Goal: Transaction & Acquisition: Purchase product/service

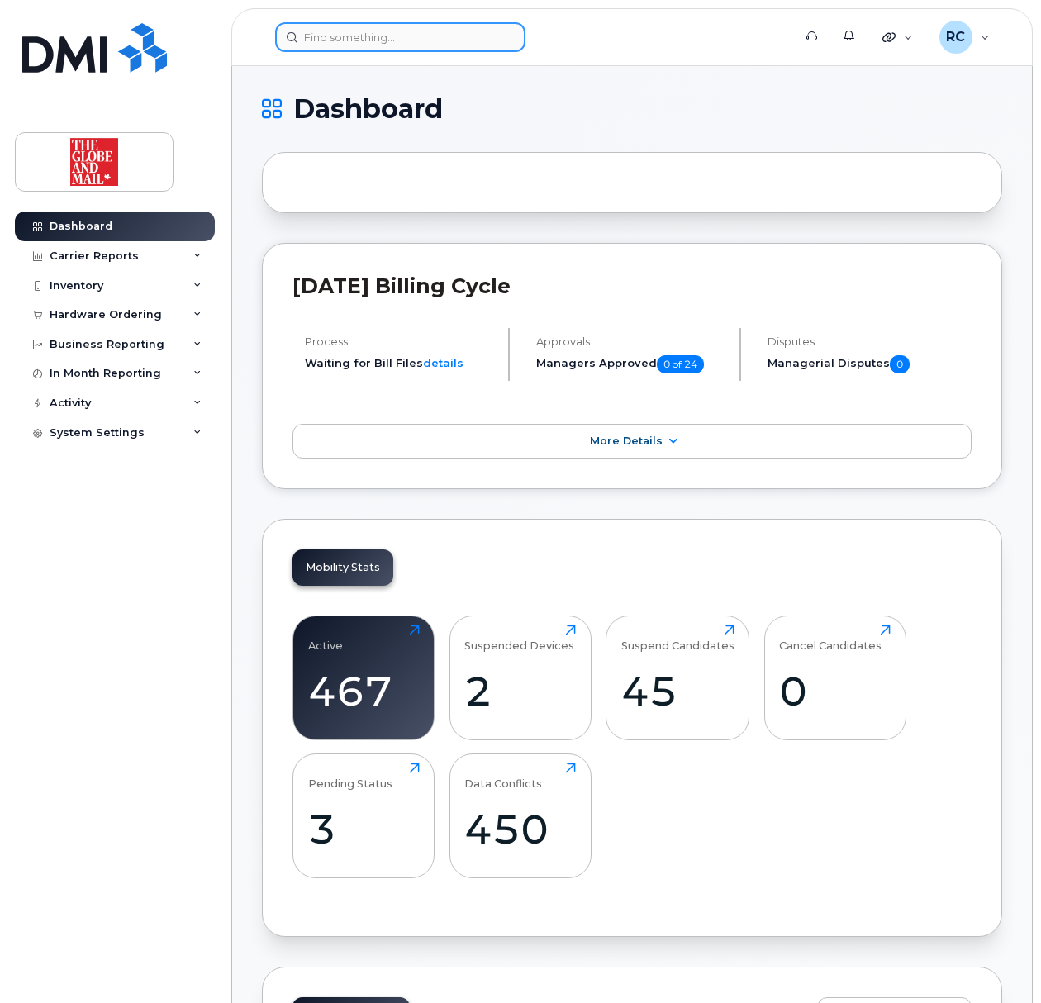
click at [334, 30] on input at bounding box center [400, 37] width 250 height 30
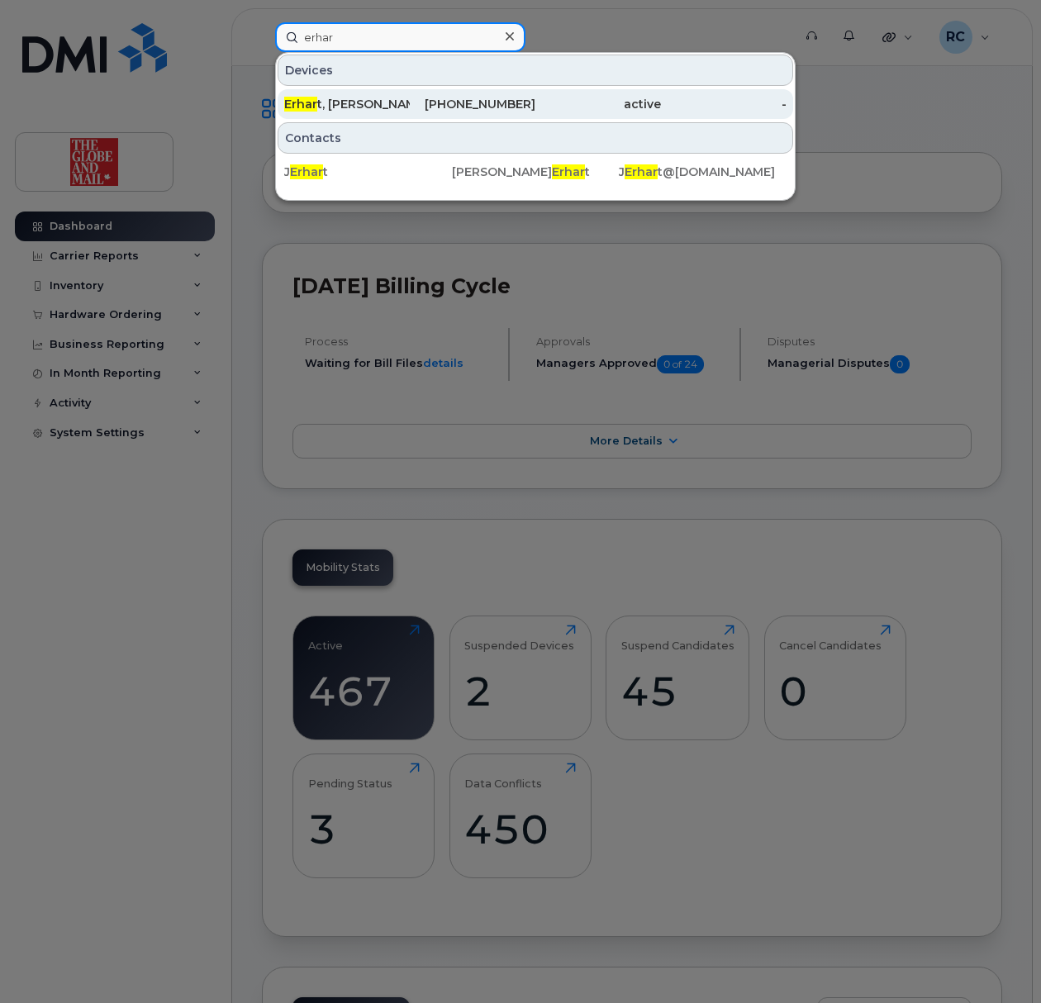
type input "erhar"
click at [315, 102] on span "Erhar" at bounding box center [300, 104] width 33 height 15
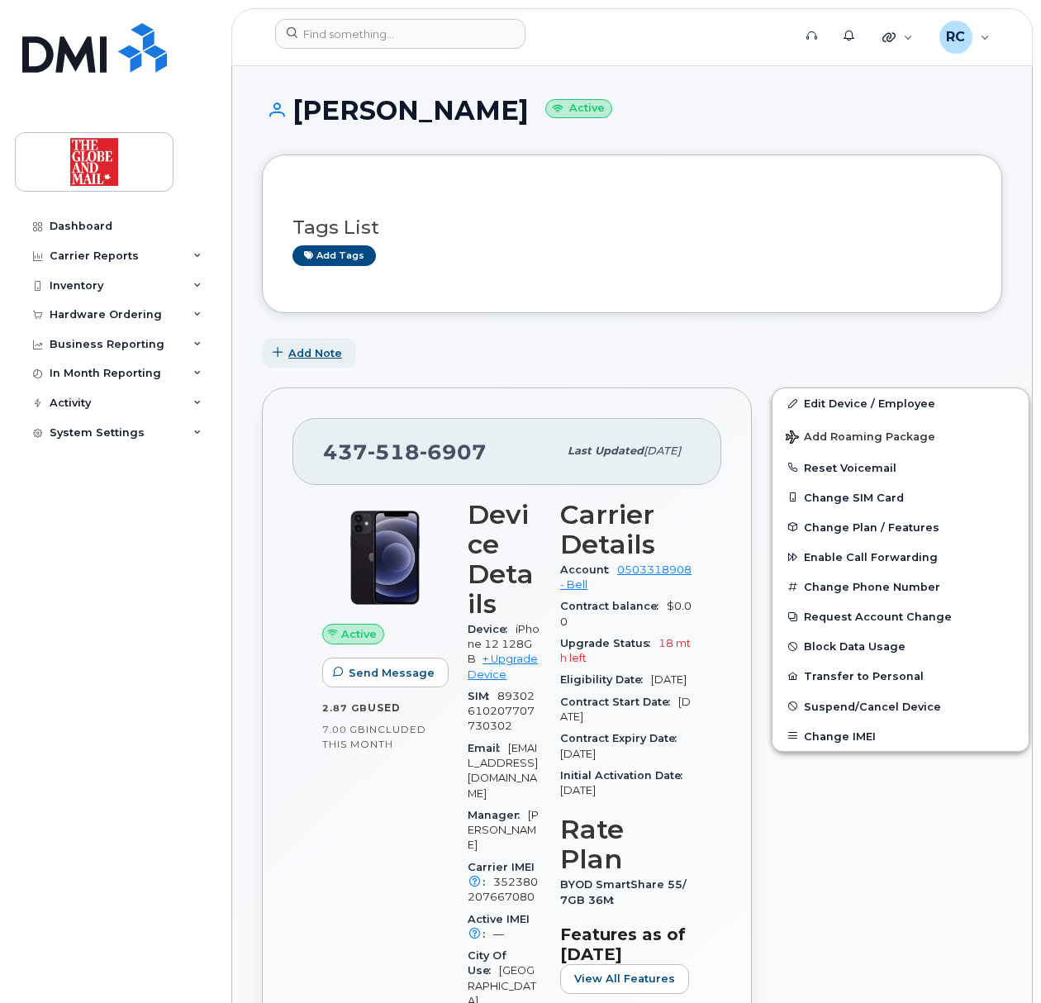
click at [289, 355] on span "Add Note" at bounding box center [315, 353] width 54 height 16
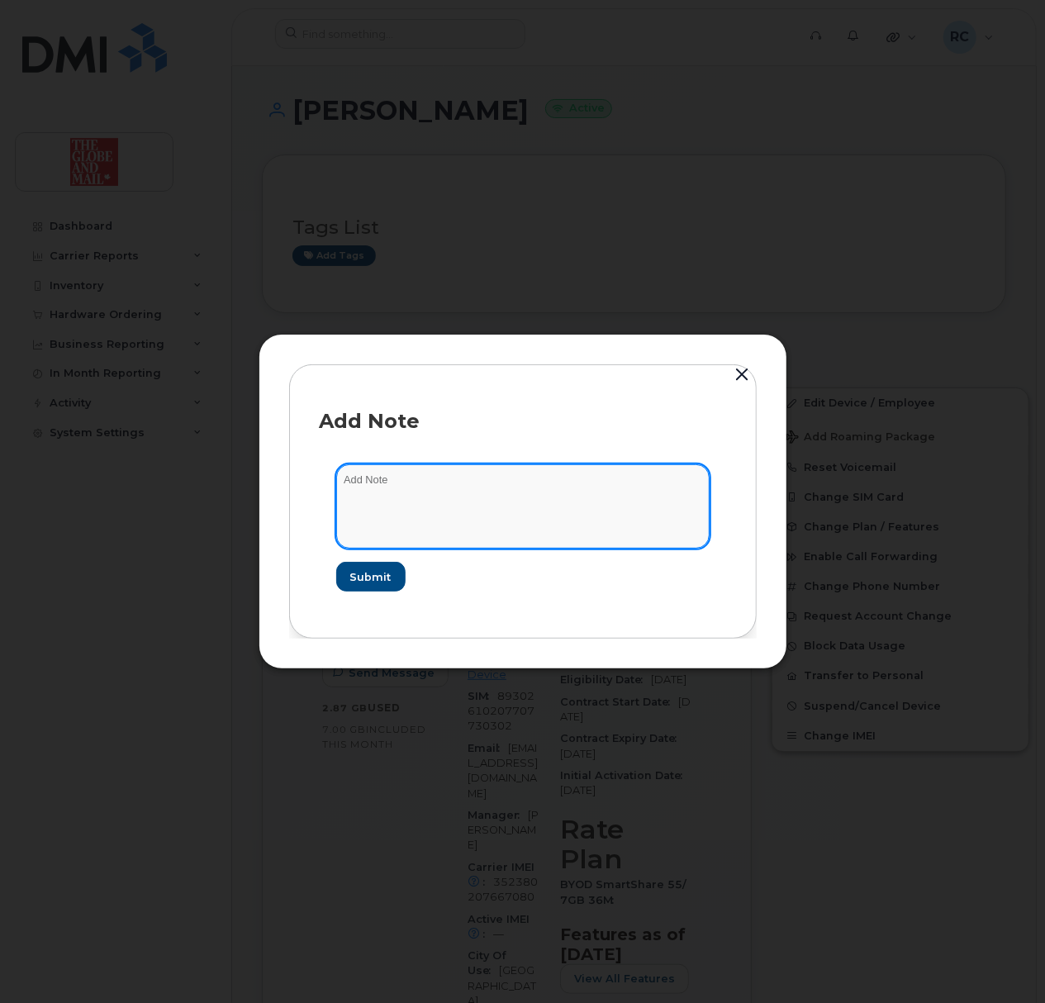
click at [421, 489] on textarea at bounding box center [523, 506] width 374 height 84
type textarea "re-assign to Jennifer Badame"
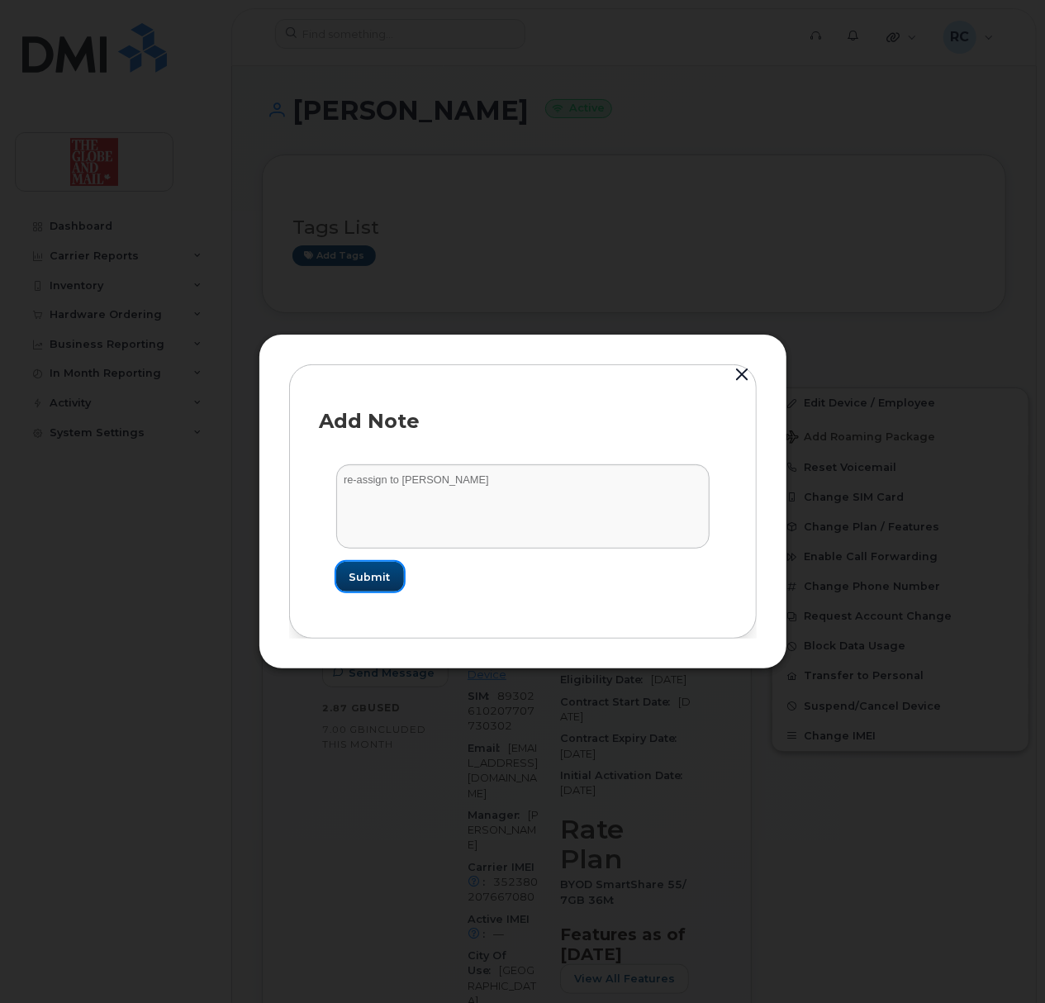
click at [380, 583] on span "Submit" at bounding box center [370, 577] width 41 height 16
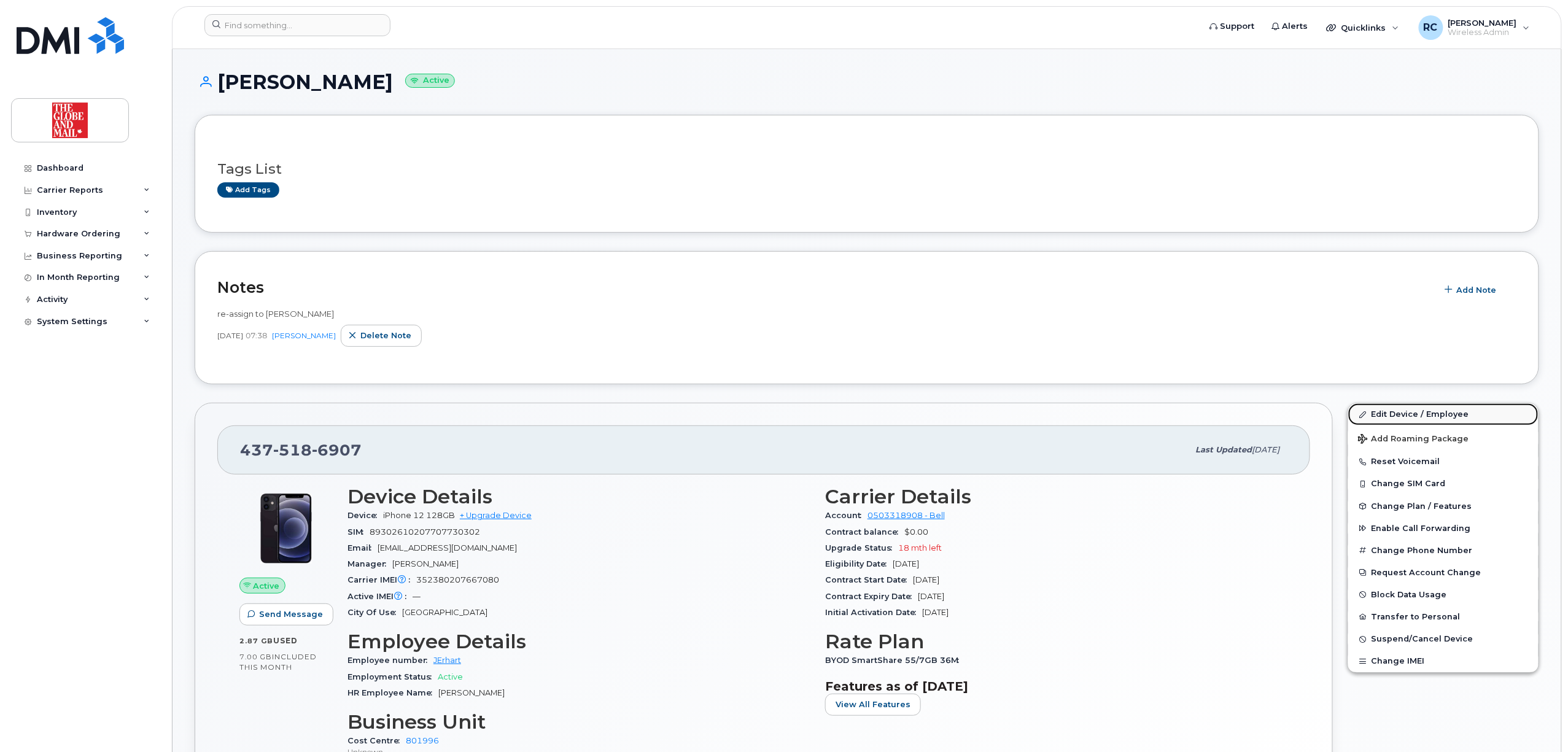
click at [772, 415] on link "Edit Device / Employee" at bounding box center [1443, 415] width 190 height 22
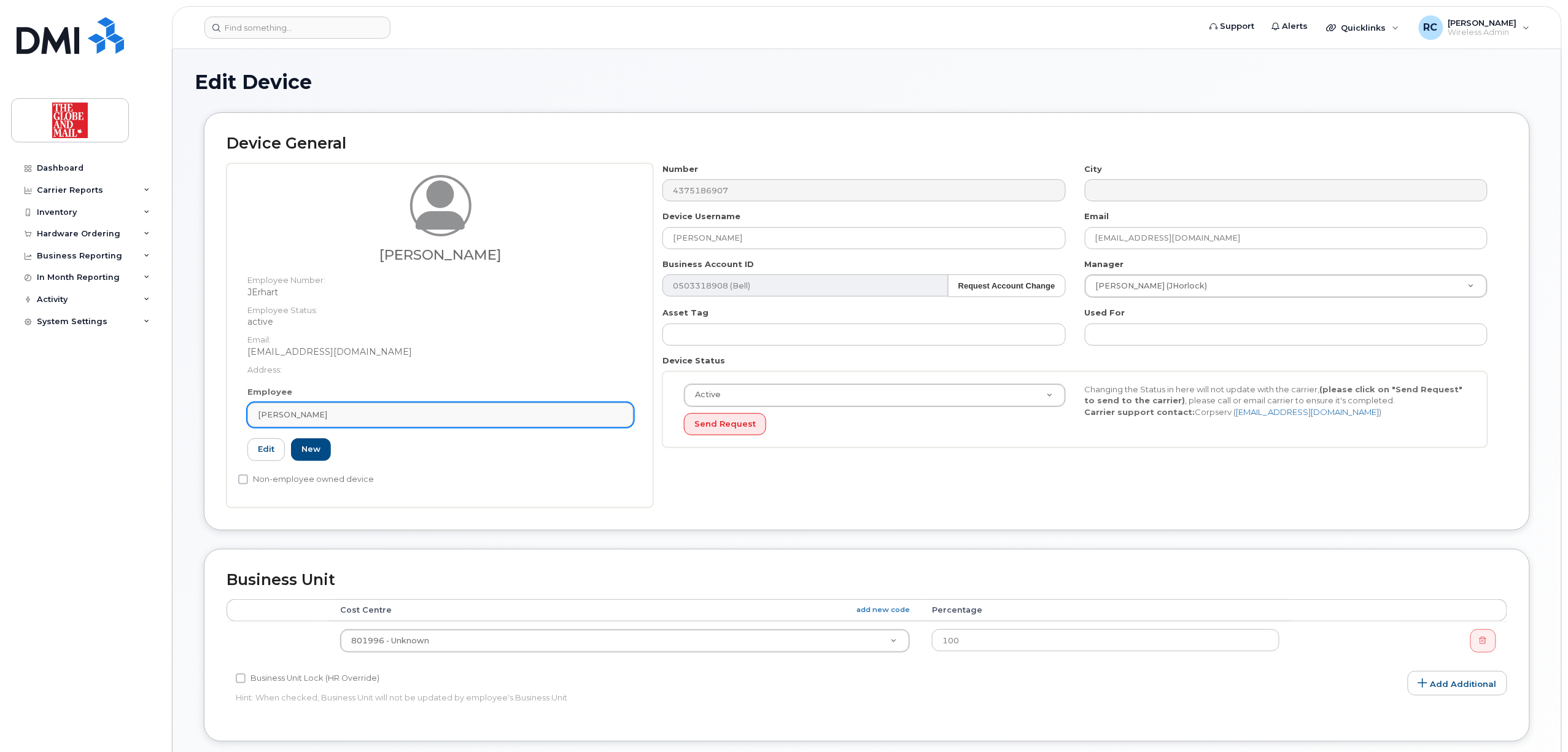
click at [351, 412] on div "John Erhart" at bounding box center [440, 415] width 365 height 12
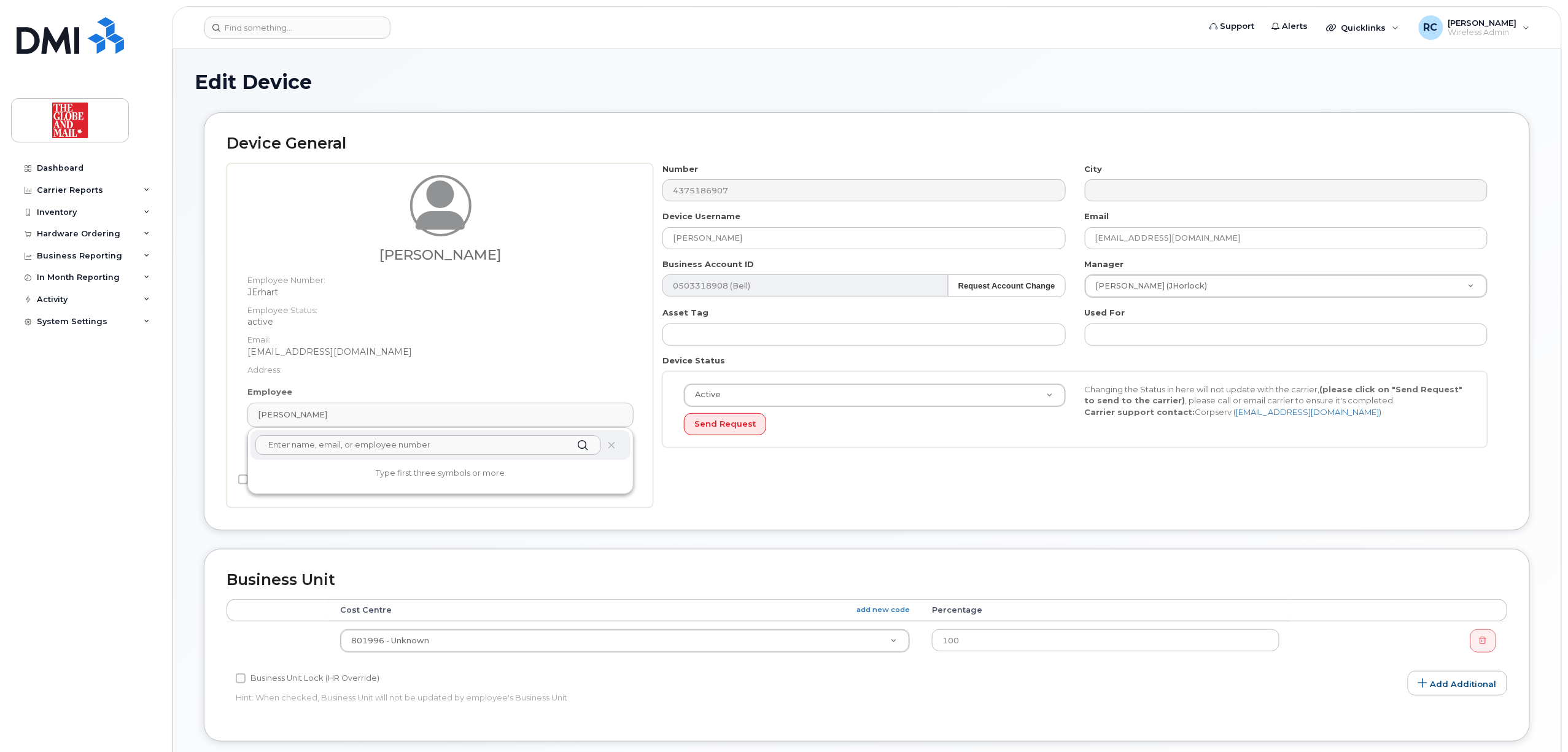
click at [501, 446] on input "text" at bounding box center [428, 445] width 345 height 19
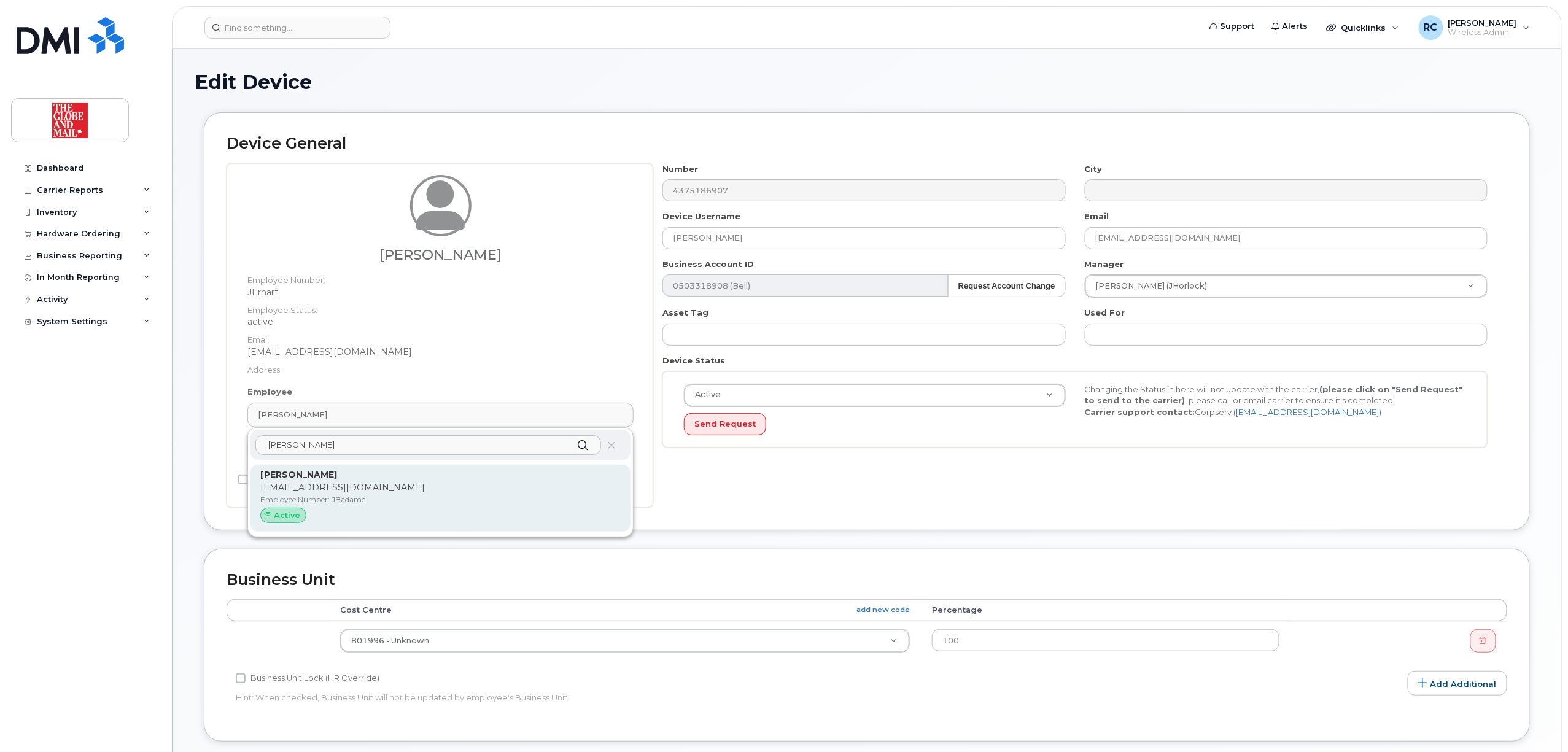
type input "badame"
click at [281, 506] on div "Jennifer Badame JBadame@globeandmail.com Employee Number: JBadame Active" at bounding box center [440, 499] width 360 height 60
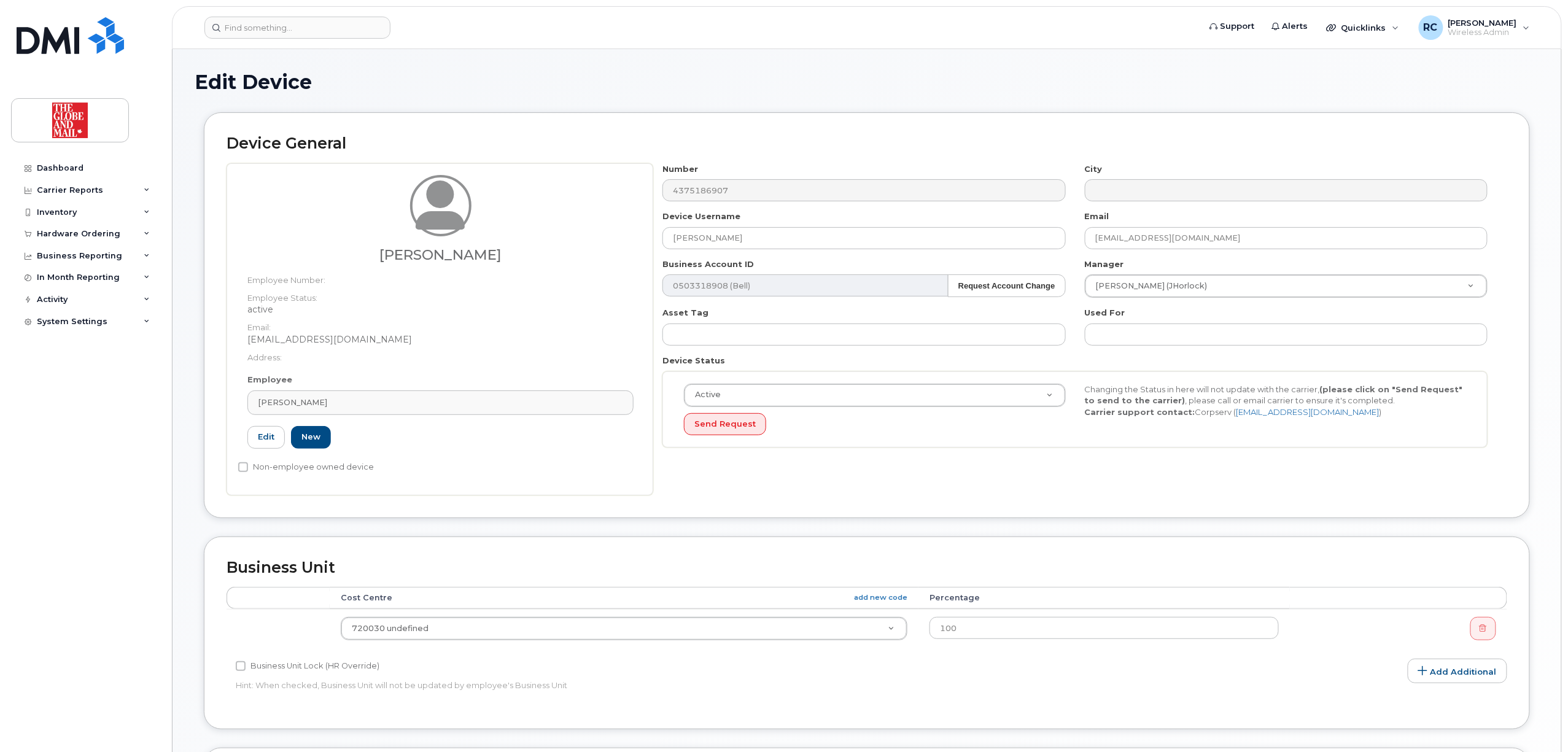
type input "JBadame"
type input "Jennifer Badame"
type input "jbadame@globeandmail.com"
type input "31660"
click at [246, 28] on input at bounding box center [297, 27] width 186 height 22
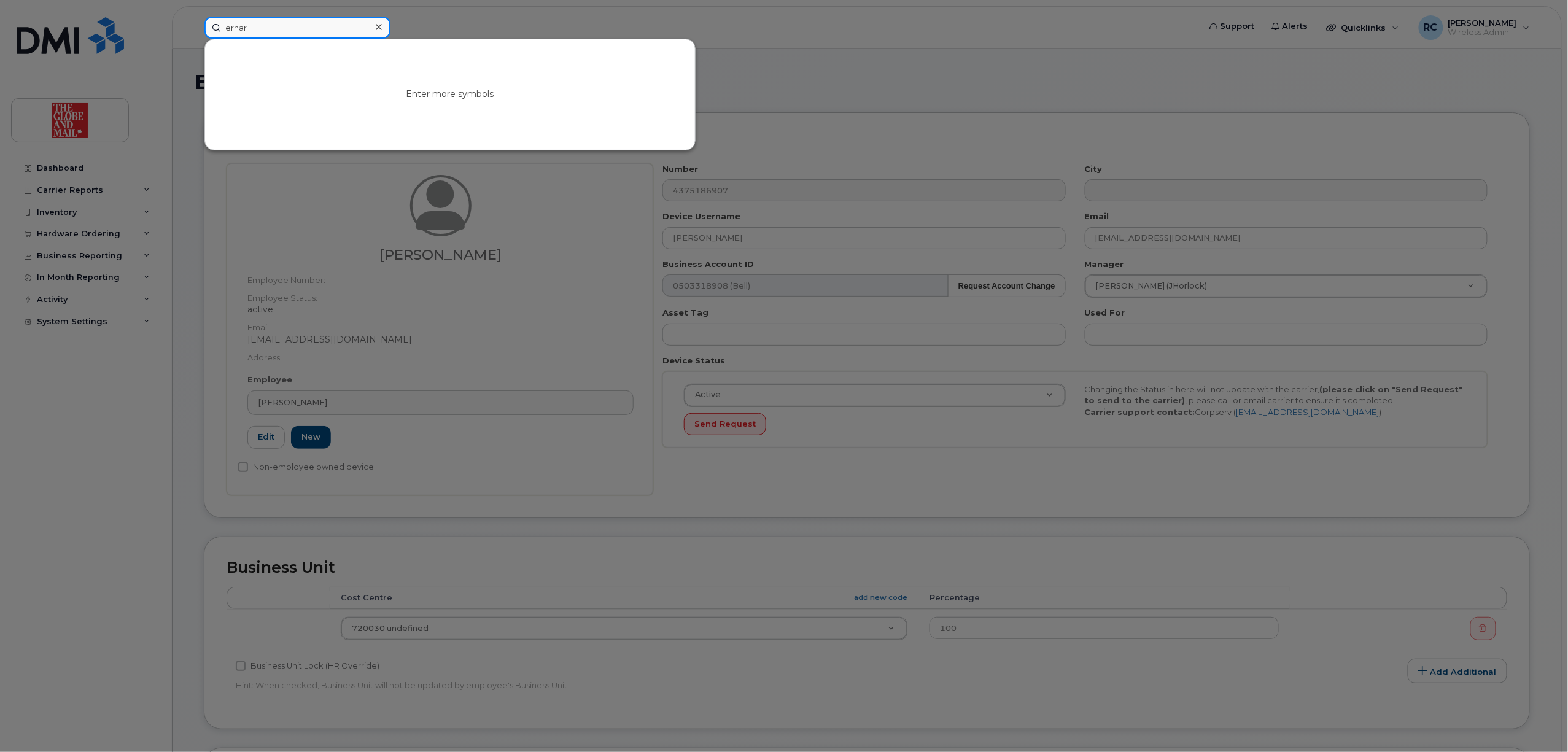
type input "erhar"
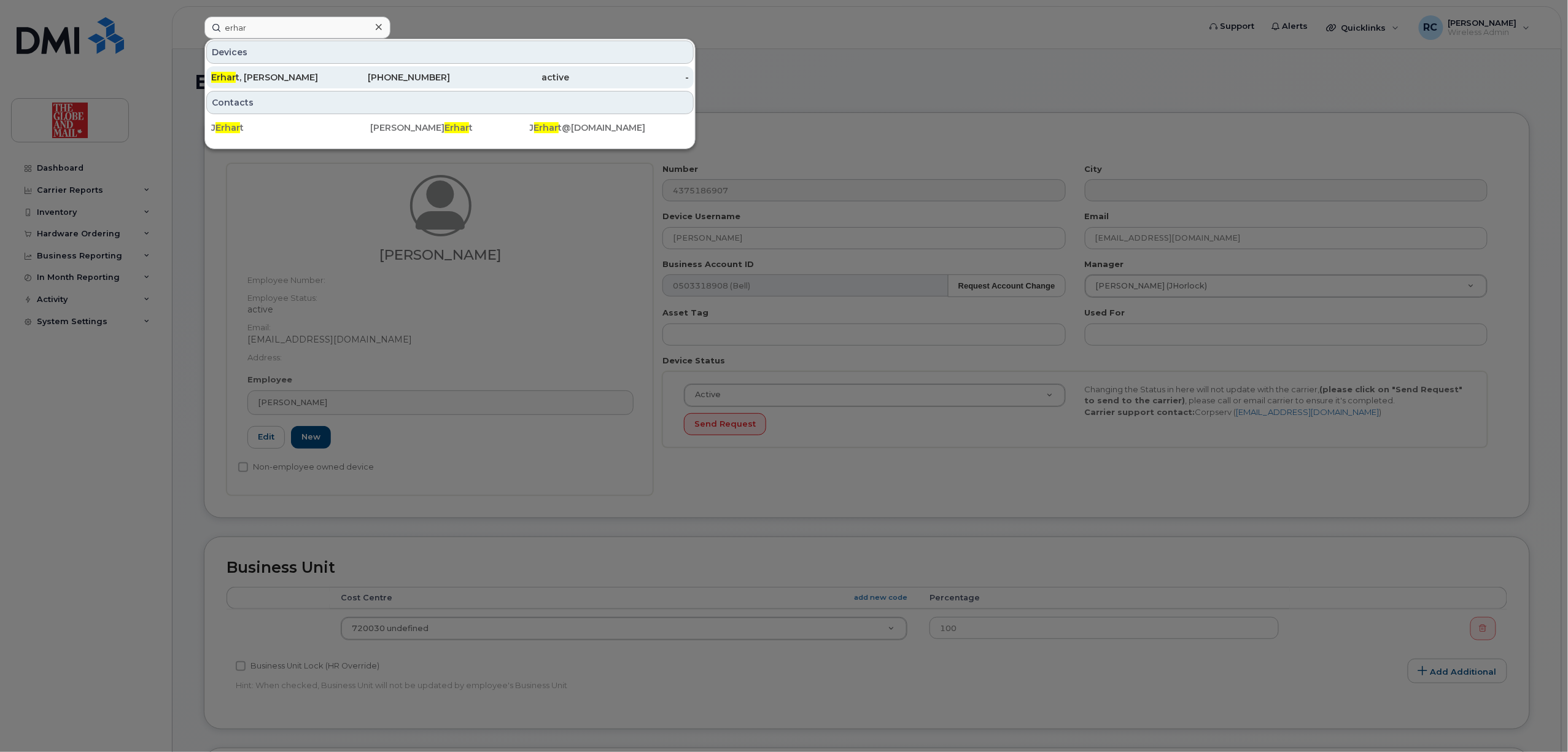
click at [288, 81] on div "Erhar t, John" at bounding box center [270, 77] width 120 height 13
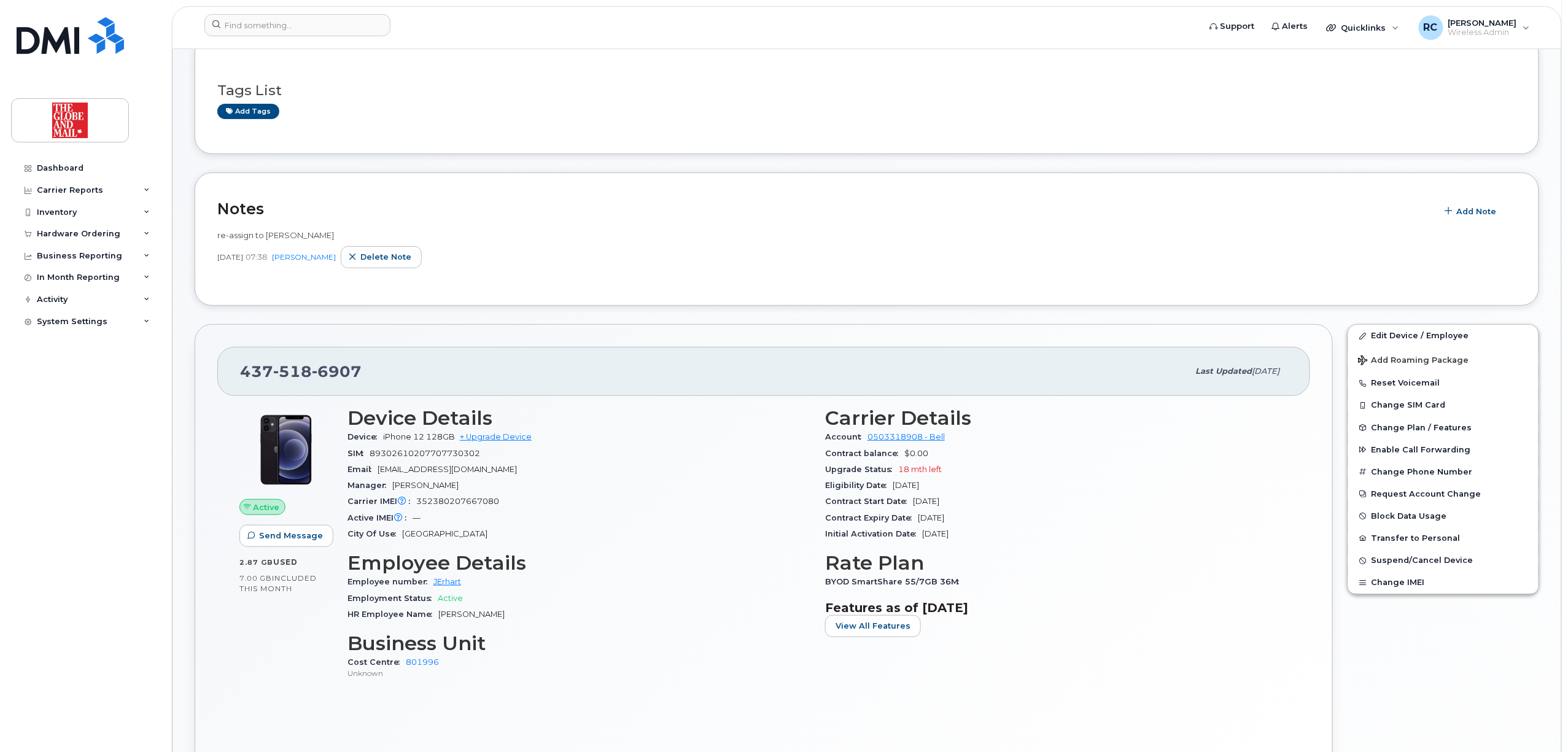
scroll to position [163, 0]
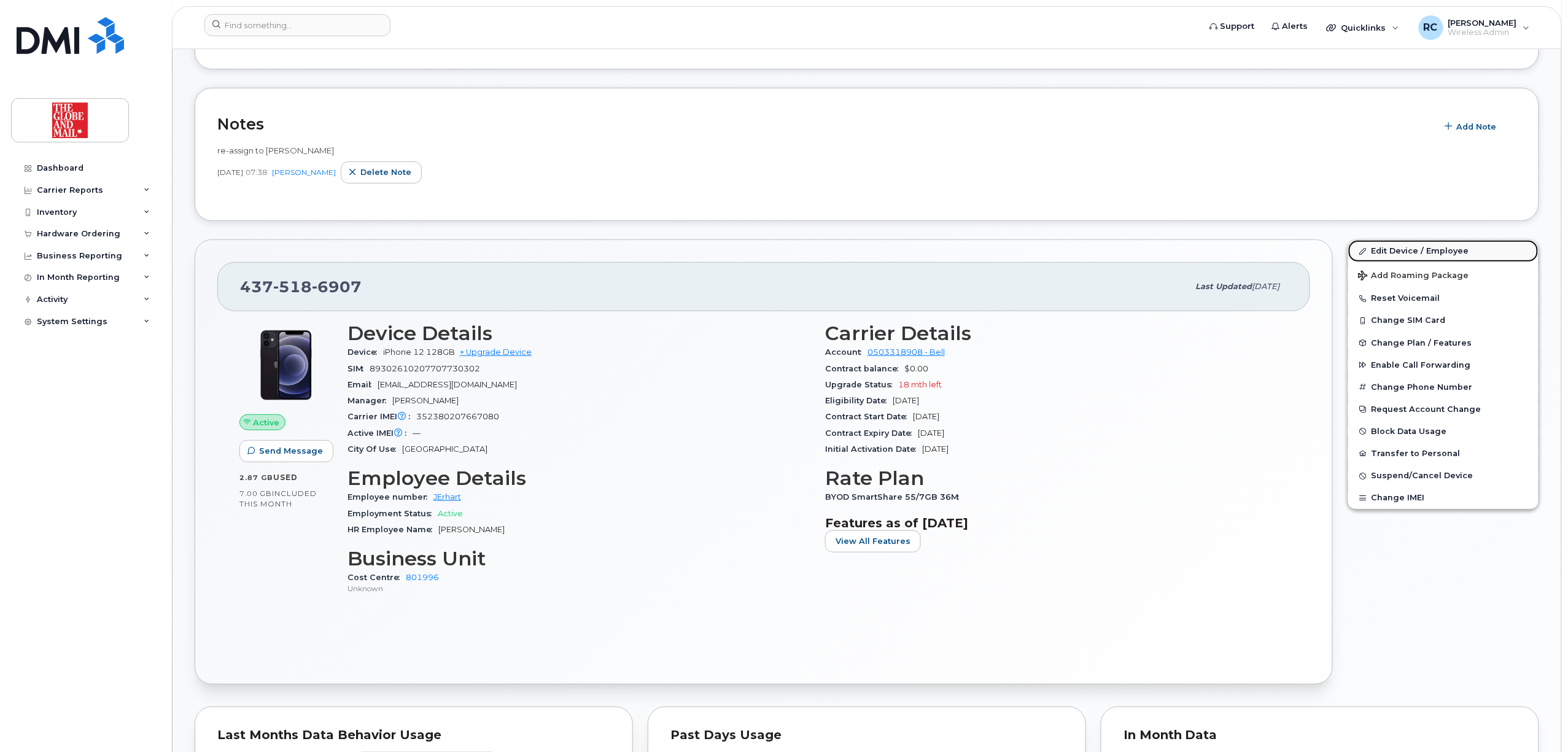
click at [1416, 247] on link "Edit Device / Employee" at bounding box center [1443, 251] width 190 height 22
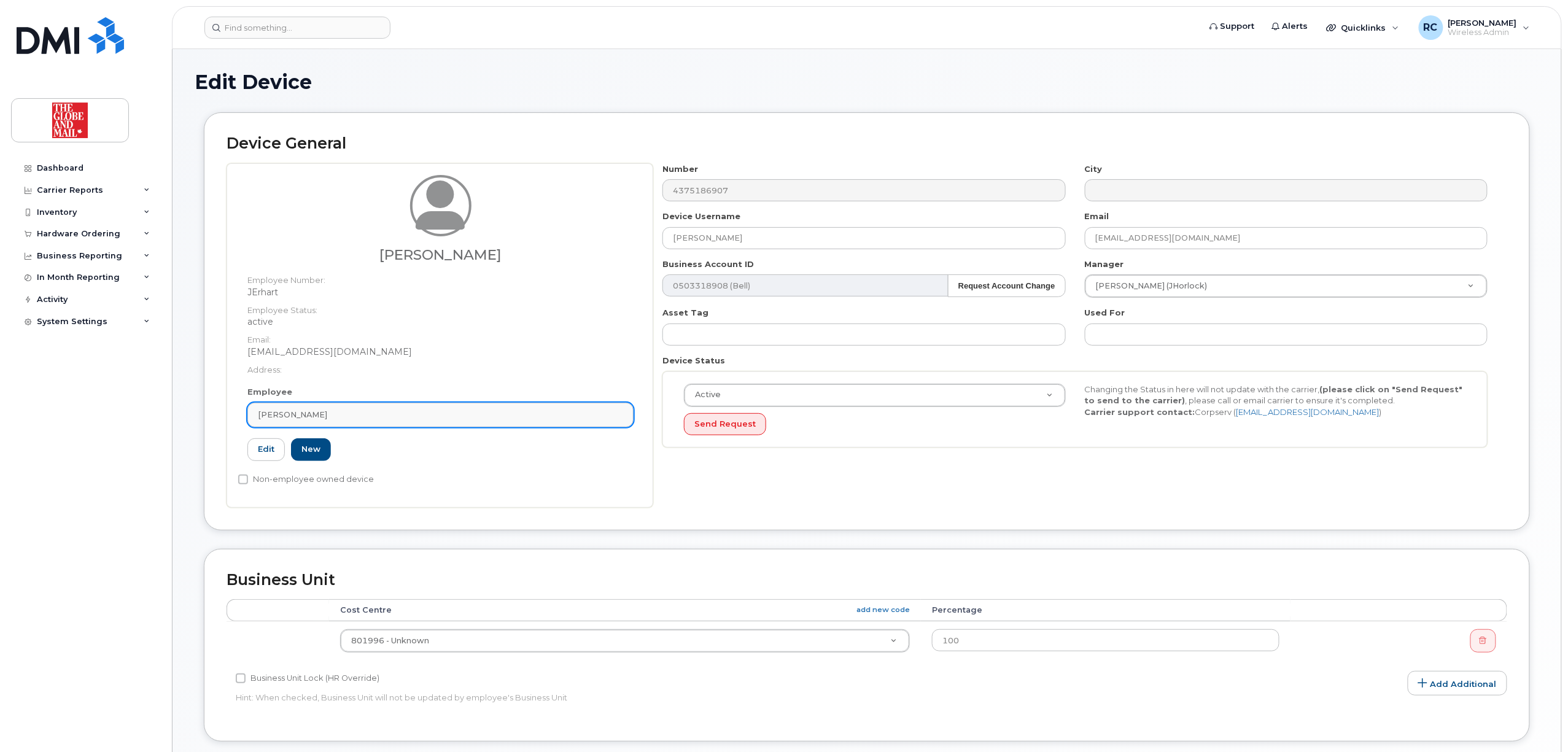
click at [313, 408] on link "[PERSON_NAME]" at bounding box center [440, 415] width 386 height 25
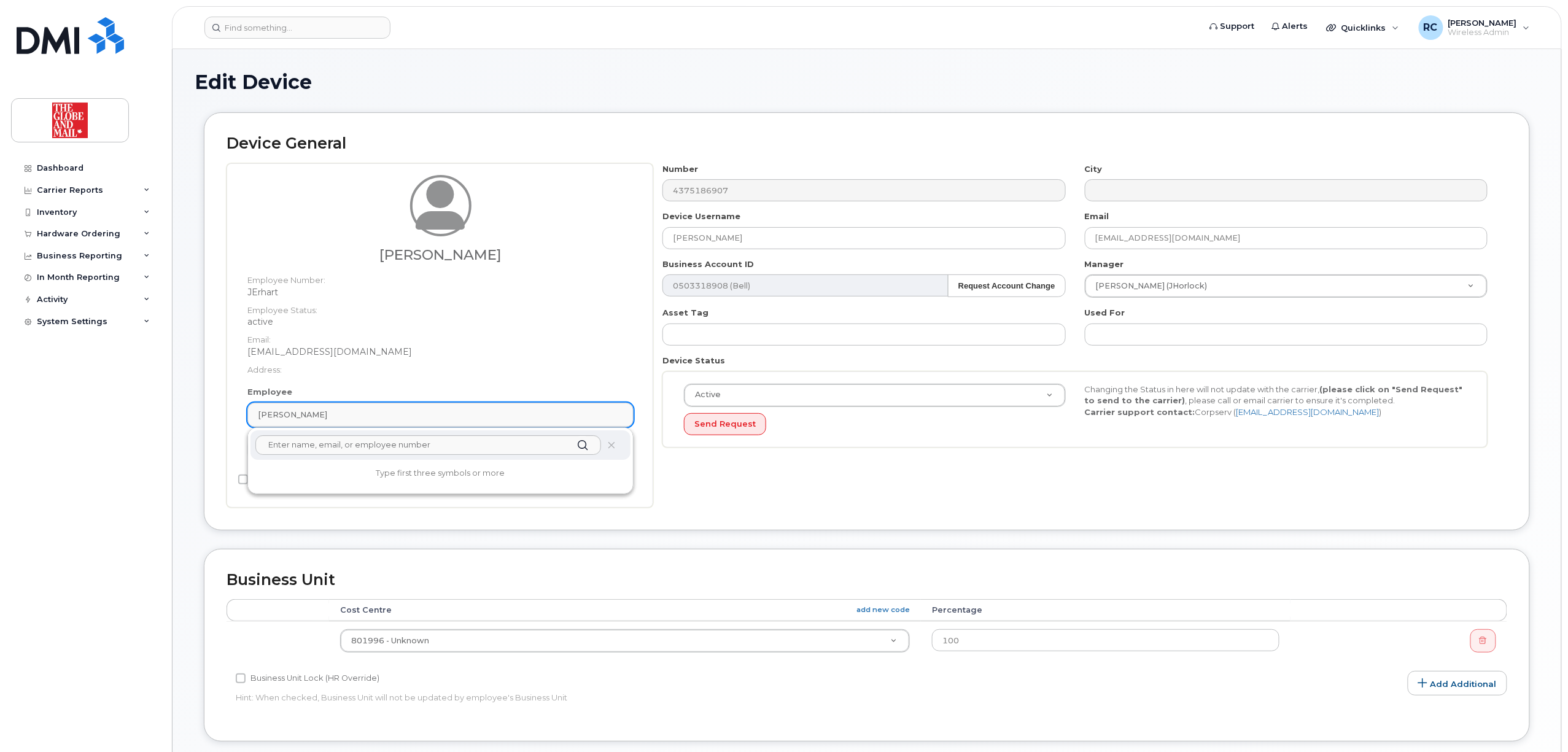
click at [421, 418] on div "[PERSON_NAME]" at bounding box center [440, 415] width 365 height 12
click at [1076, 497] on div "Number 4375186907 City Device Username Erhart, John Email JErhart@globeandmail.…" at bounding box center [1080, 336] width 854 height 345
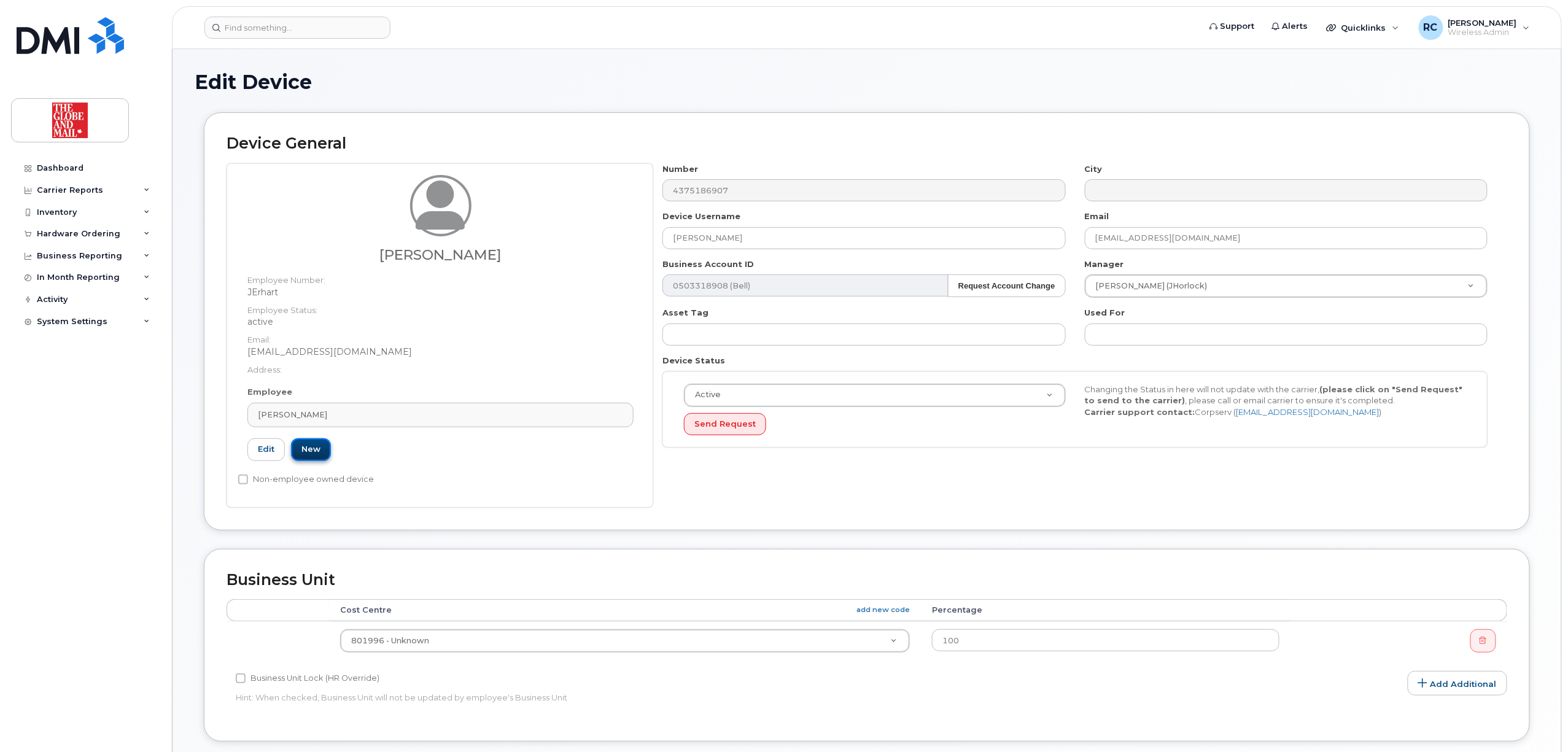
click at [316, 448] on link "New" at bounding box center [311, 450] width 40 height 23
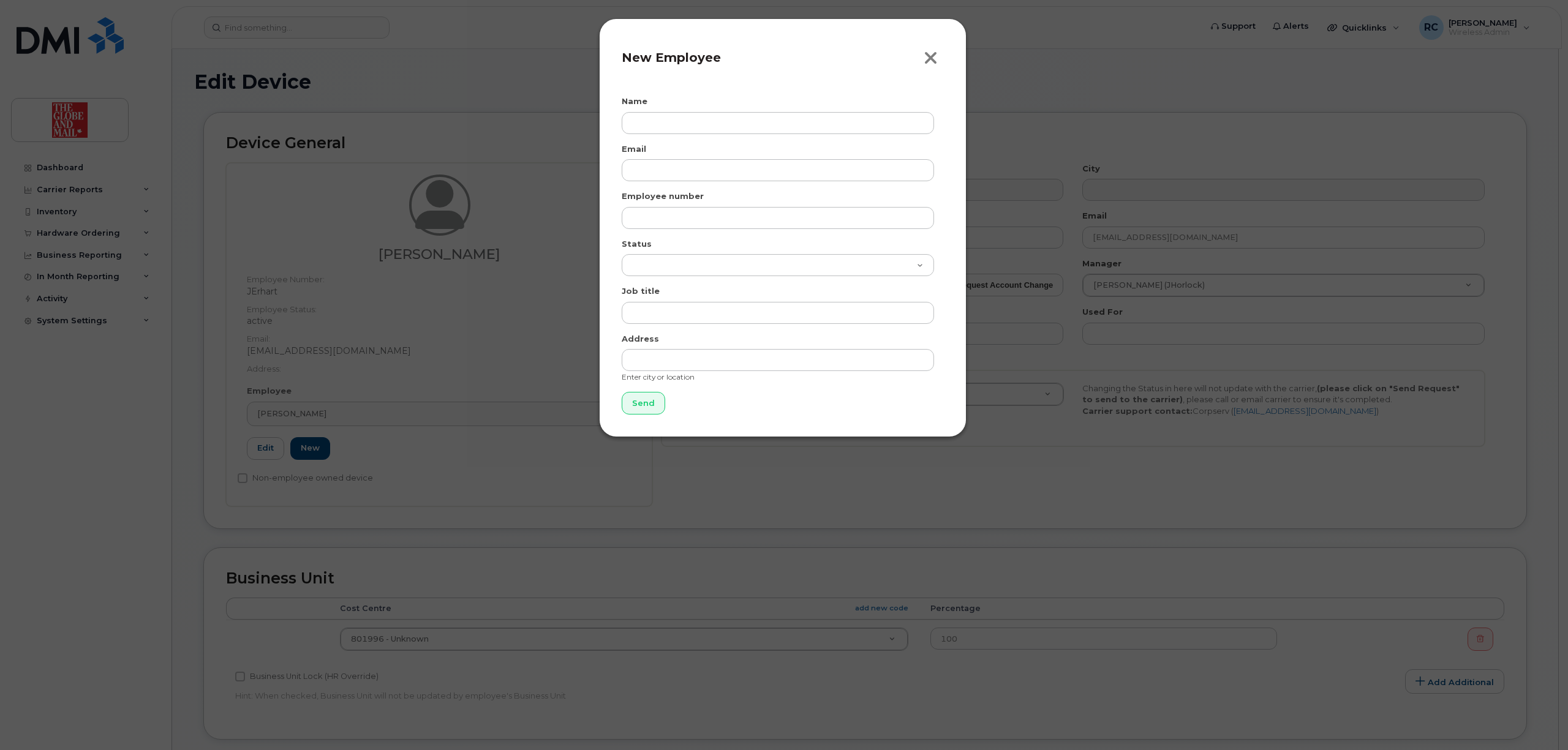
click at [923, 62] on icon "button" at bounding box center [930, 58] width 14 height 19
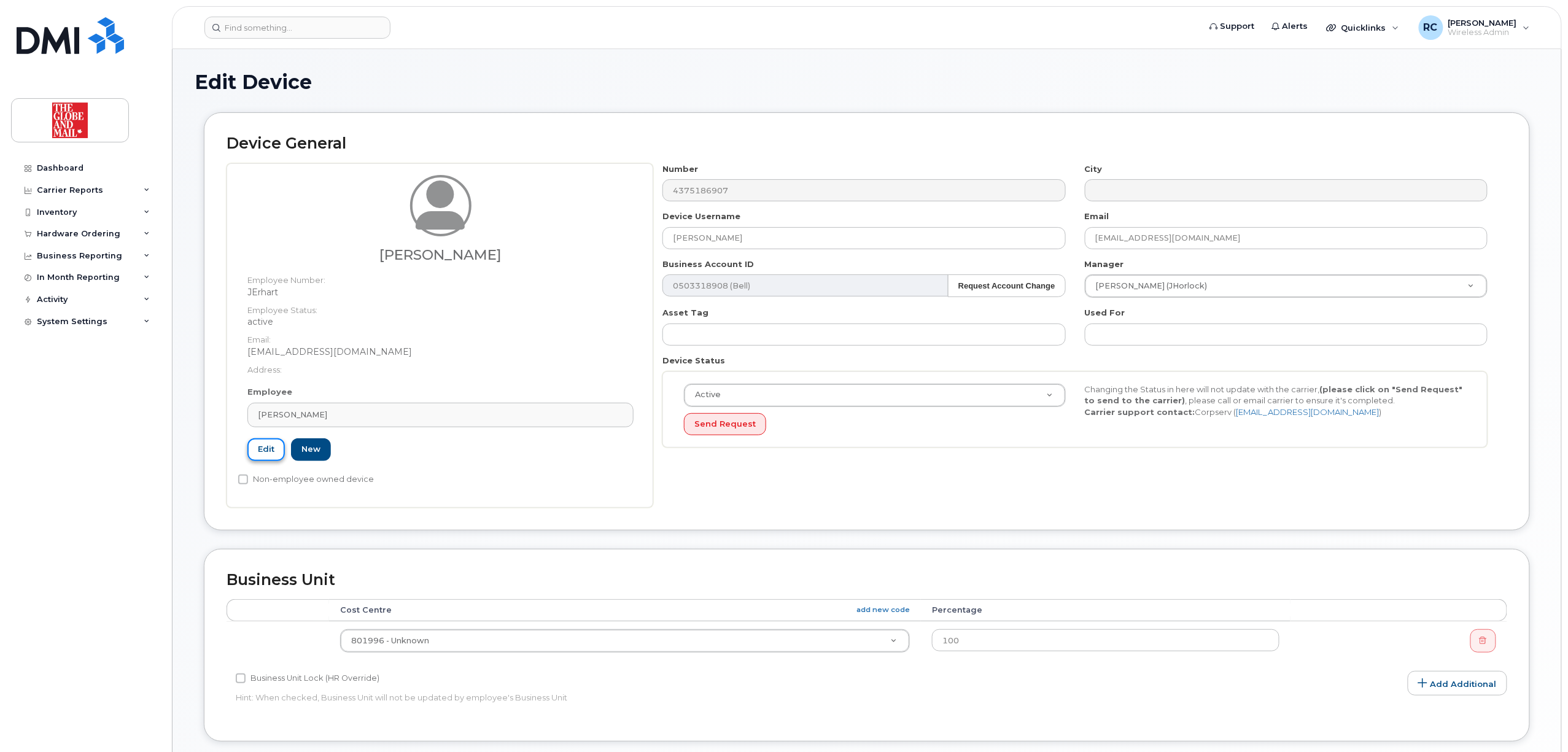
click at [256, 448] on link "Edit" at bounding box center [266, 450] width 37 height 23
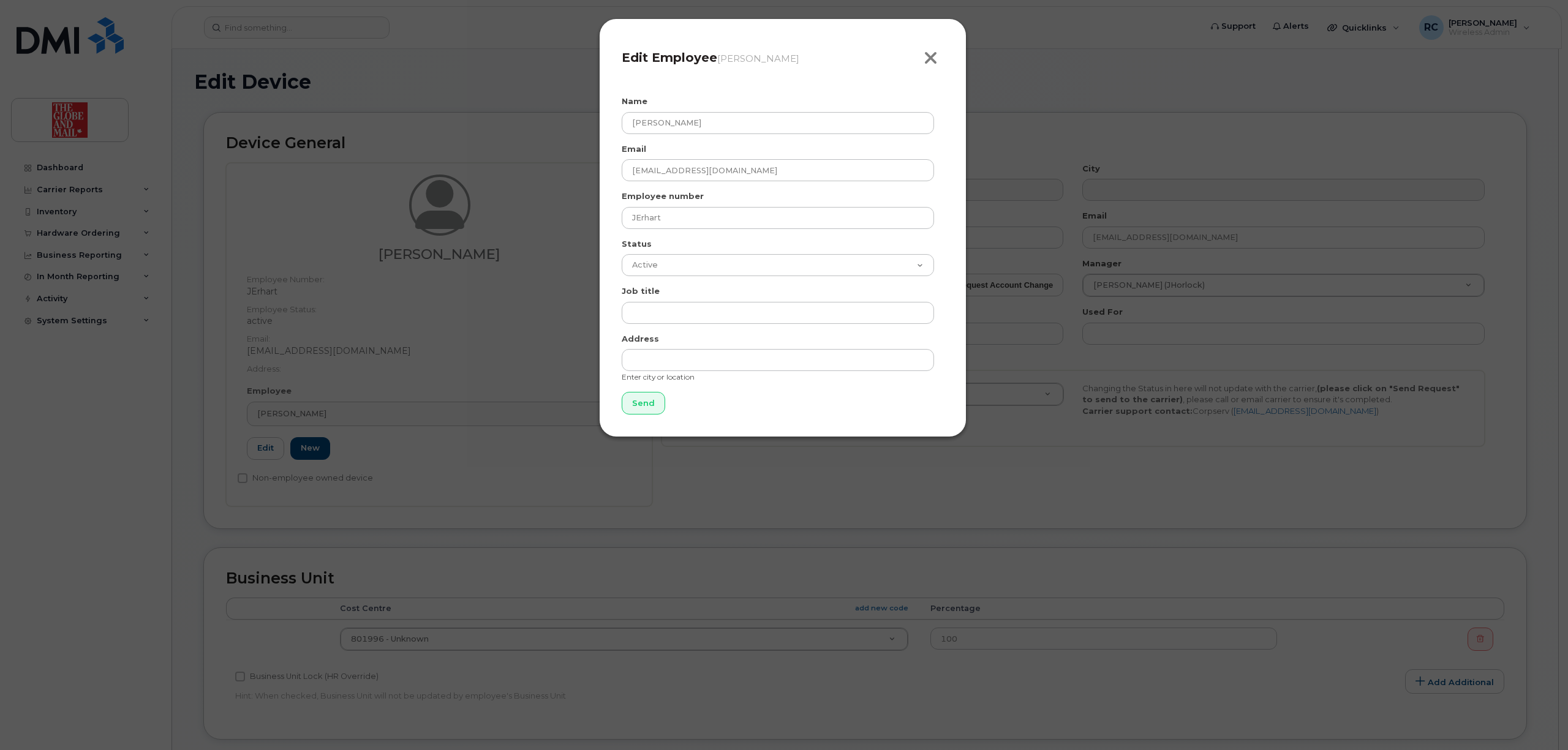
click at [925, 50] on icon "button" at bounding box center [930, 58] width 14 height 19
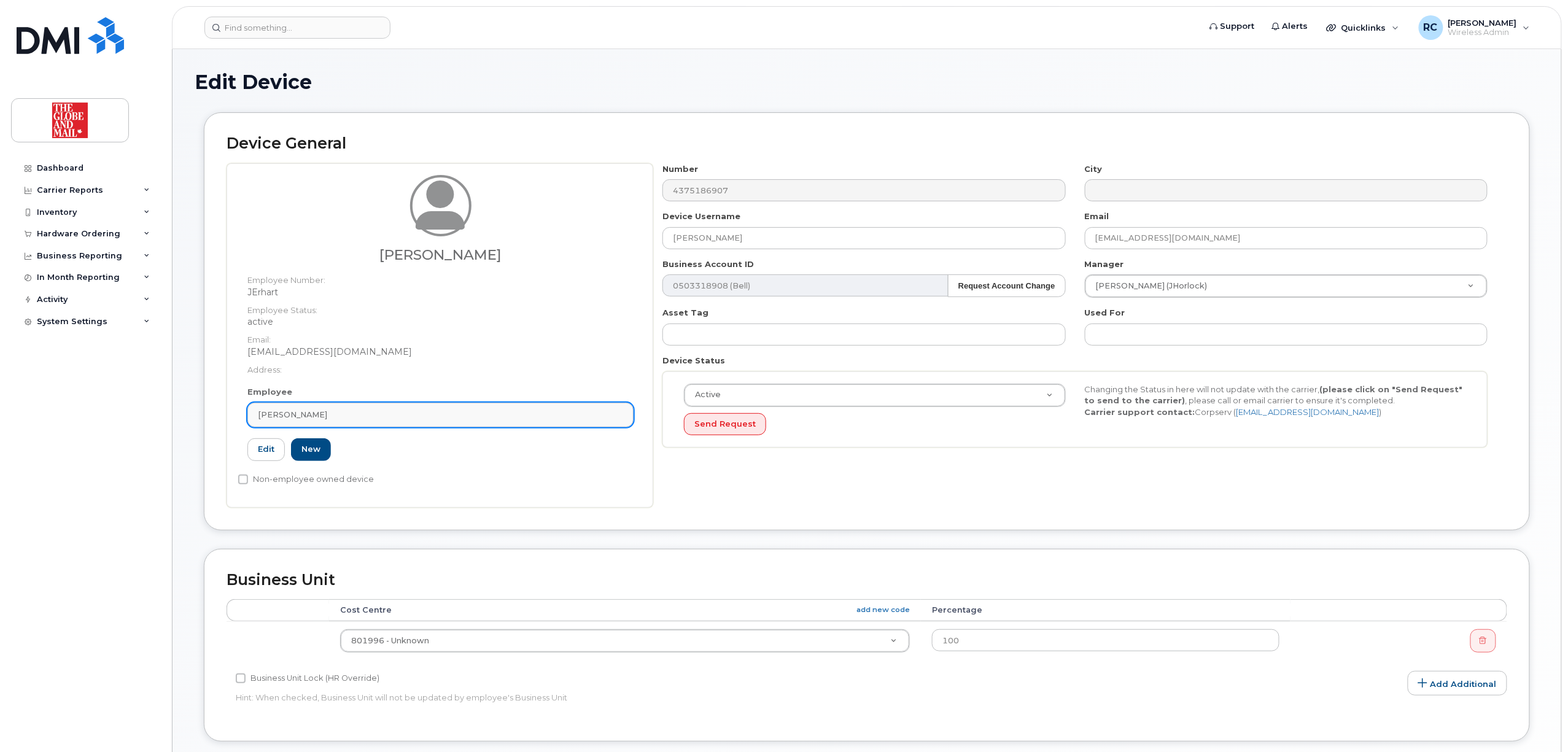
click at [563, 404] on link "John Erhart" at bounding box center [440, 415] width 386 height 25
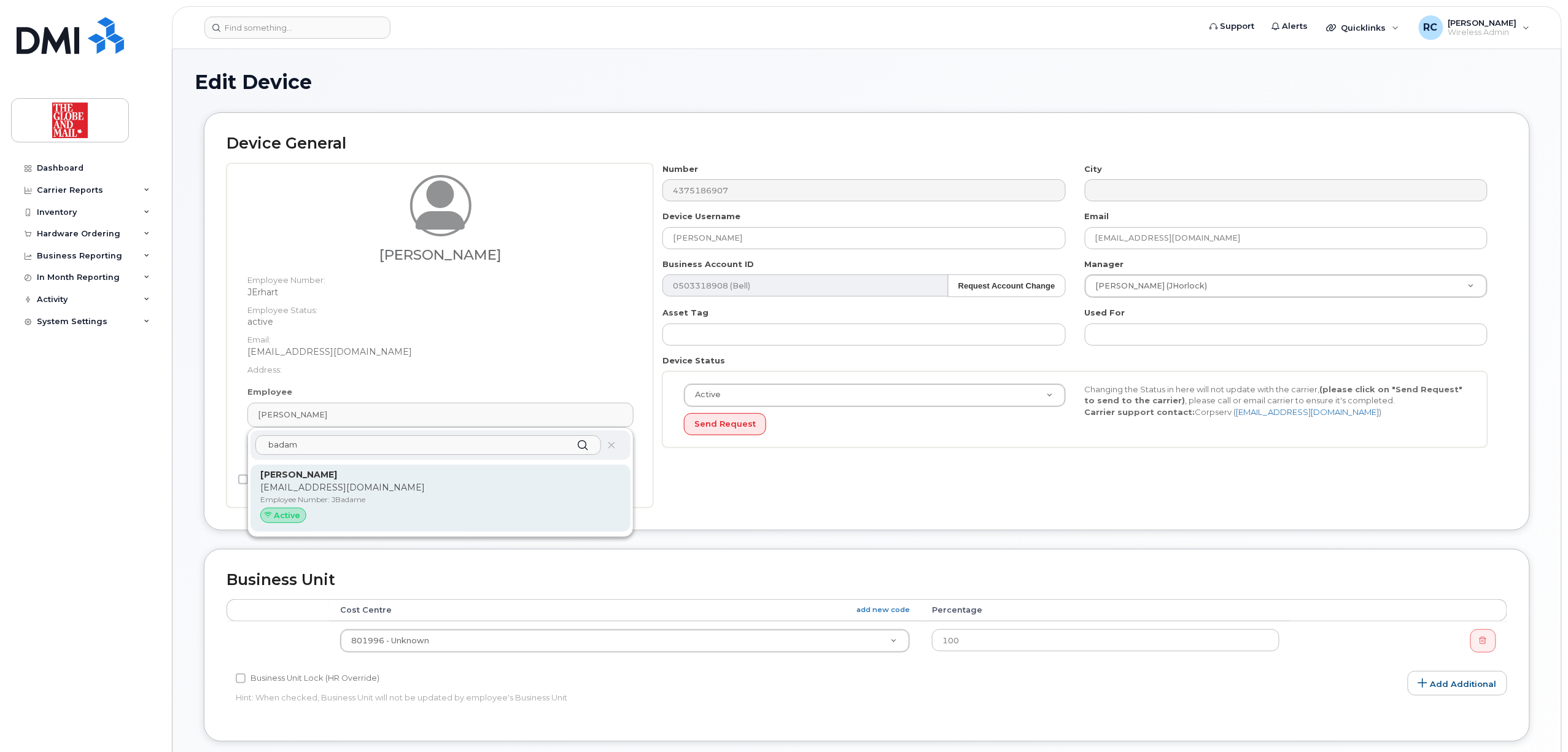
type input "badam"
click at [293, 522] on div "Active" at bounding box center [283, 515] width 46 height 16
click at [317, 473] on strong "Jennifer Badame" at bounding box center [298, 474] width 77 height 11
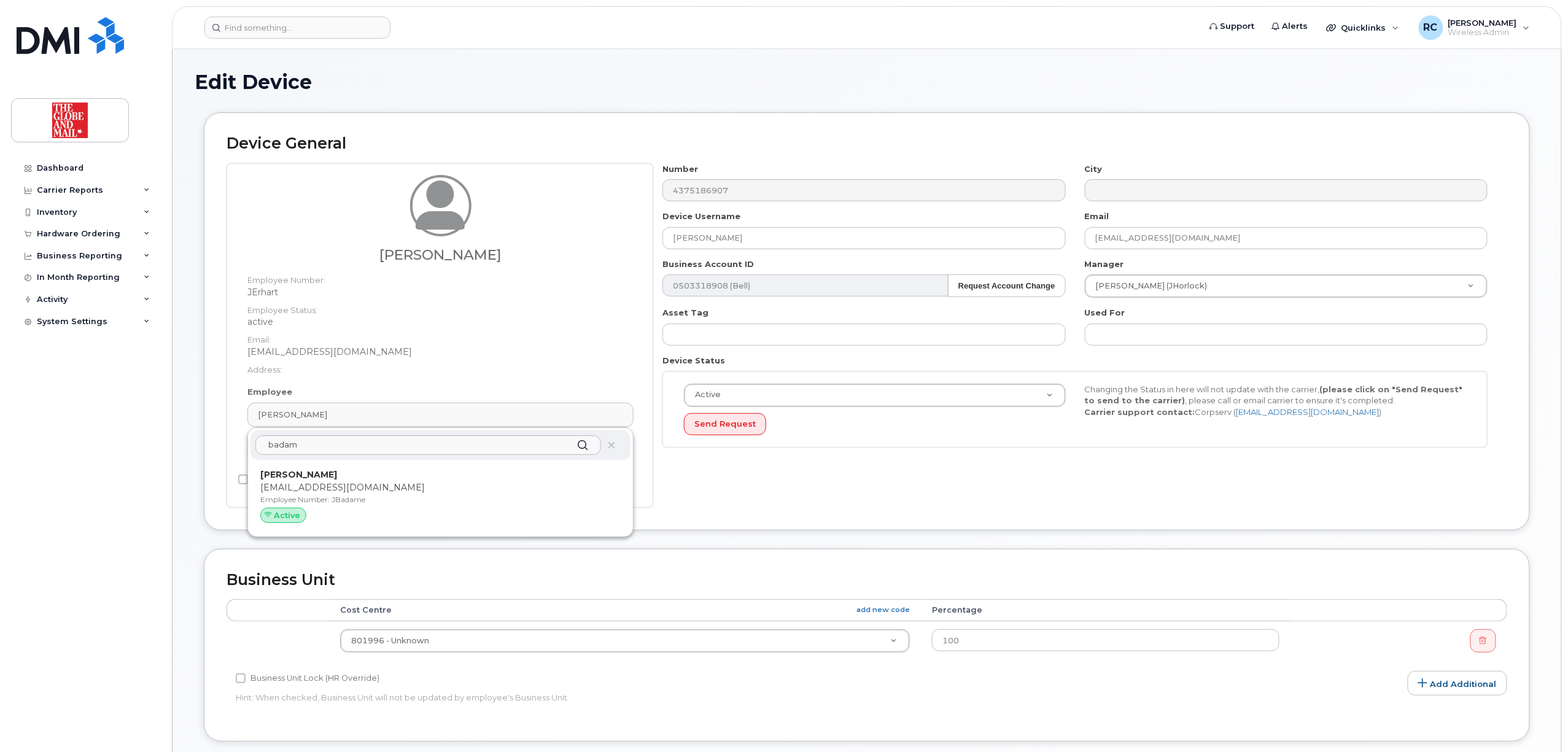
type input "JBadame"
type input "Jennifer Badame"
type input "jbadame@globeandmail.com"
type input "31660"
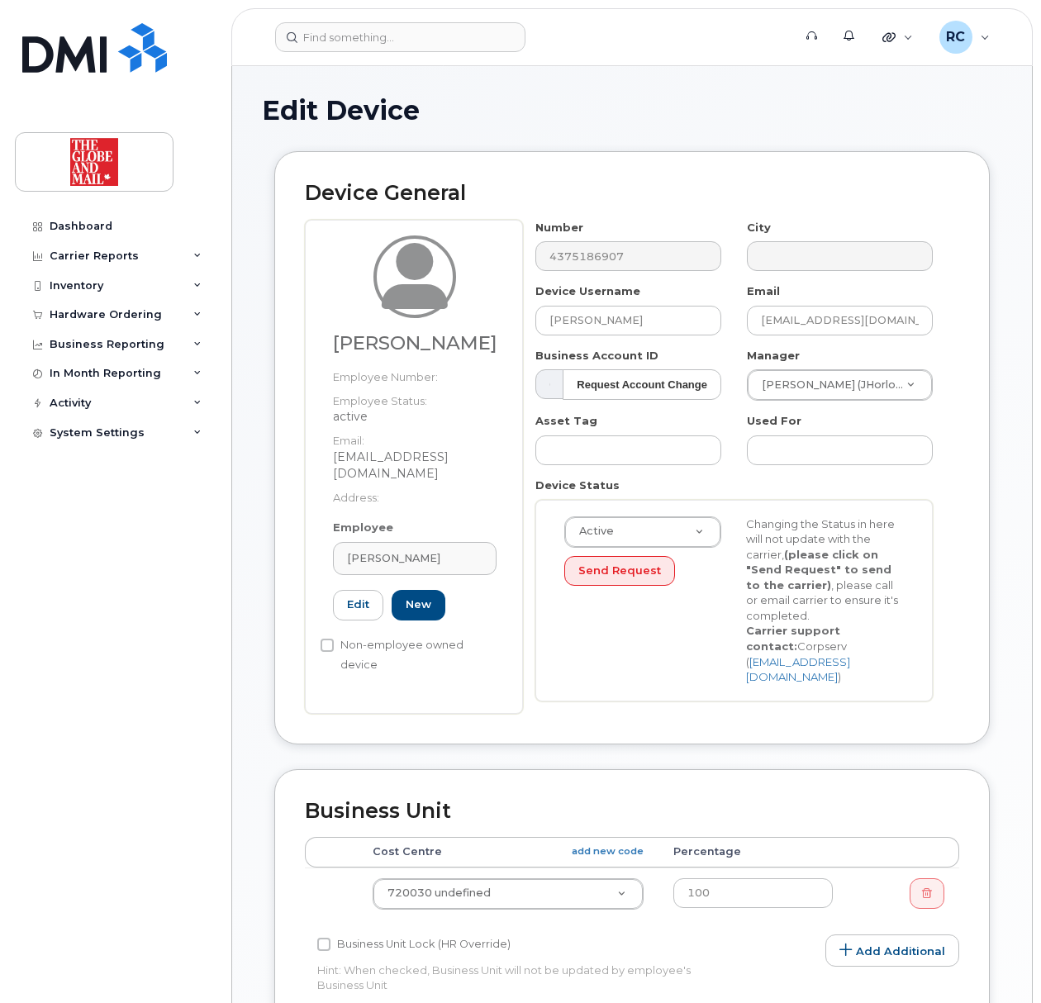
click at [727, 126] on div "Edit Device" at bounding box center [632, 123] width 740 height 55
click at [129, 738] on div "Dashboard Carrier Reports Monthly Billing Data Daily Data Pooling Data Behavior…" at bounding box center [117, 595] width 204 height 767
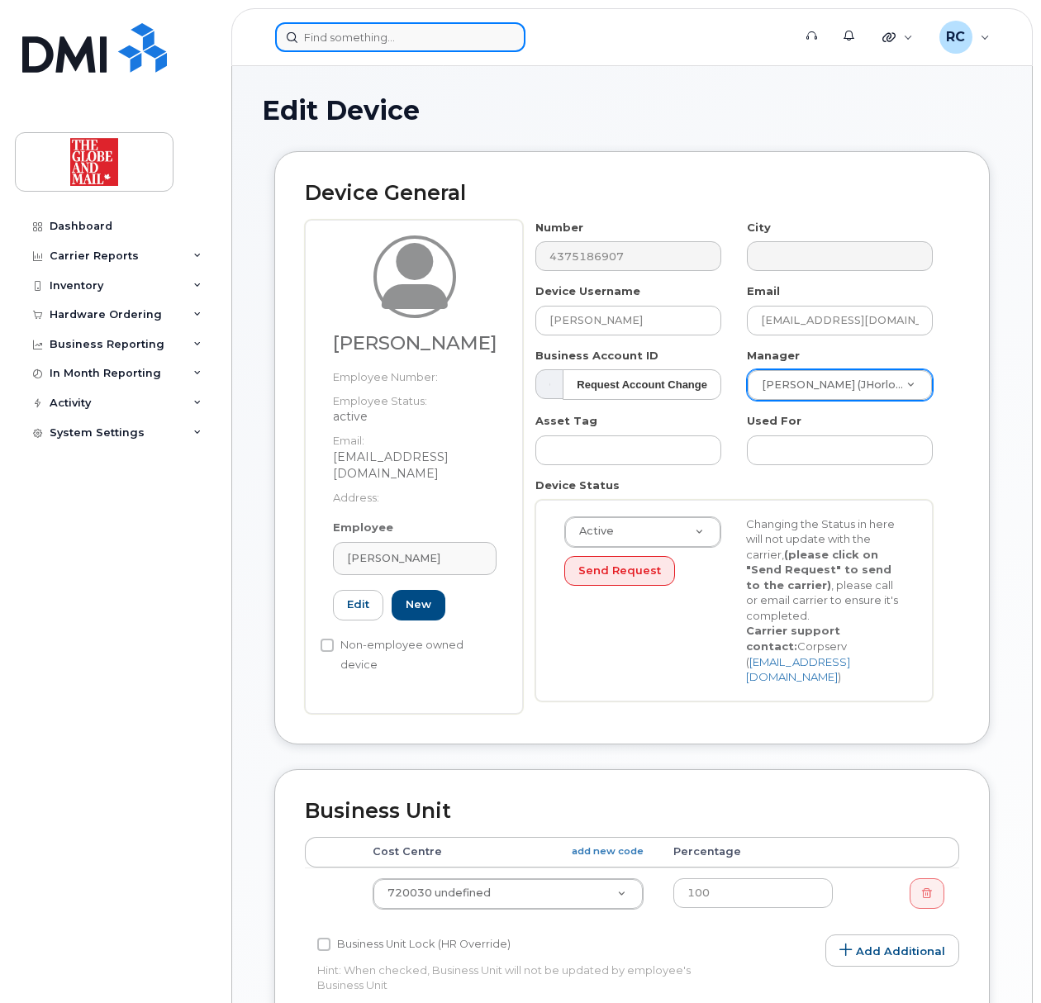
click at [315, 40] on input at bounding box center [400, 37] width 250 height 30
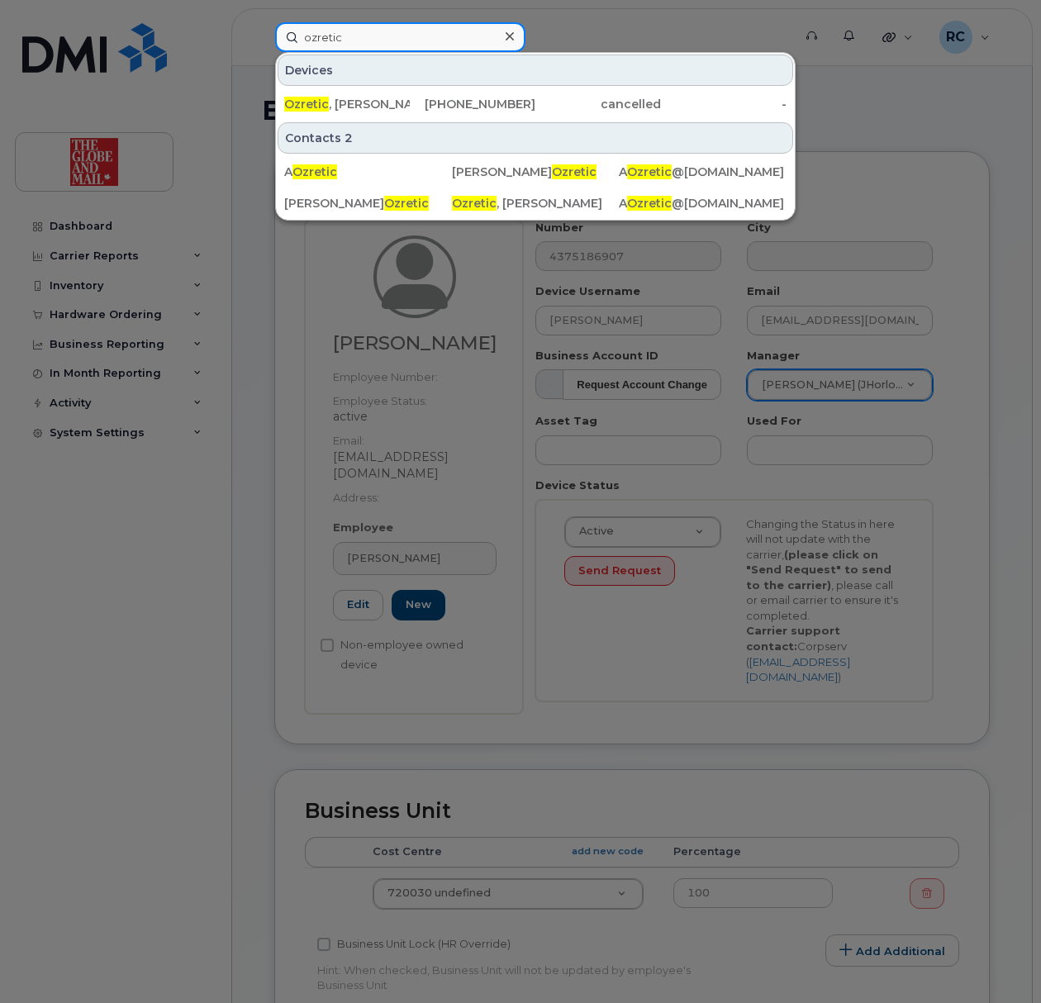
click at [395, 43] on input "ozretic" at bounding box center [400, 37] width 250 height 30
click at [262, 52] on div "ozretic Devices Ozretic , Andrea 647-224-6957 cancelled - Contacts 2 A Ozretic …" at bounding box center [528, 37] width 533 height 30
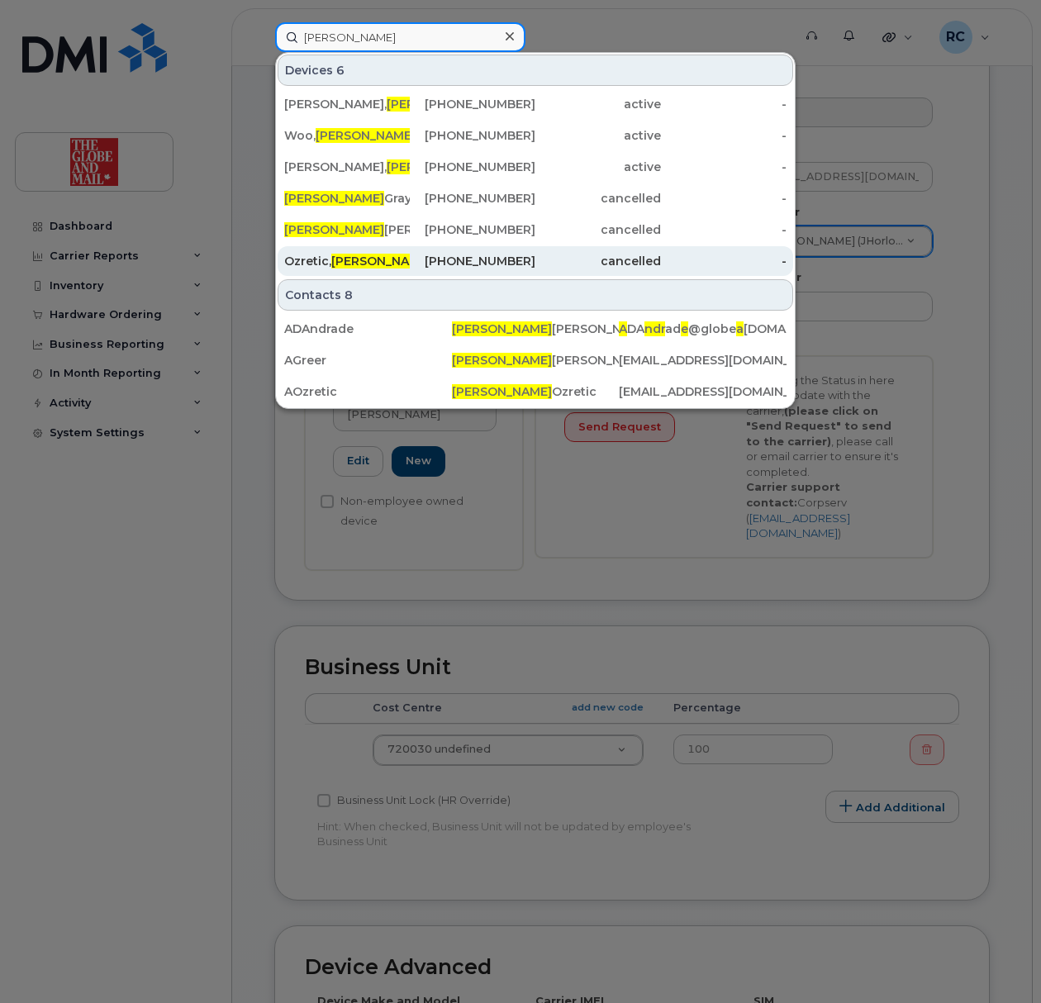
scroll to position [110, 0]
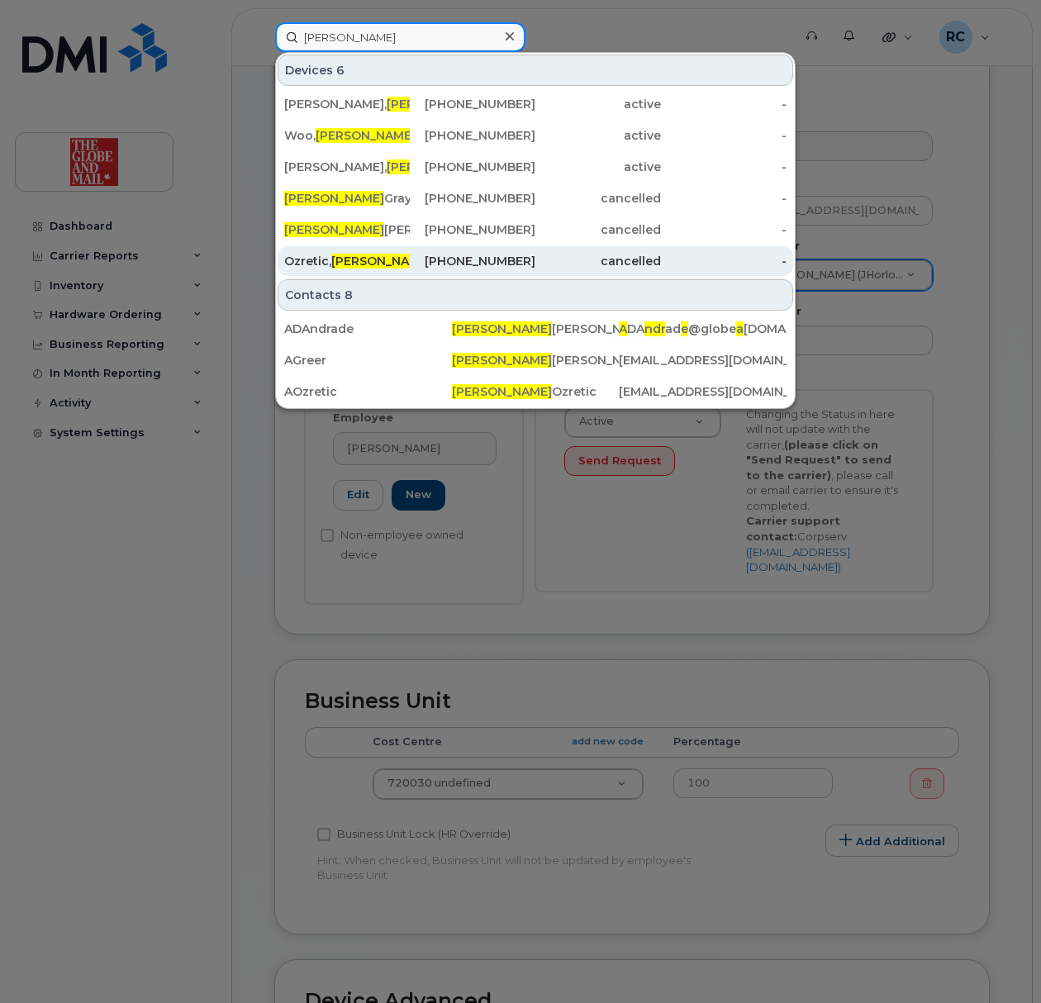
type input "andrea"
click at [326, 265] on div "Ozretic, Andrea" at bounding box center [347, 261] width 126 height 17
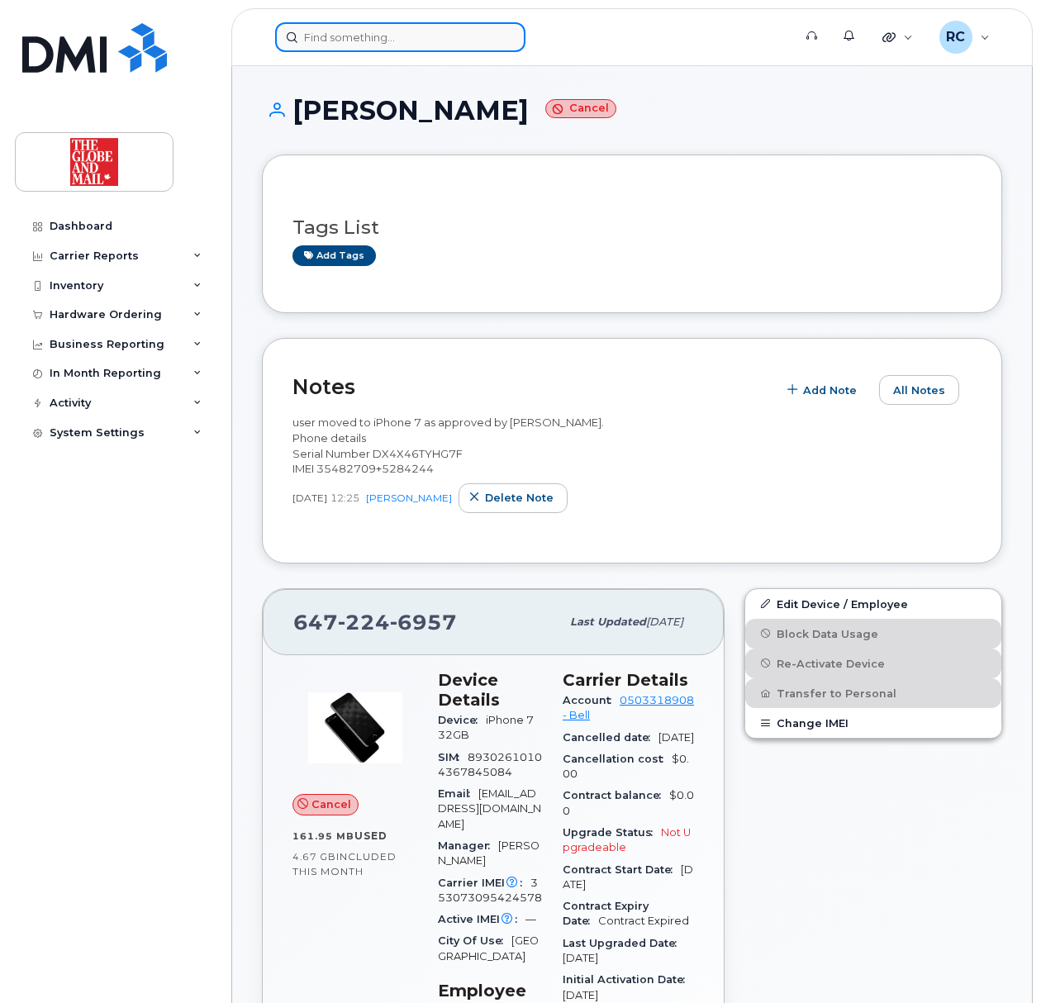
click at [410, 43] on input at bounding box center [400, 37] width 250 height 30
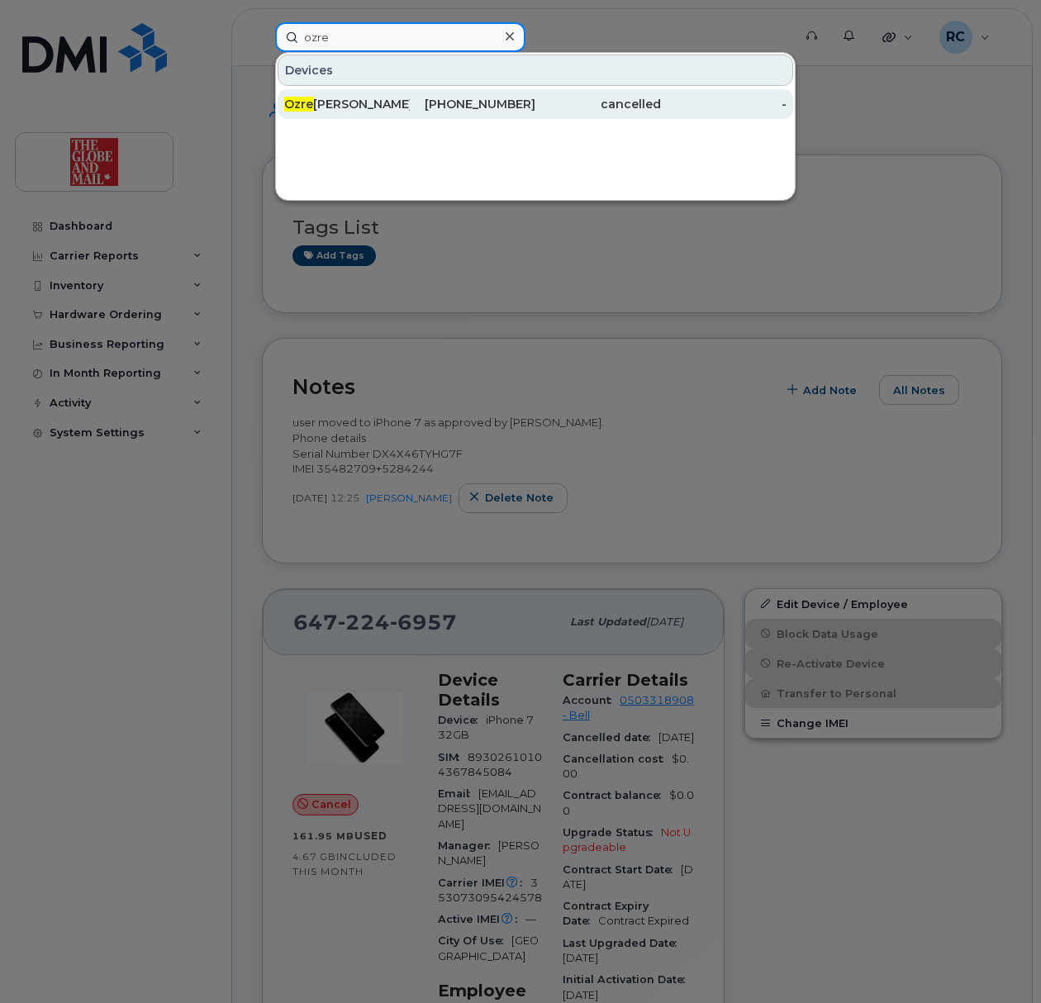
type input "ozre"
click at [381, 112] on div "Ozre tic, [PERSON_NAME]" at bounding box center [347, 104] width 126 height 17
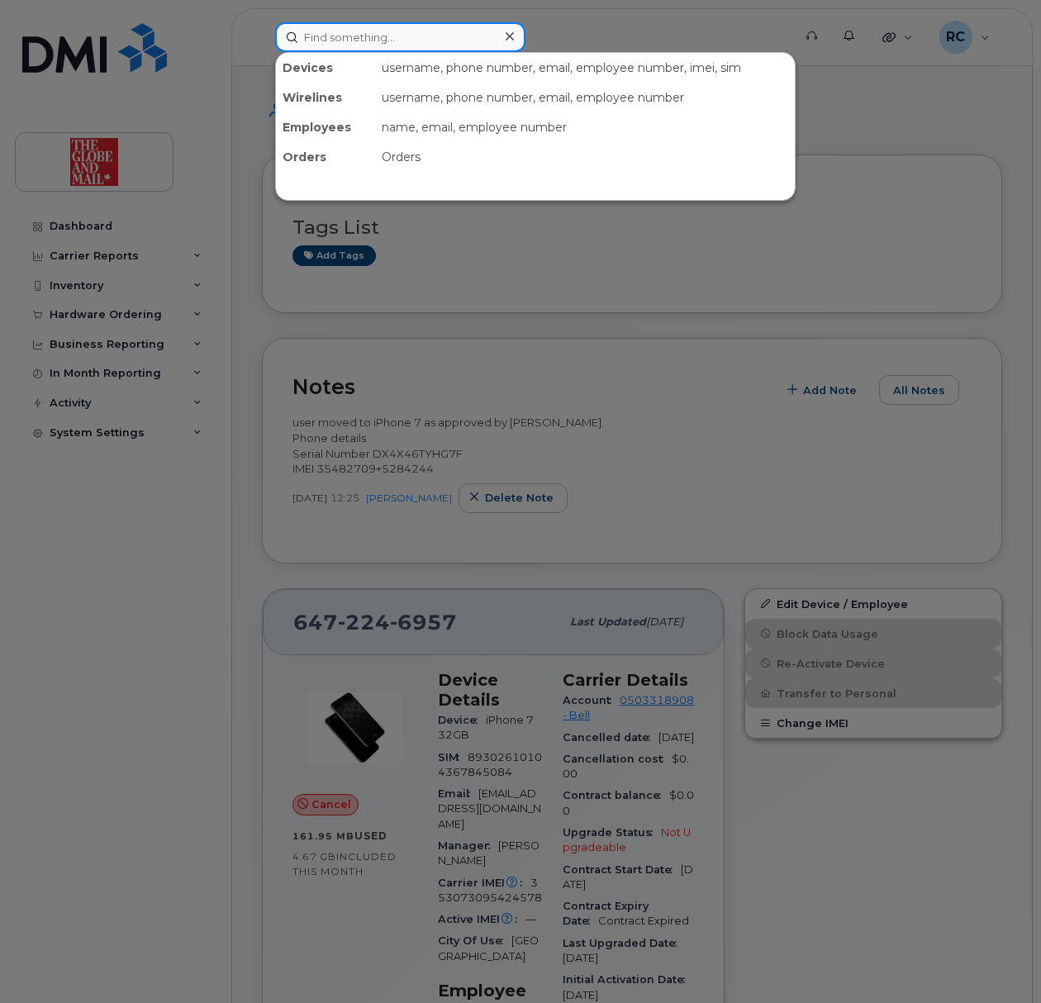
click at [415, 31] on input at bounding box center [400, 37] width 250 height 30
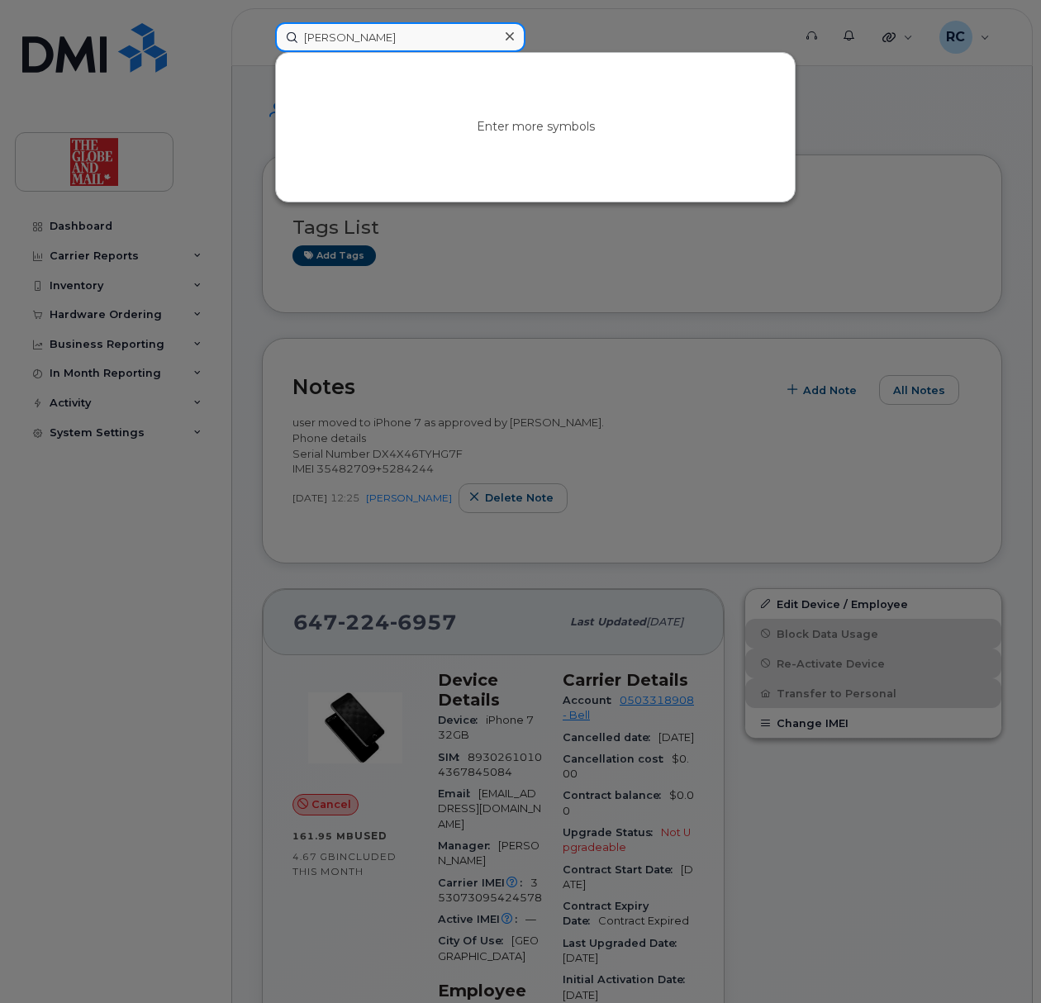
type input "[PERSON_NAME]"
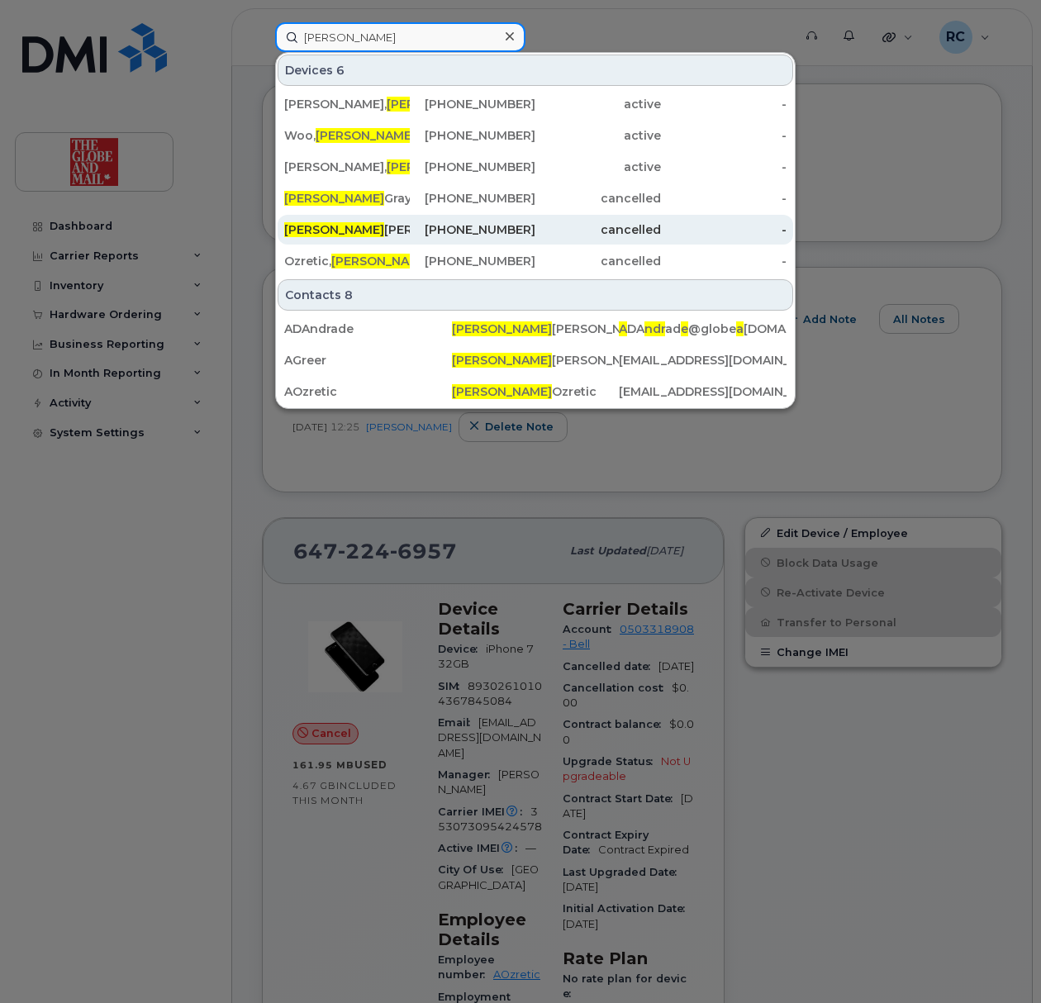
scroll to position [110, 0]
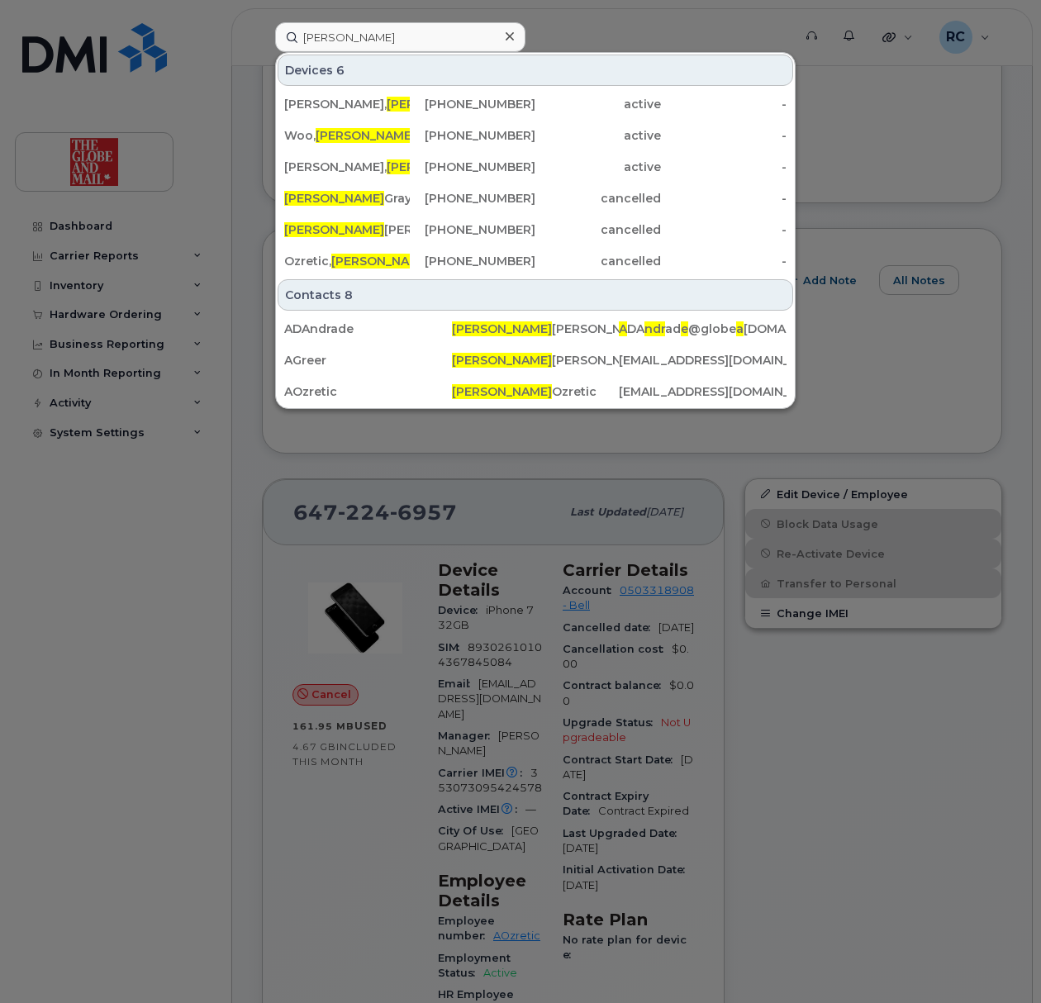
click at [509, 40] on icon at bounding box center [510, 36] width 8 height 13
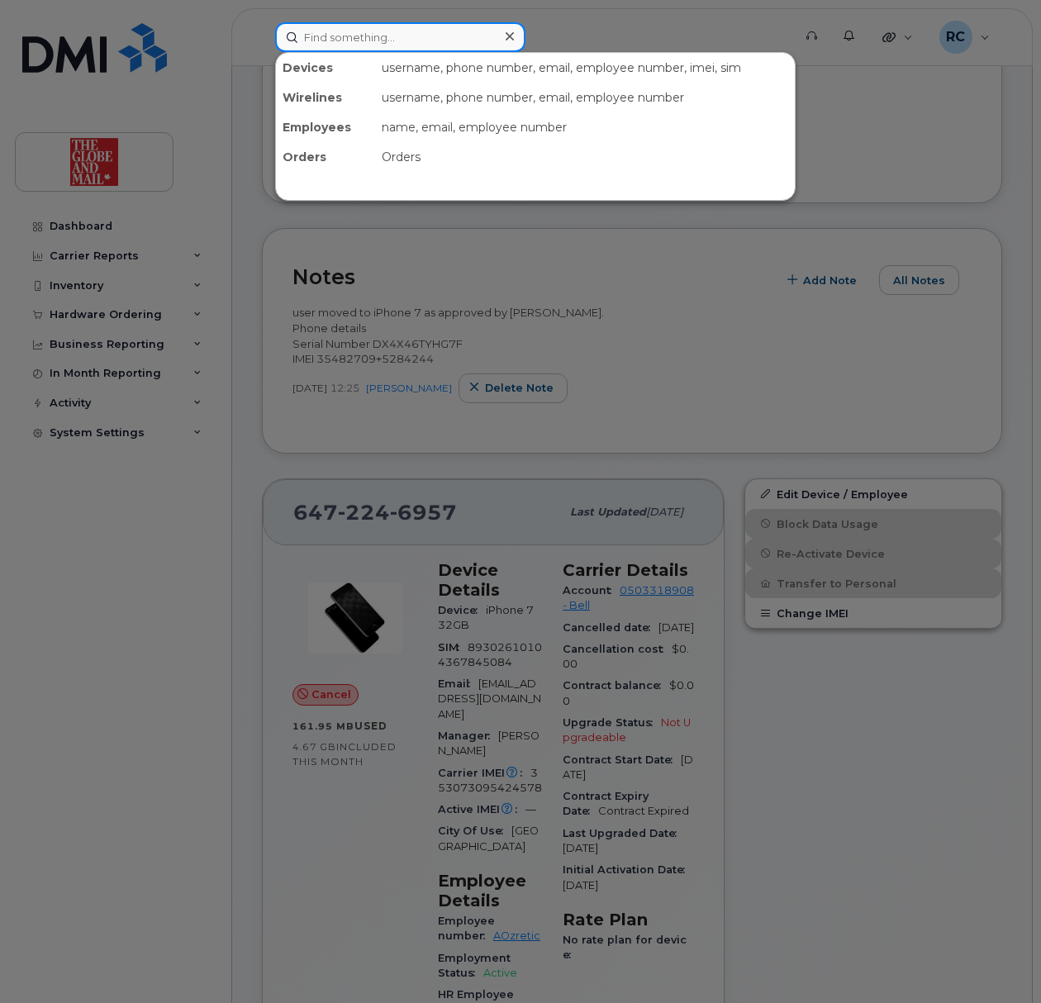
click at [431, 34] on input at bounding box center [400, 37] width 250 height 30
click at [398, 30] on input at bounding box center [400, 37] width 250 height 30
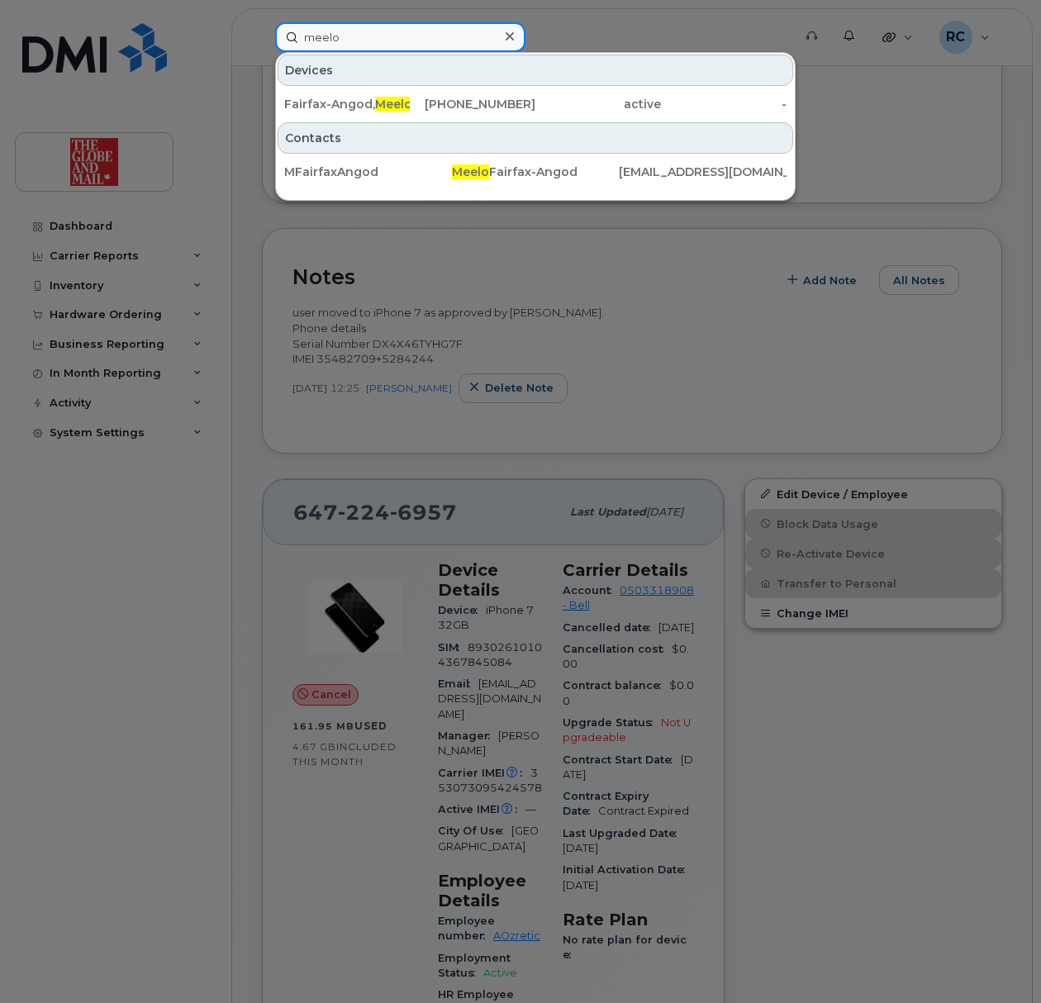
type input "meelo"
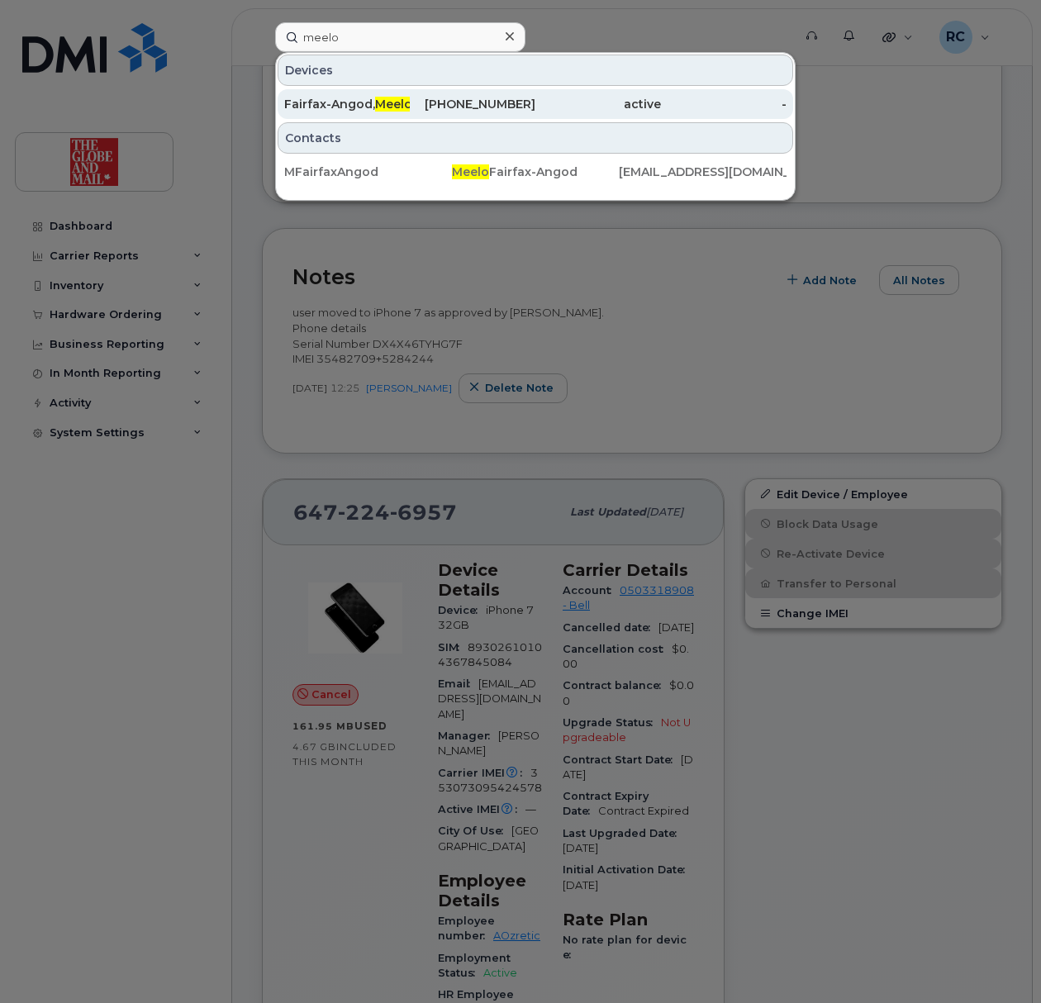
click at [339, 101] on div "Fairfax-Angod, Meelo" at bounding box center [347, 104] width 126 height 17
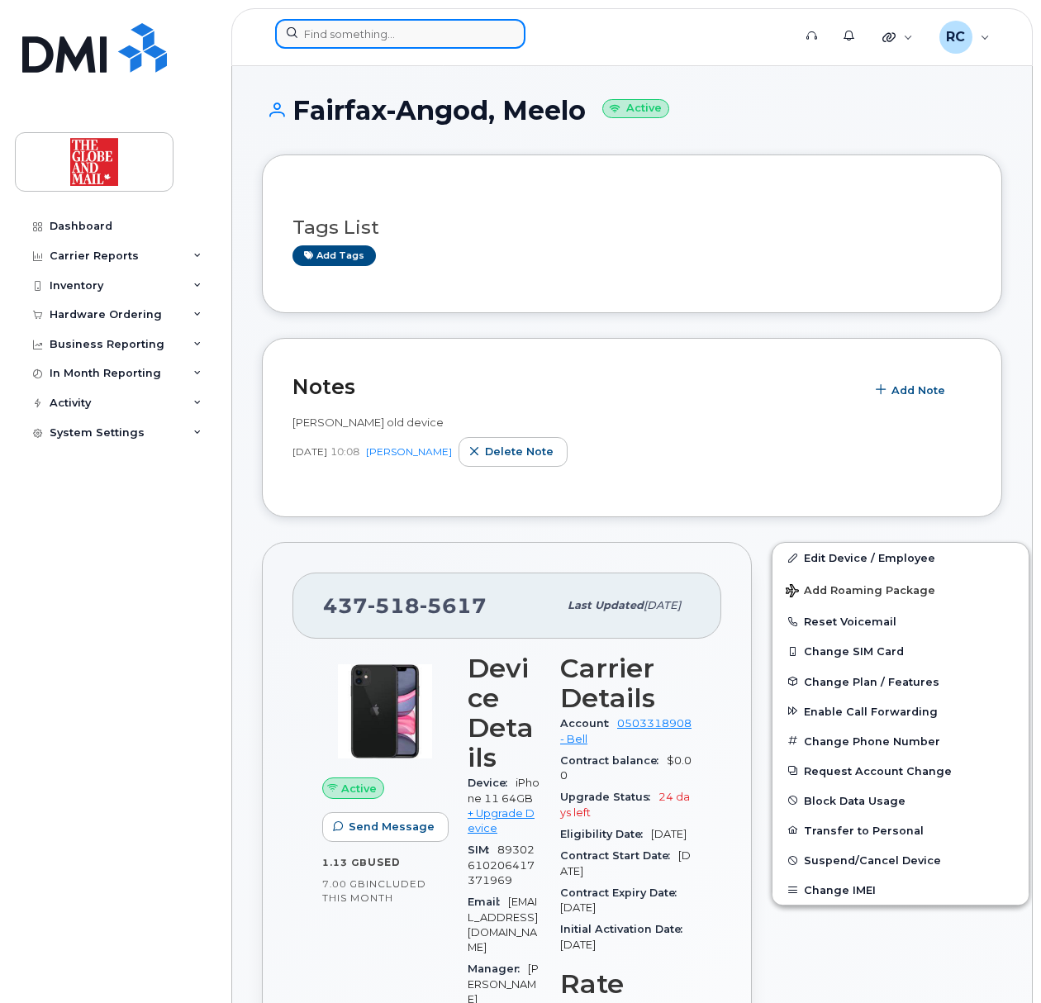
click at [405, 41] on input at bounding box center [400, 34] width 250 height 30
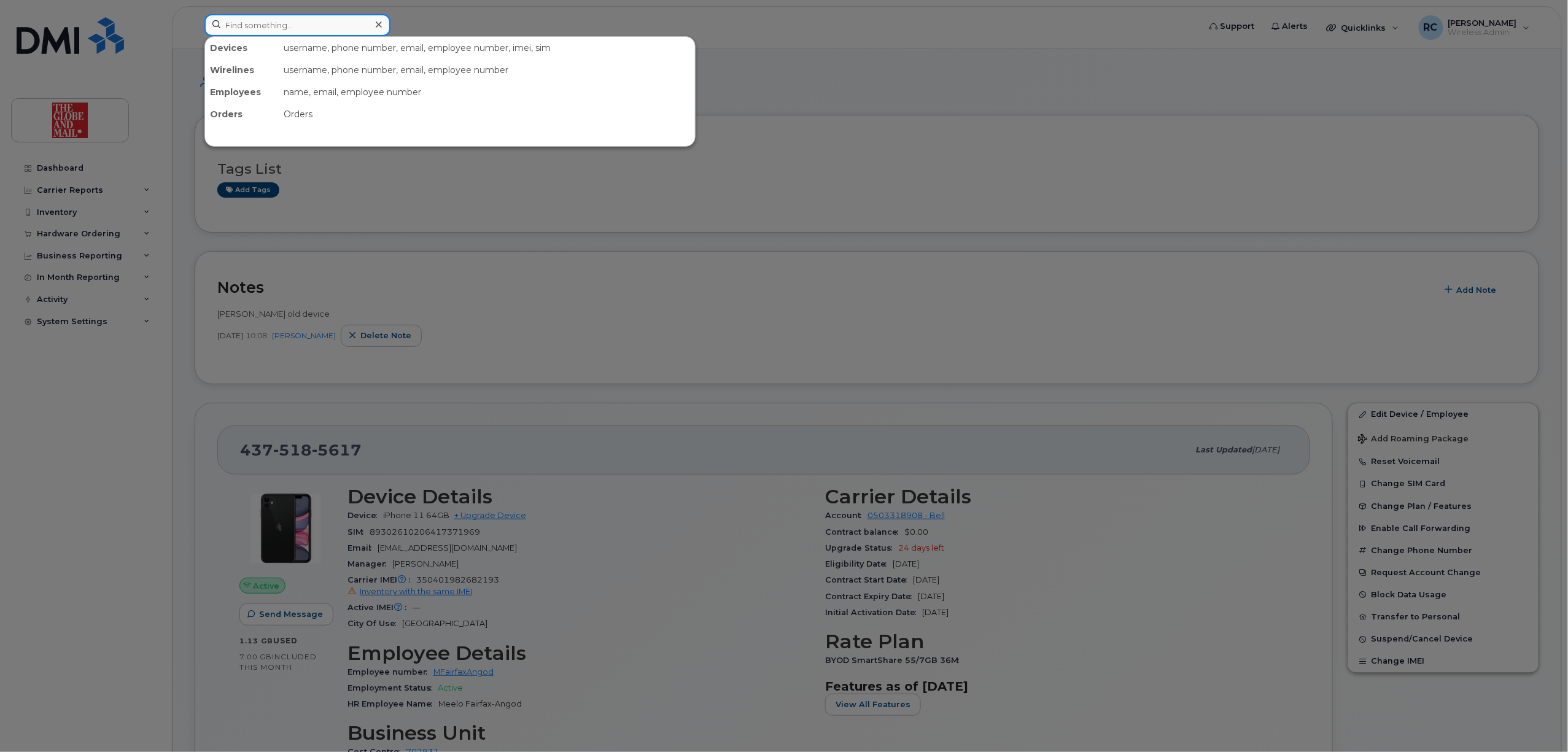
click at [317, 30] on input at bounding box center [297, 25] width 186 height 22
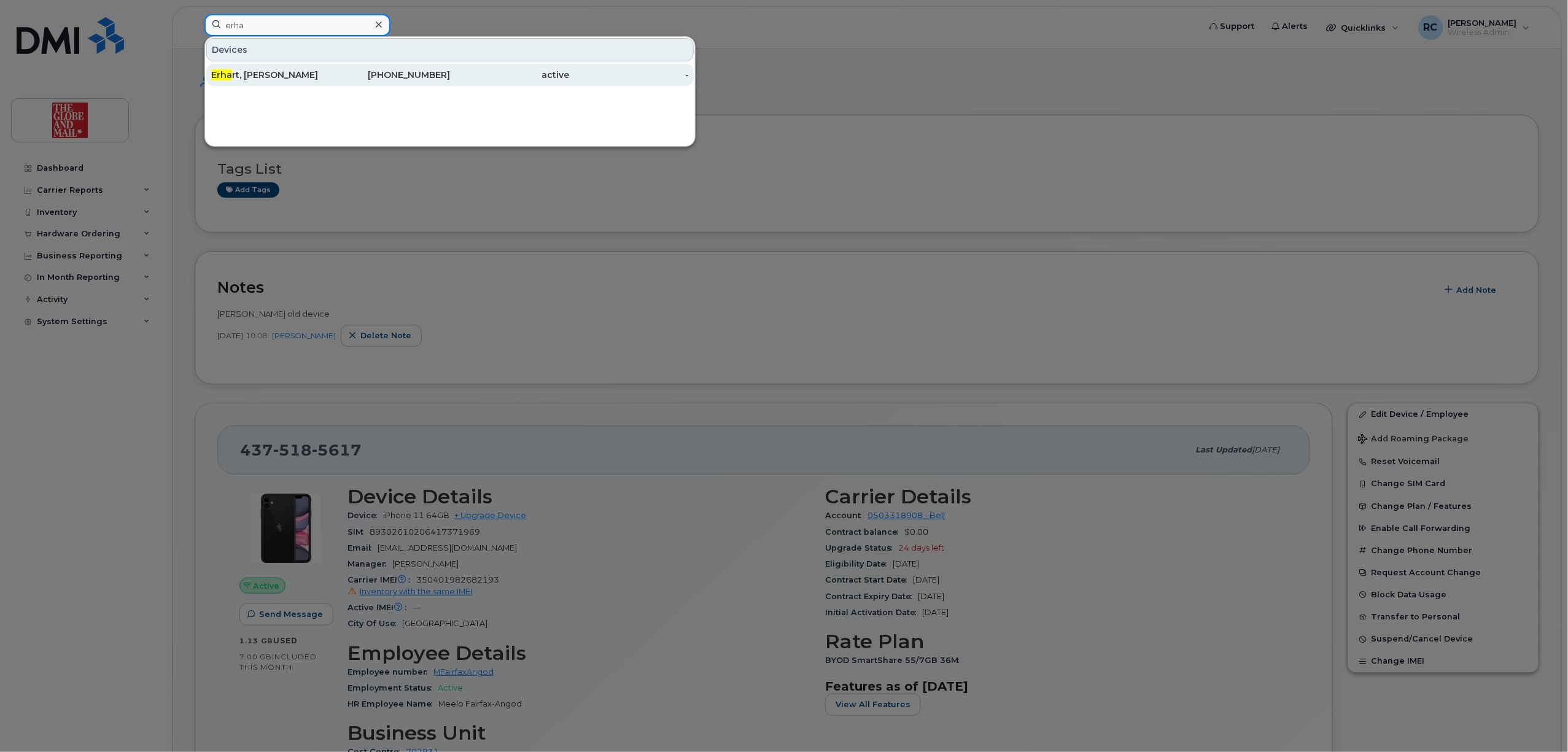
type input "erha"
click at [253, 74] on div "Erha rt, [PERSON_NAME]" at bounding box center [270, 75] width 120 height 13
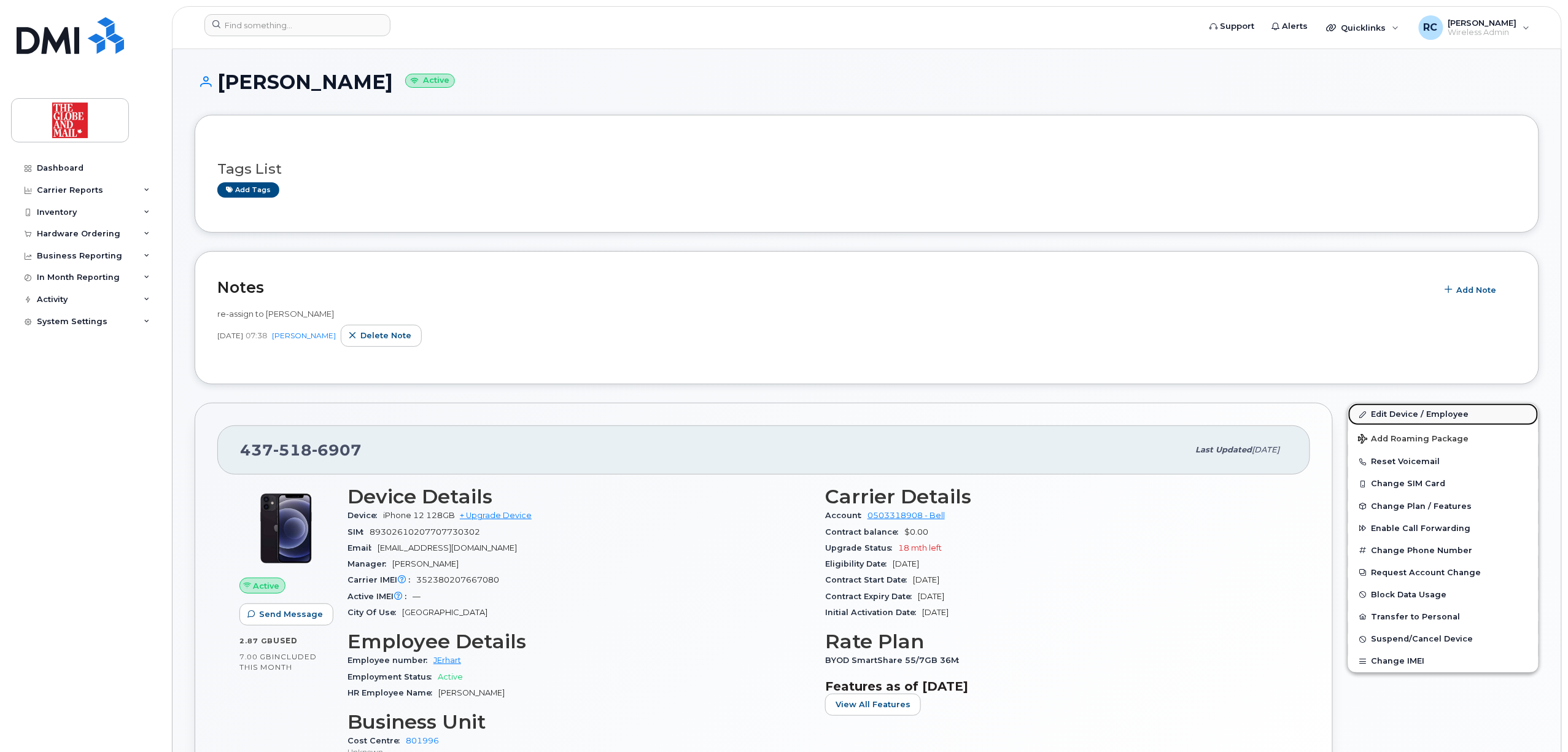
click at [1415, 414] on link "Edit Device / Employee" at bounding box center [1443, 415] width 190 height 22
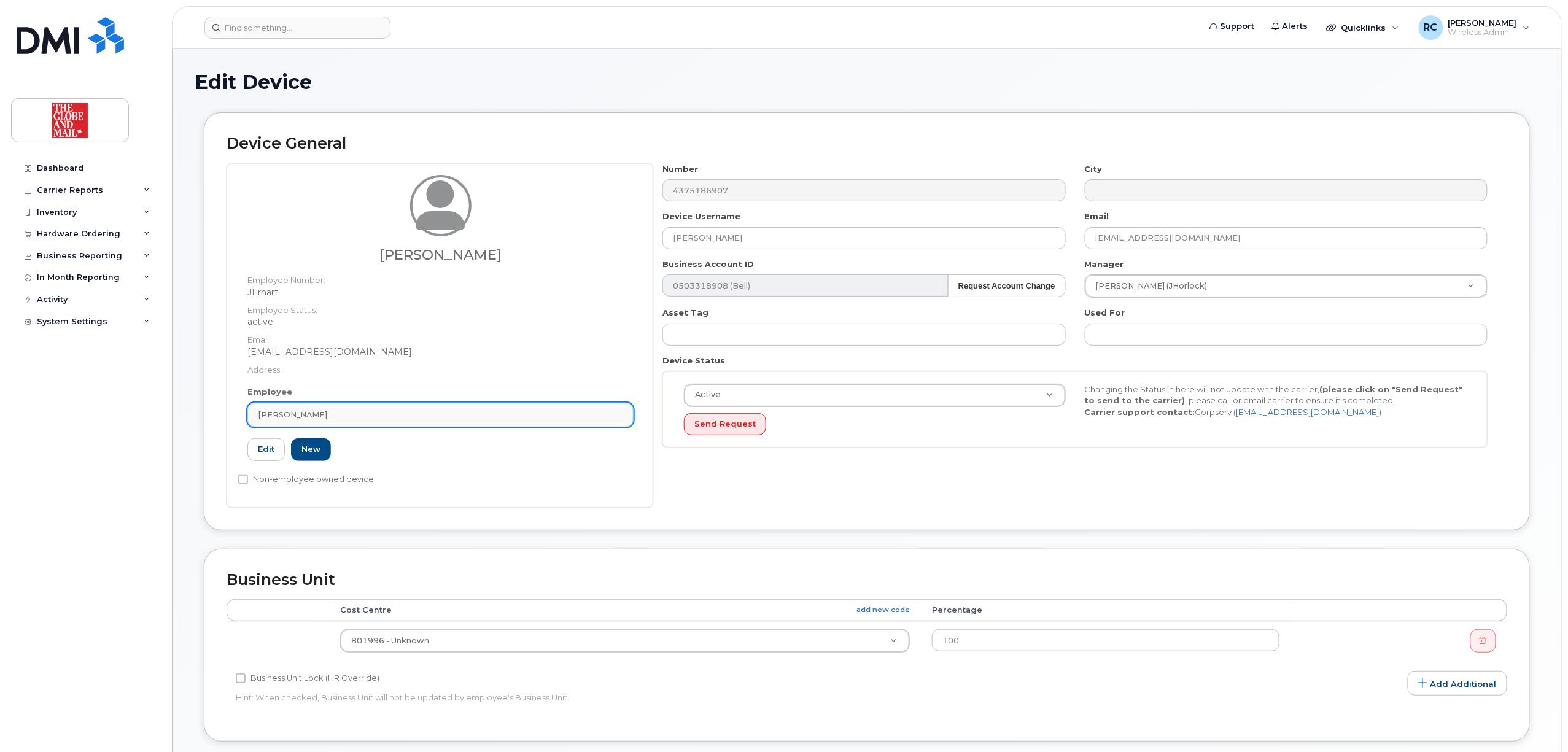
click at [543, 416] on div "[PERSON_NAME]" at bounding box center [440, 415] width 365 height 12
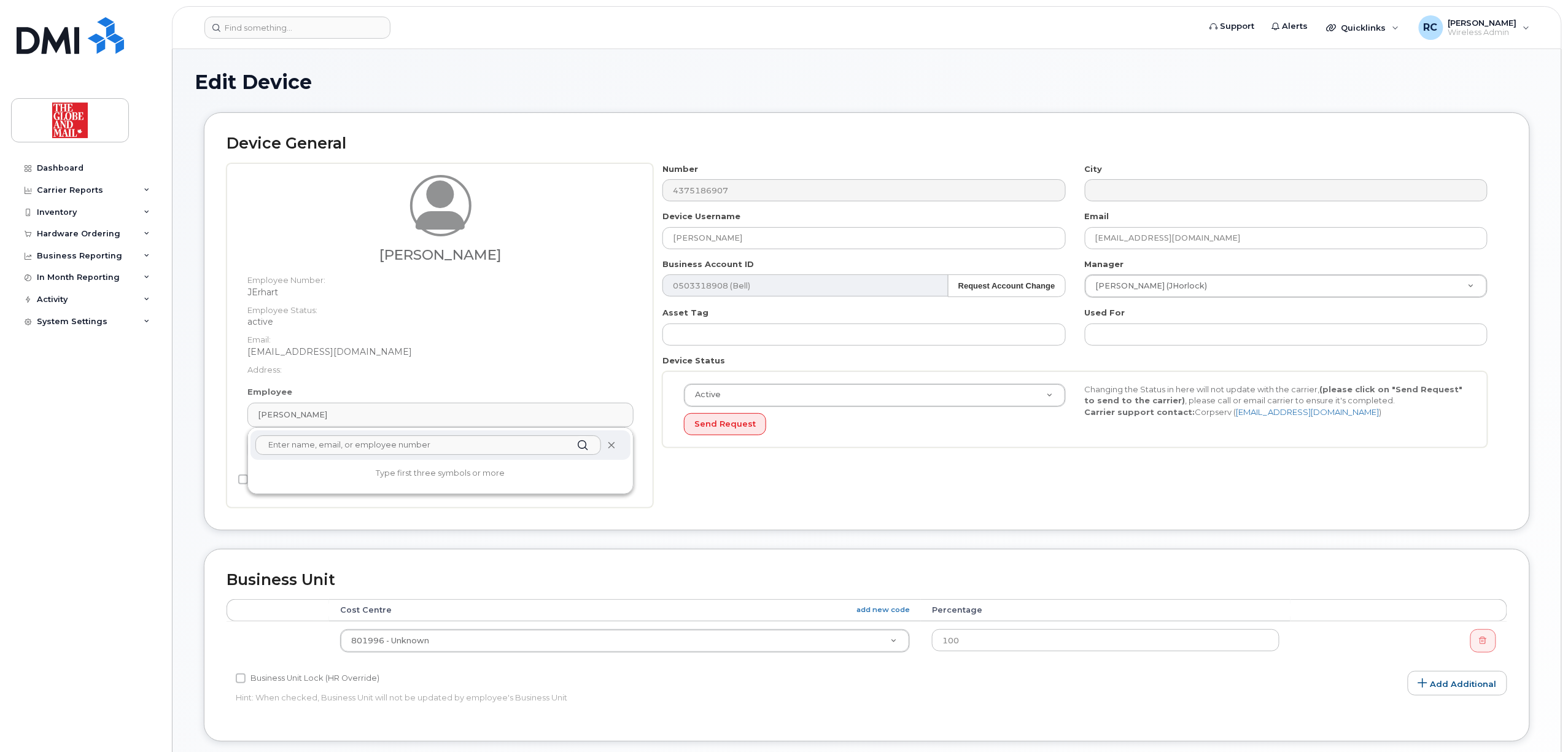
click at [608, 445] on icon at bounding box center [611, 445] width 8 height 8
click at [563, 415] on div "John Erhart" at bounding box center [440, 415] width 365 height 12
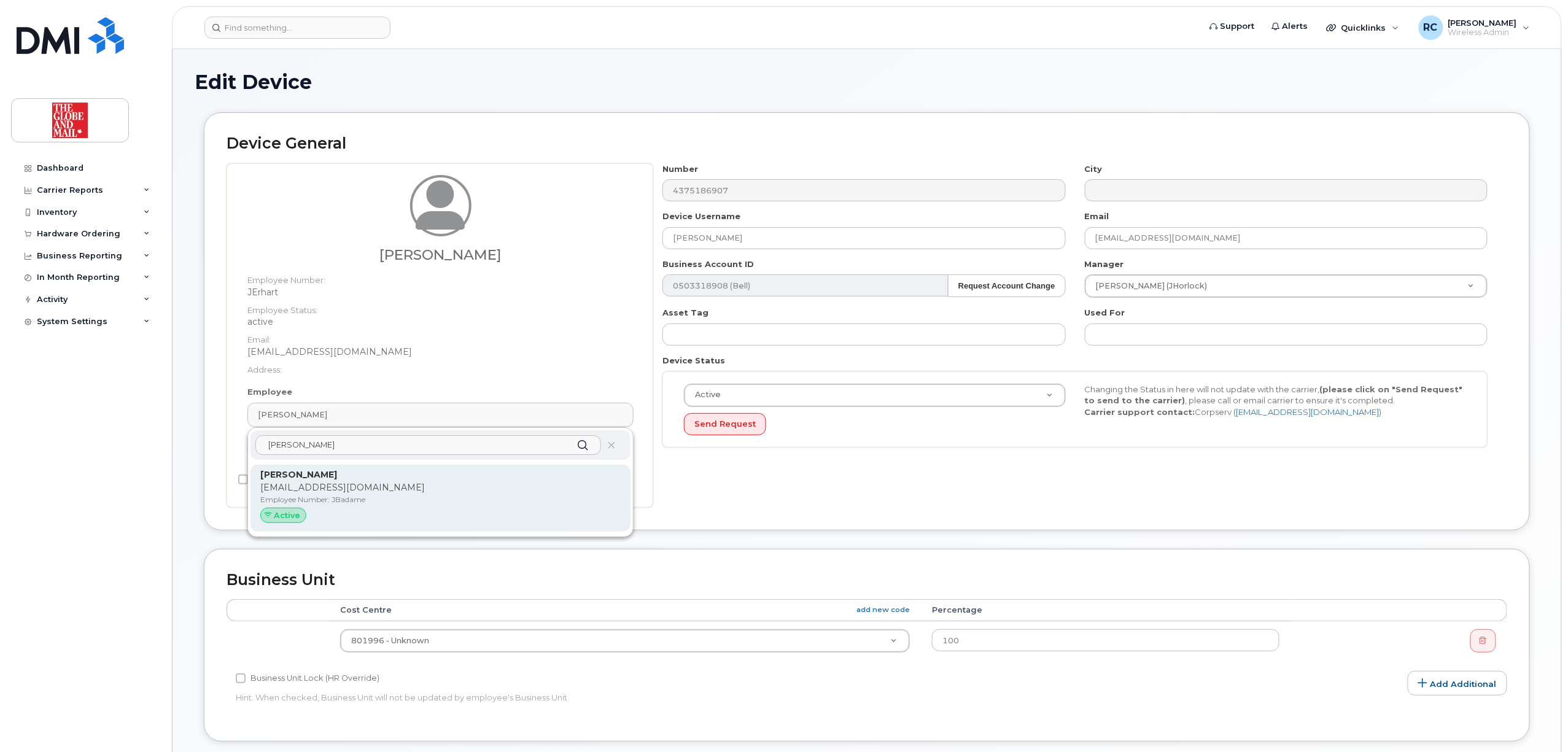
type input "badame"
click at [283, 519] on span "Active" at bounding box center [287, 516] width 27 height 12
click at [267, 519] on icon at bounding box center [267, 515] width 8 height 8
click at [303, 515] on div "Active" at bounding box center [283, 515] width 46 height 16
click at [293, 515] on span "Active" at bounding box center [287, 516] width 27 height 12
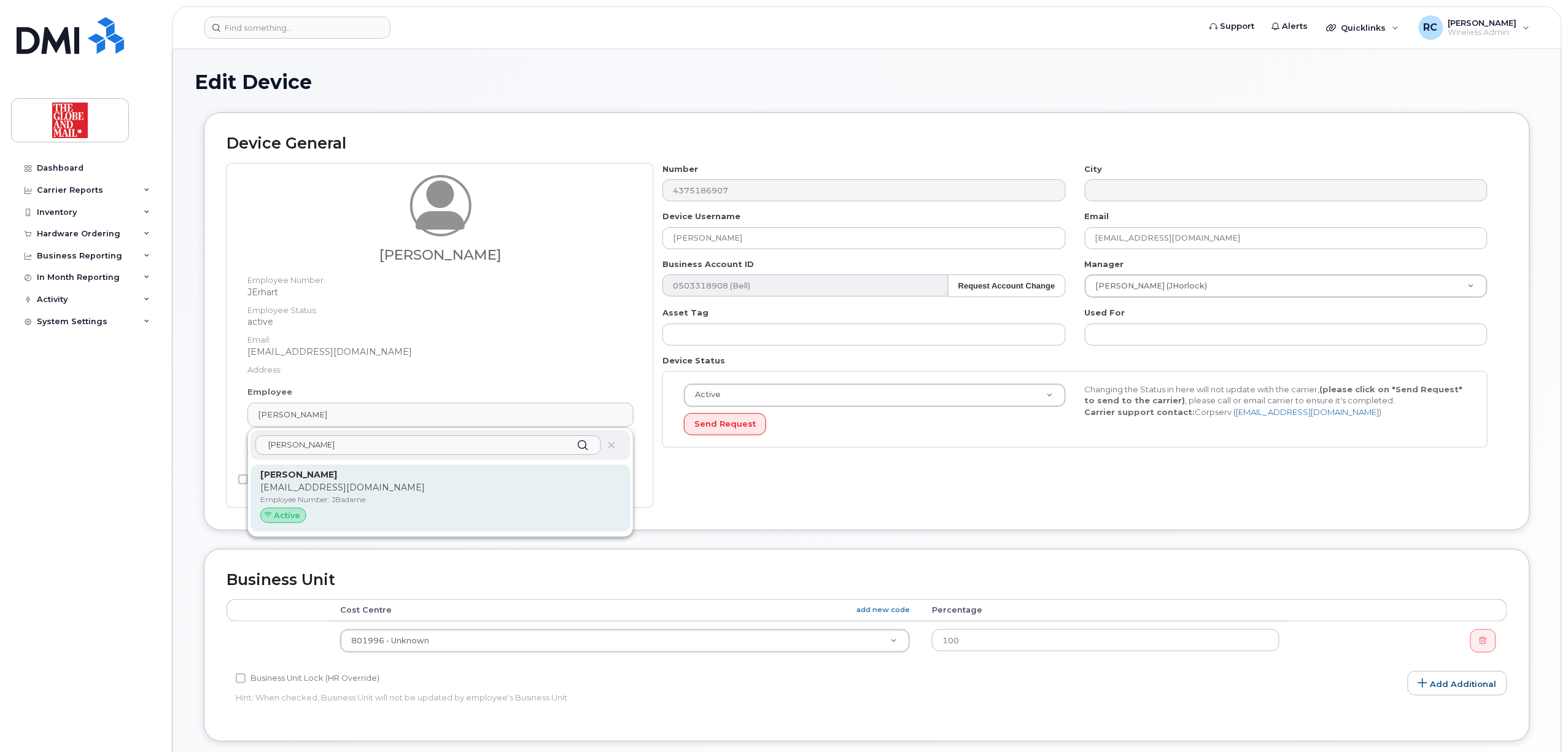
click at [284, 519] on span "Active" at bounding box center [287, 516] width 27 height 12
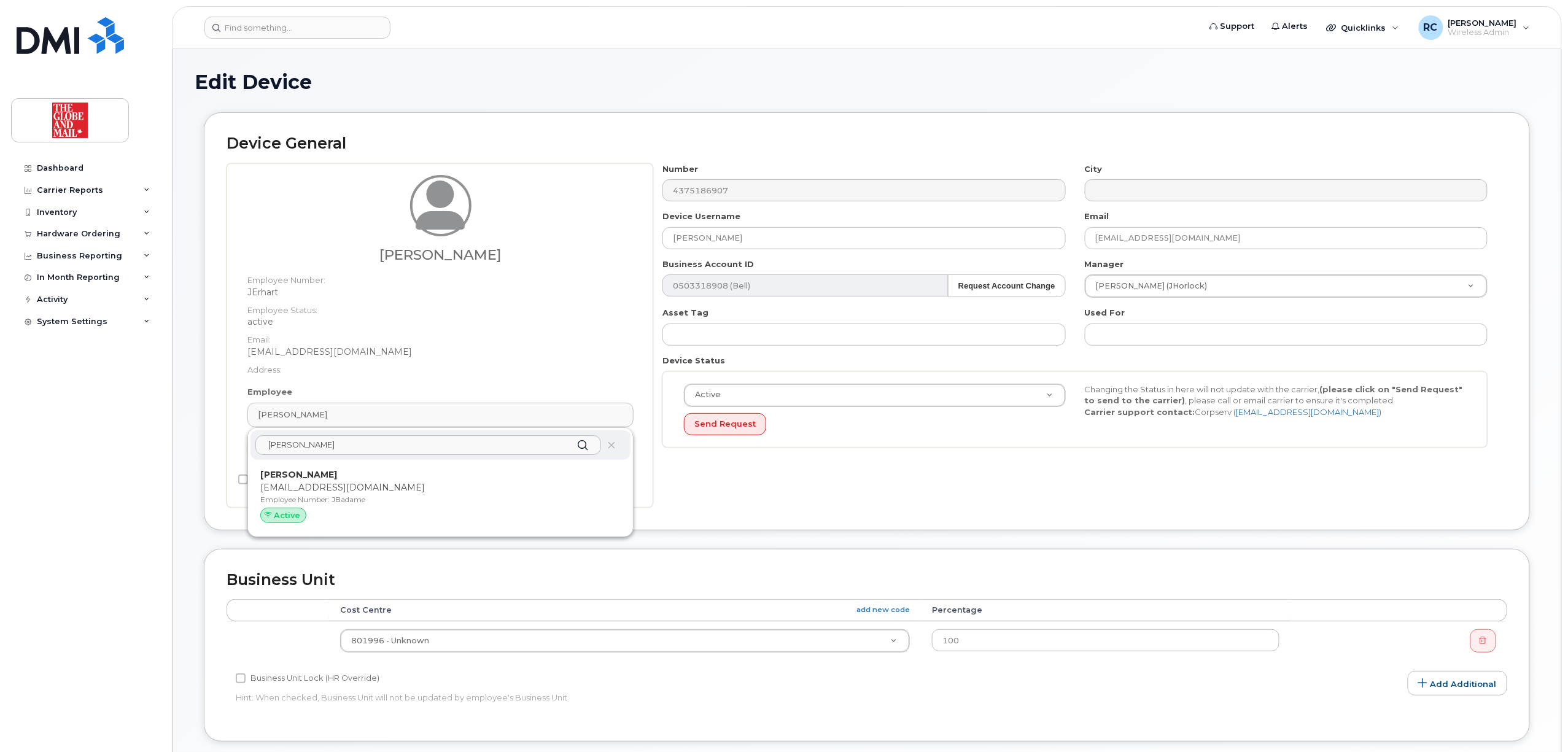
drag, startPoint x: 348, startPoint y: 476, endPoint x: 841, endPoint y: 64, distance: 642.5
click at [348, 476] on p "Jennifer Badame" at bounding box center [440, 475] width 360 height 13
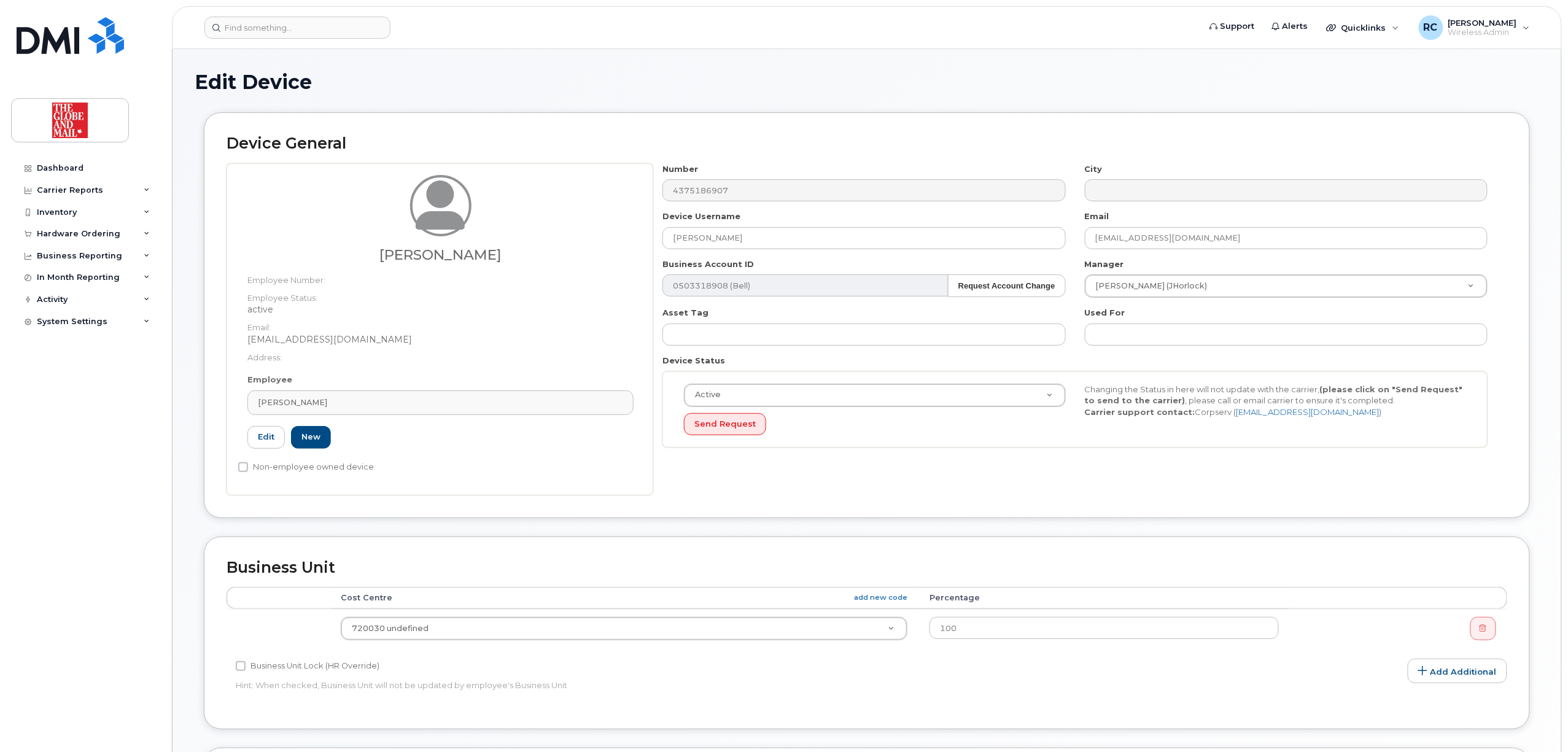
type input "JBadame"
type input "Jennifer Badame"
type input "jbadame@globeandmail.com"
type input "31660"
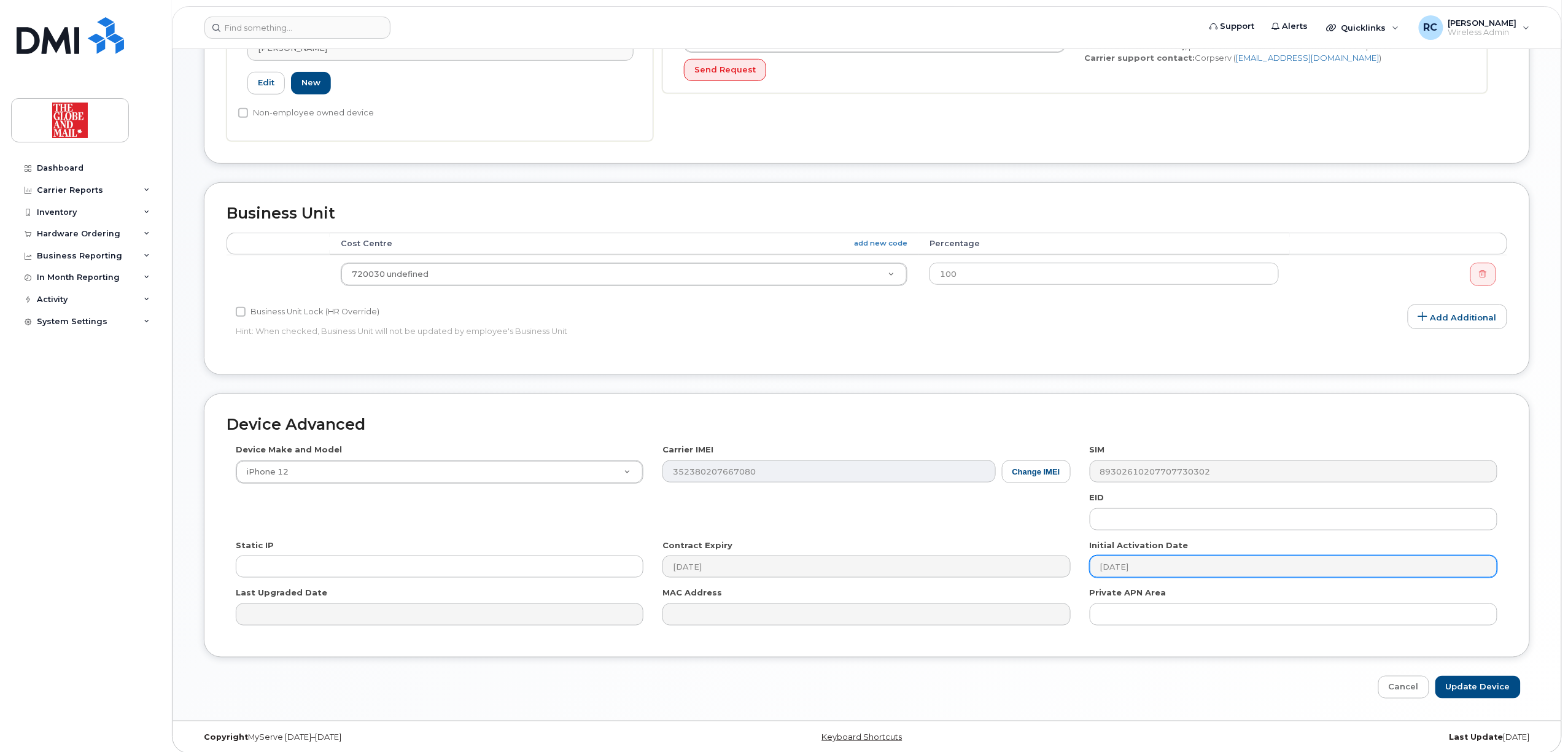
scroll to position [366, 0]
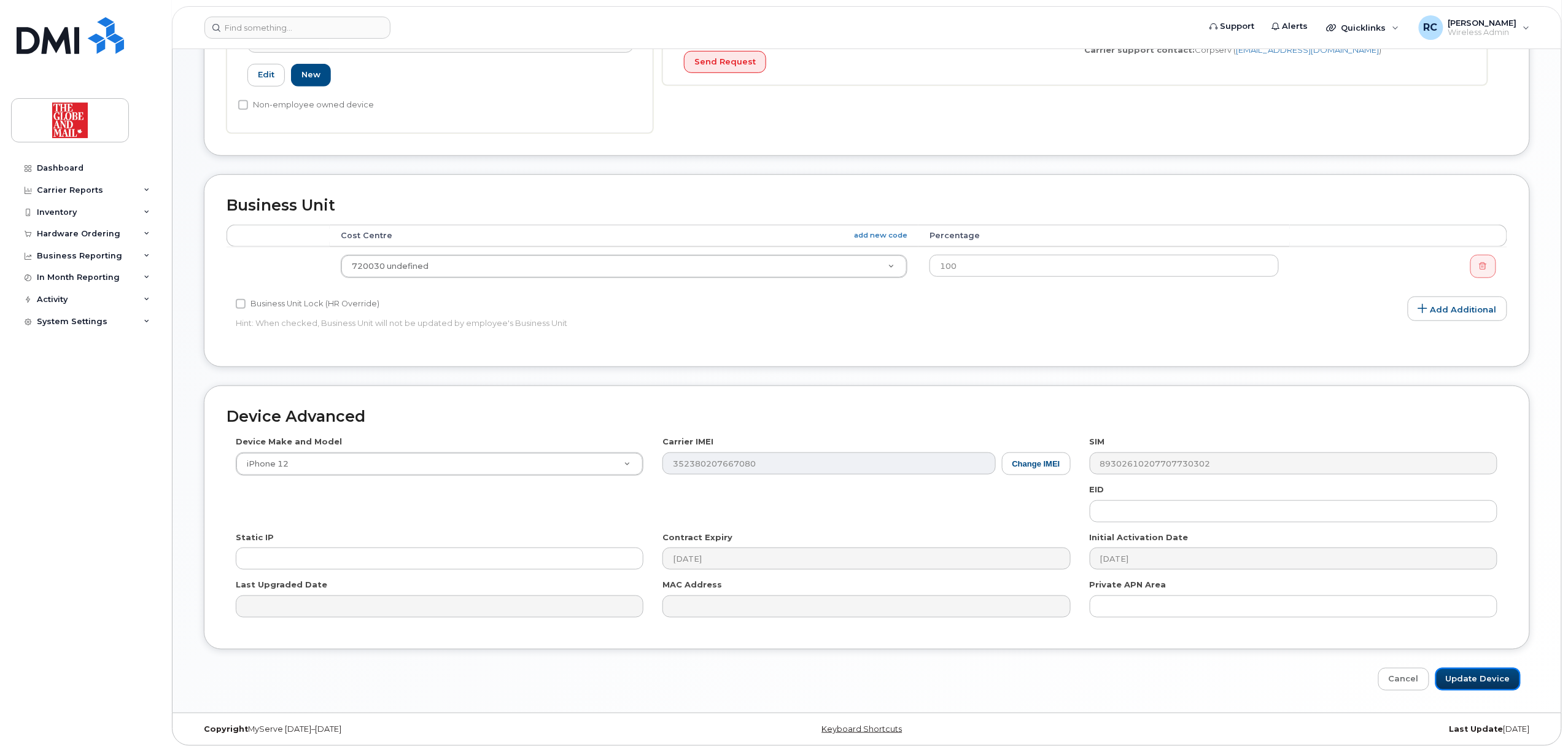
drag, startPoint x: 1497, startPoint y: 683, endPoint x: 1003, endPoint y: 676, distance: 494.0
click at [999, 681] on div "Cancel Update Device" at bounding box center [866, 679] width 1326 height 23
click at [1491, 681] on input "Update Device" at bounding box center [1477, 679] width 85 height 23
type input "Saving..."
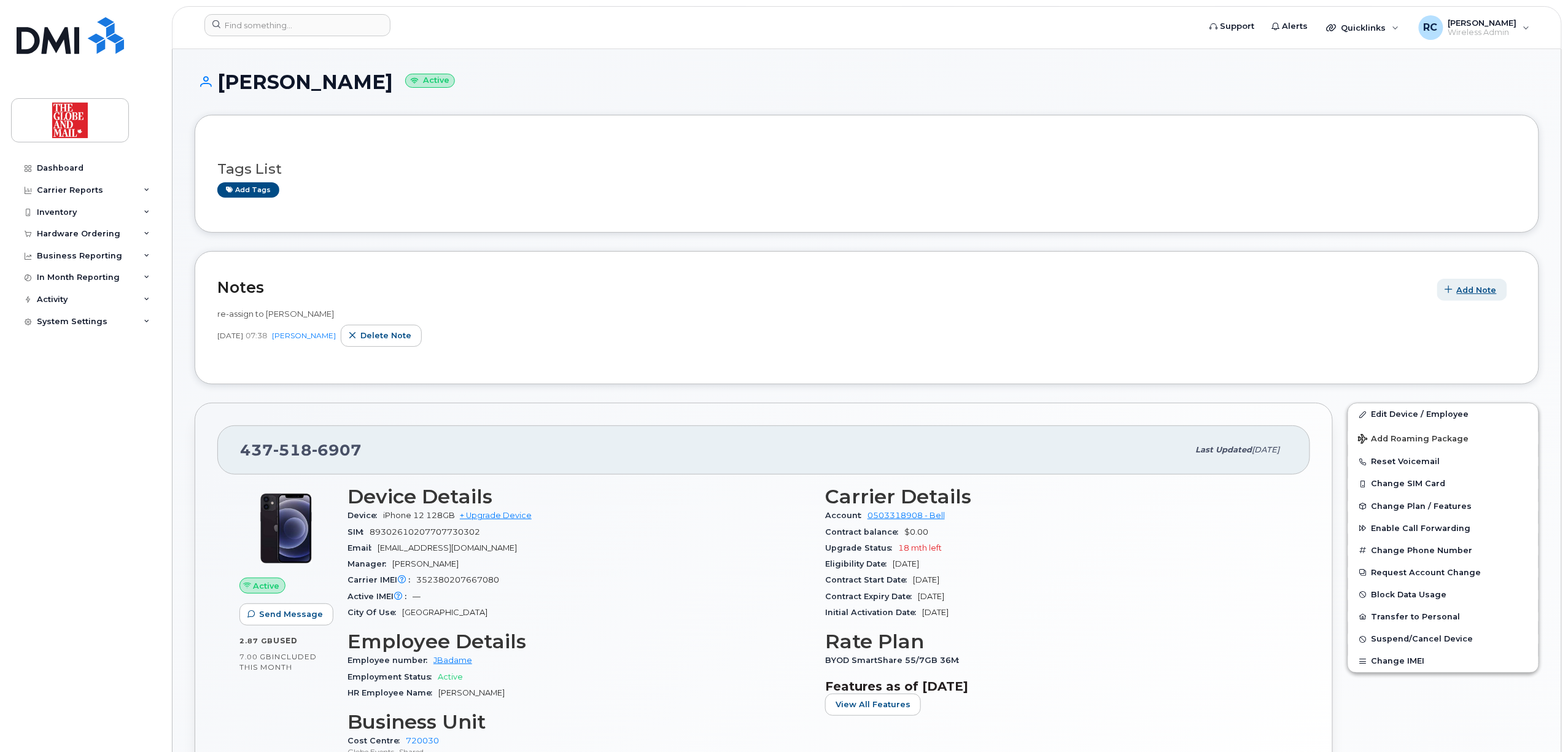
click at [1474, 288] on span "Add Note" at bounding box center [1477, 291] width 40 height 12
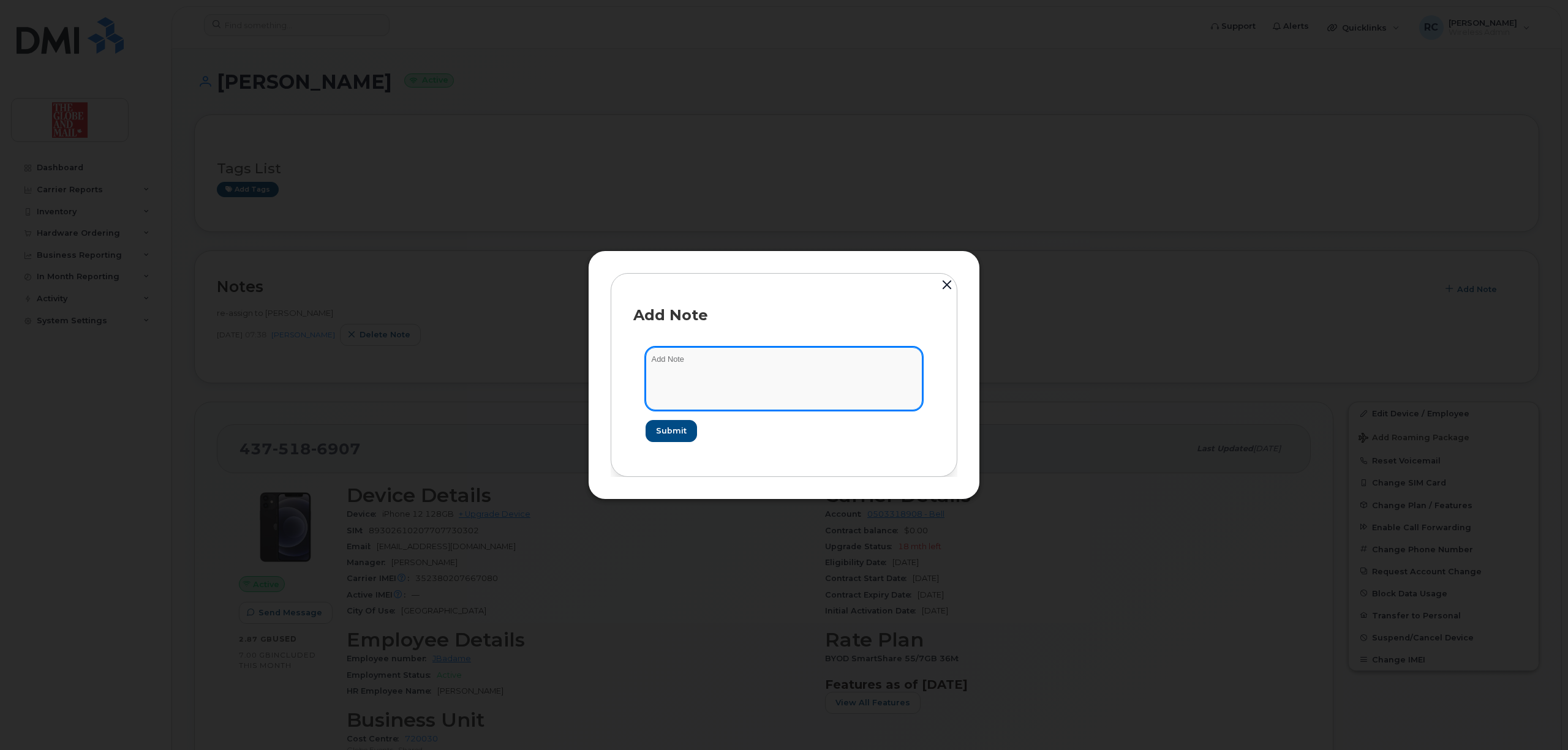
click at [769, 371] on textarea at bounding box center [784, 379] width 277 height 62
type textarea "John Erhart presious device"
click at [675, 425] on span "Submit" at bounding box center [670, 431] width 30 height 12
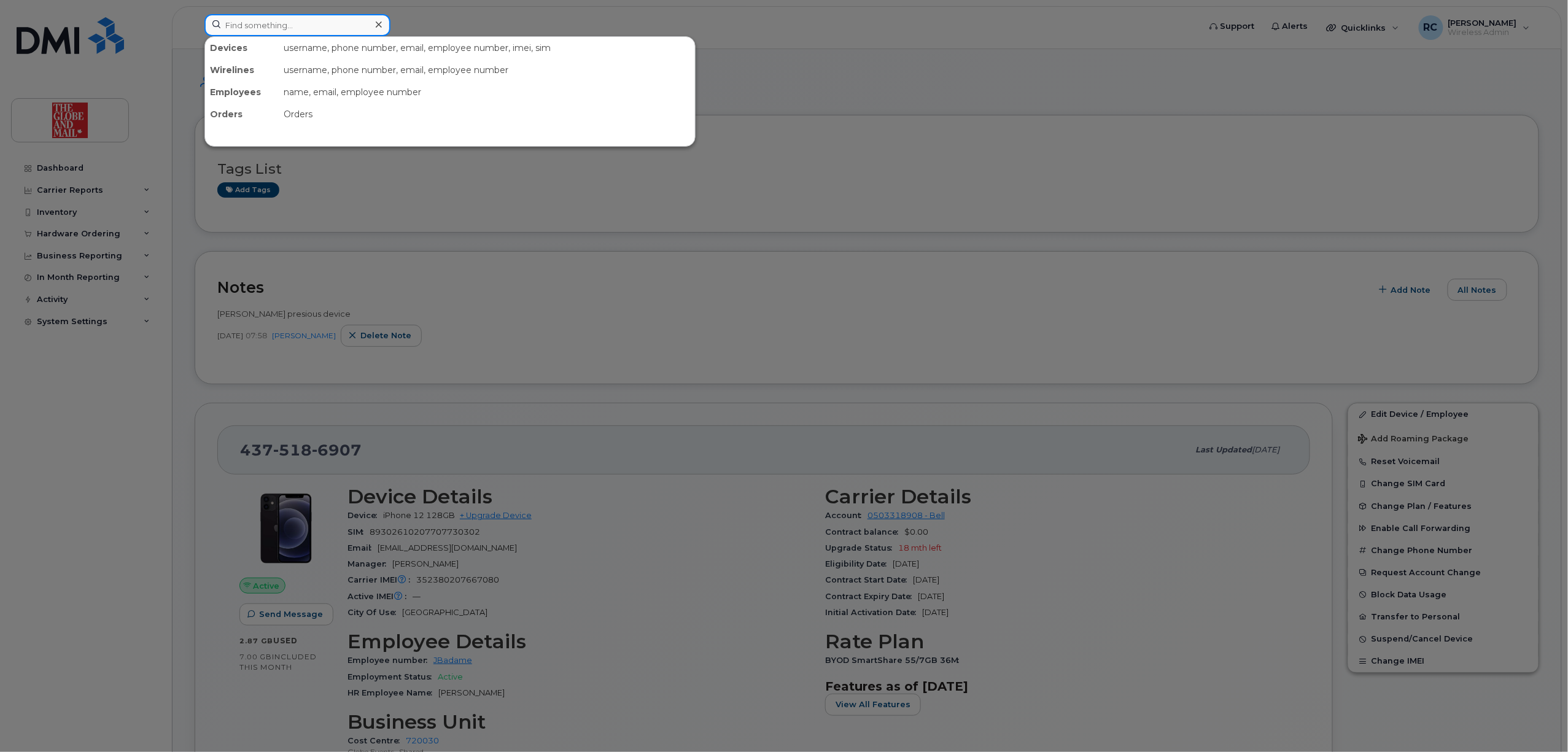
click at [352, 25] on input at bounding box center [297, 25] width 186 height 22
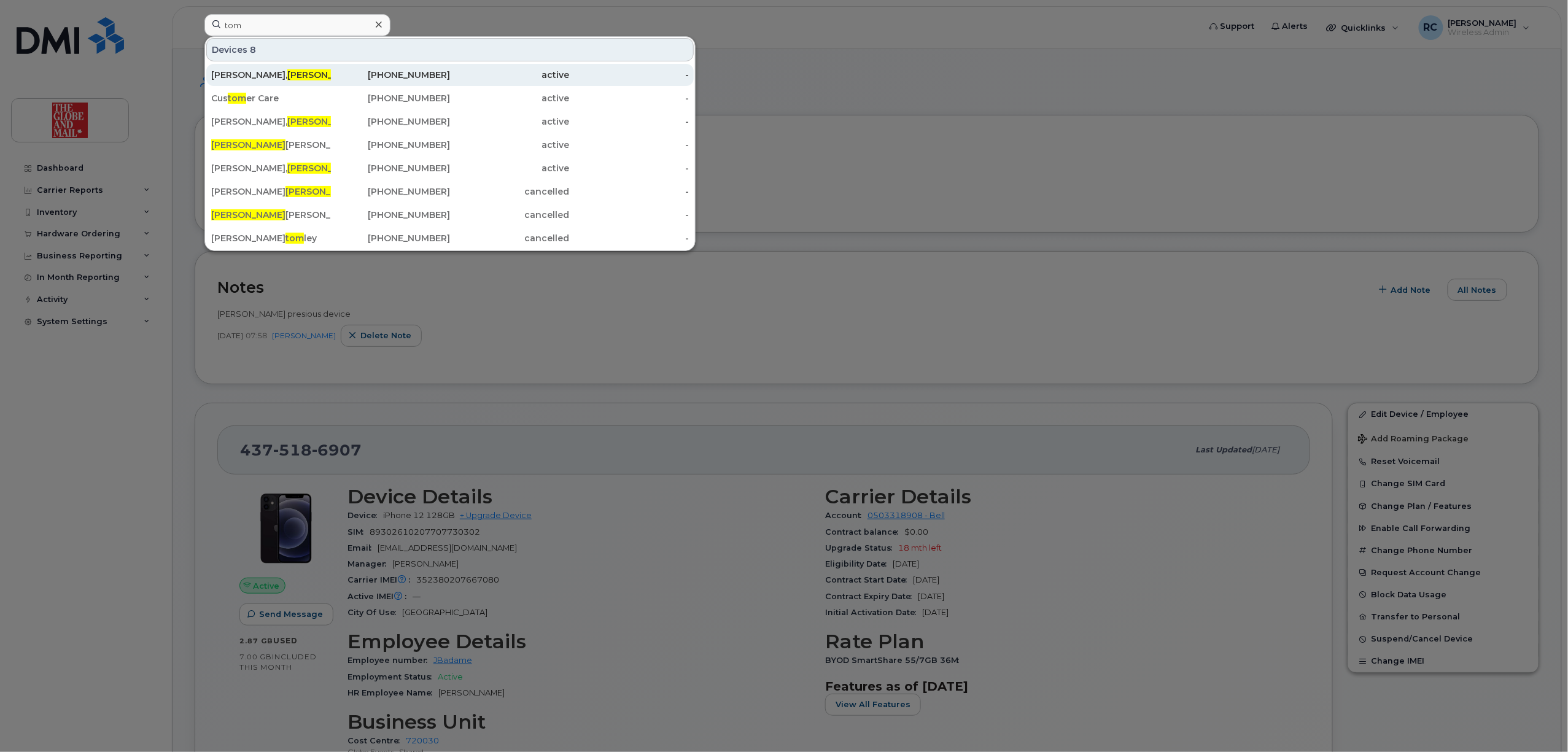
click at [284, 82] on div "Rawding, Tom" at bounding box center [270, 75] width 120 height 22
click at [300, 79] on div "Rawding, Tom" at bounding box center [270, 75] width 120 height 13
click at [515, 77] on div "active" at bounding box center [510, 75] width 120 height 13
click at [567, 74] on div "active" at bounding box center [510, 75] width 120 height 13
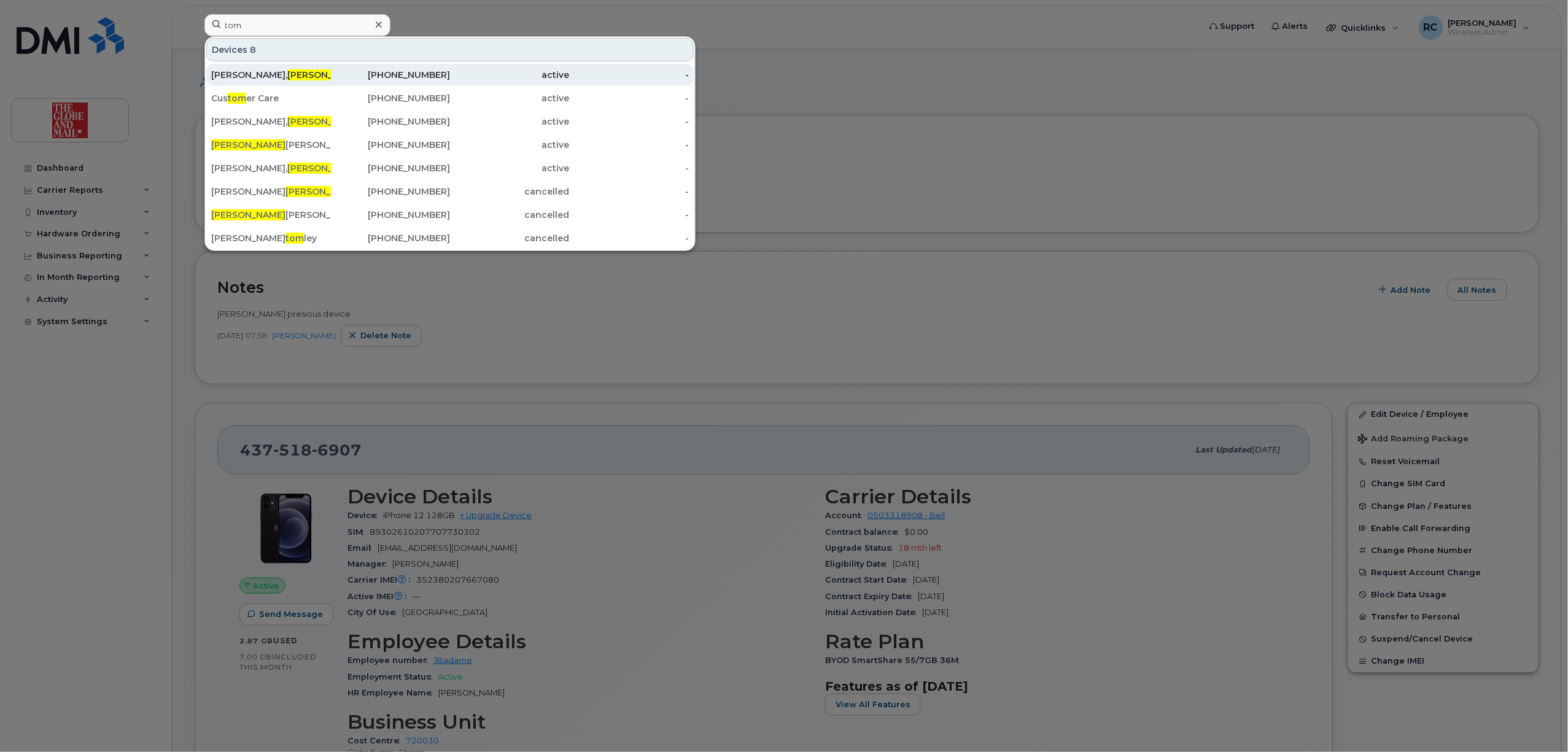
click at [287, 74] on span "[PERSON_NAME]" at bounding box center [325, 74] width 74 height 11
click at [403, 81] on div "[PHONE_NUMBER]" at bounding box center [390, 75] width 120 height 13
click at [921, 365] on div at bounding box center [784, 376] width 1568 height 752
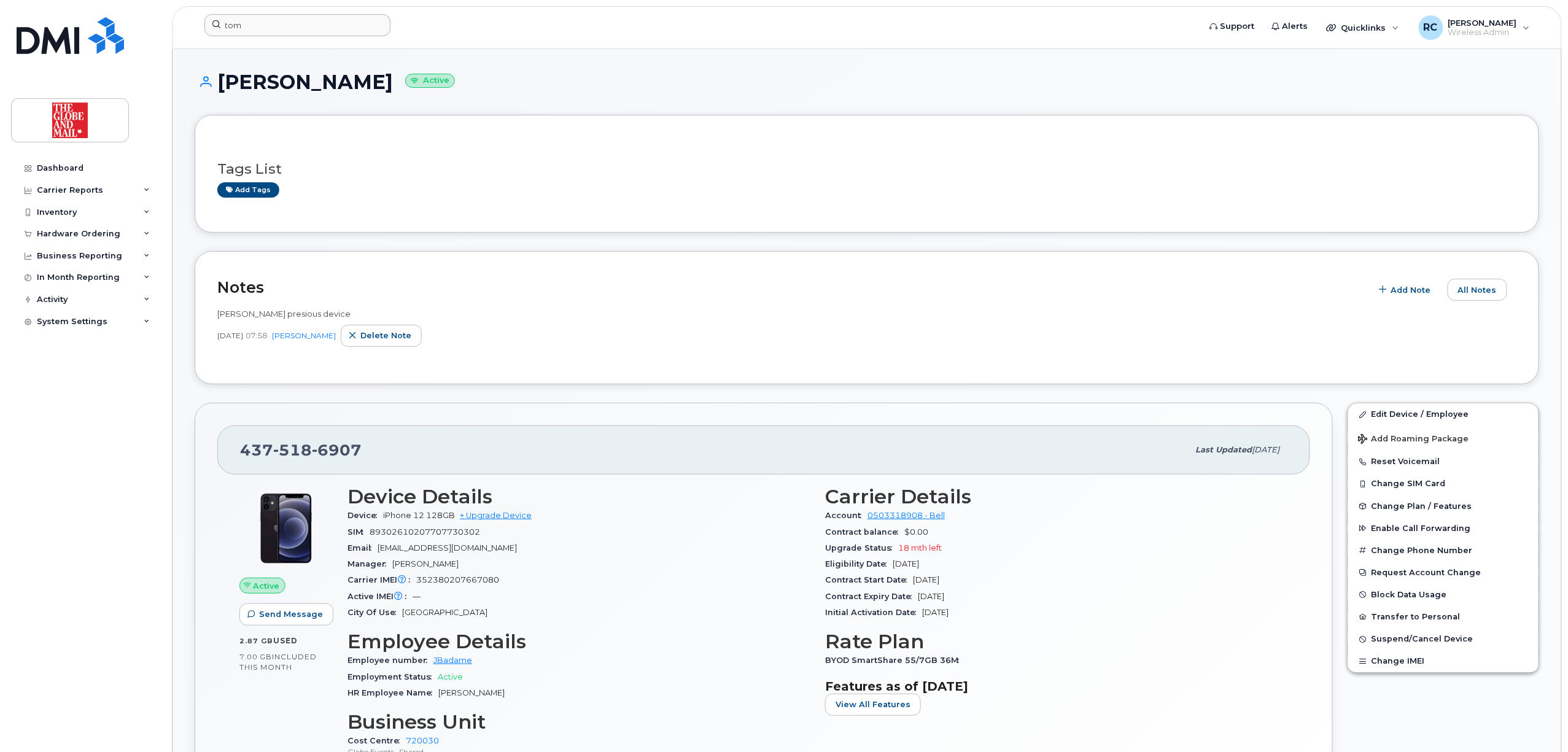
click at [313, 20] on header "tom Support Alerts Quicklinks Suspend / Cancel Device Change SIM Card Enable Ca…" at bounding box center [866, 27] width 1390 height 43
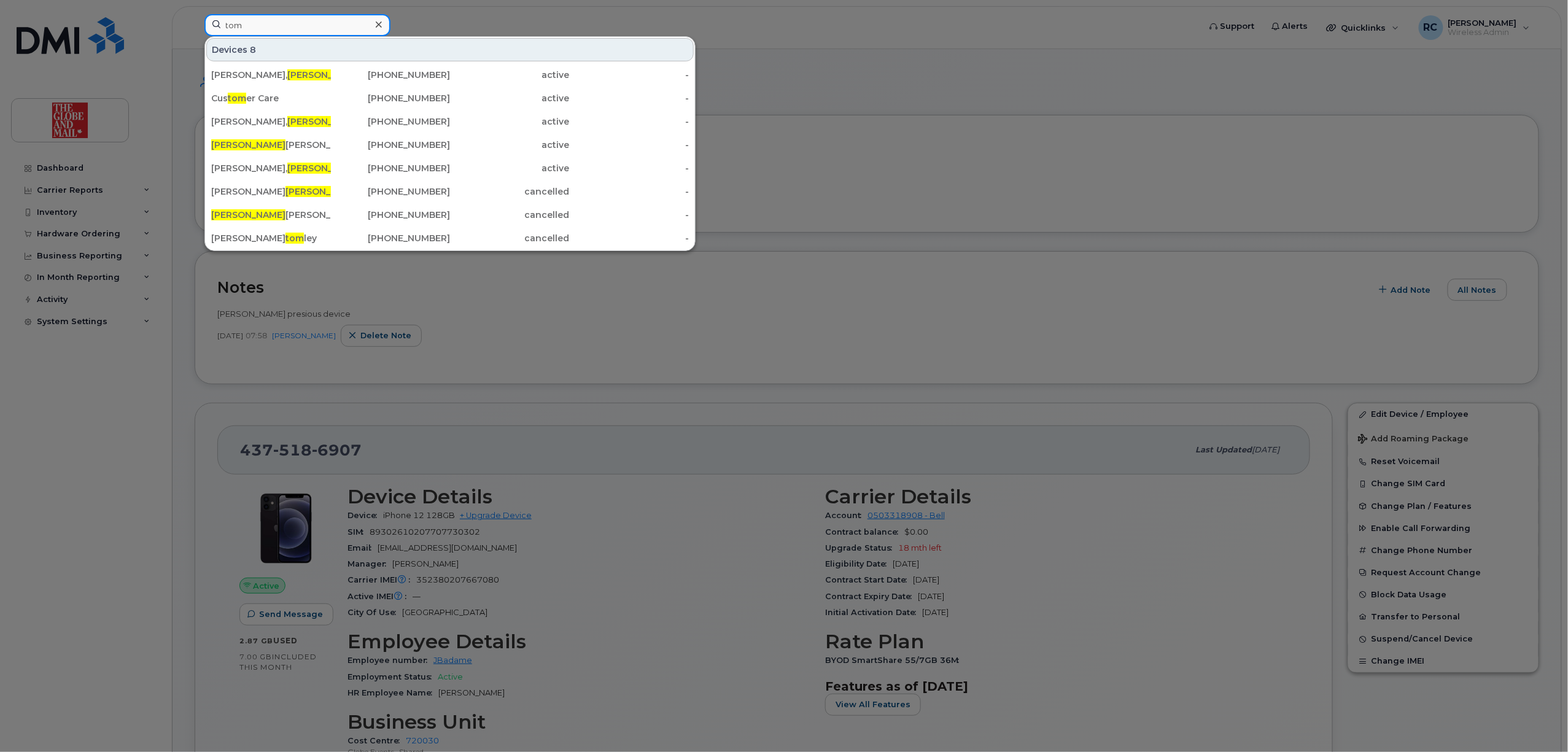
click at [312, 27] on input "tom" at bounding box center [297, 25] width 186 height 22
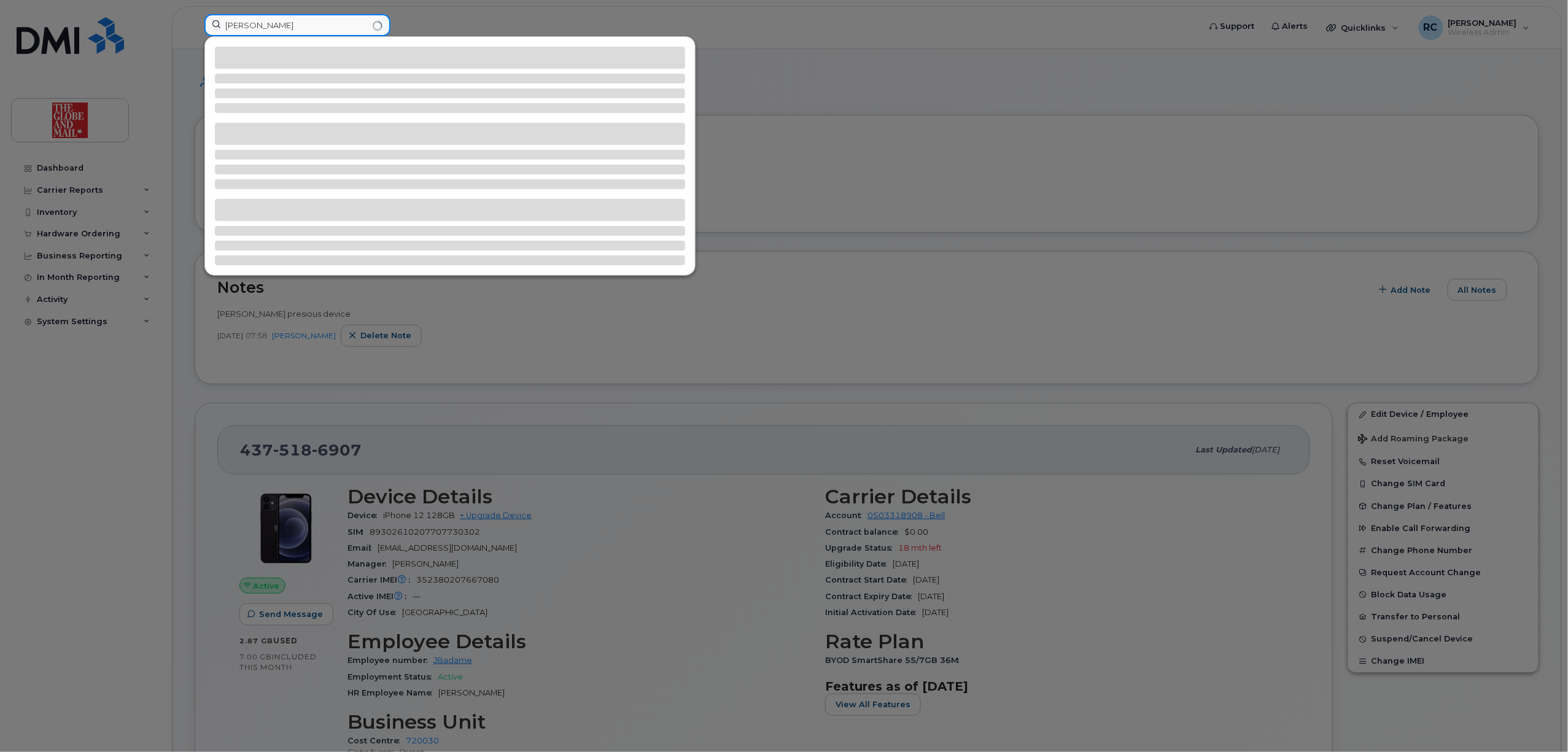
type input "tom rawding"
click at [776, 121] on div at bounding box center [784, 376] width 1568 height 752
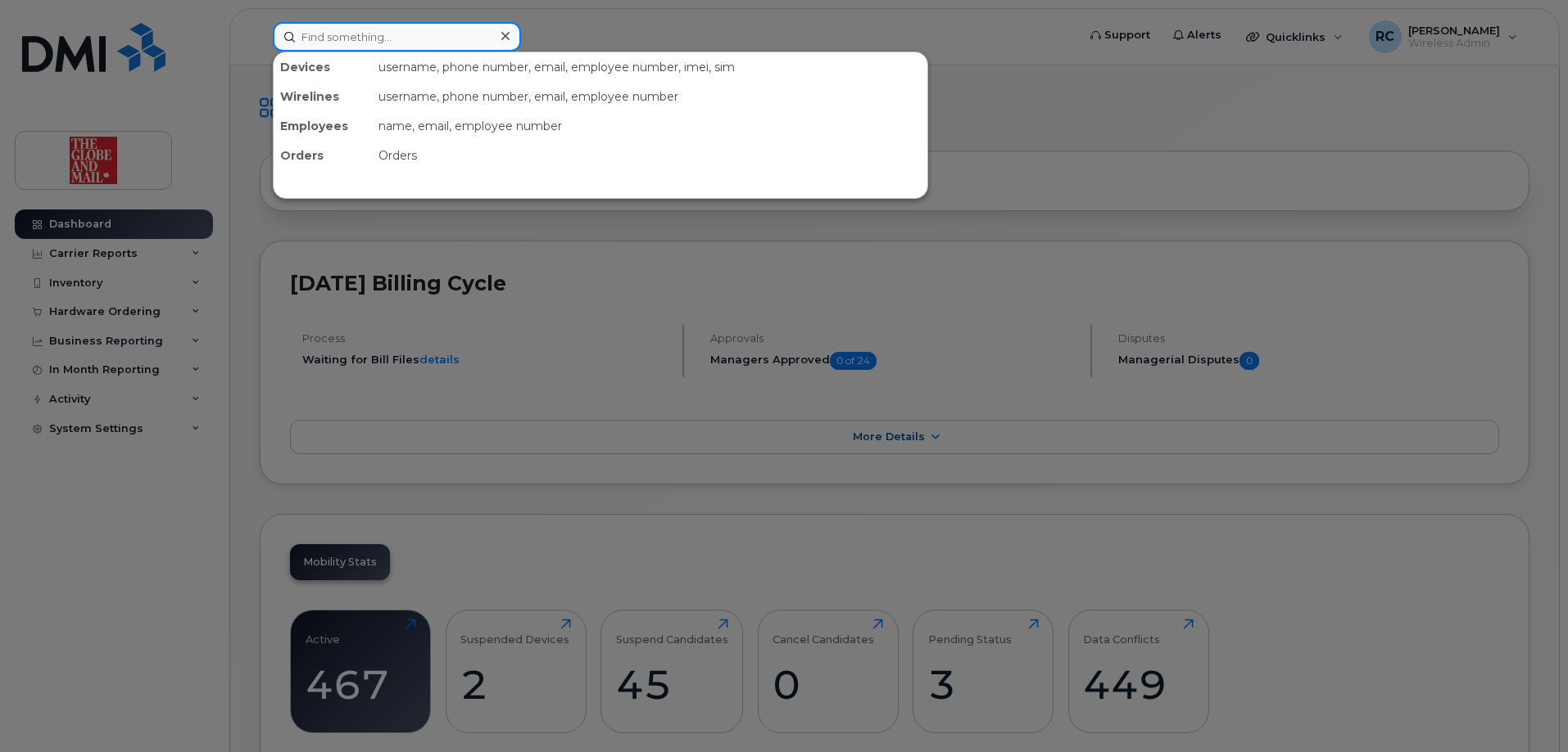
click at [494, 31] on div at bounding box center [396, 37] width 248 height 30
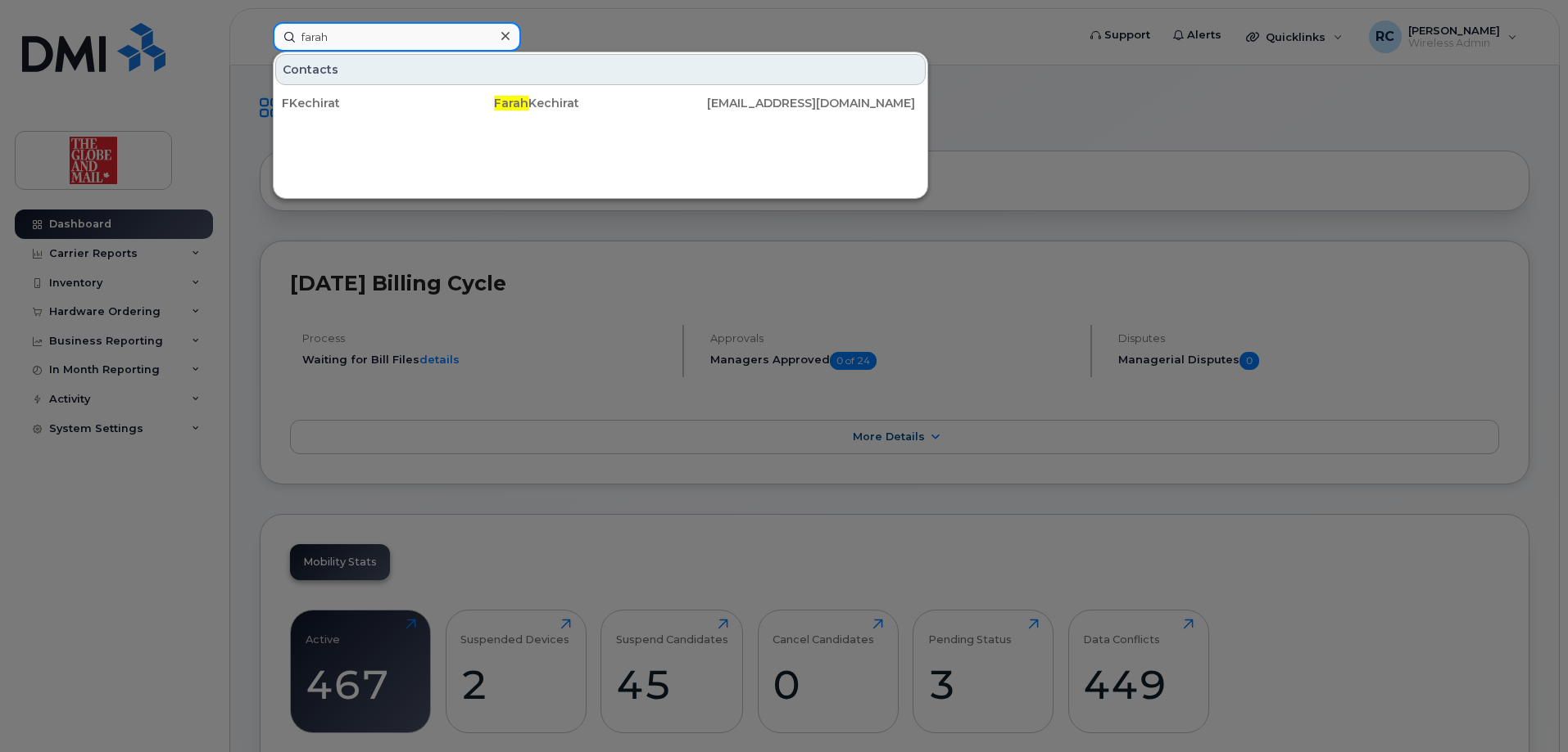
type input "farah"
click at [502, 34] on div at bounding box center [505, 37] width 24 height 24
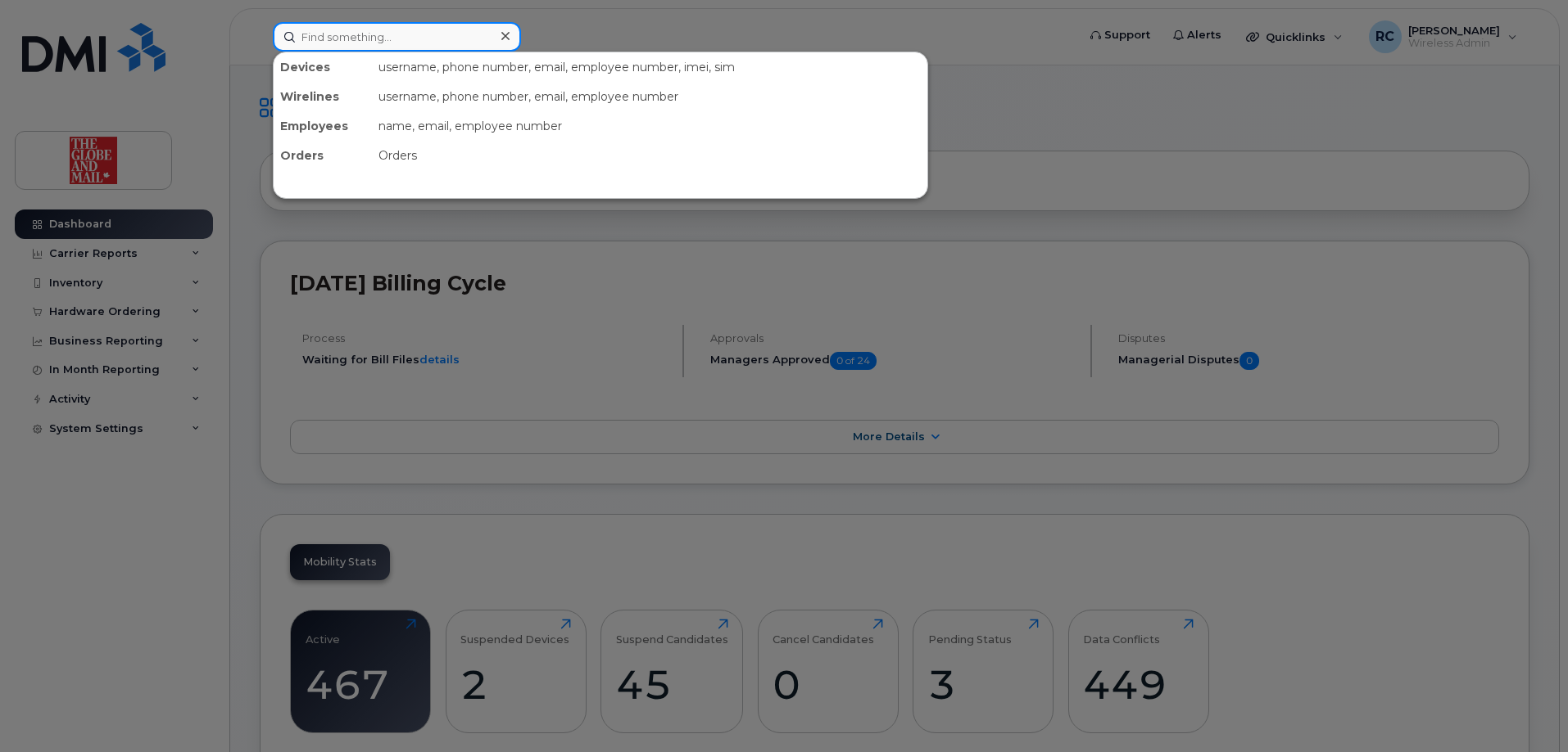
click at [475, 37] on input at bounding box center [396, 37] width 248 height 30
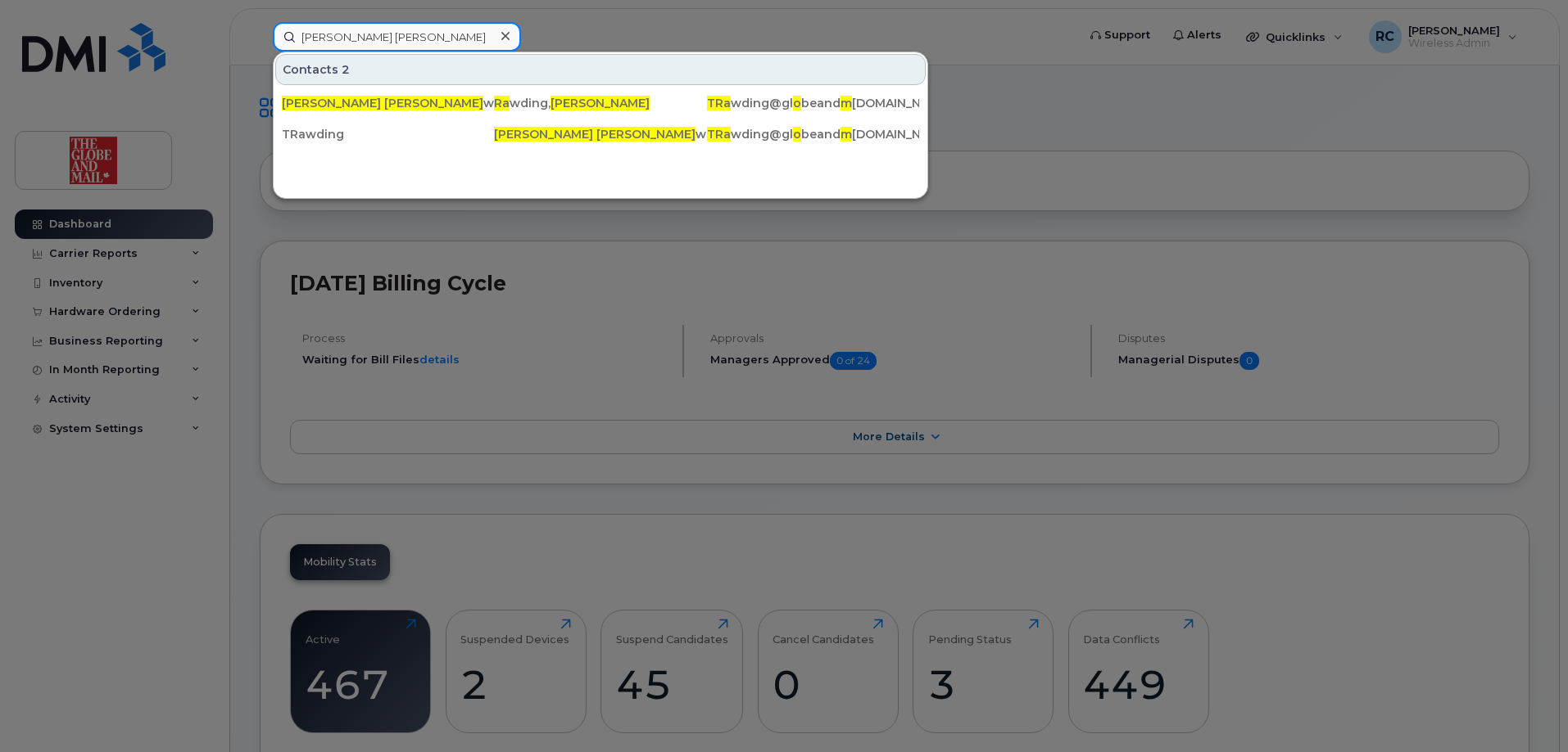
drag, startPoint x: 361, startPoint y: 42, endPoint x: -111, endPoint y: -39, distance: 478.9
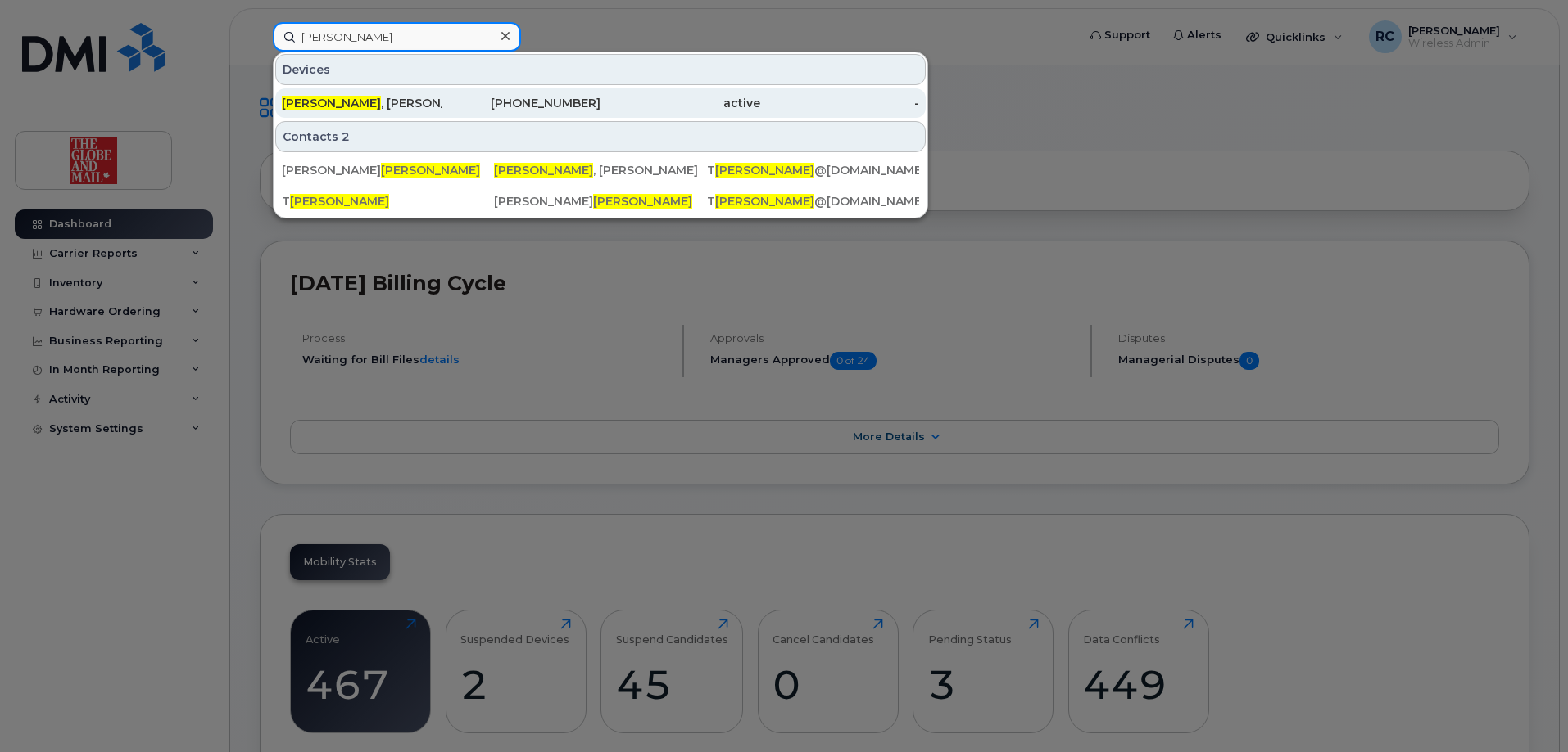
type input "rawding"
click at [301, 101] on span "Rawding" at bounding box center [331, 103] width 99 height 15
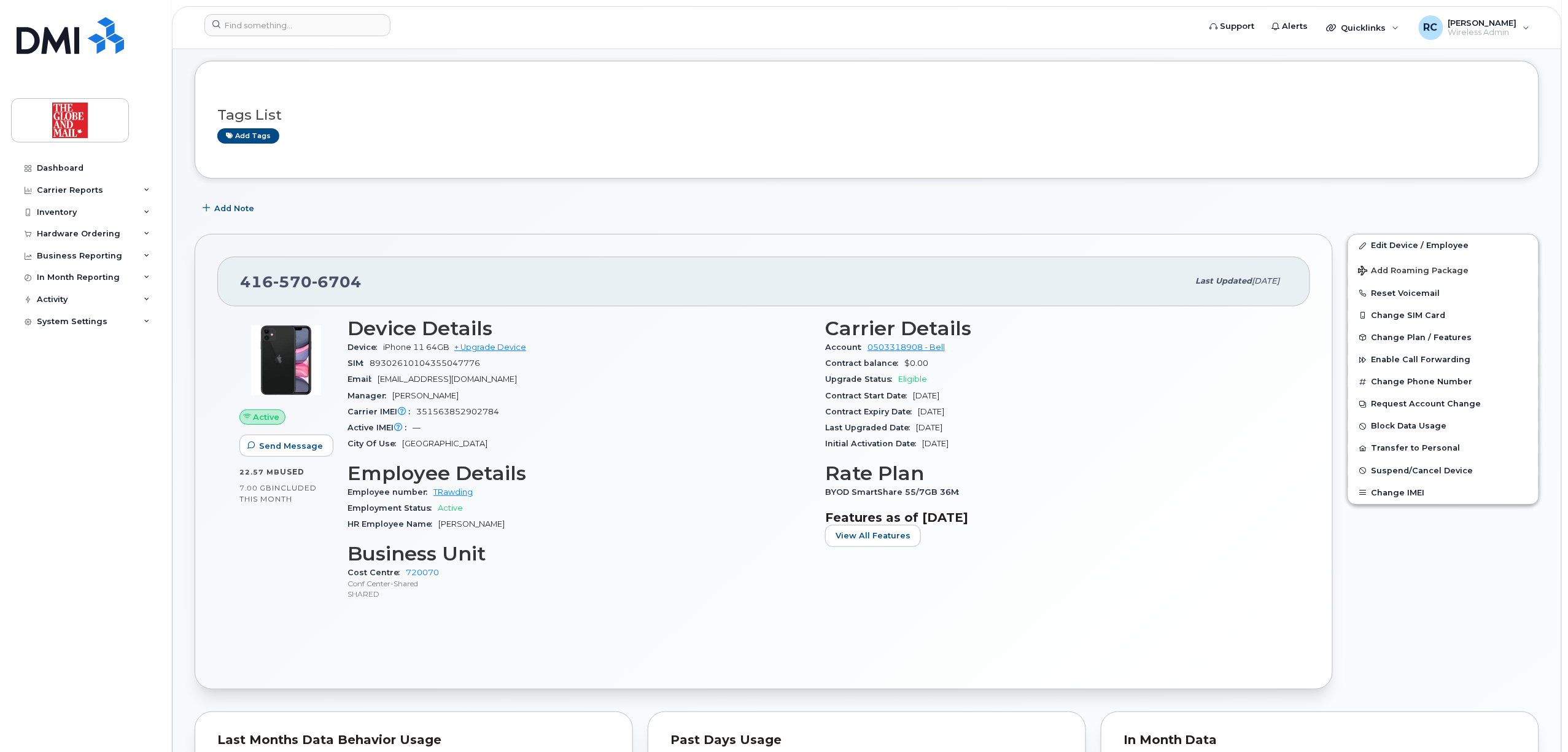
scroll to position [82, 0]
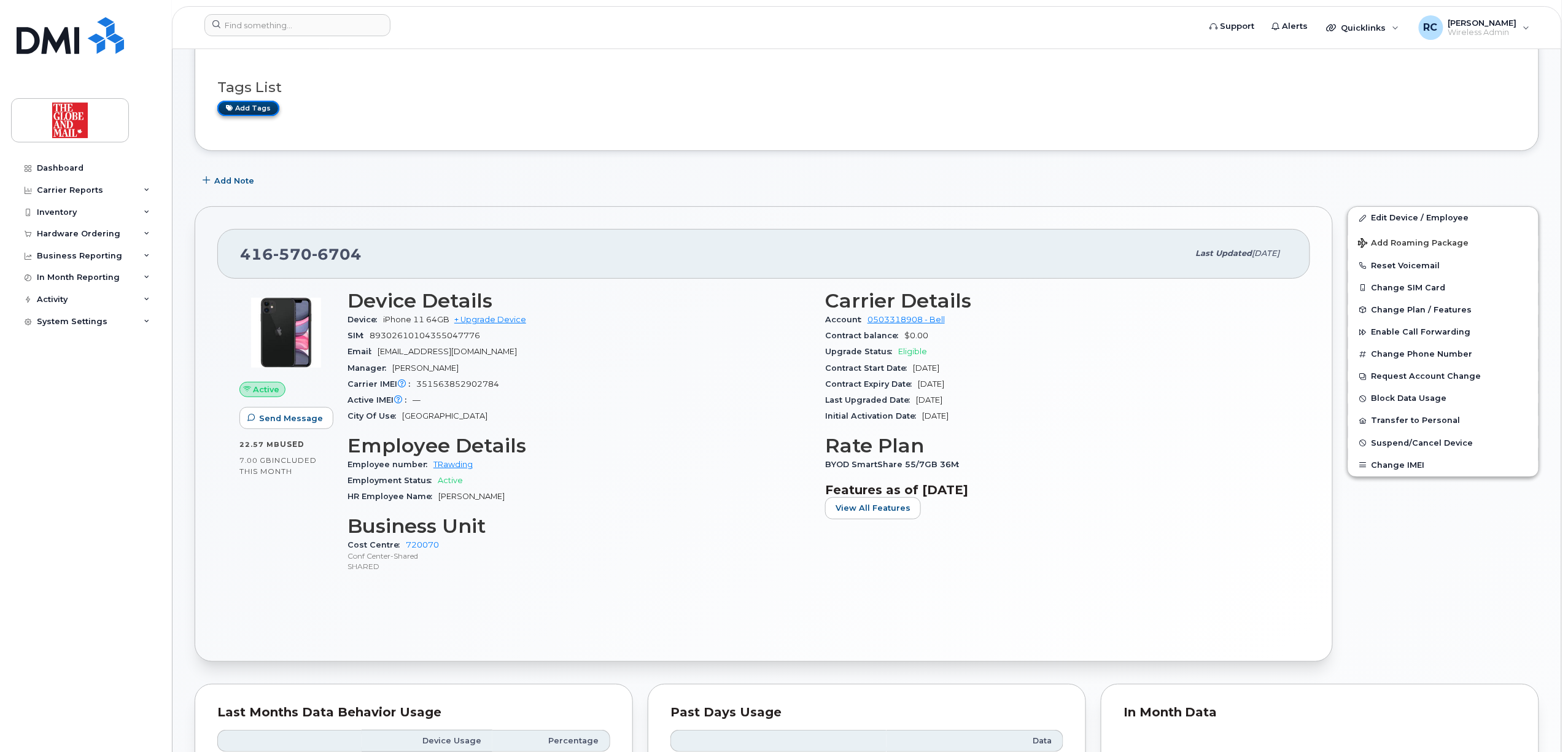
click at [264, 108] on link "Add tags" at bounding box center [248, 108] width 62 height 16
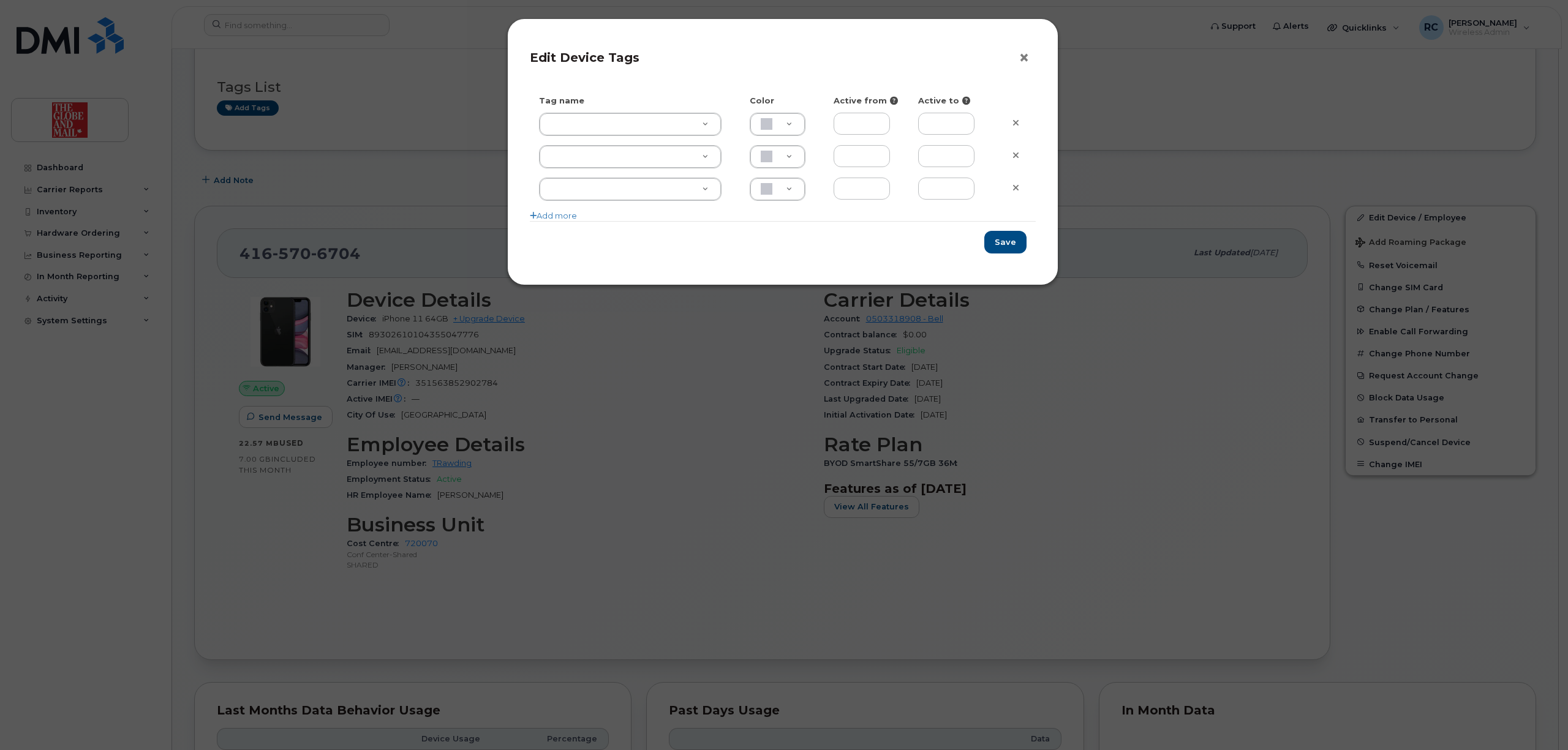
click at [1023, 59] on button "×" at bounding box center [1026, 58] width 17 height 19
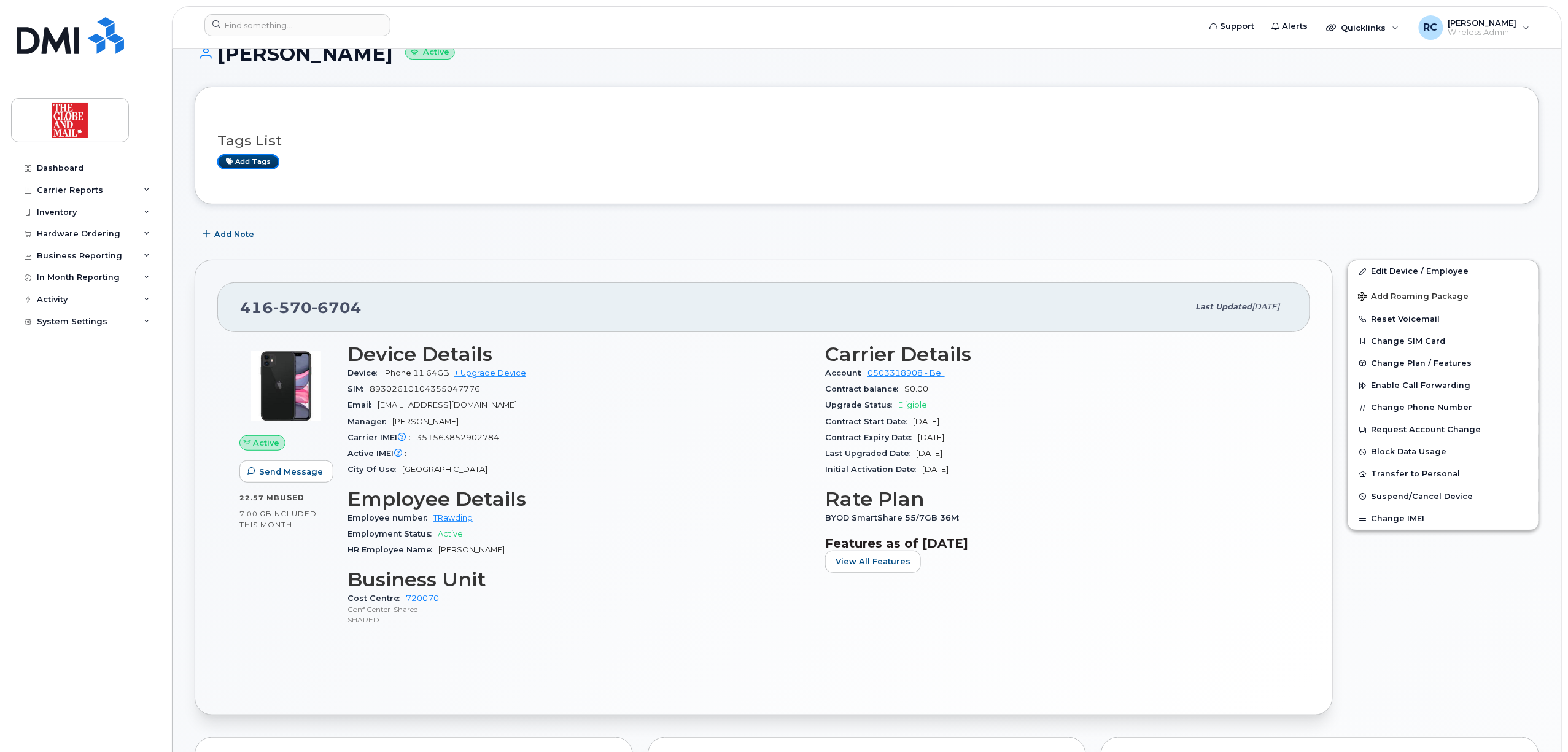
scroll to position [0, 0]
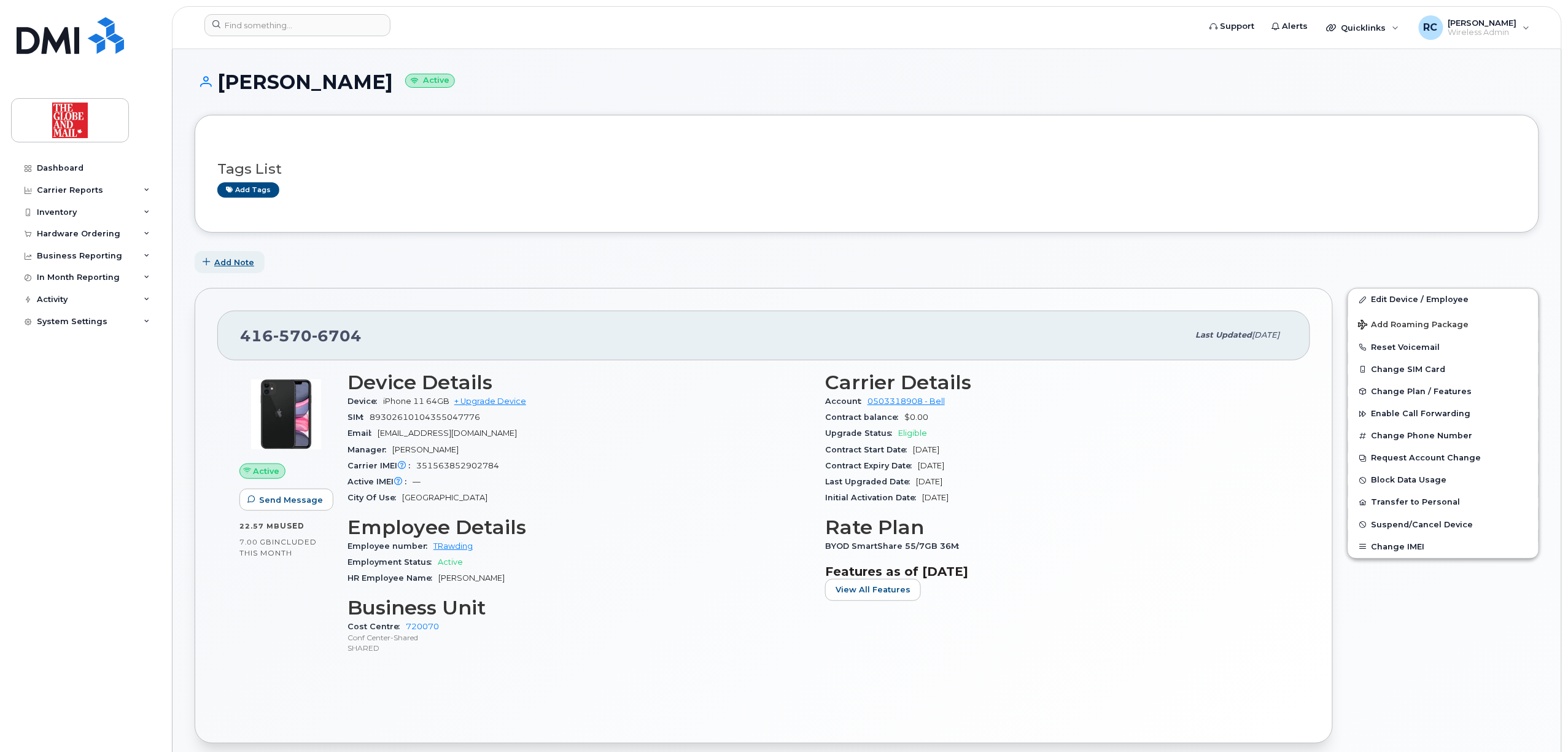
click at [243, 263] on span "Add Note" at bounding box center [234, 262] width 40 height 12
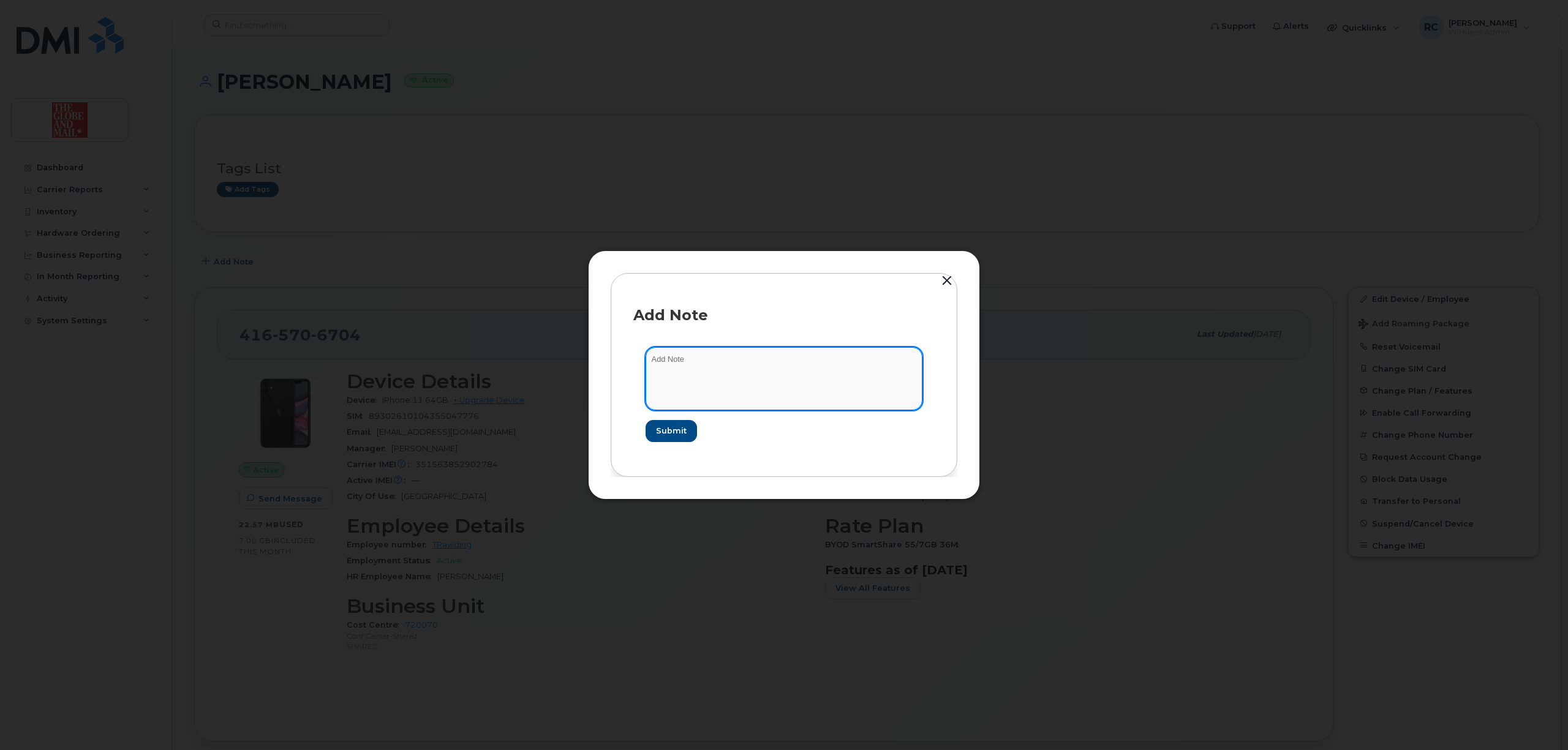
click at [725, 372] on textarea at bounding box center [784, 379] width 277 height 62
type textarea "re-assing Tom Rawding's phone to Farah Kechirat"
click at [674, 434] on span "Submit" at bounding box center [670, 431] width 30 height 12
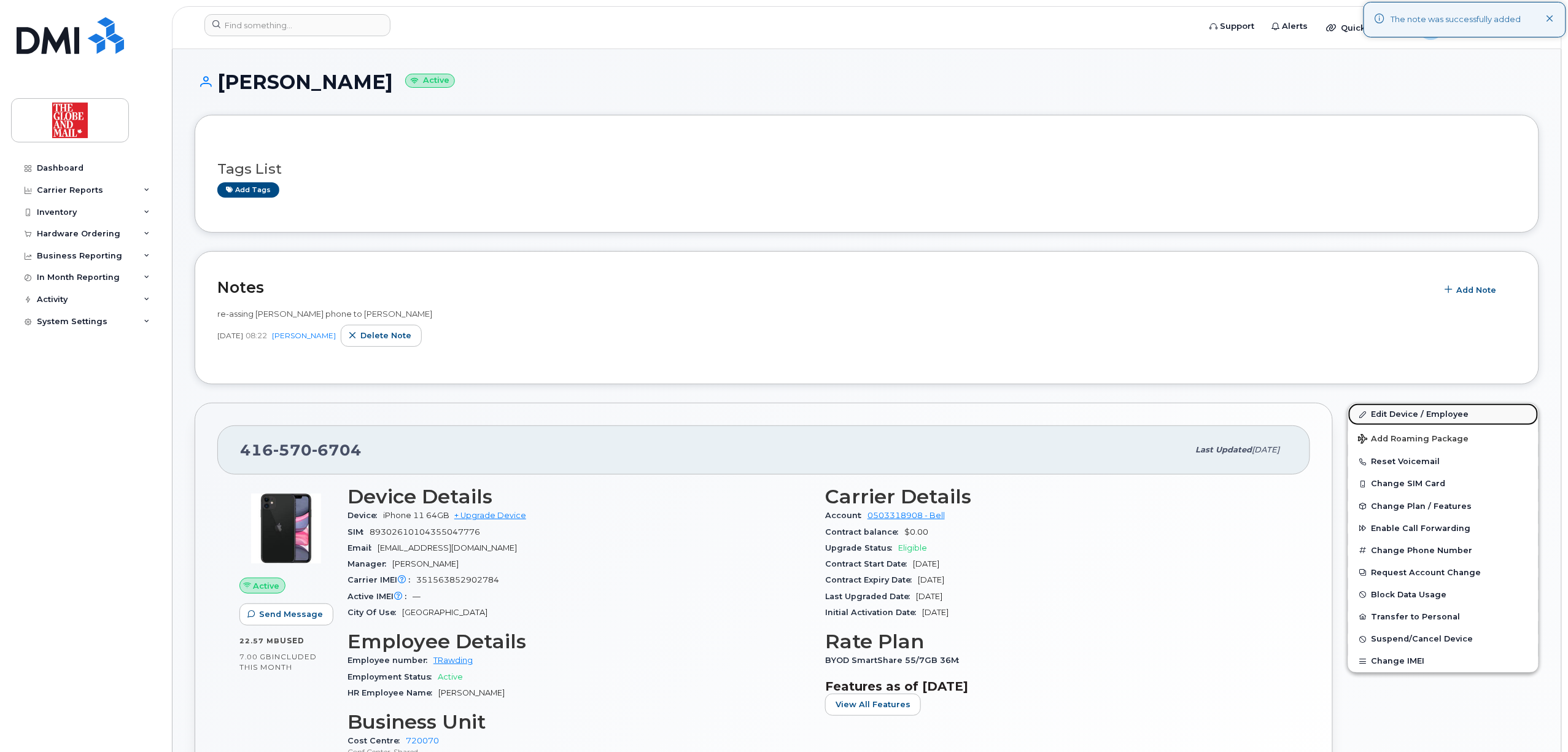
click at [1399, 415] on link "Edit Device / Employee" at bounding box center [1443, 415] width 190 height 22
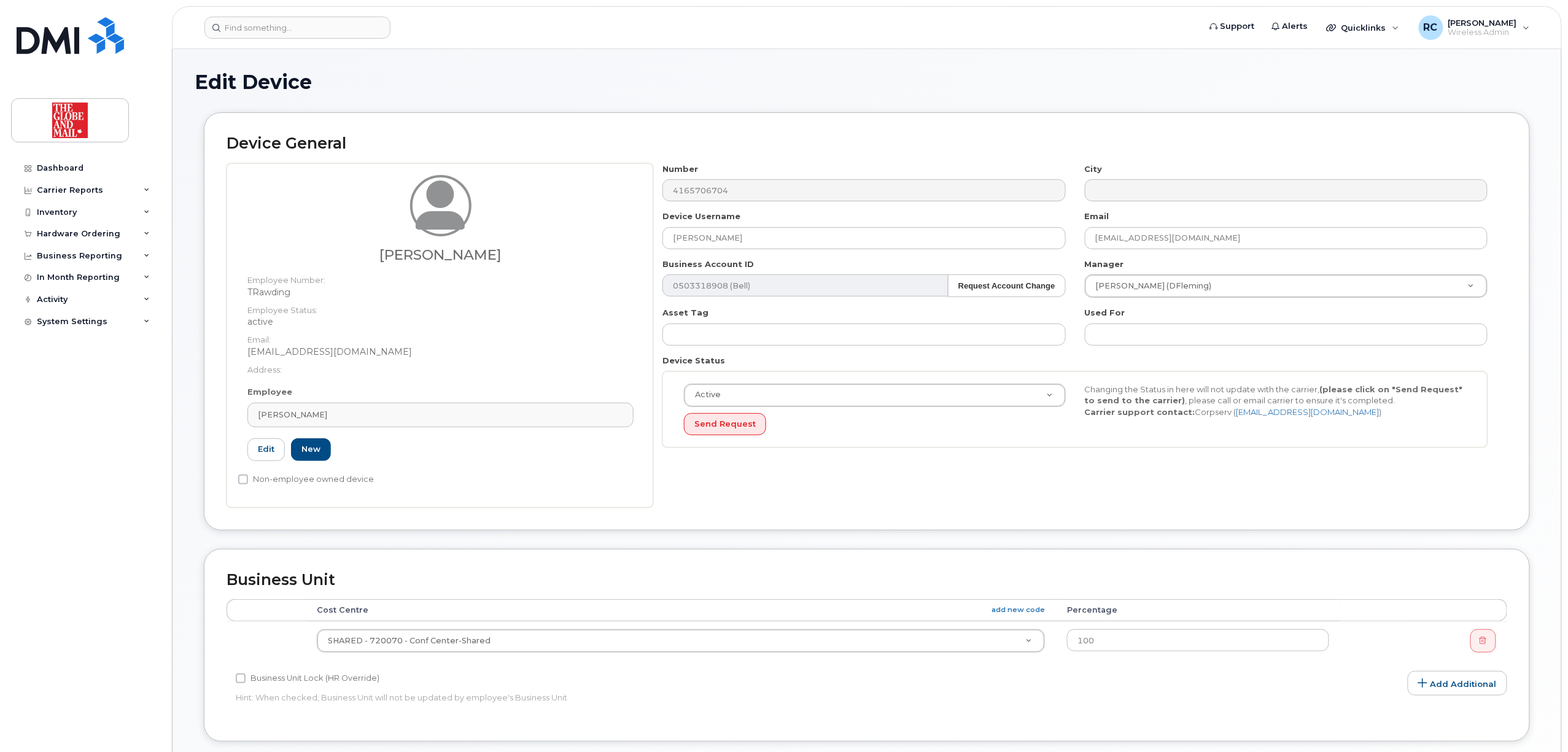
click at [406, 419] on div "Tom Rawding" at bounding box center [440, 415] width 365 height 12
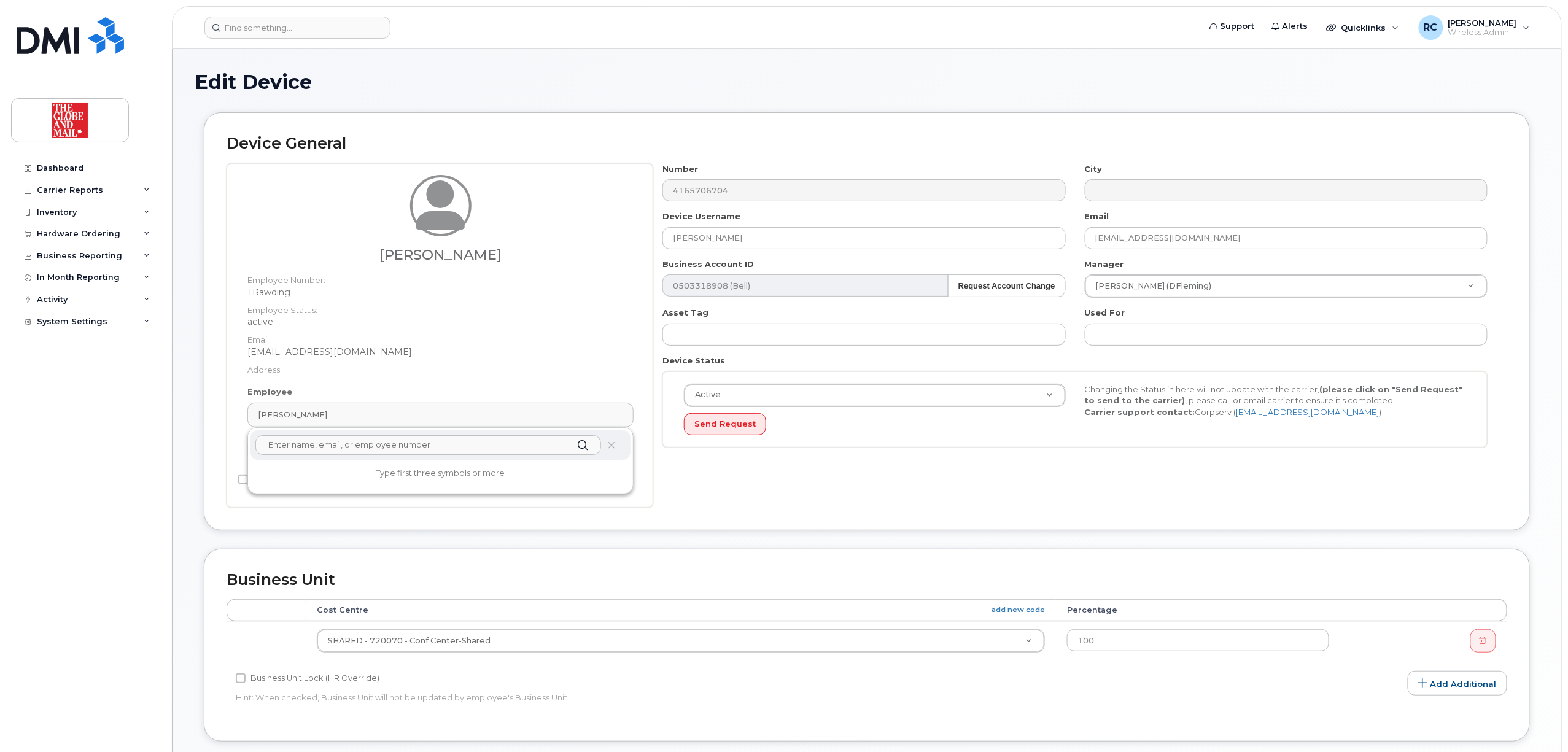
click at [426, 447] on input "text" at bounding box center [428, 445] width 345 height 19
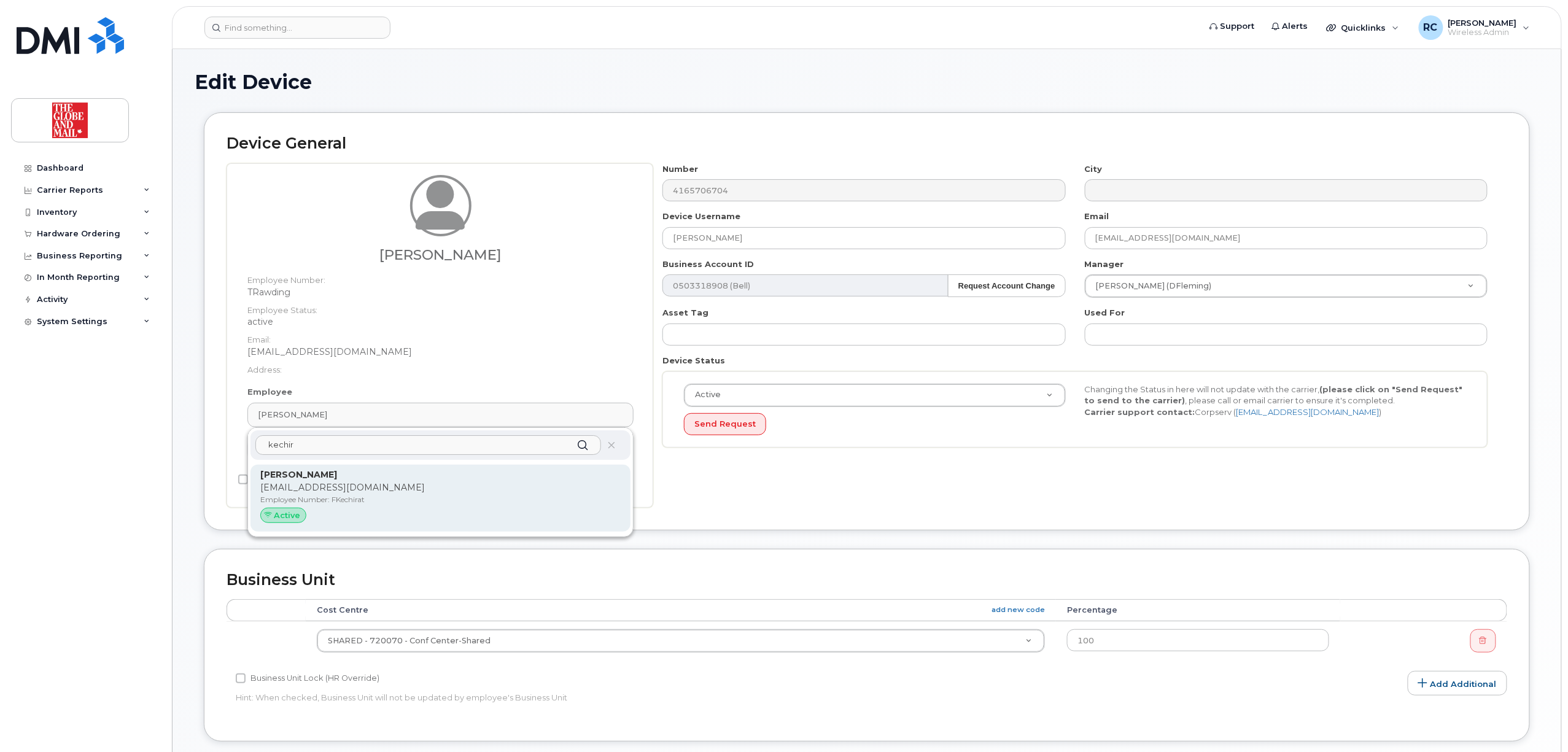
type input "kechir"
click at [357, 476] on p "[PERSON_NAME]" at bounding box center [440, 475] width 360 height 13
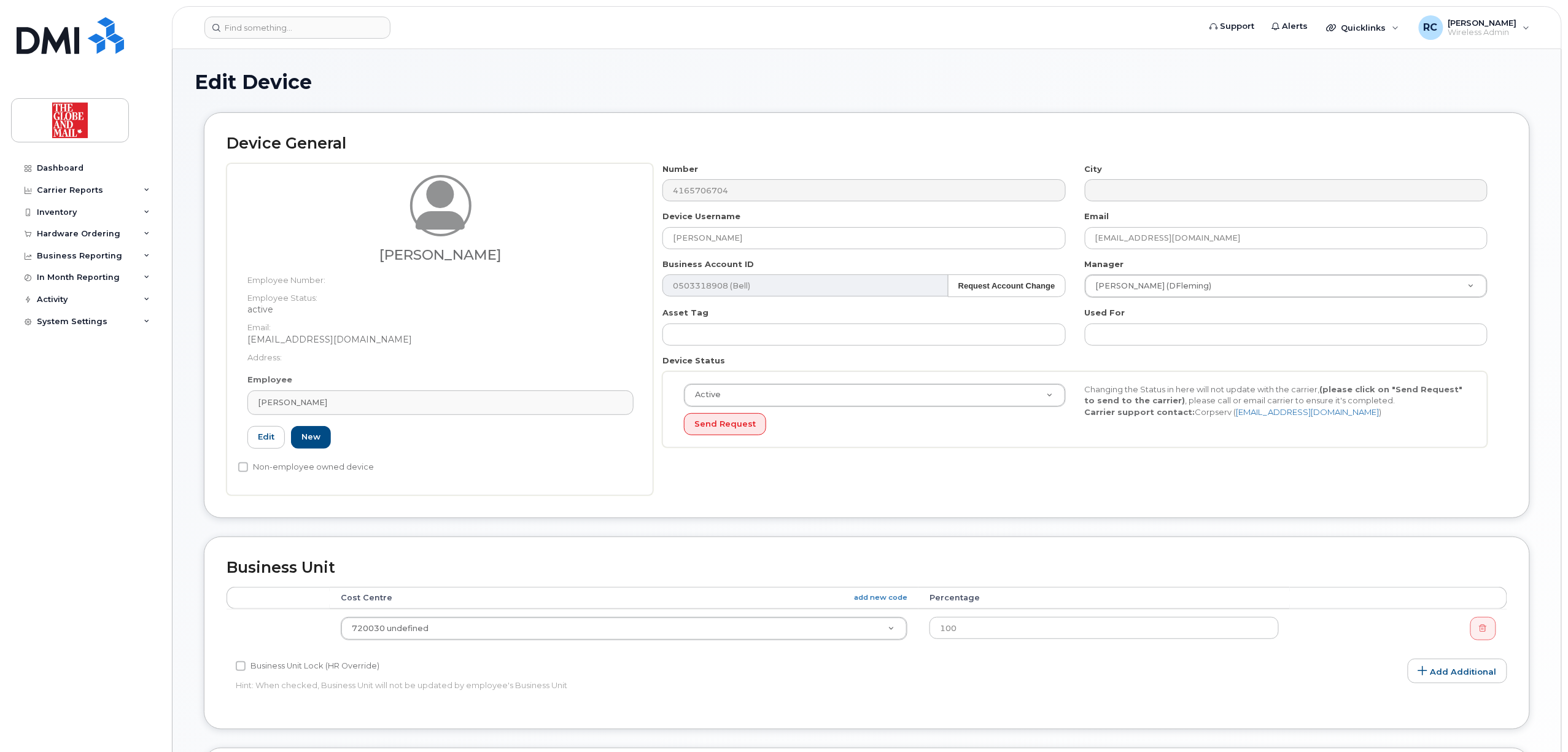
type input "FKechirat"
type input "[PERSON_NAME]"
type input "[EMAIL_ADDRESS][DOMAIN_NAME]"
type input "31660"
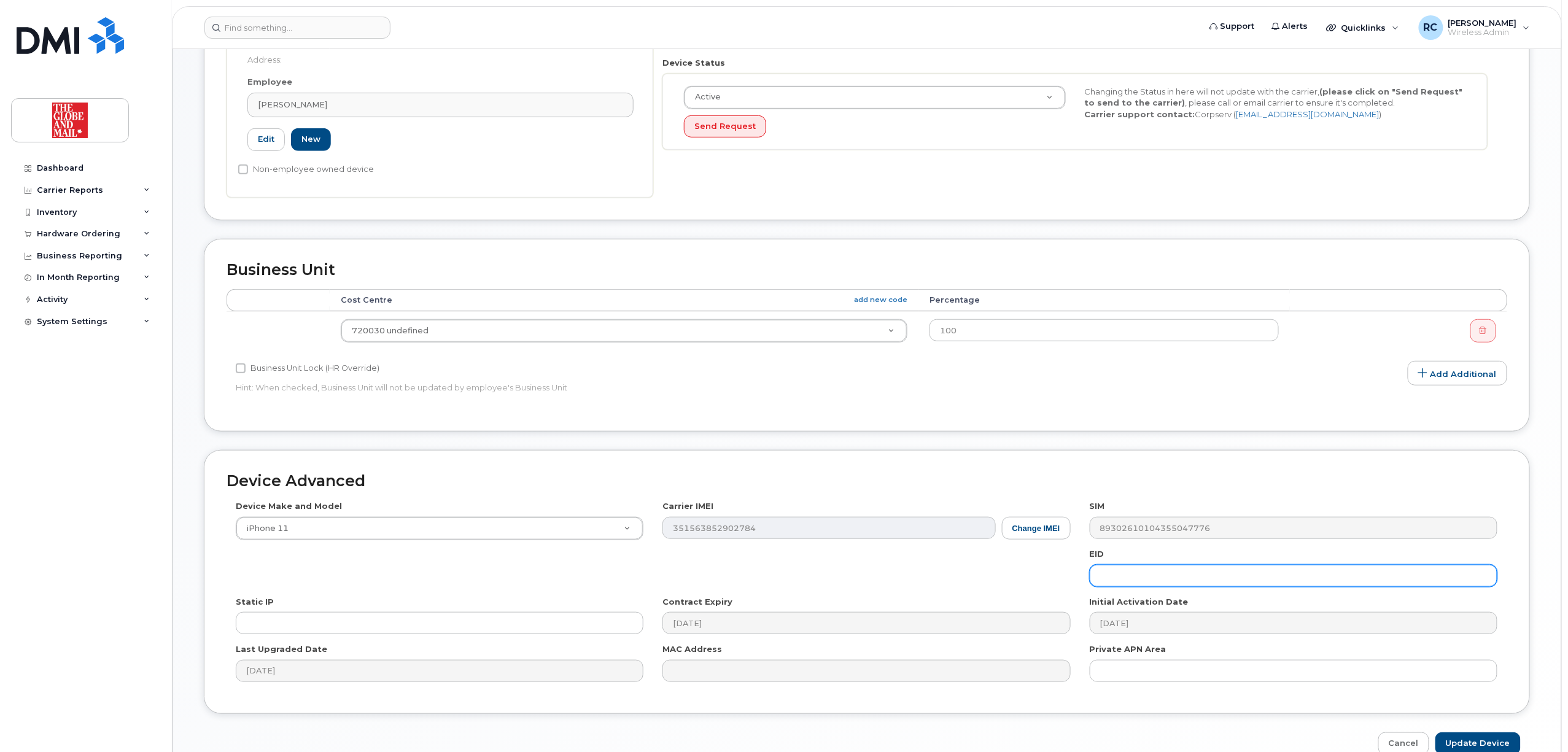
scroll to position [366, 0]
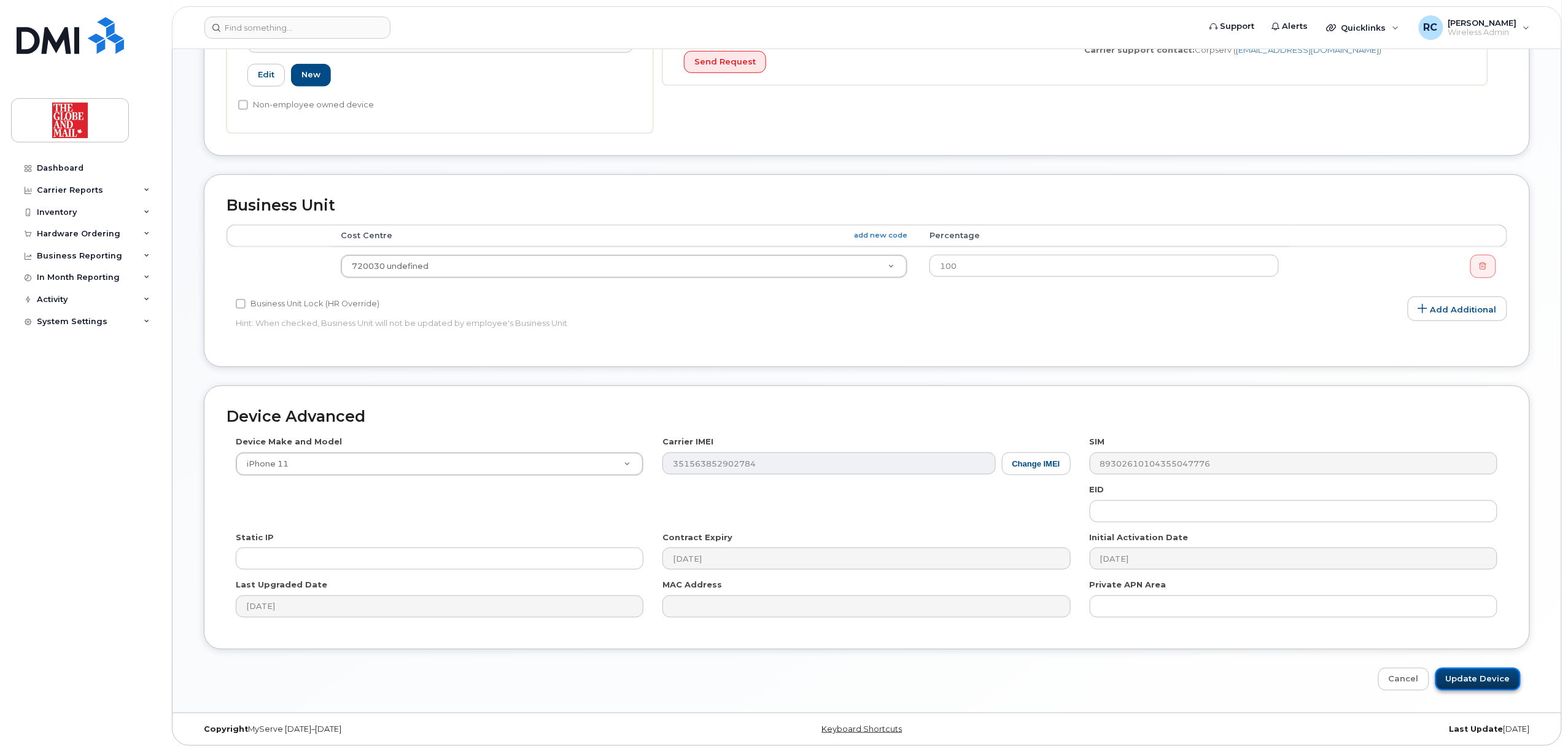
click at [1496, 673] on input "Update Device" at bounding box center [1477, 679] width 85 height 23
type input "Saving..."
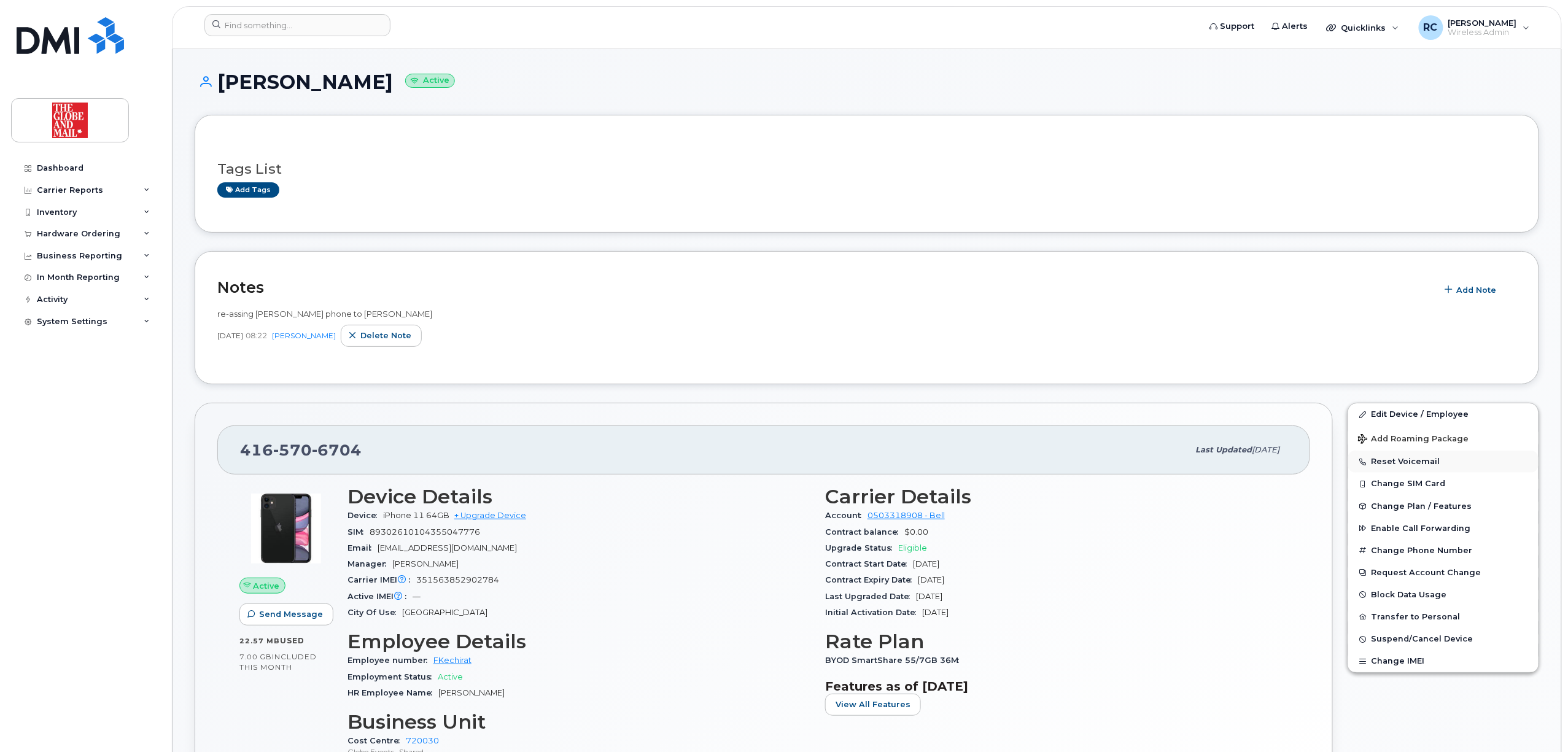
click at [1405, 465] on button "Reset Voicemail" at bounding box center [1443, 462] width 190 height 22
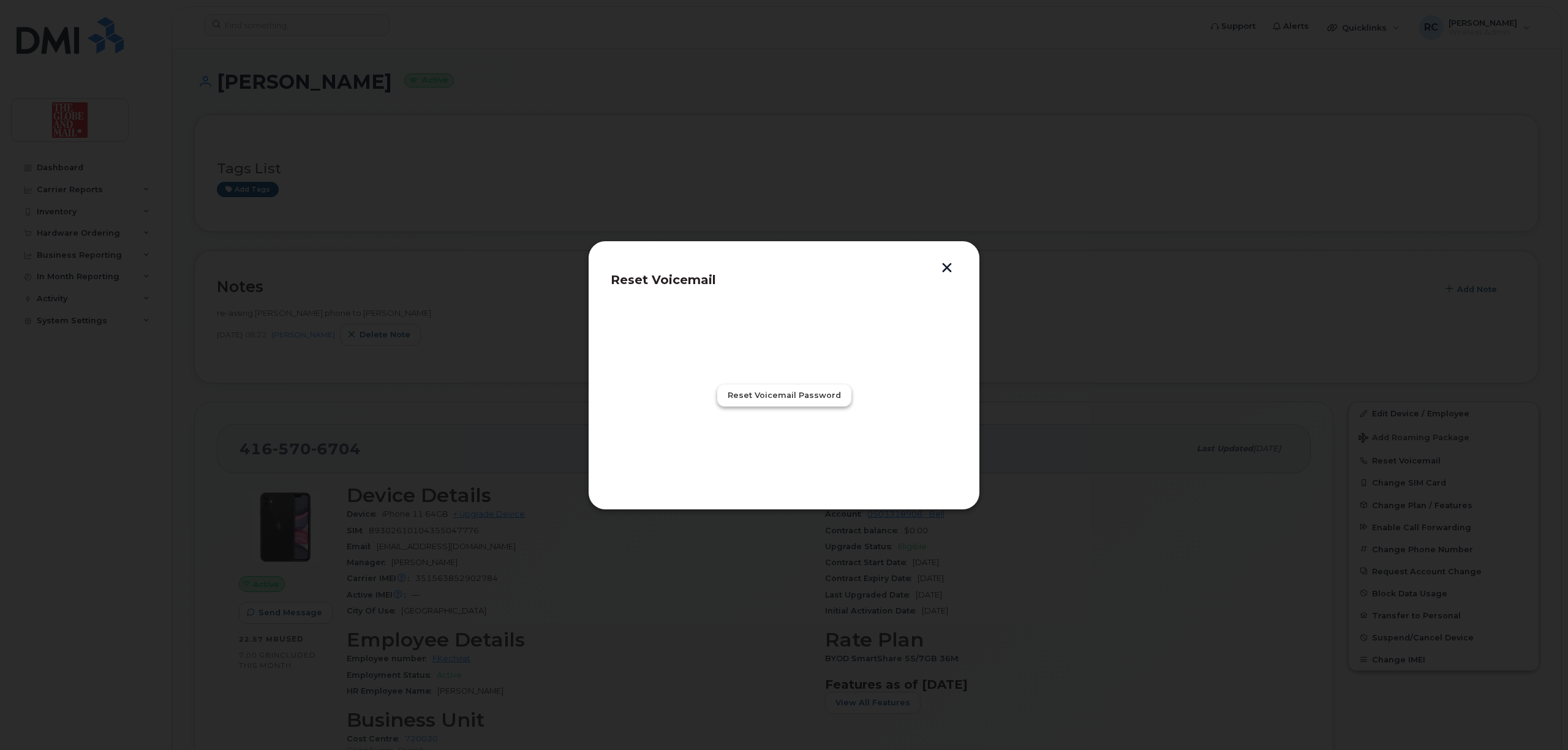
click at [795, 405] on button "Reset Voicemail Password" at bounding box center [784, 396] width 134 height 22
click at [951, 265] on button "button" at bounding box center [946, 269] width 19 height 13
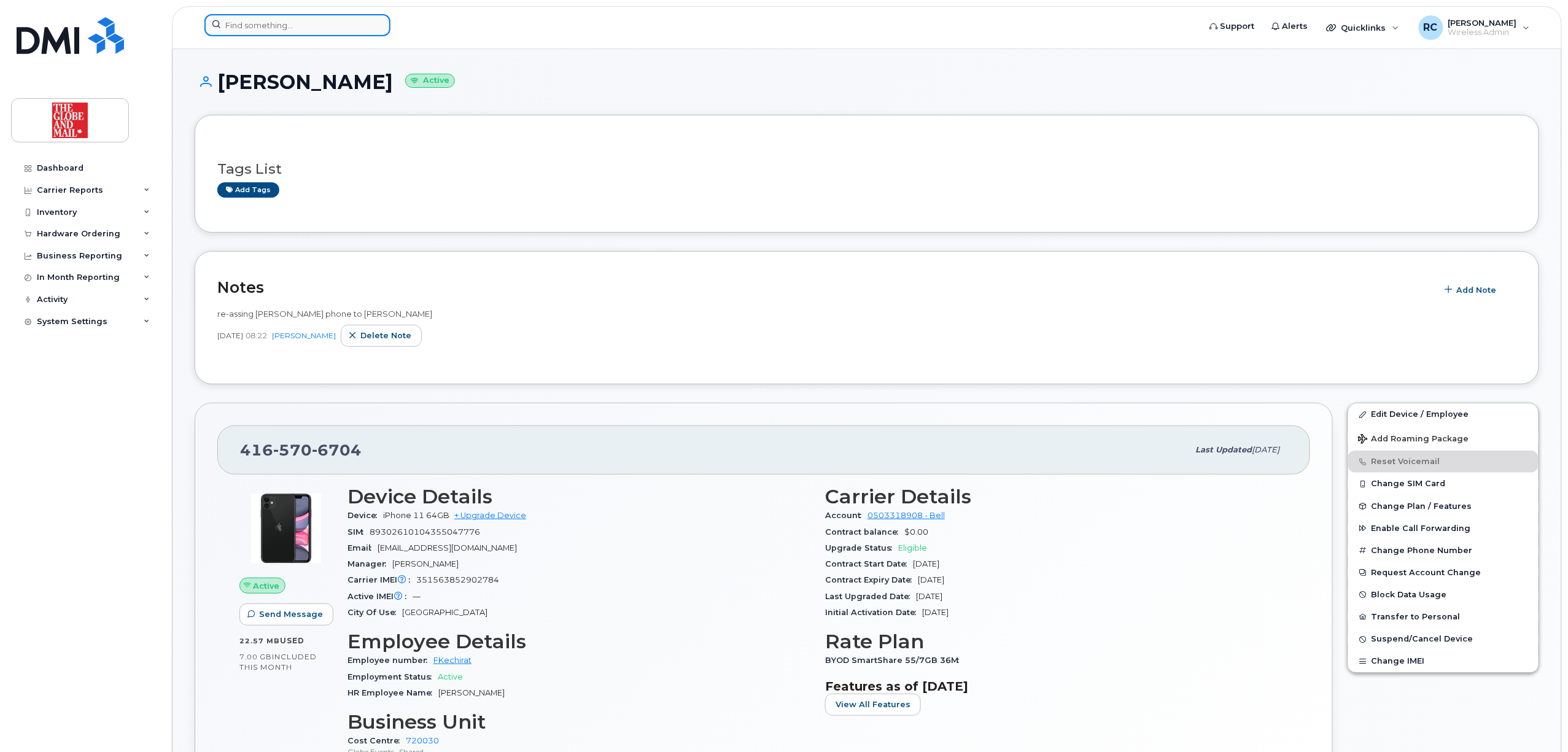
click at [283, 30] on input at bounding box center [297, 25] width 186 height 22
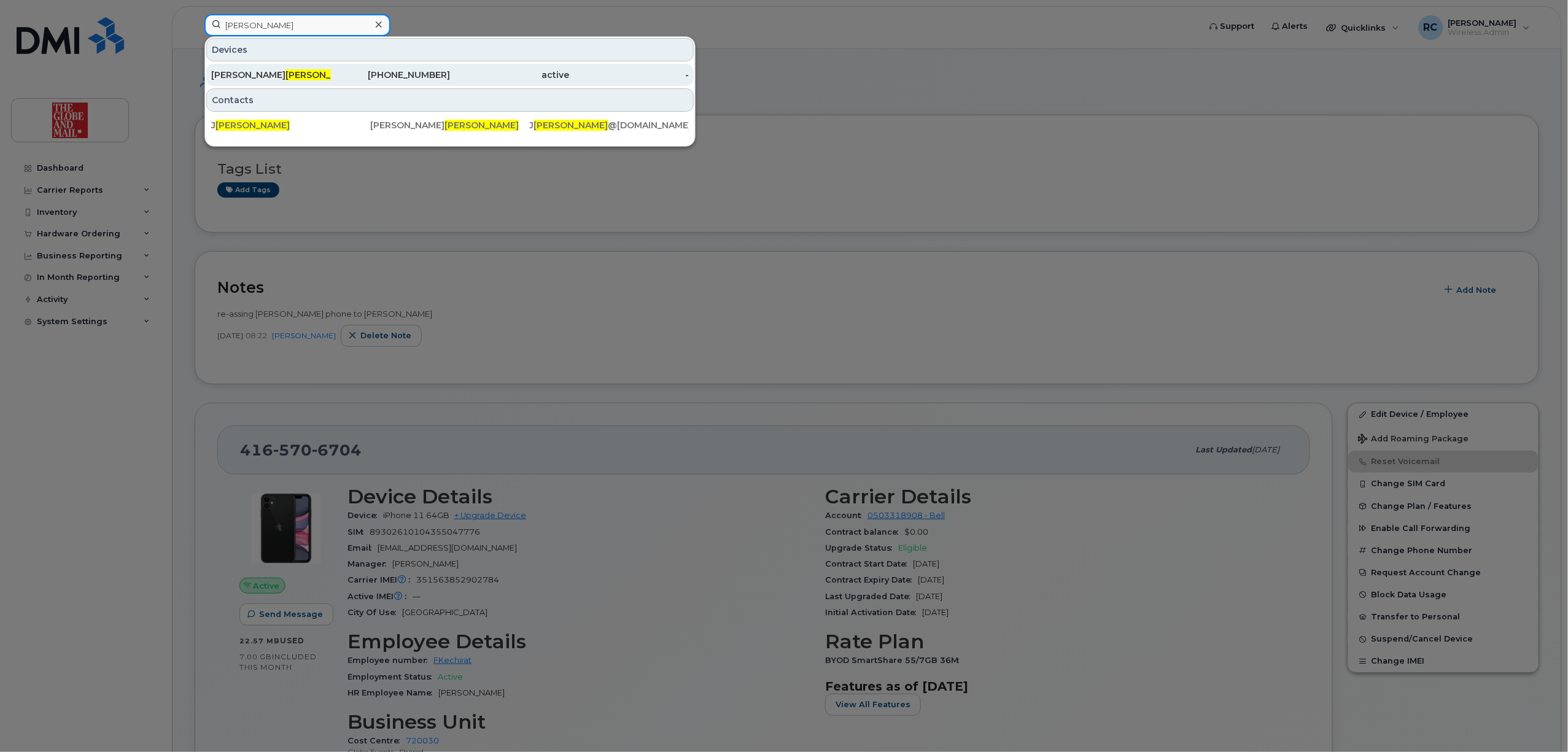
type input "[PERSON_NAME]"
click at [409, 69] on div "[PHONE_NUMBER]" at bounding box center [390, 75] width 120 height 22
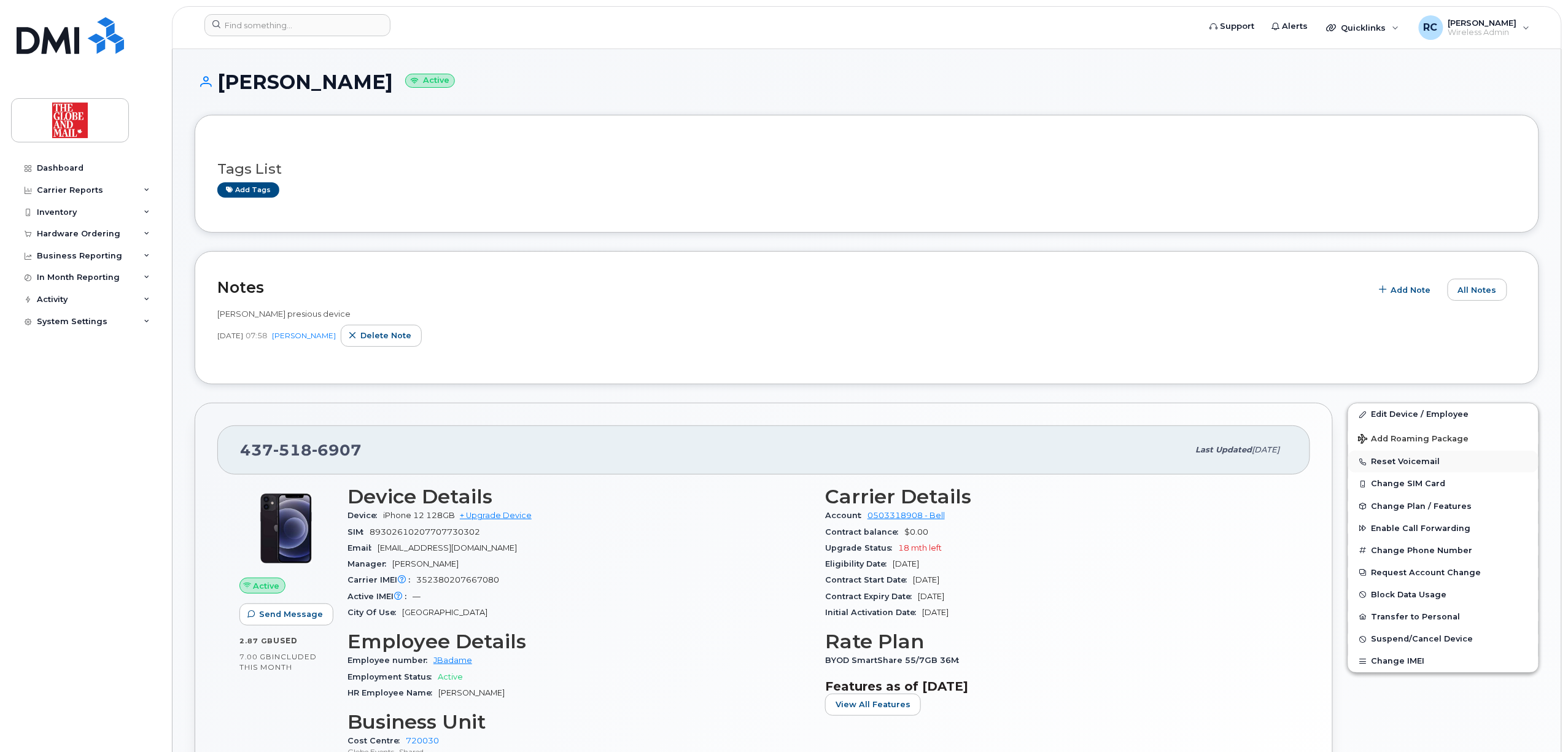
click at [1405, 464] on button "Reset Voicemail" at bounding box center [1443, 462] width 190 height 22
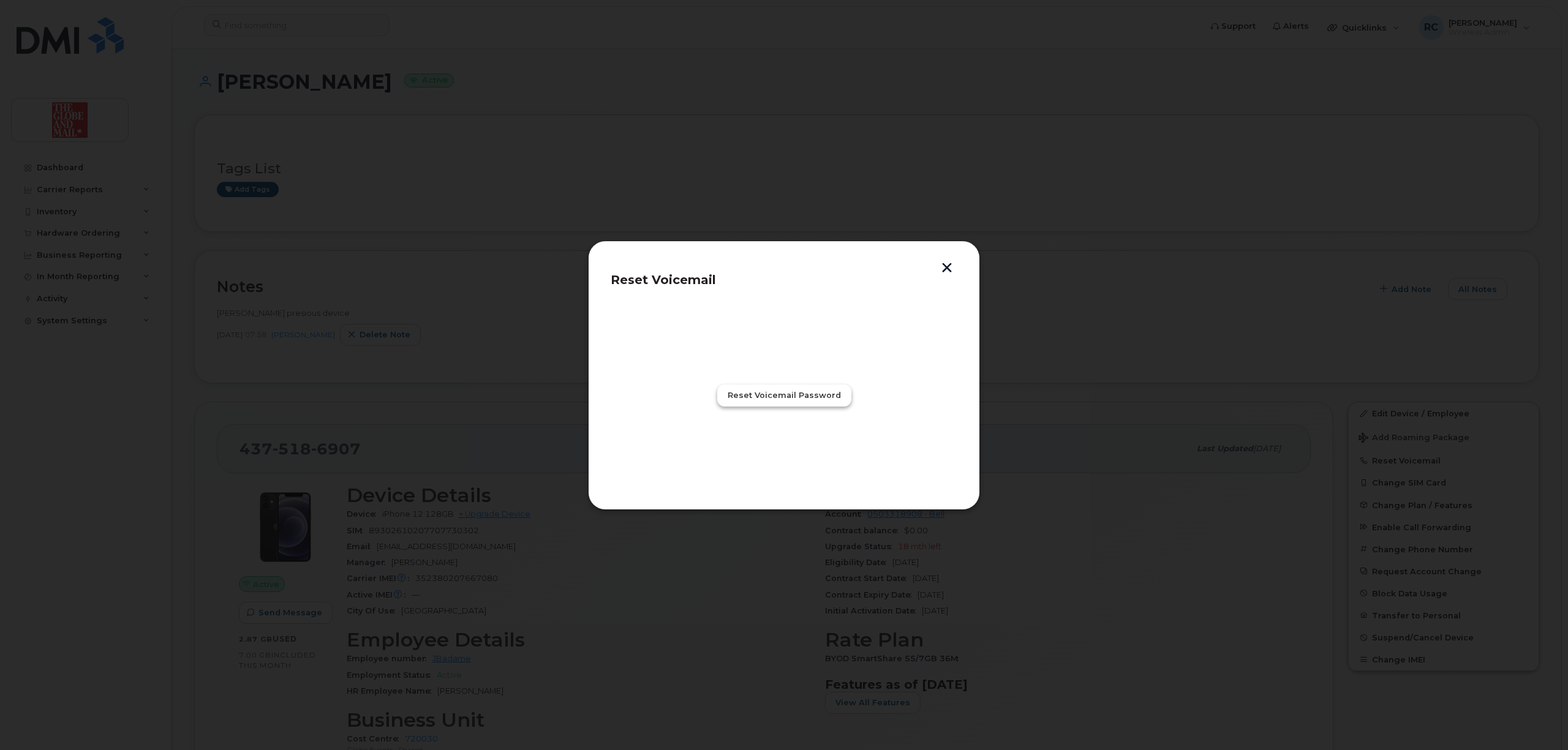
click at [765, 392] on span "Reset Voicemail Password" at bounding box center [784, 396] width 113 height 12
click at [785, 452] on span "Close" at bounding box center [783, 449] width 24 height 12
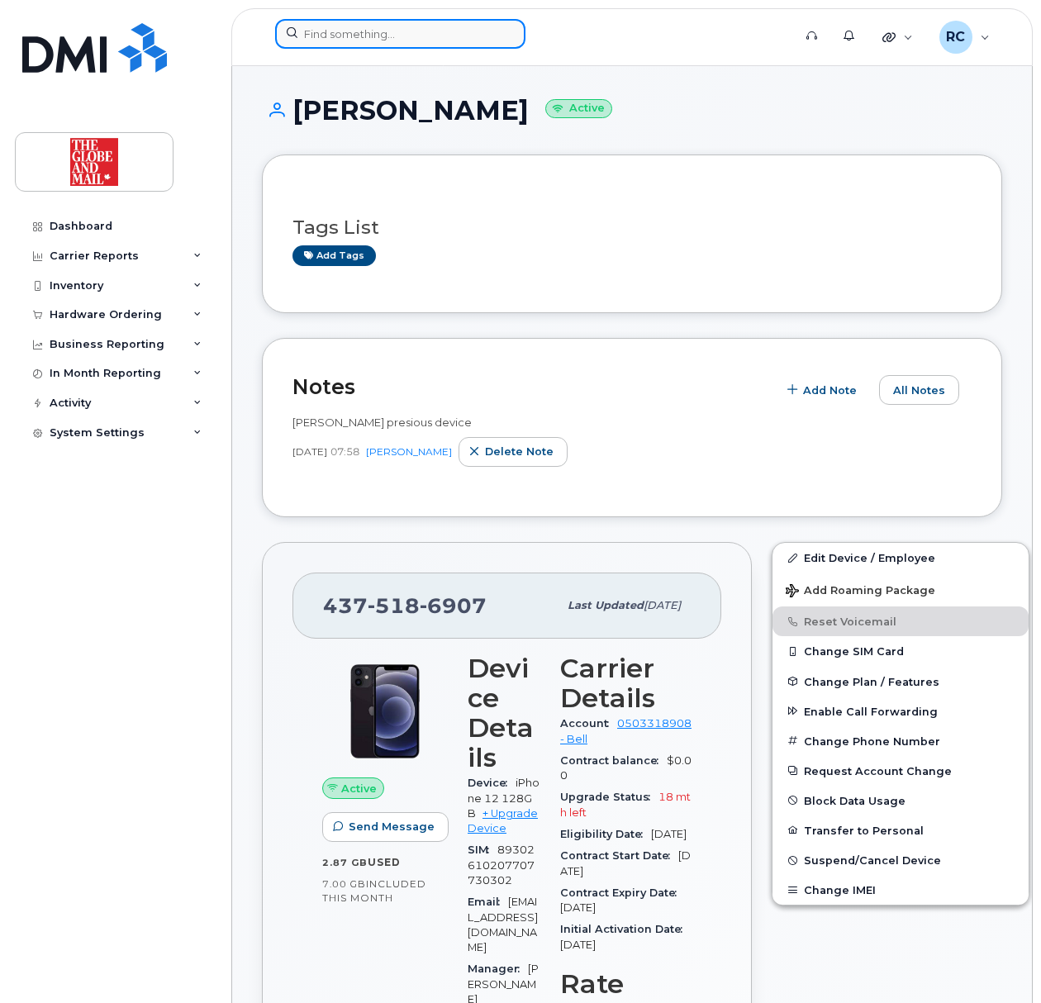
click at [364, 36] on input at bounding box center [400, 34] width 250 height 30
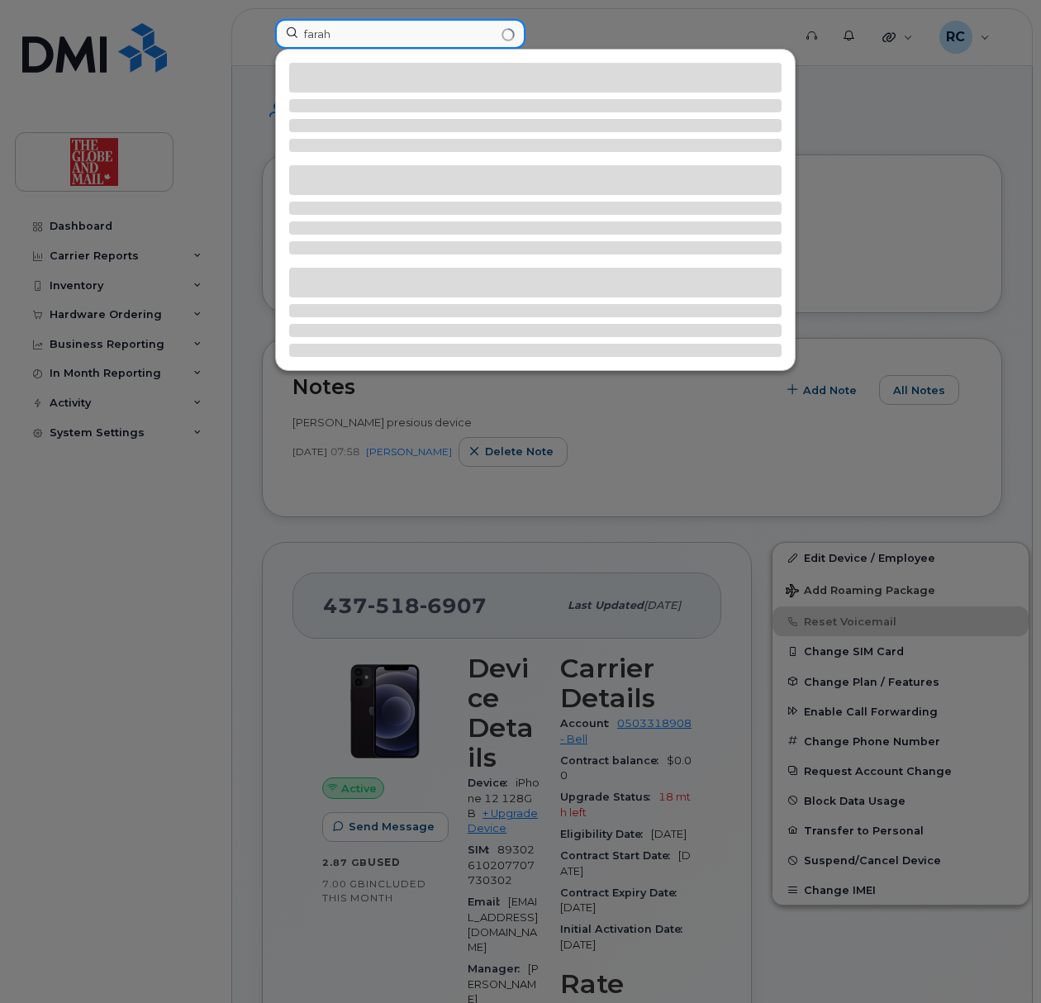
type input "farah"
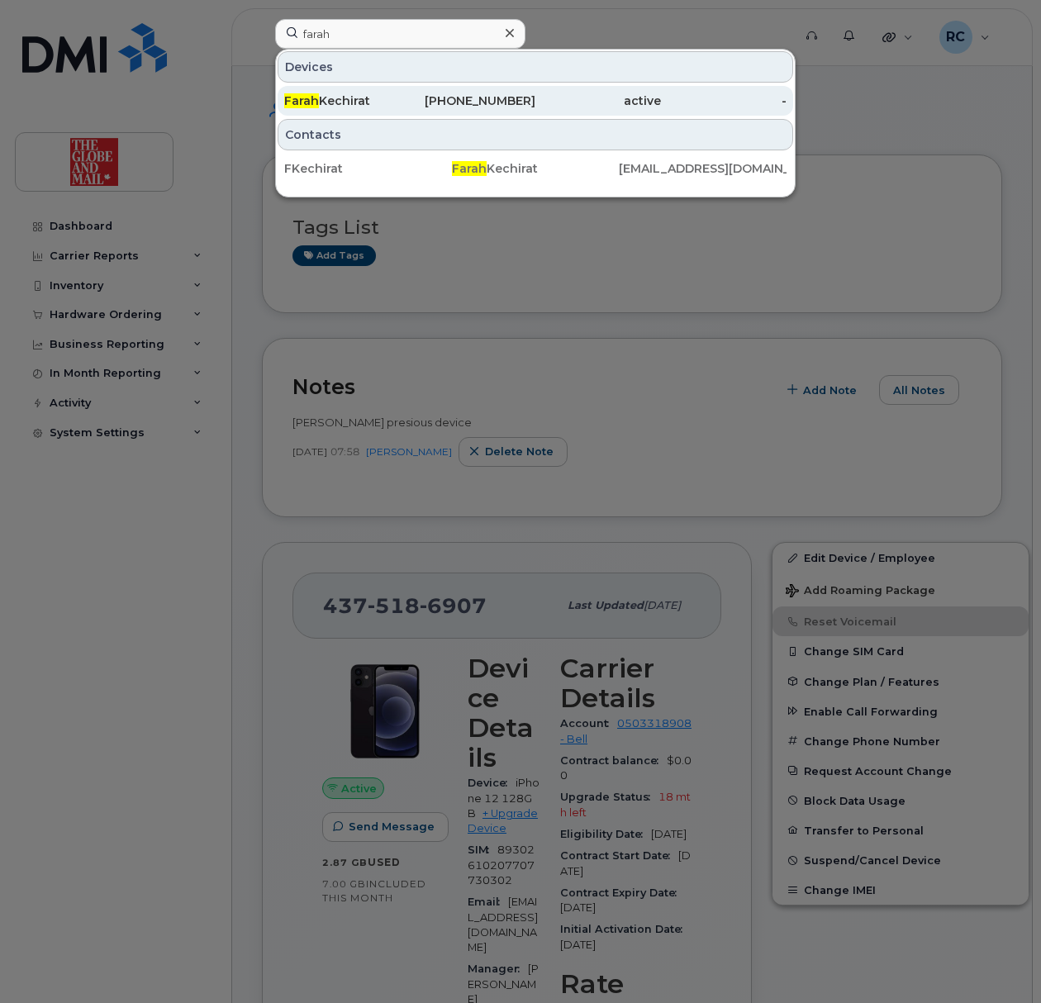
click at [379, 101] on div "[PERSON_NAME]" at bounding box center [347, 101] width 126 height 17
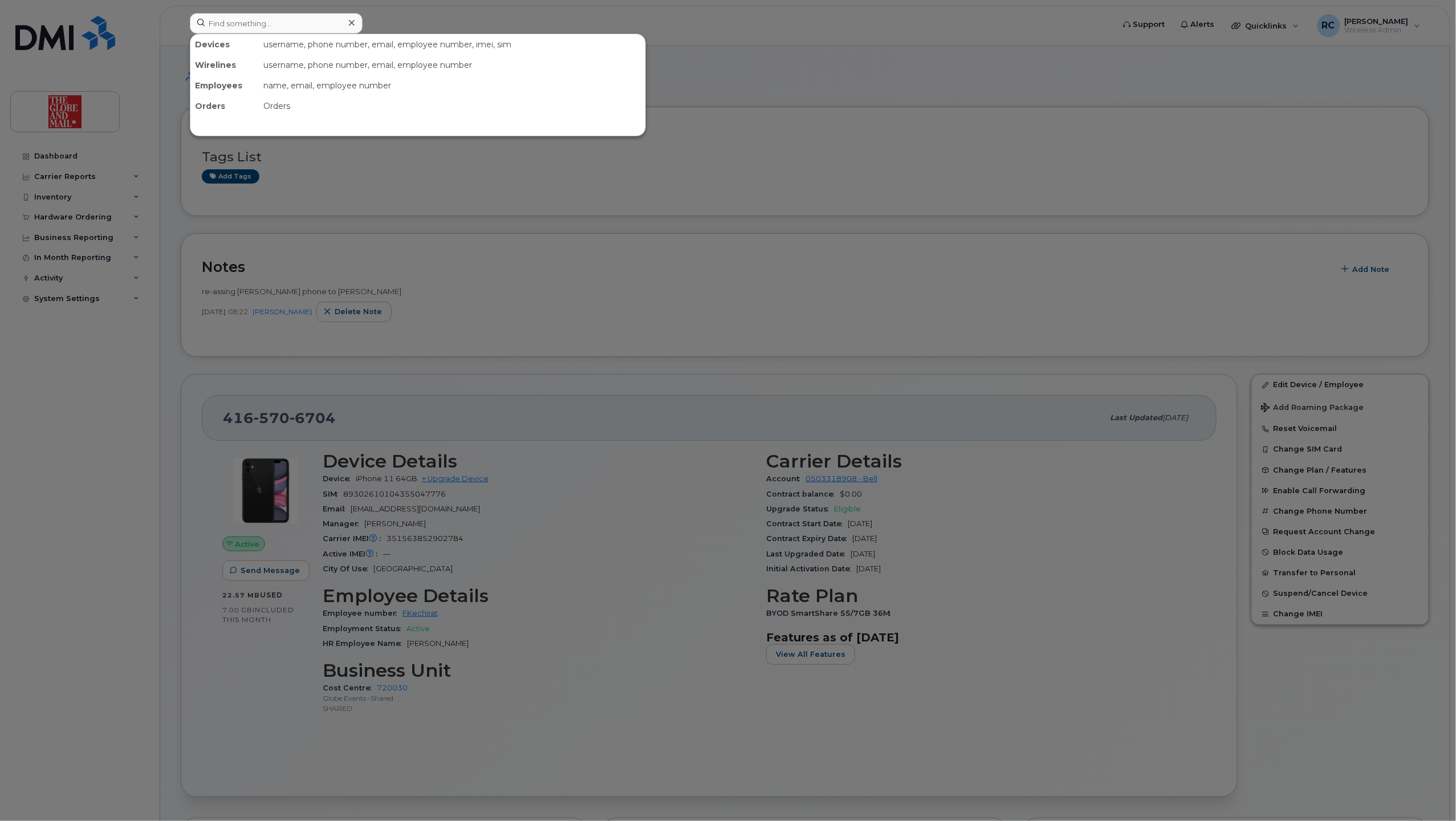
click at [659, 486] on div at bounding box center [728, 410] width 1456 height 821
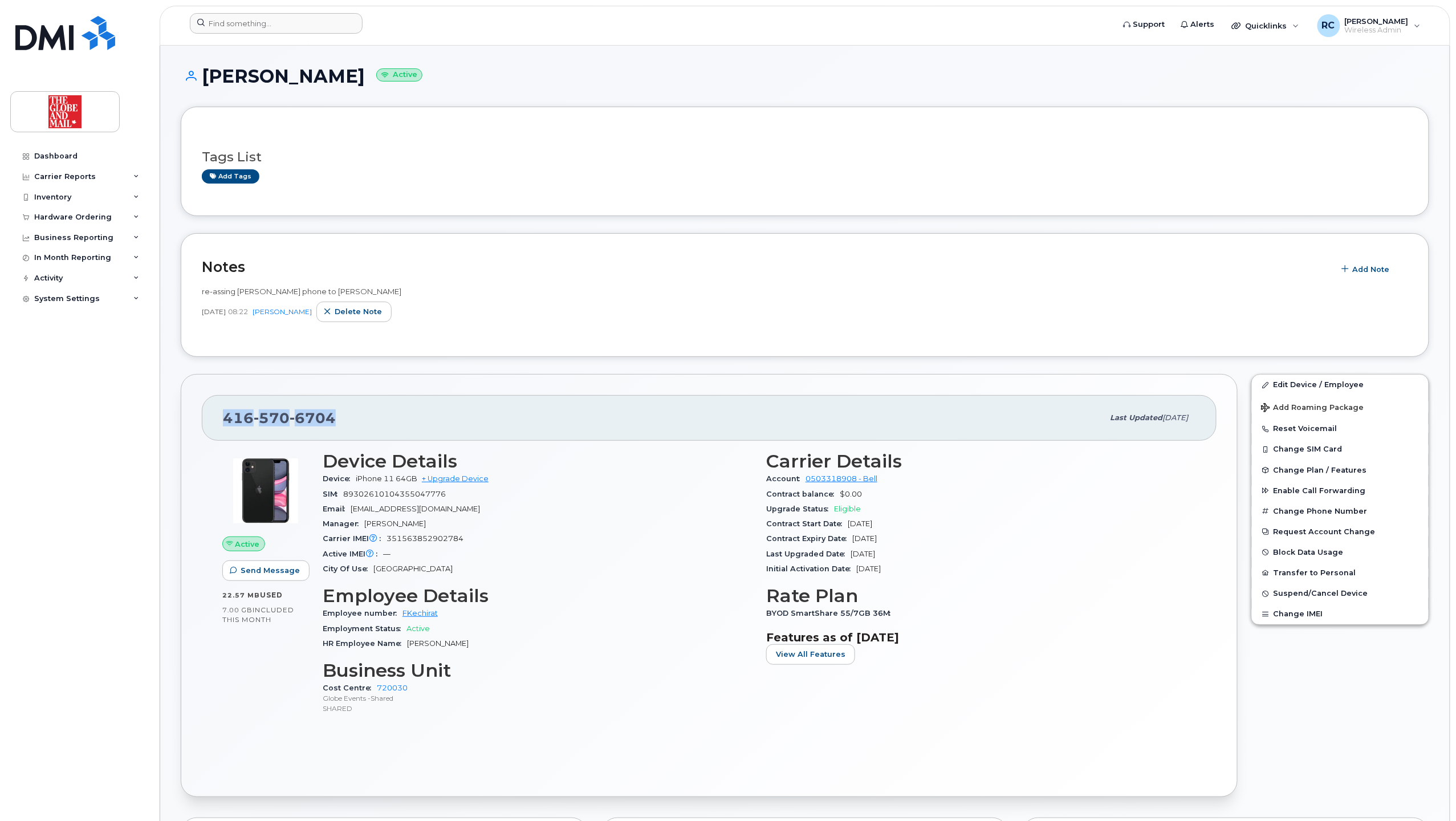
drag, startPoint x: 359, startPoint y: 424, endPoint x: 201, endPoint y: 422, distance: 158.0
click at [199, 420] on div "[PHONE_NUMBER] Last updated [DATE] Active Send Message 22.57 MB  used 7.00 GB  …" at bounding box center [709, 585] width 1057 height 423
copy span "[PHONE_NUMBER]"
click at [717, 30] on span "Wireless Admin" at bounding box center [1377, 30] width 64 height 9
click at [717, 17] on div "Quicklinks" at bounding box center [1265, 26] width 83 height 23
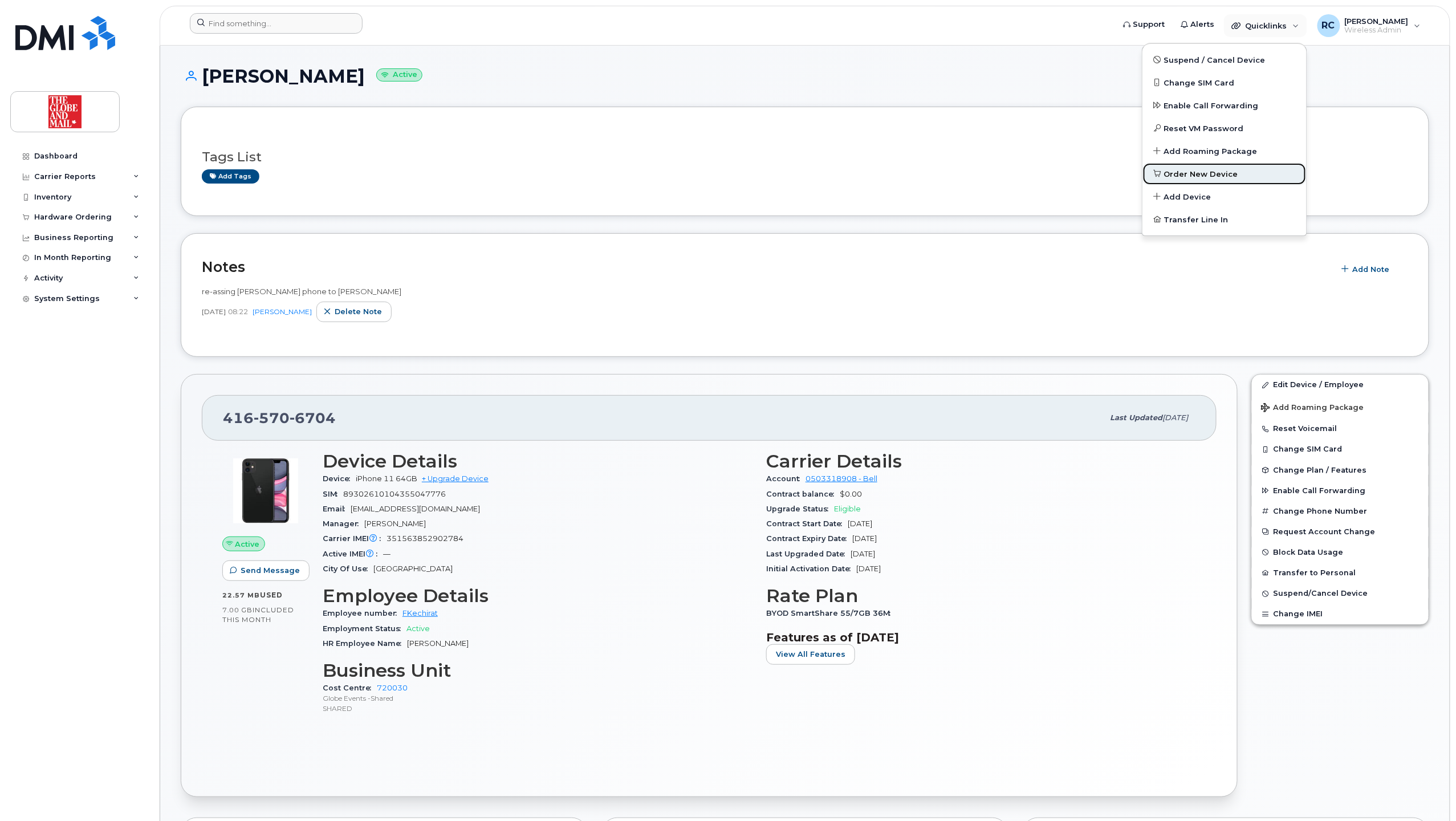
click at [717, 175] on span "Order New Device" at bounding box center [1201, 175] width 74 height 12
click at [717, 171] on span "Order New Device" at bounding box center [1201, 175] width 74 height 12
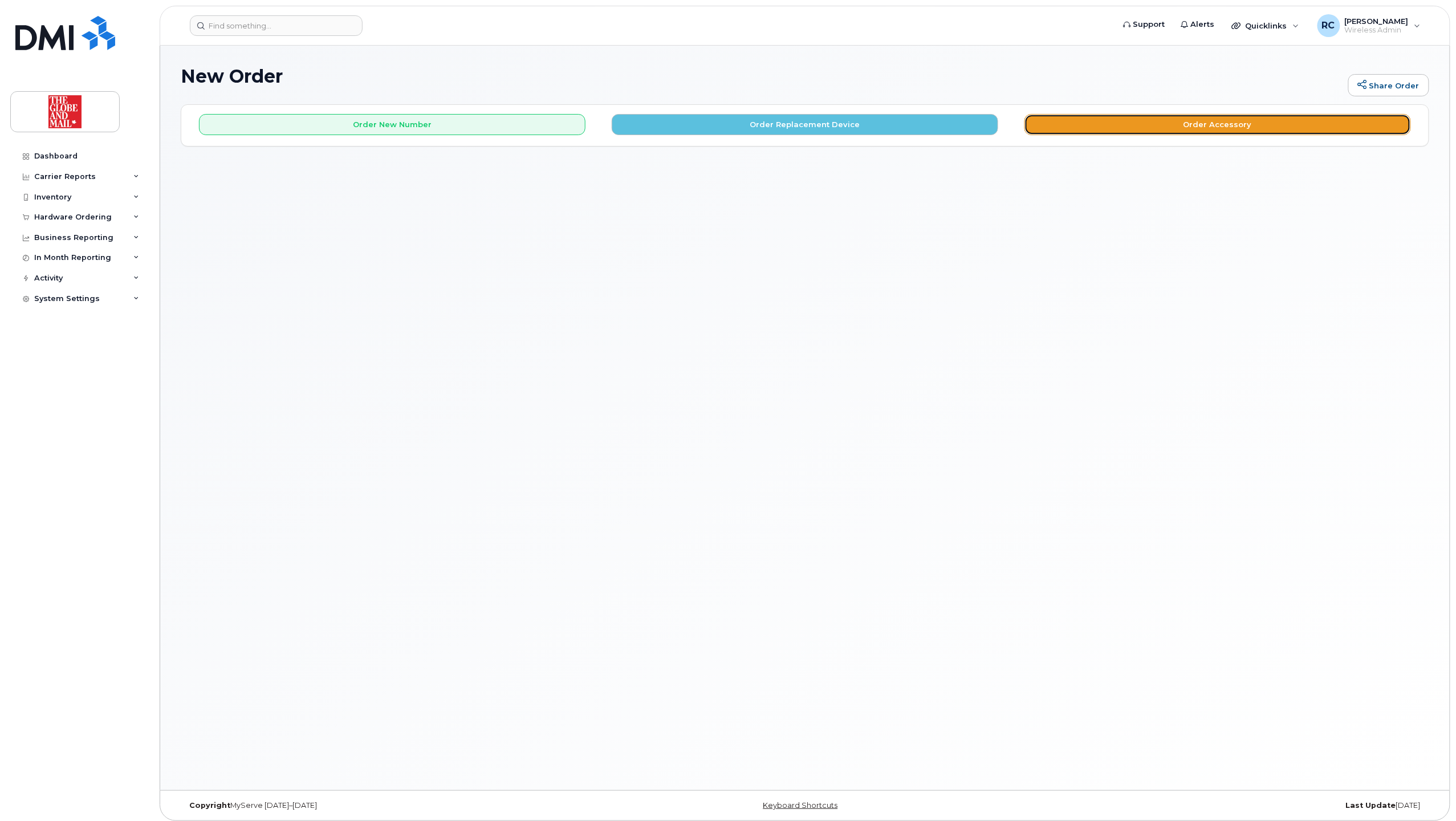
click at [1233, 119] on button "Order Accessory" at bounding box center [1217, 124] width 386 height 21
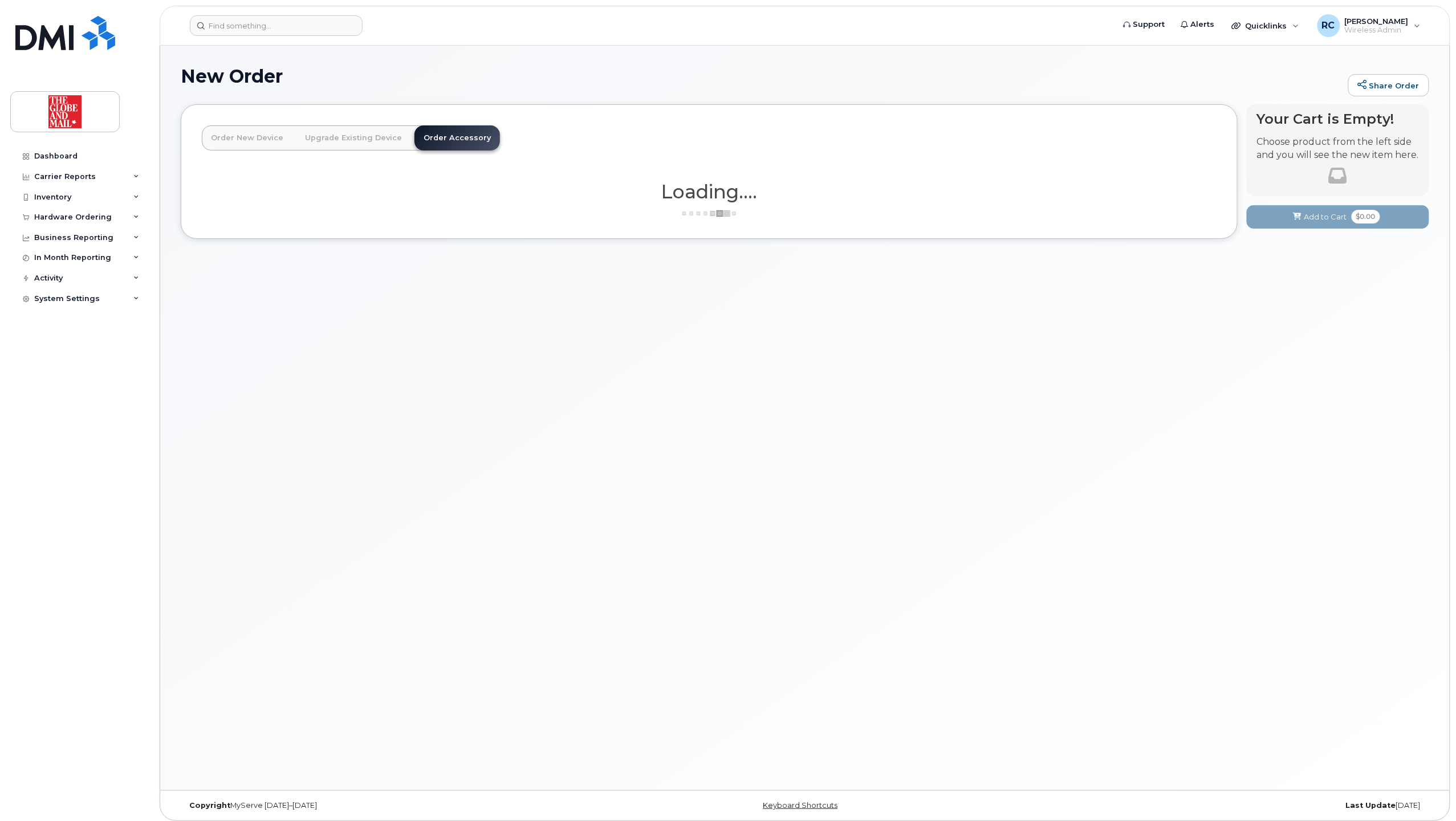
click at [321, 133] on link "Upgrade Existing Device" at bounding box center [353, 138] width 115 height 25
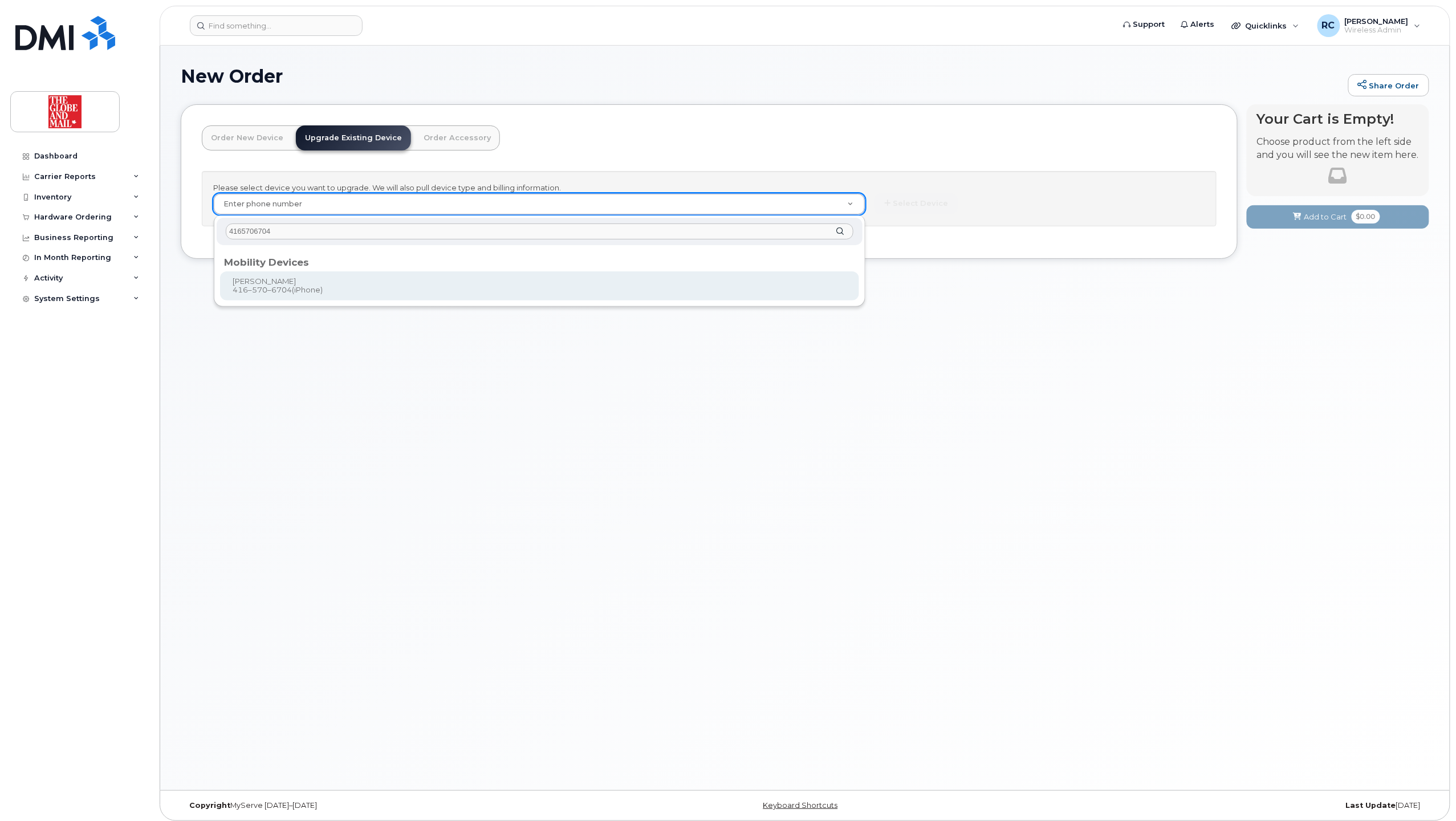
type input "4165706704"
type input "243870"
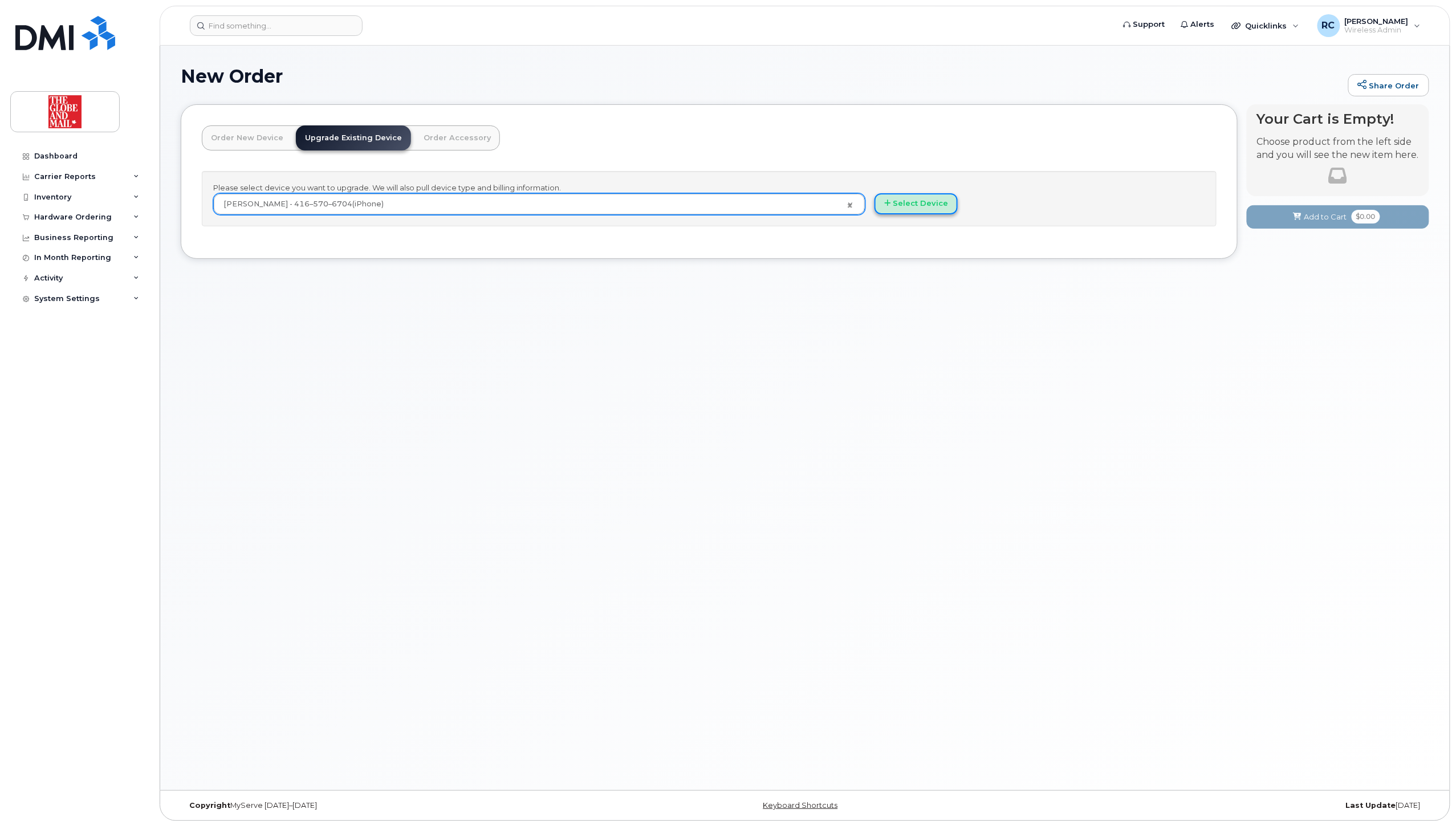
click at [922, 206] on button "Select Device" at bounding box center [916, 204] width 83 height 21
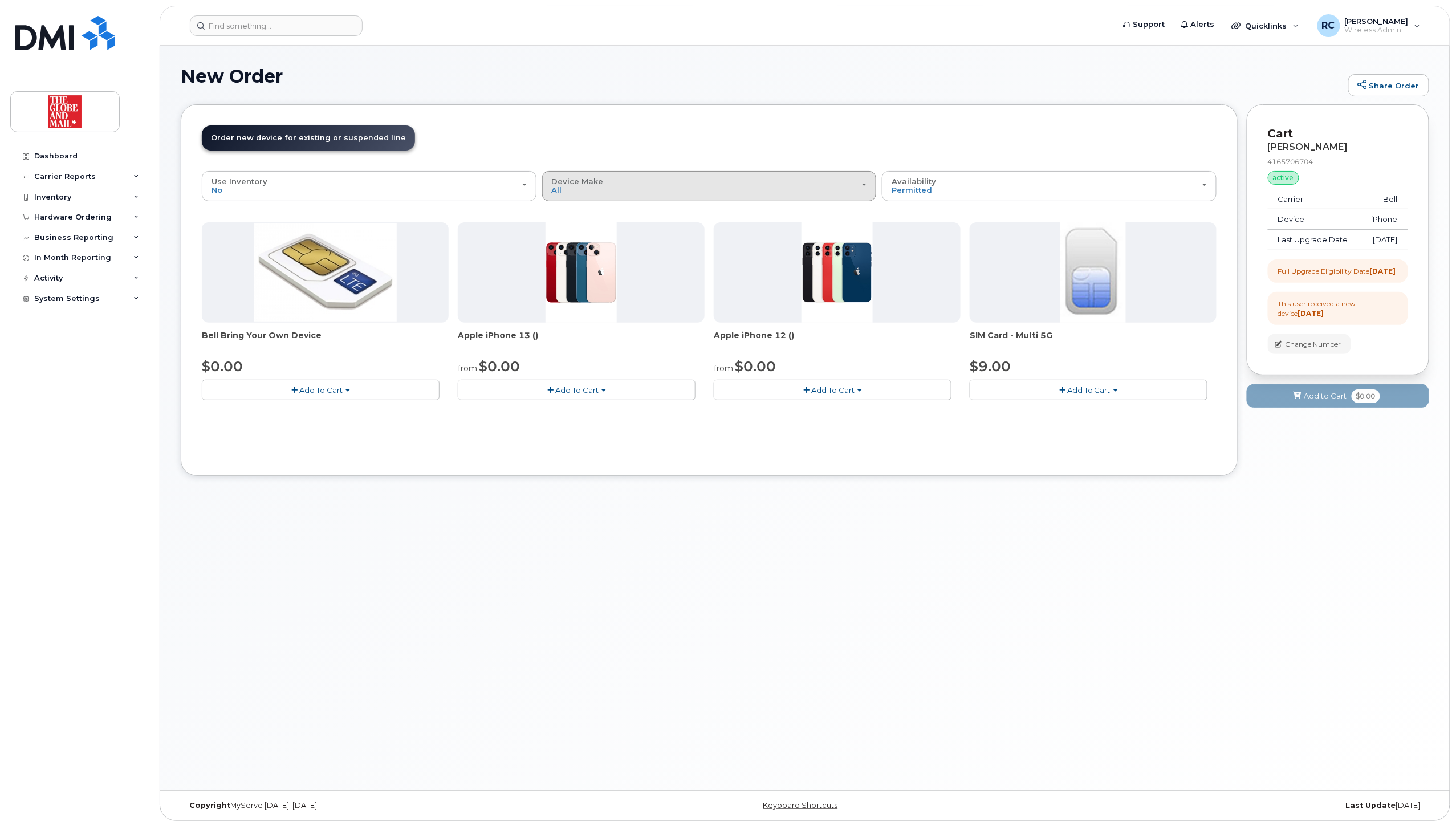
click at [661, 195] on div "Device Make All Cell Phone iPhone" at bounding box center [709, 186] width 315 height 18
click at [590, 215] on div "All" at bounding box center [709, 212] width 329 height 14
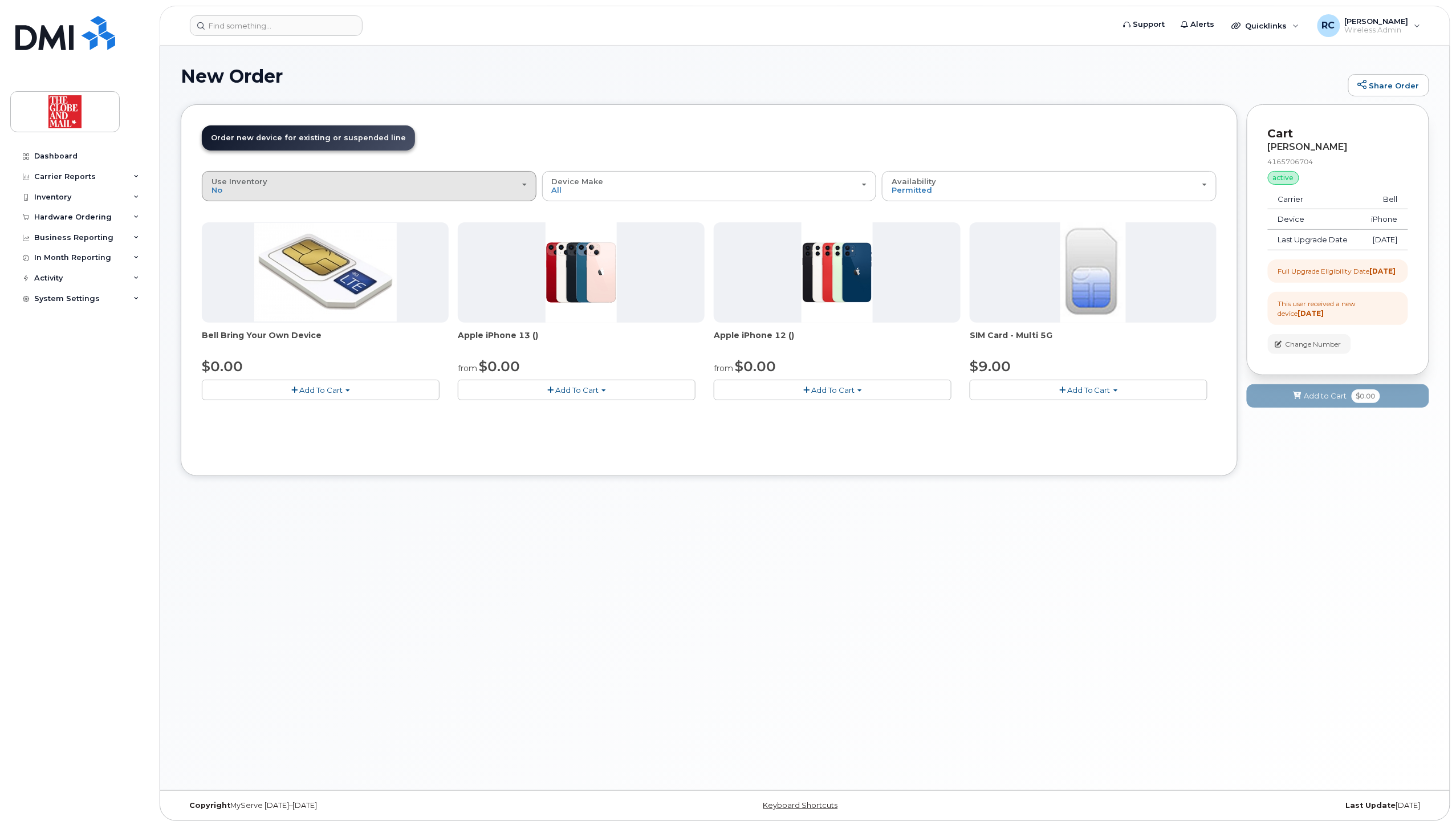
click at [439, 192] on div "Use Inventory No" at bounding box center [369, 186] width 315 height 18
click at [564, 114] on div "Order New Device Upgrade Existing Device Order Accessory Order new device and n…" at bounding box center [709, 290] width 1057 height 372
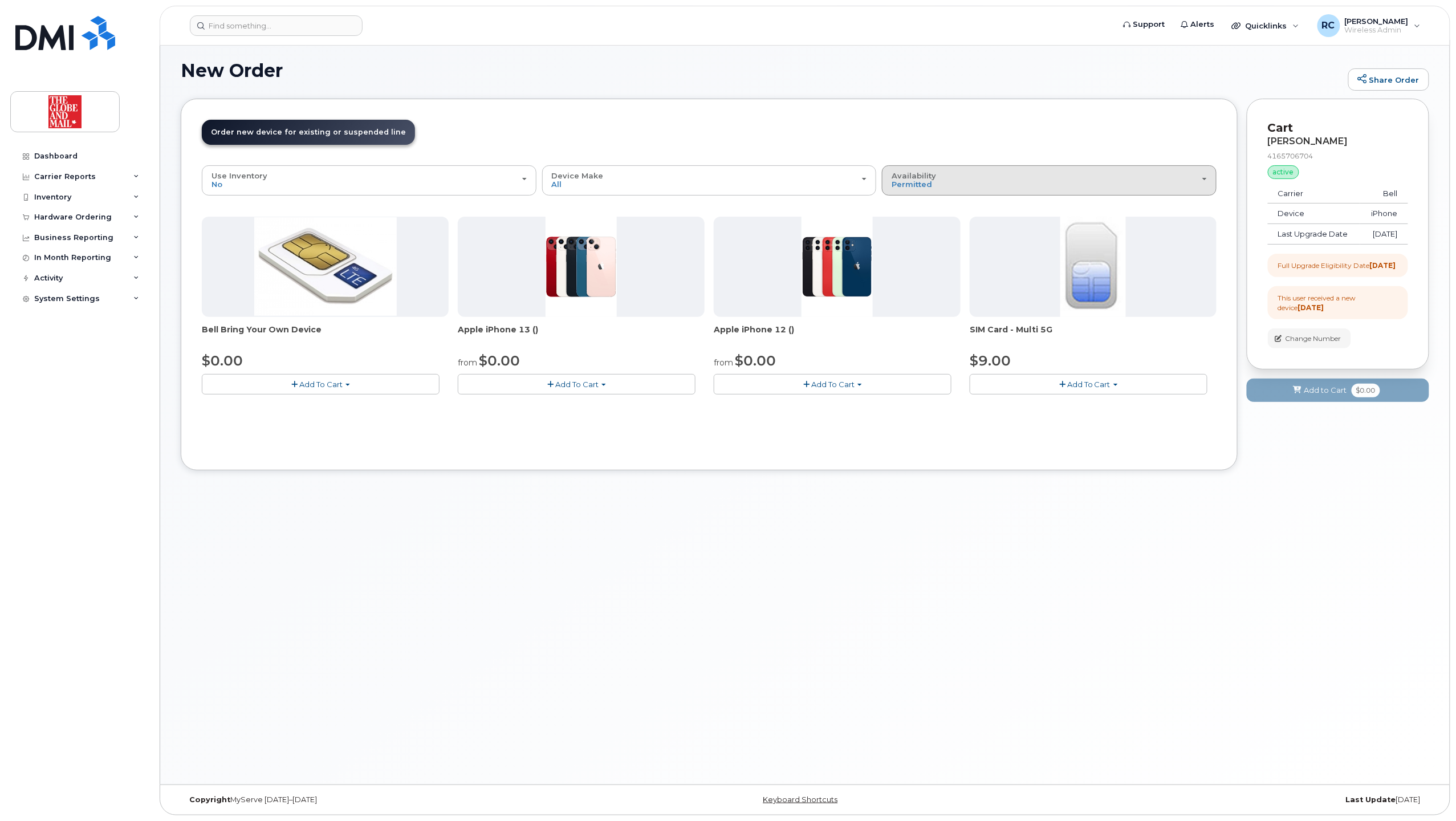
click at [962, 180] on div "Availability Permitted All" at bounding box center [1049, 181] width 315 height 18
click at [915, 231] on div "All" at bounding box center [1049, 226] width 329 height 14
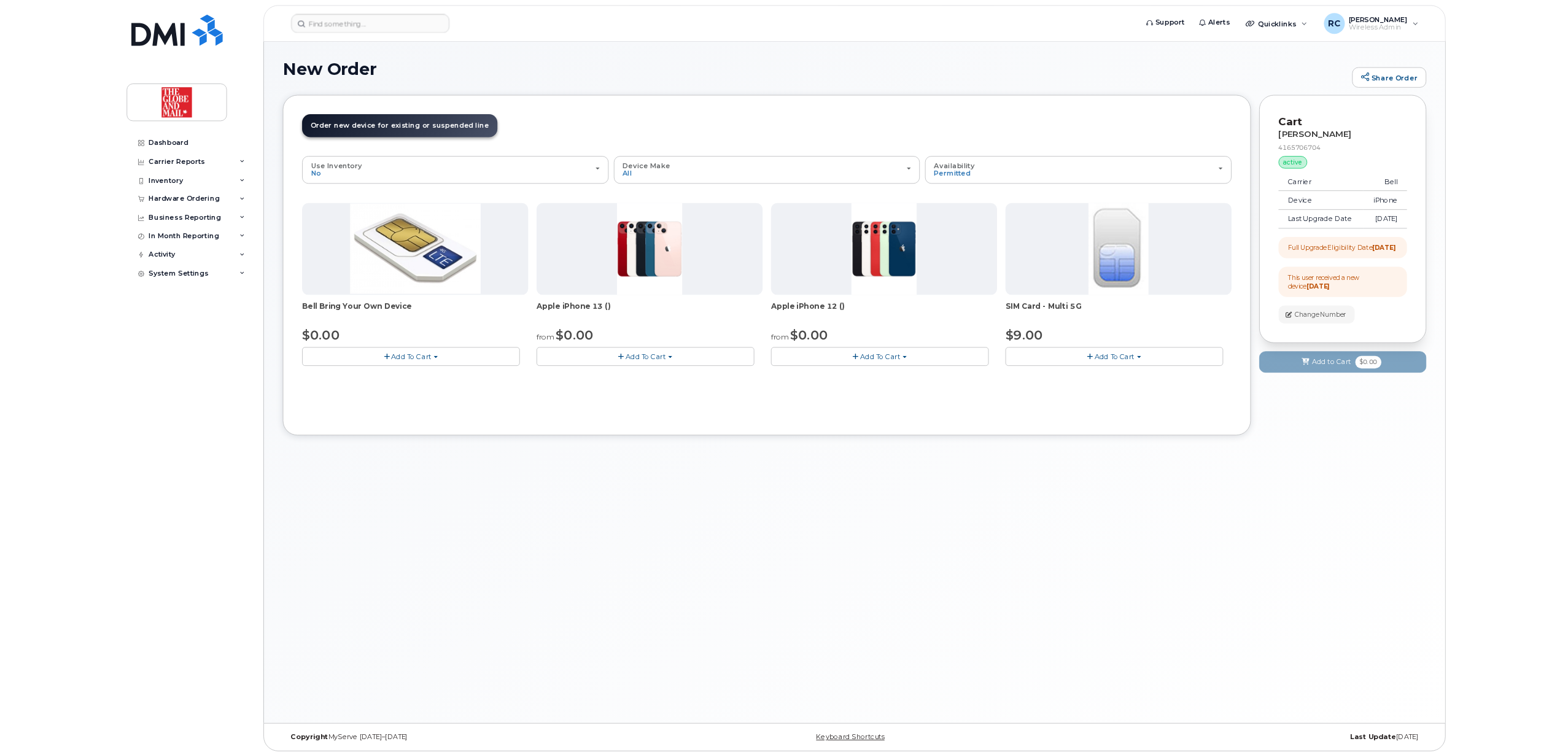
scroll to position [0, 0]
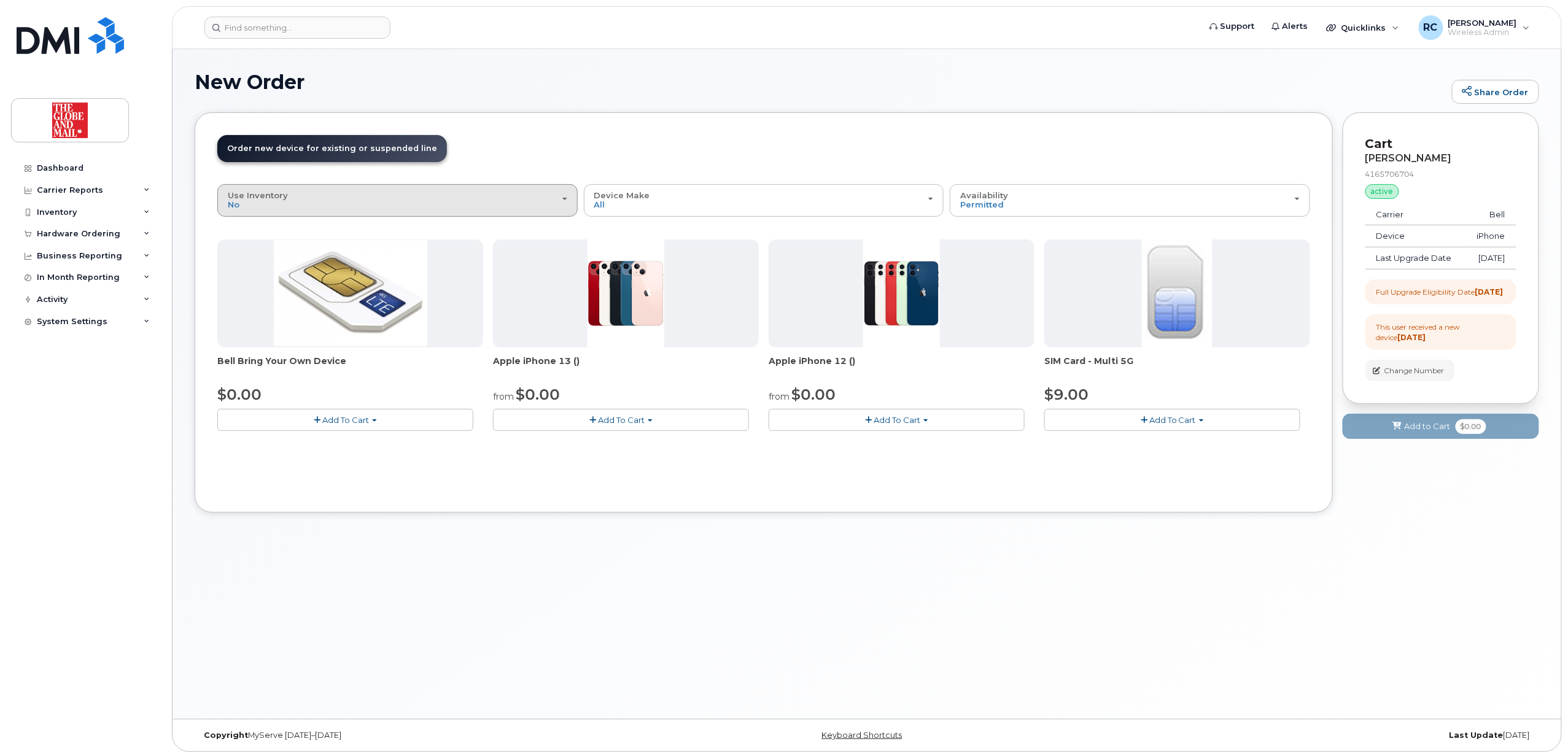
click at [515, 203] on div "Use Inventory No" at bounding box center [397, 201] width 339 height 19
click at [629, 107] on div "New Order Share Order" at bounding box center [867, 91] width 1344 height 41
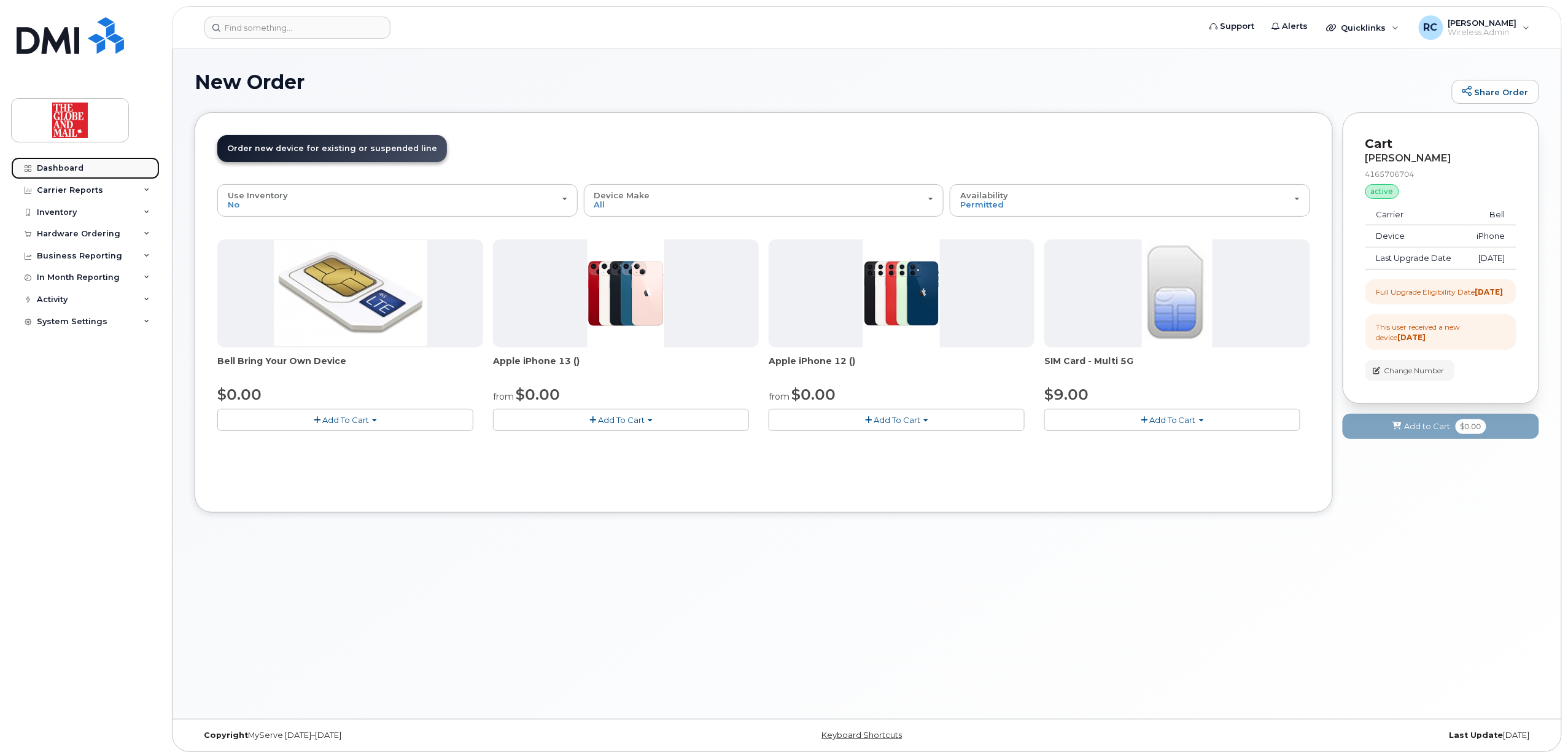
click at [58, 169] on div "Dashboard" at bounding box center [60, 168] width 47 height 10
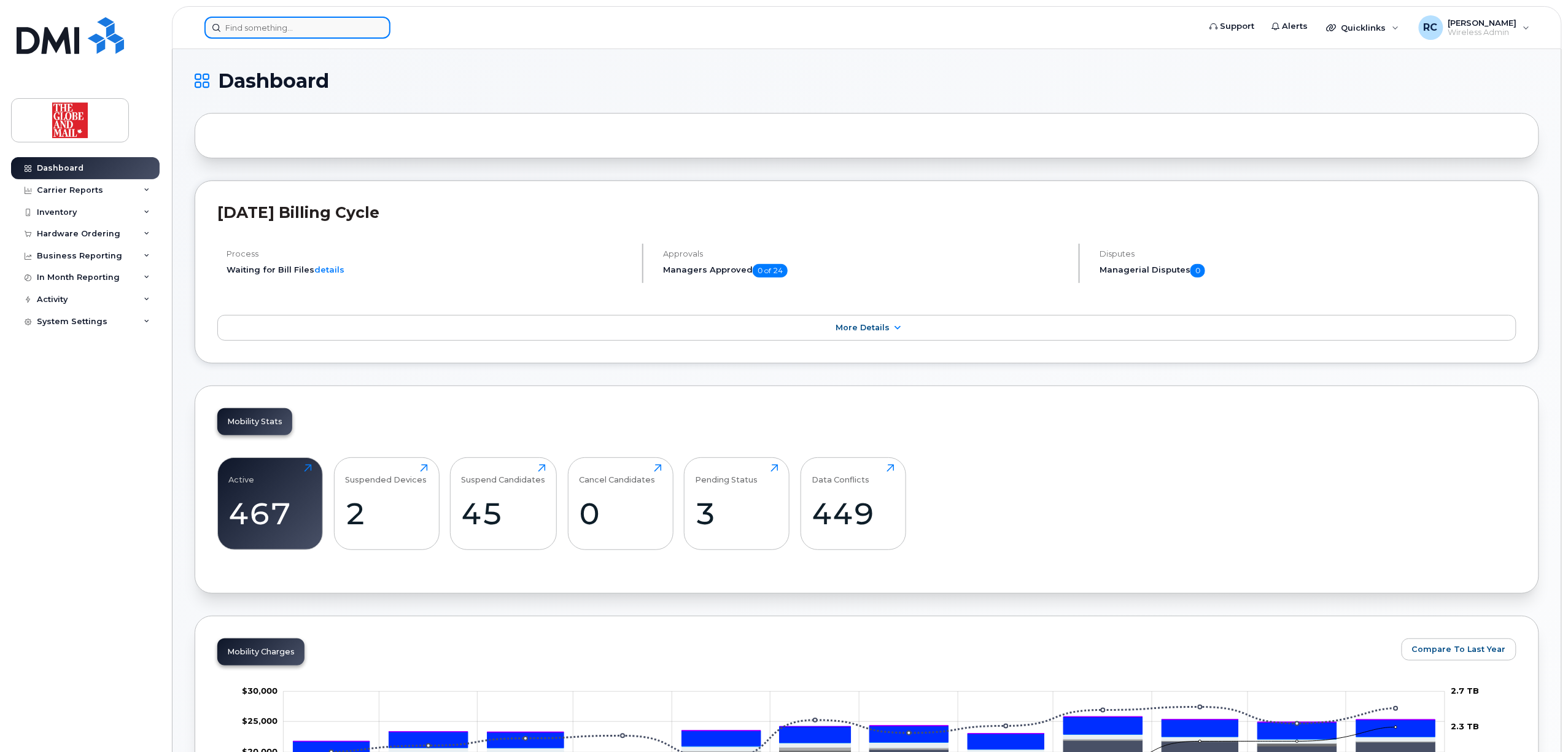
click at [293, 27] on input at bounding box center [297, 27] width 186 height 22
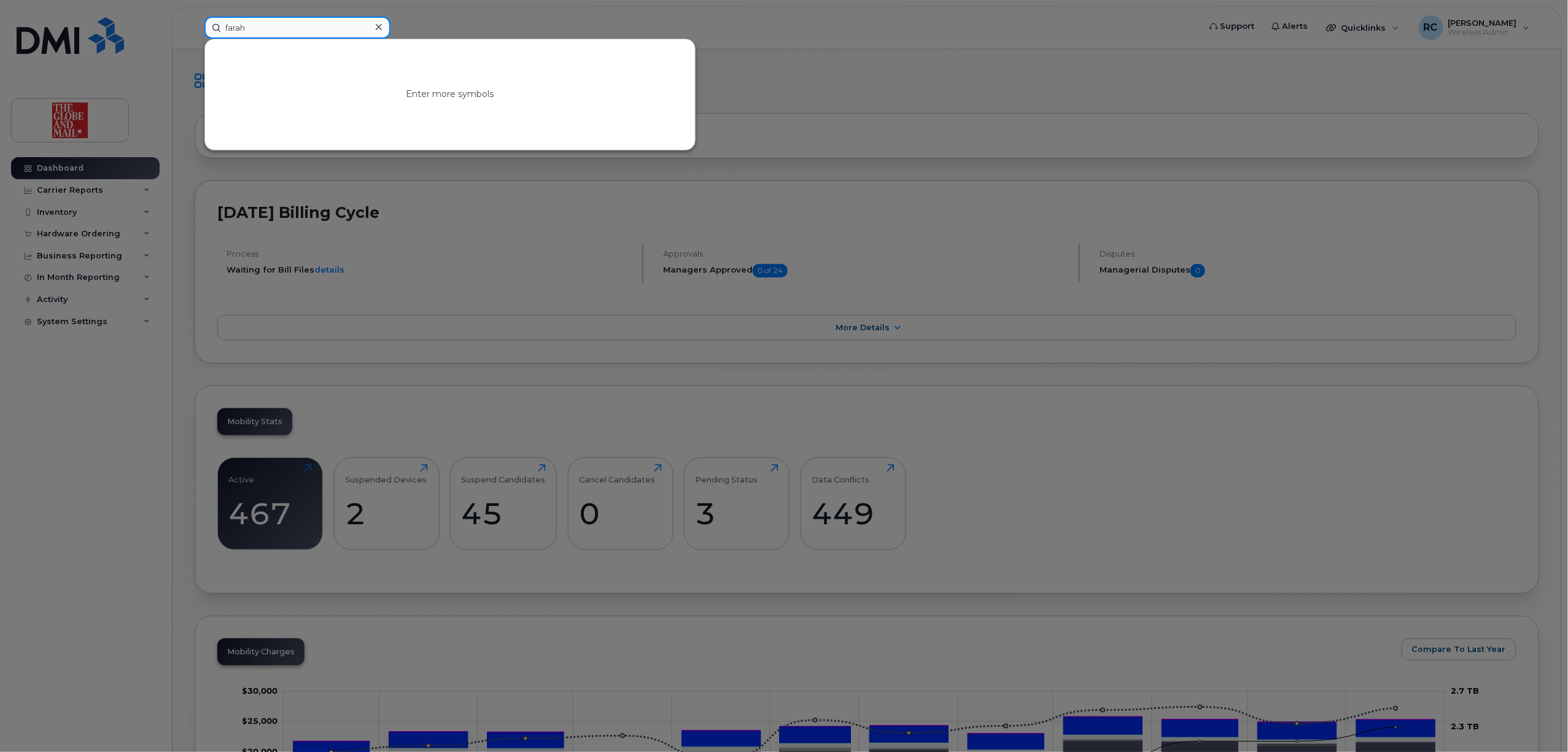
type input "farah"
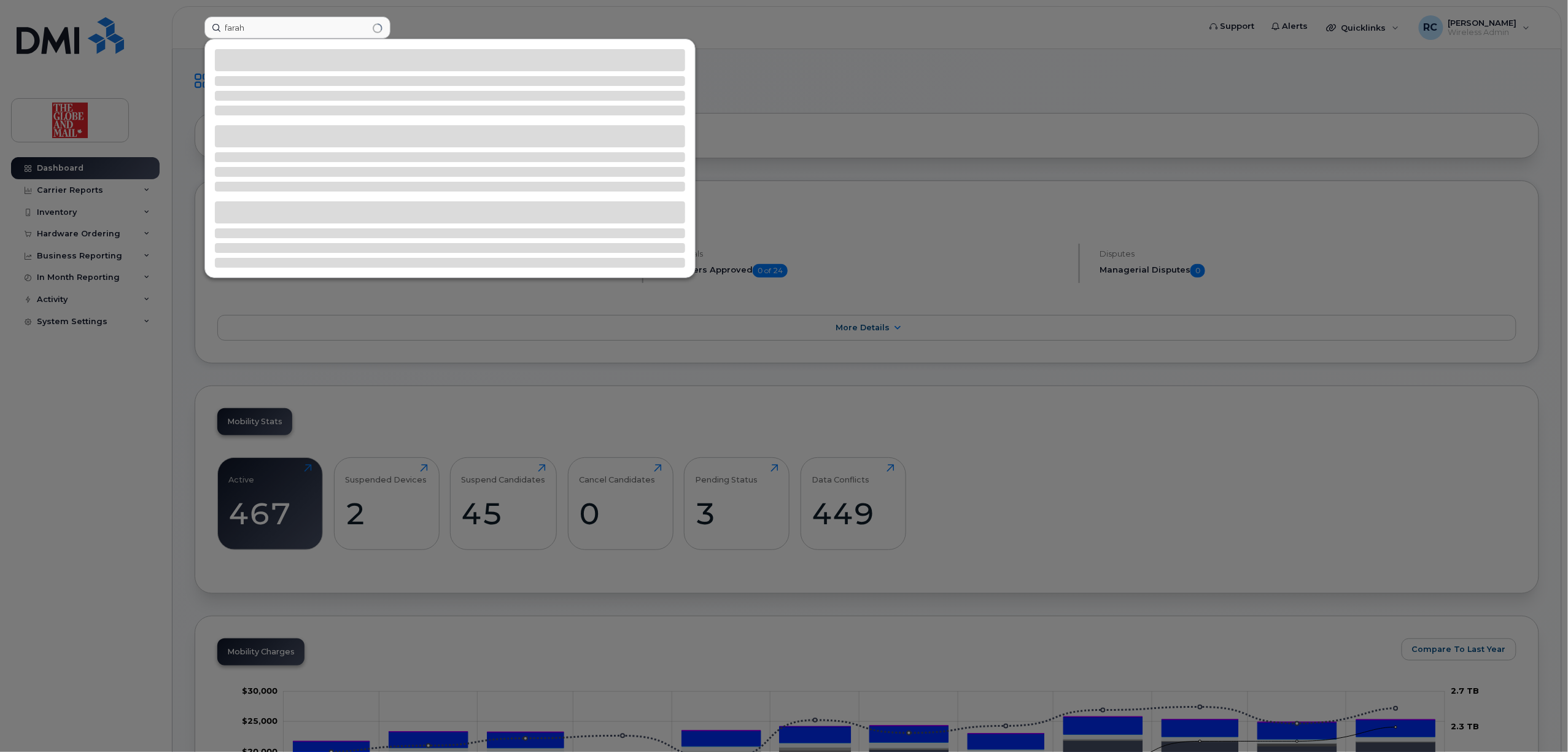
drag, startPoint x: 964, startPoint y: 250, endPoint x: 906, endPoint y: 237, distance: 59.4
click at [963, 250] on div at bounding box center [784, 376] width 1568 height 752
click at [284, 25] on input "farah" at bounding box center [297, 27] width 186 height 22
click at [94, 128] on div at bounding box center [784, 376] width 1568 height 752
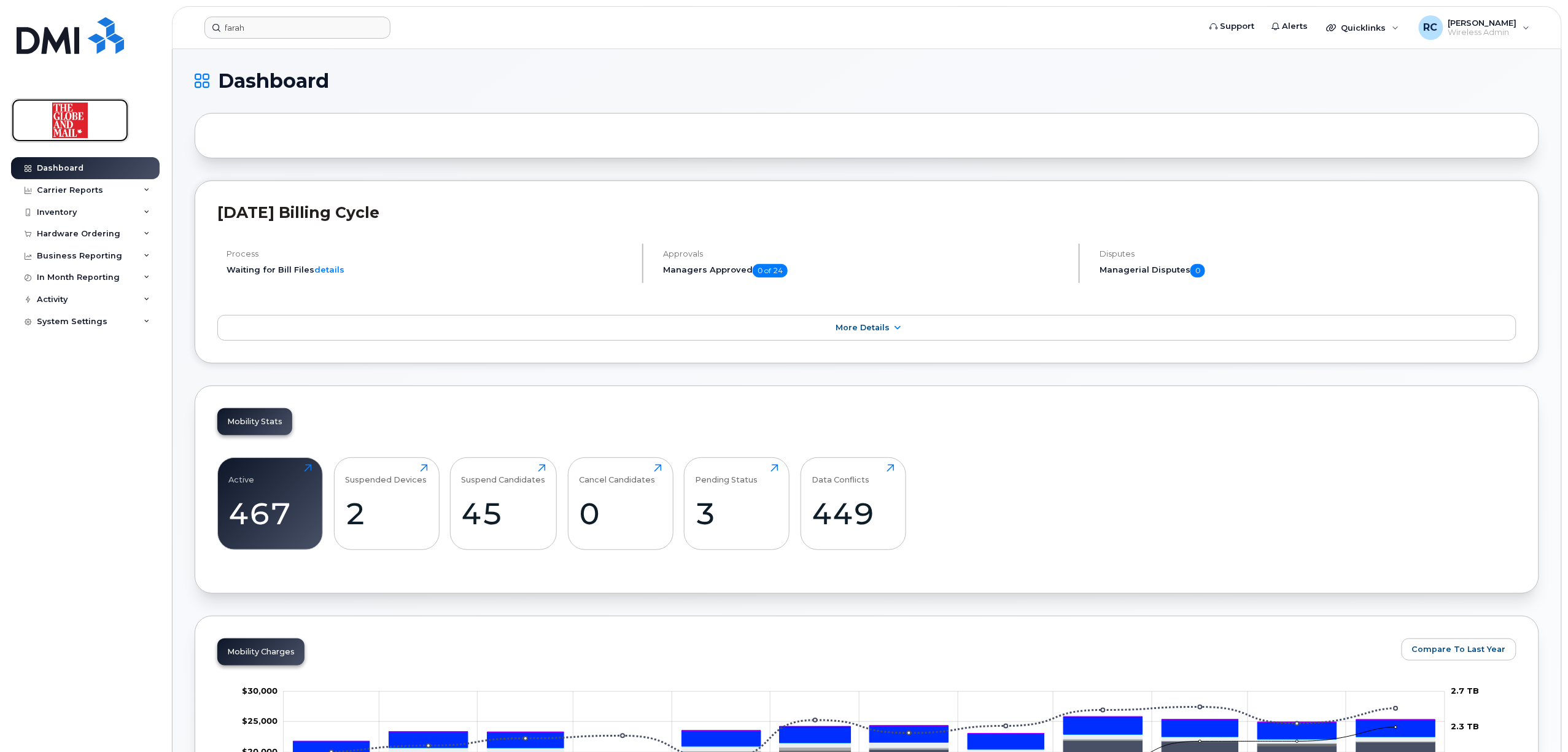
click at [75, 128] on img at bounding box center [70, 120] width 94 height 36
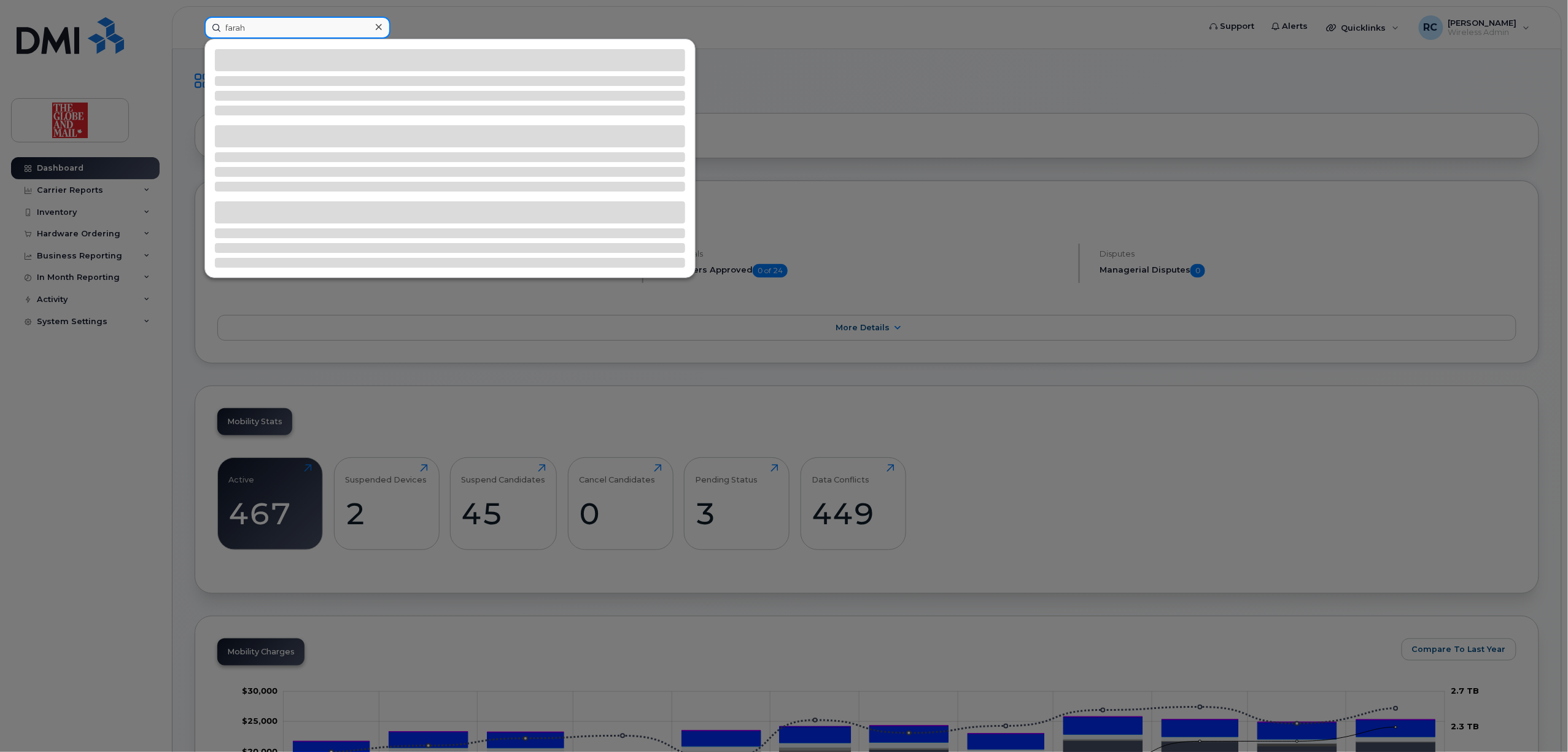
click at [322, 25] on input "farah" at bounding box center [297, 27] width 186 height 22
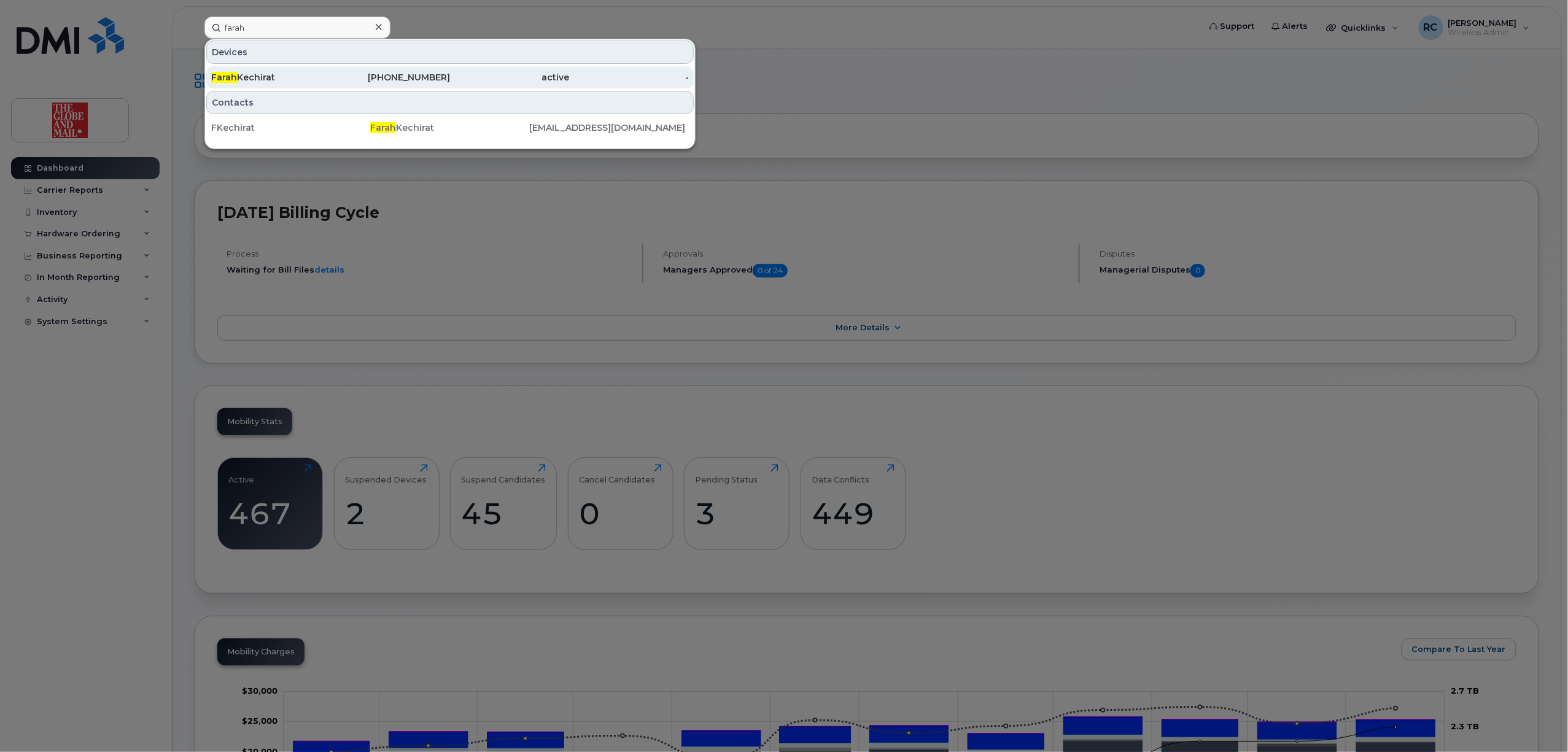
click at [258, 74] on div "[PERSON_NAME]" at bounding box center [270, 77] width 120 height 13
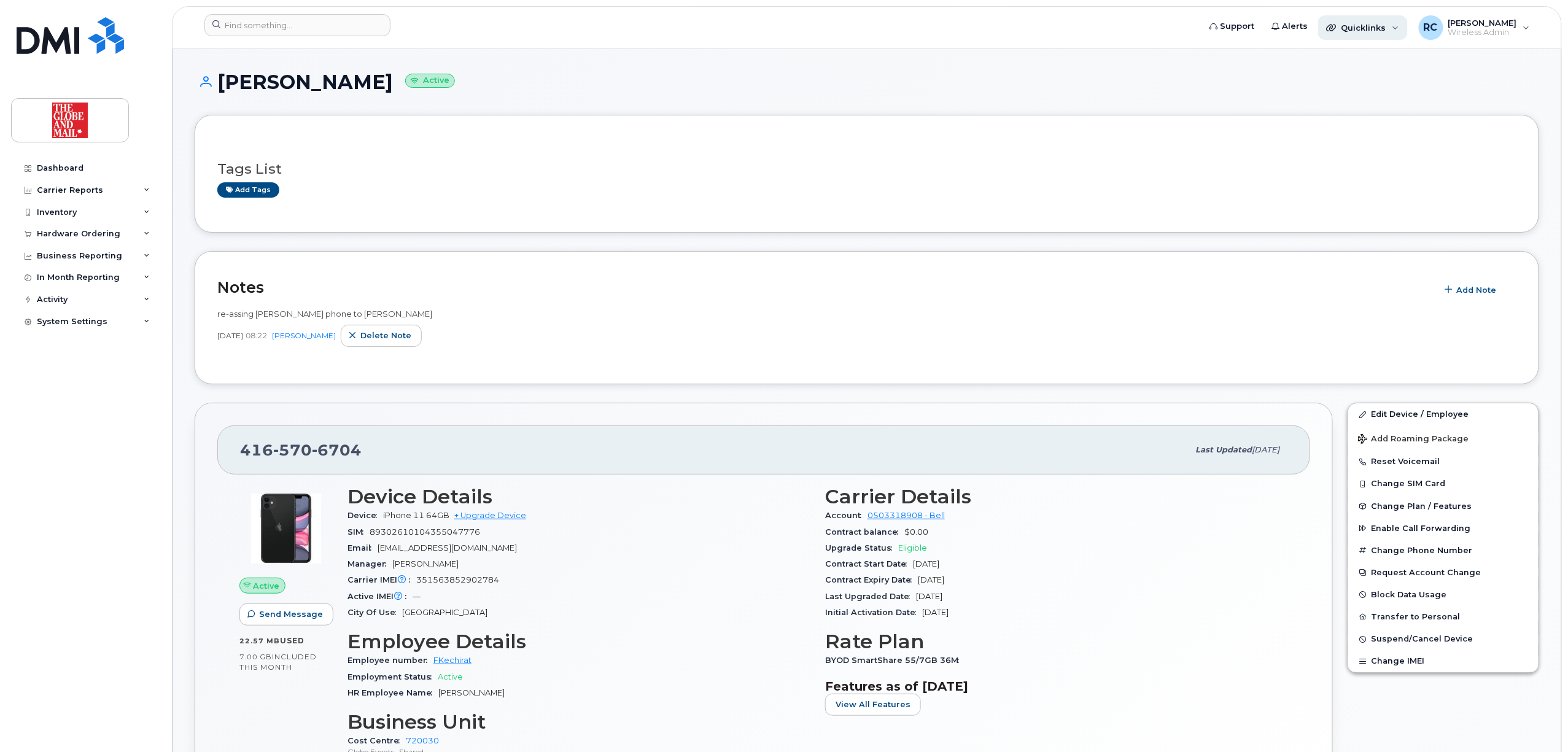
click at [1366, 19] on div "Quicklinks" at bounding box center [1362, 27] width 90 height 25
click at [596, 337] on div "[DATE] 08:22 [PERSON_NAME] note" at bounding box center [867, 336] width 1299 height 22
click at [1349, 32] on div "Quicklinks" at bounding box center [1361, 27] width 50 height 10
click at [1376, 27] on span "Quicklinks" at bounding box center [1364, 27] width 45 height 10
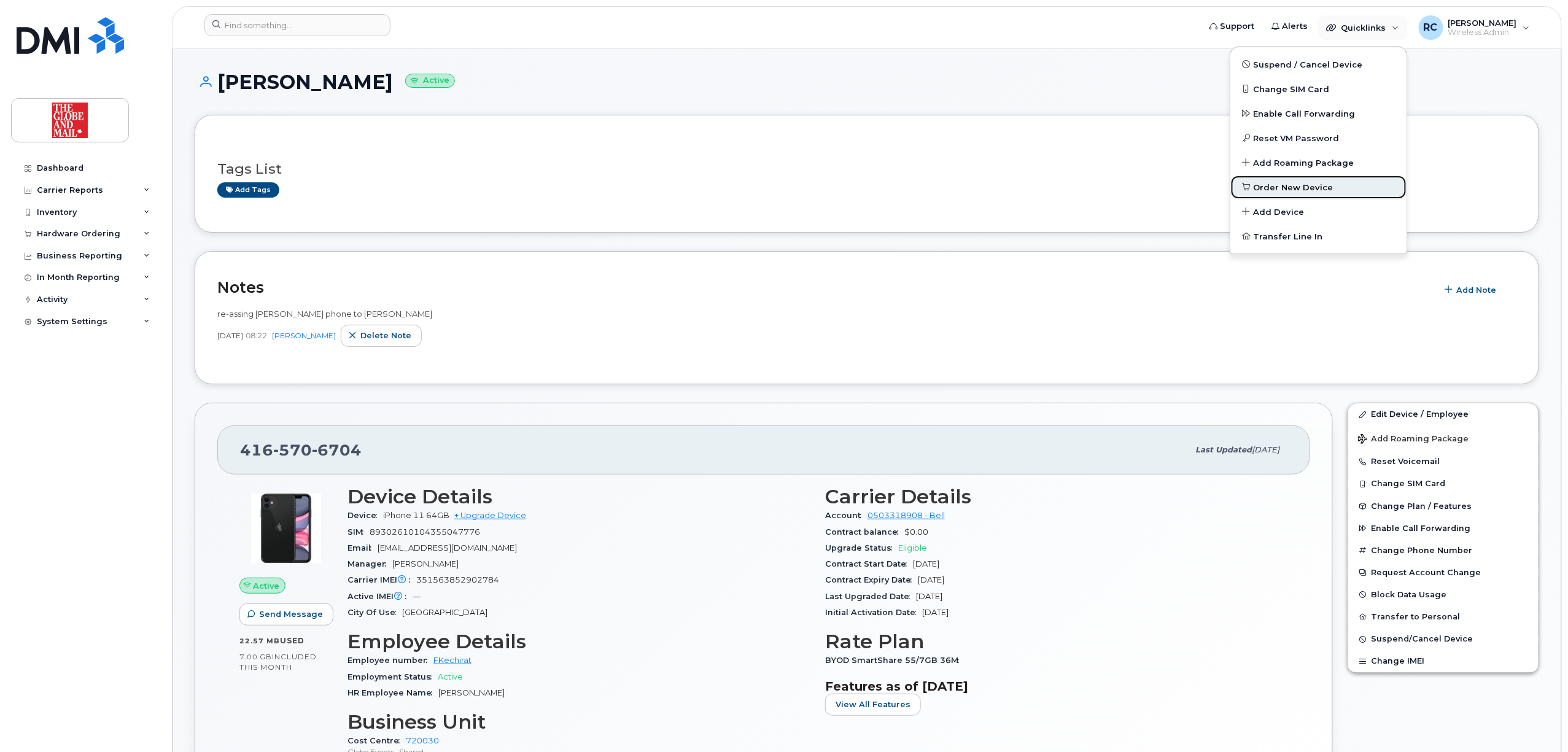
click at [1304, 183] on span "Order New Device" at bounding box center [1293, 188] width 79 height 13
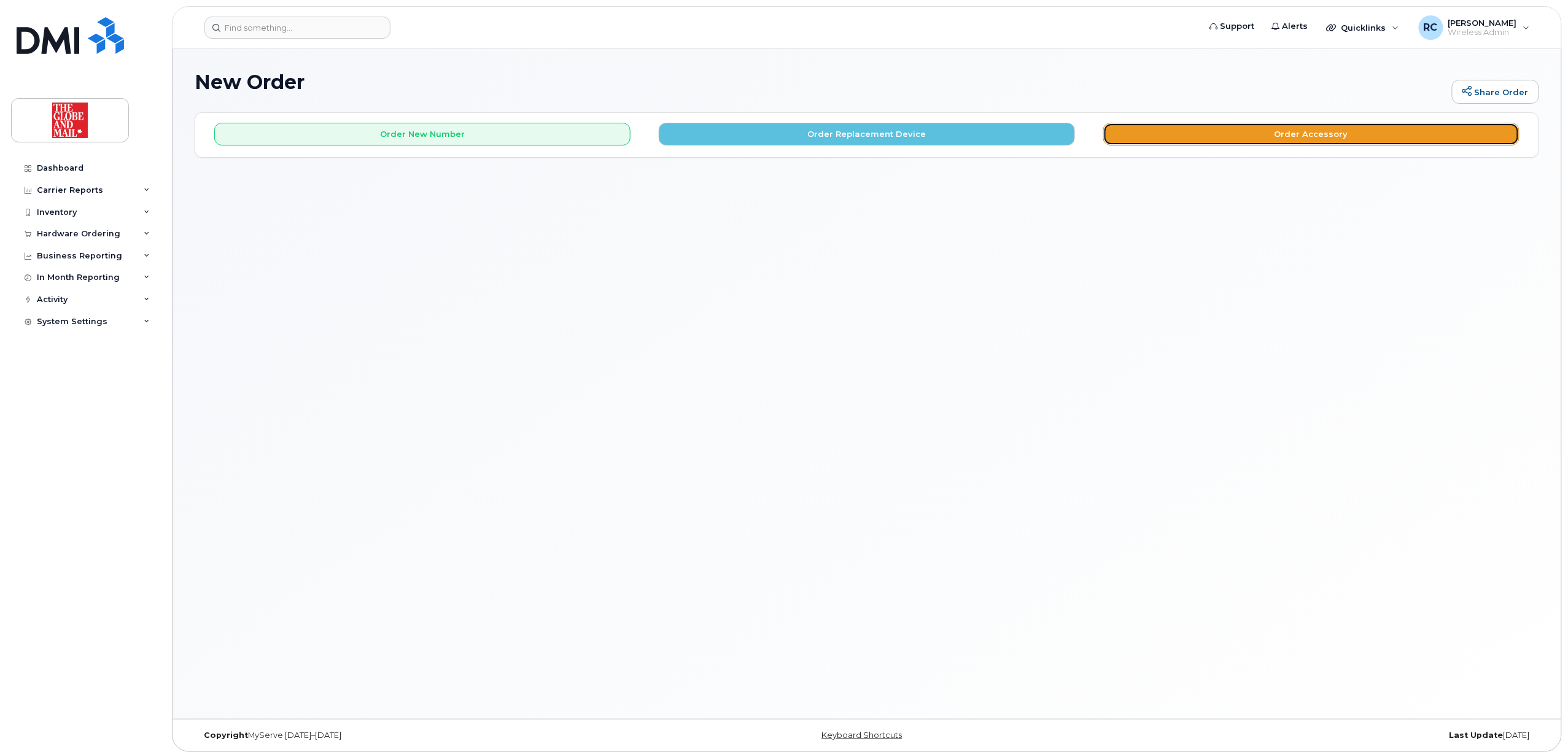
click at [1296, 134] on button "Order Accessory" at bounding box center [1311, 134] width 416 height 23
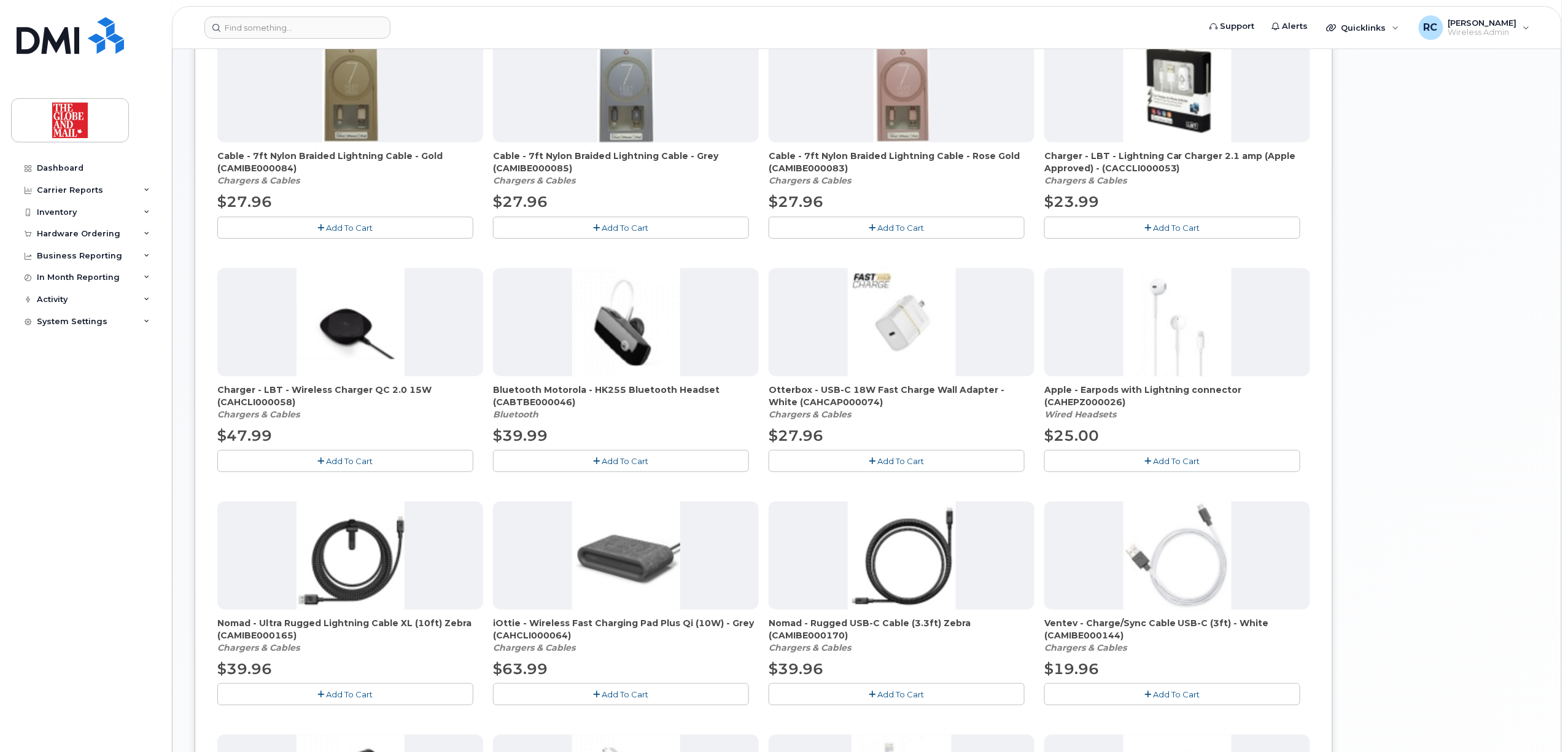
scroll to position [614, 0]
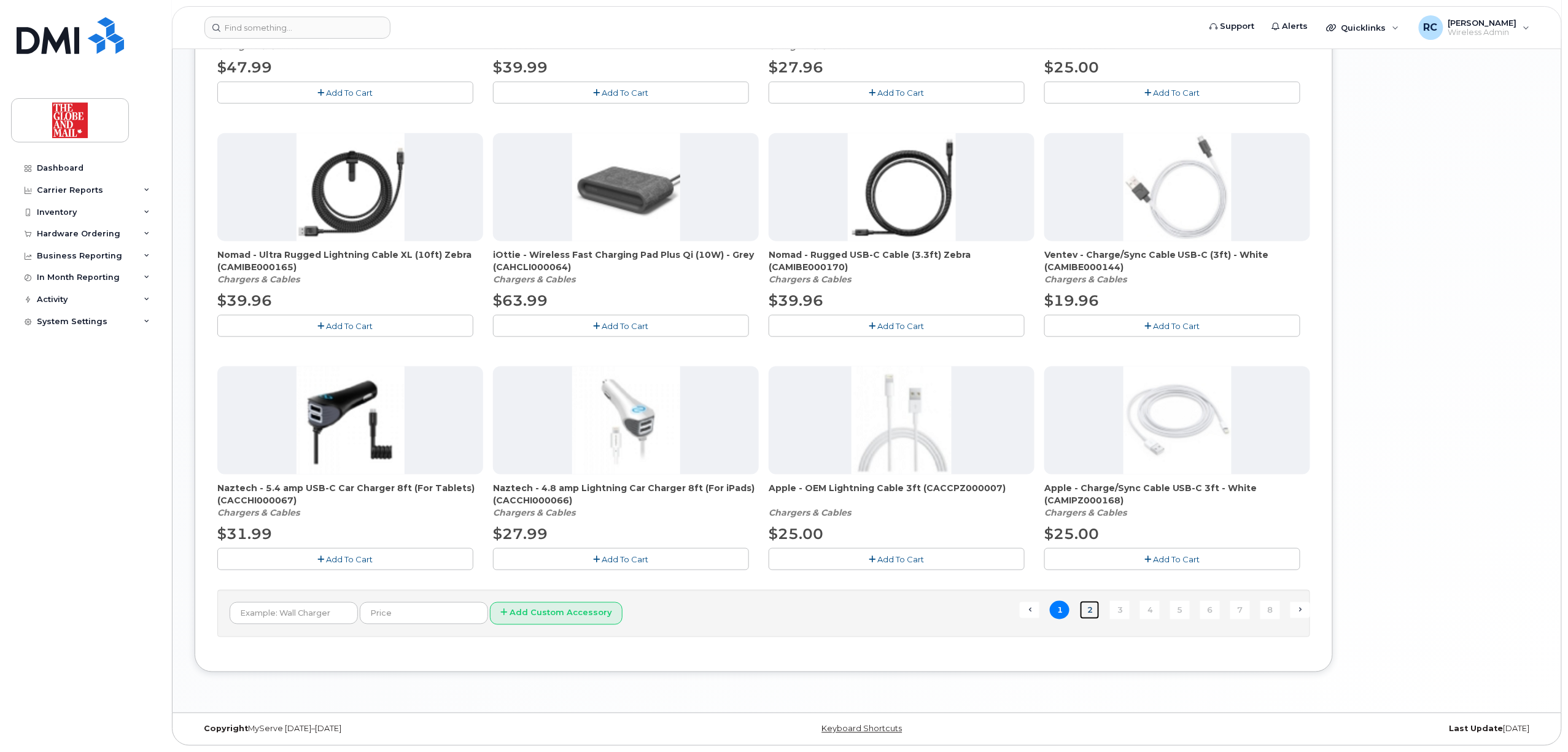
click at [1091, 612] on link "2" at bounding box center [1090, 611] width 19 height 19
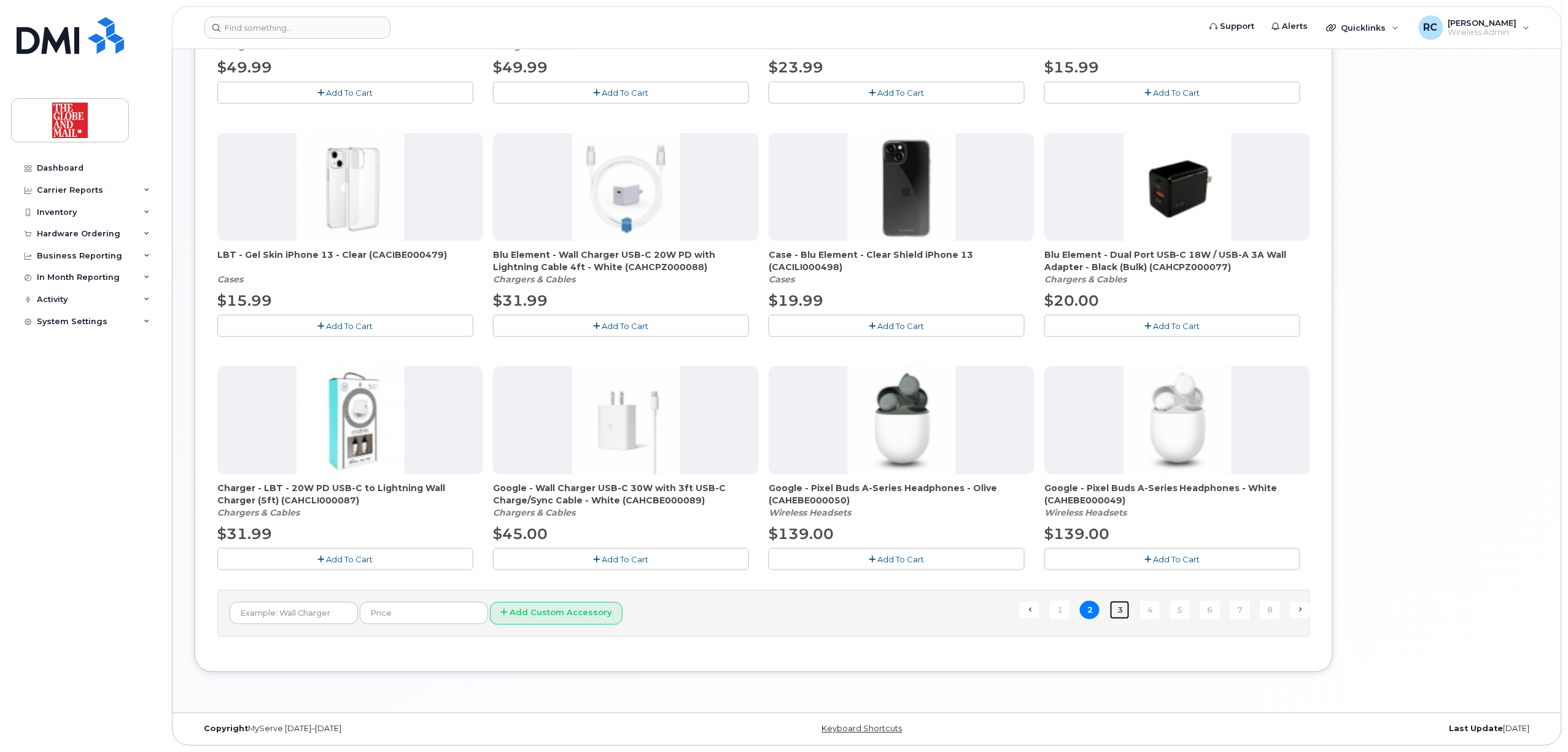
click at [1115, 613] on link "3" at bounding box center [1119, 611] width 19 height 19
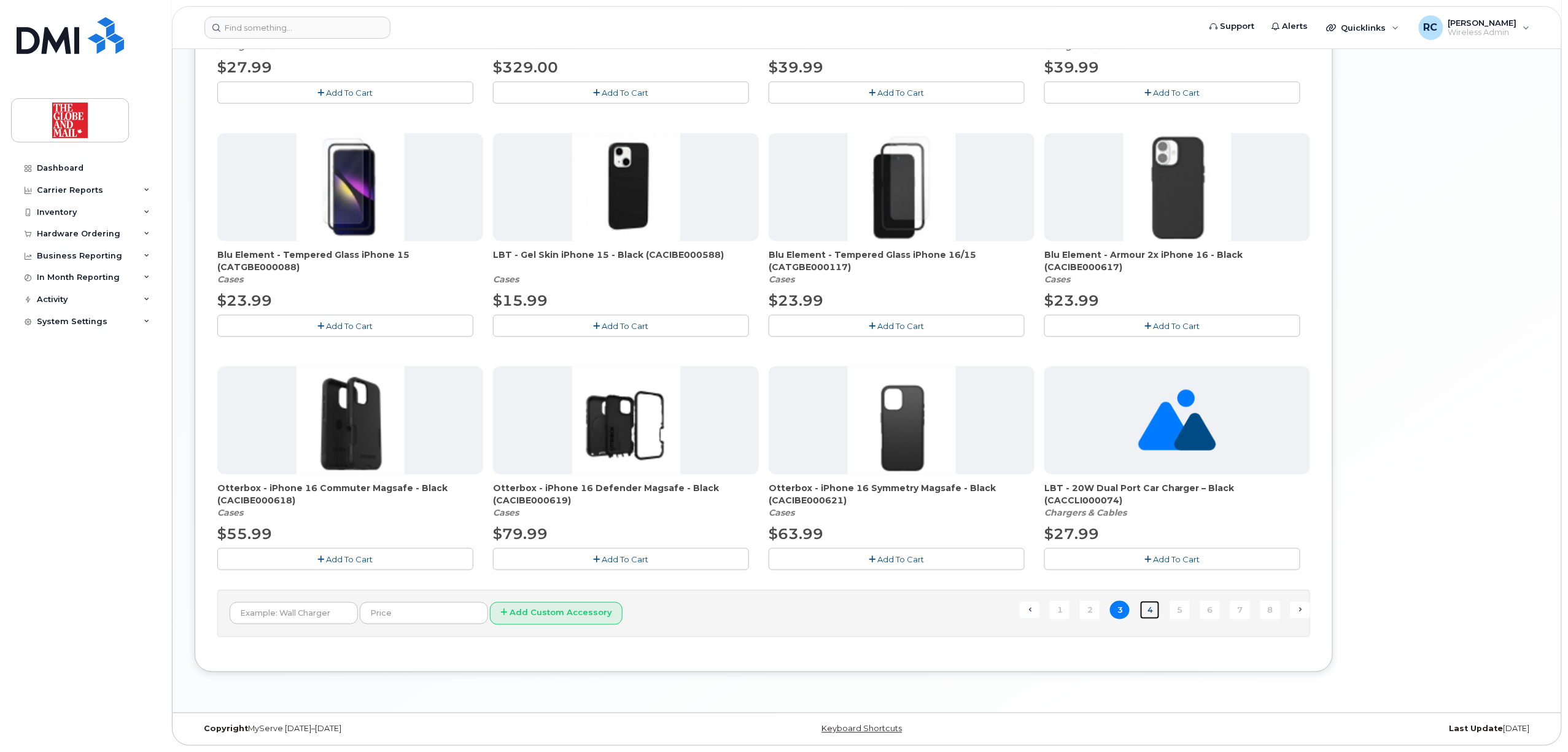
click at [1154, 607] on link "4" at bounding box center [1150, 611] width 19 height 19
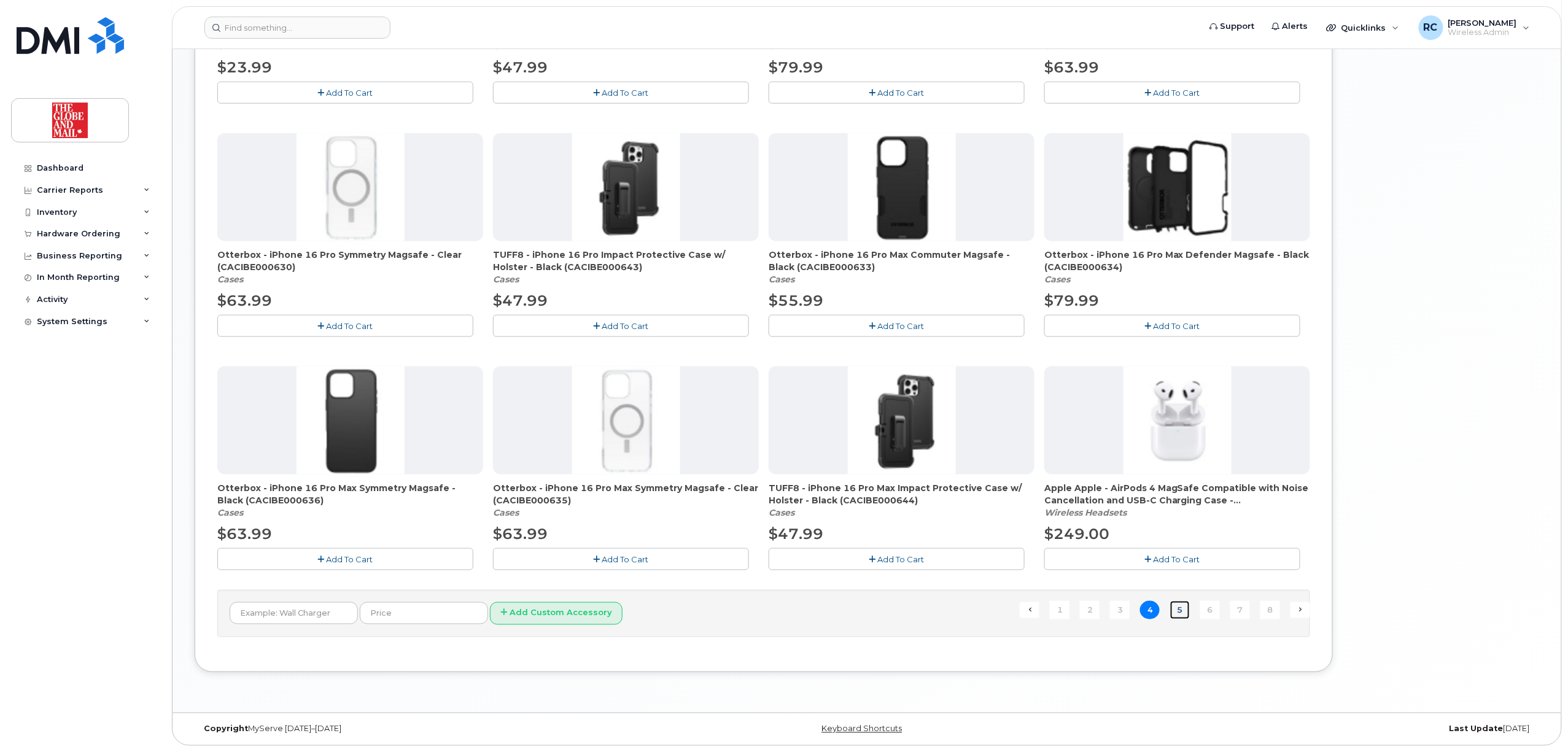
click at [1177, 612] on link "5" at bounding box center [1180, 611] width 19 height 19
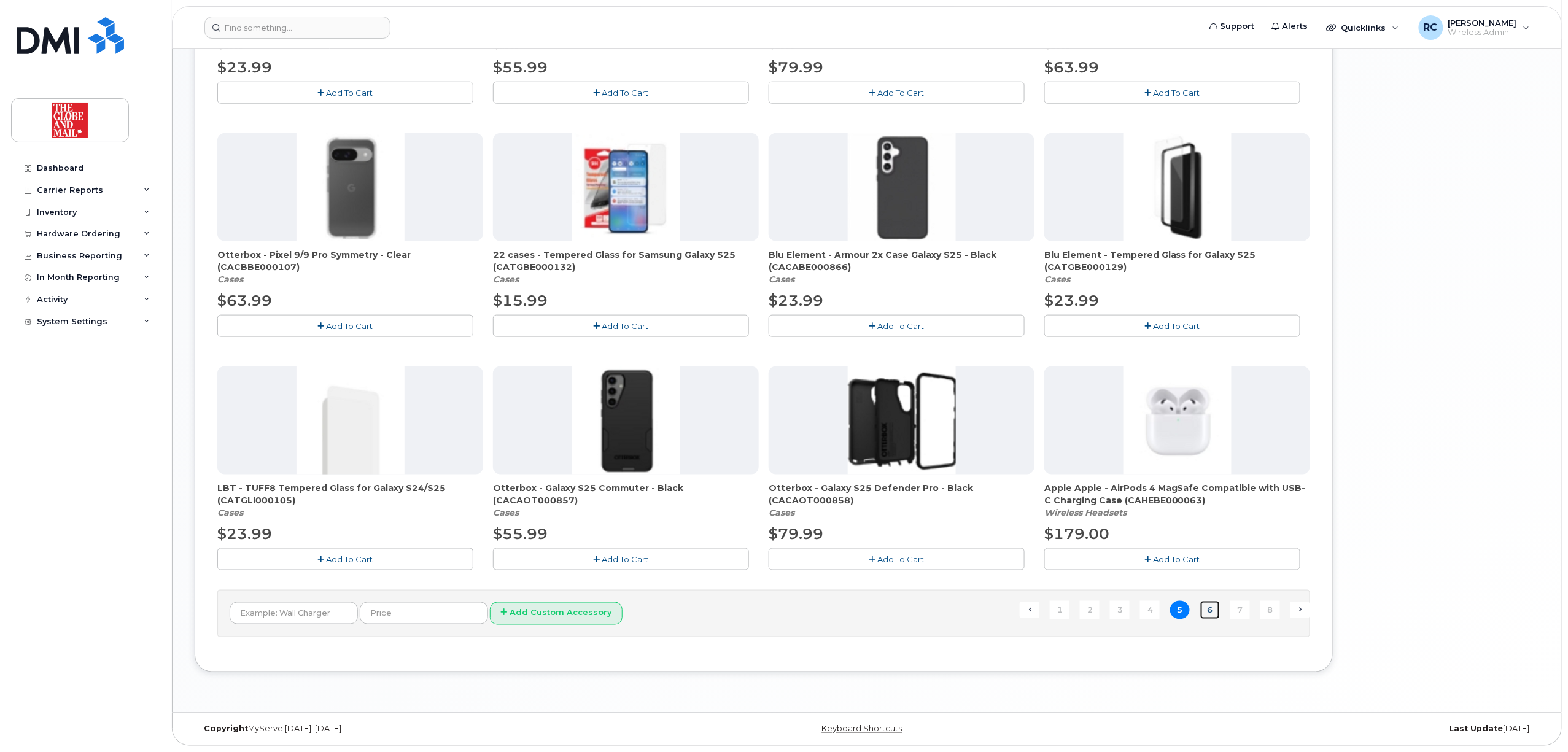
click at [1208, 615] on link "6" at bounding box center [1210, 611] width 19 height 19
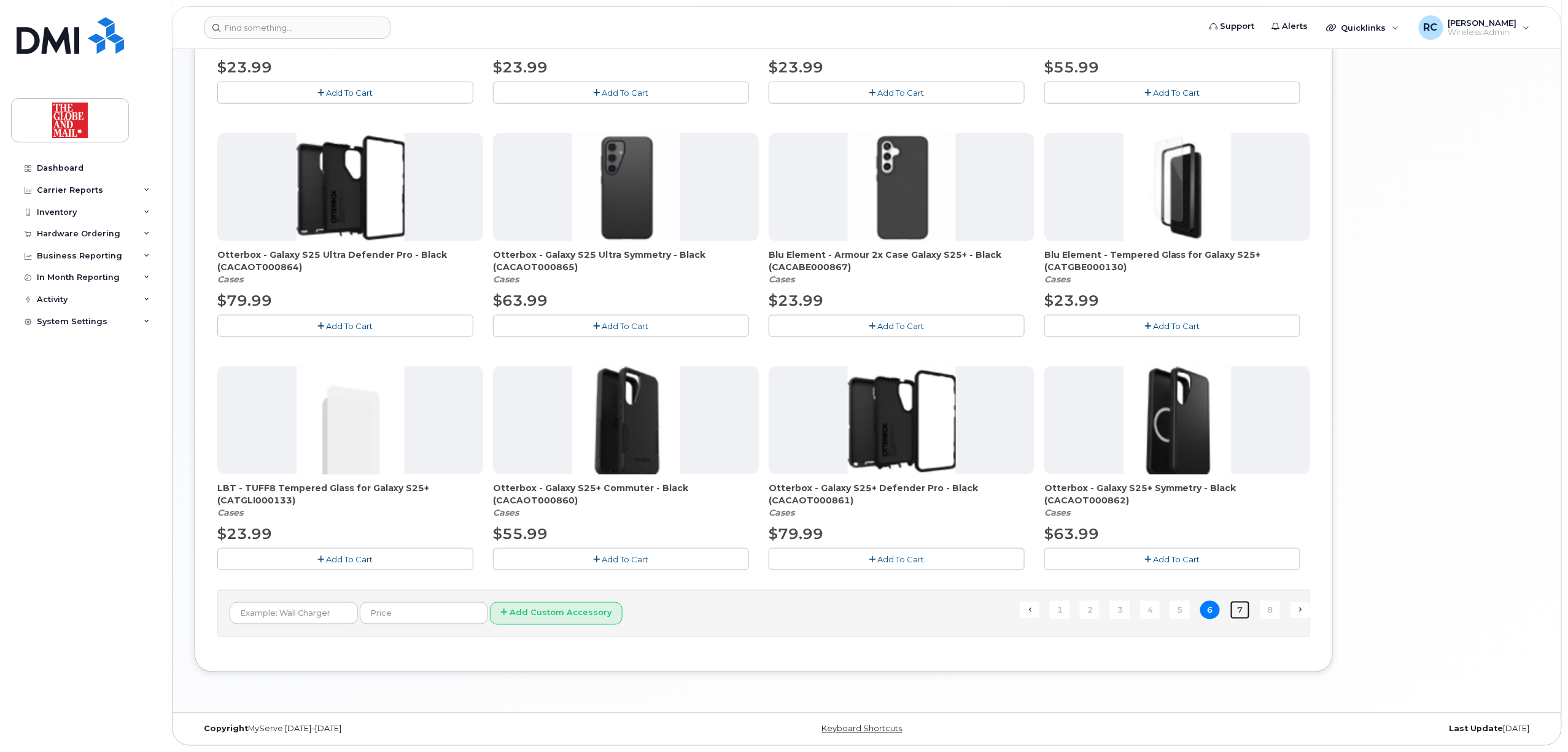
click at [1236, 613] on link "7" at bounding box center [1240, 611] width 19 height 19
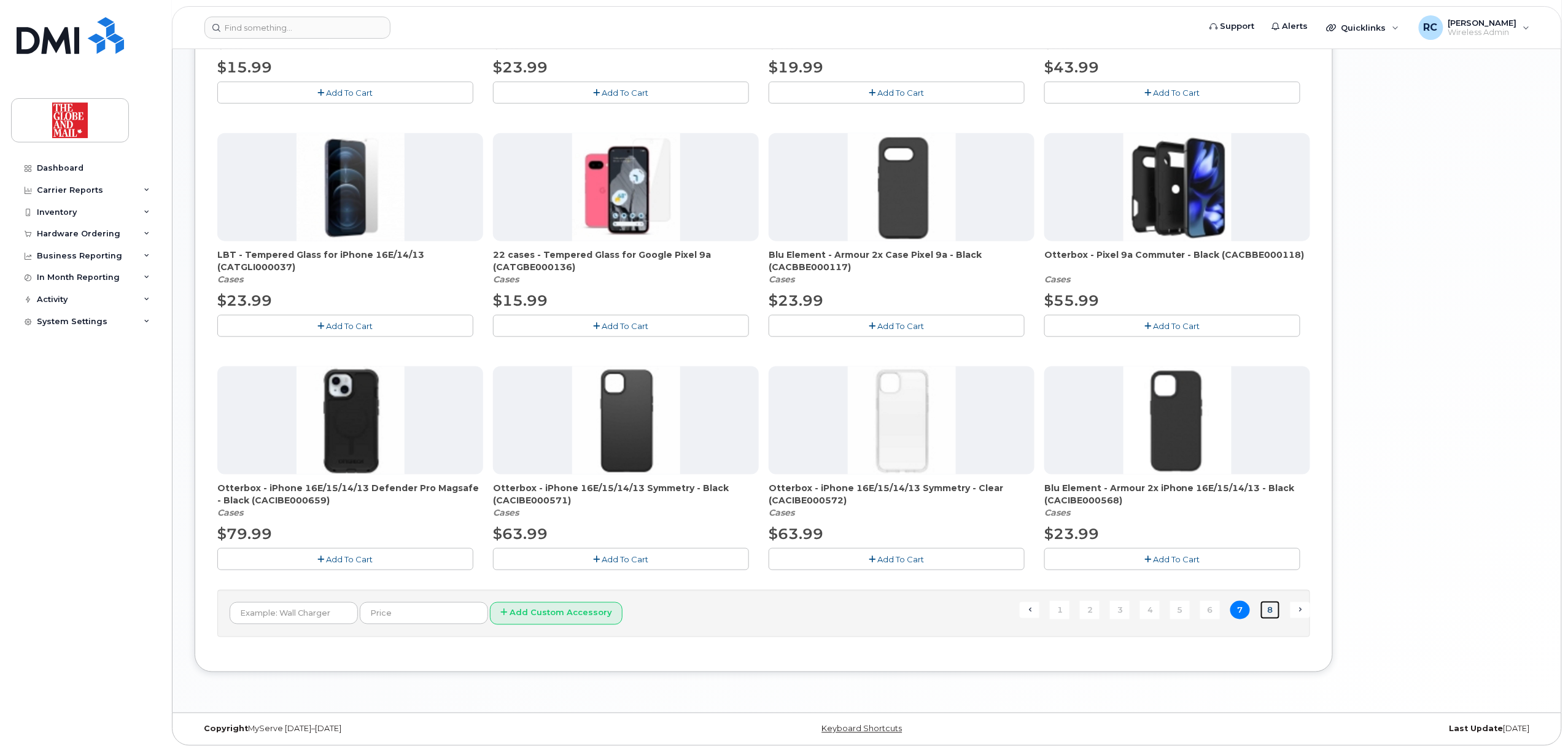
click at [1271, 610] on link "8" at bounding box center [1270, 611] width 19 height 19
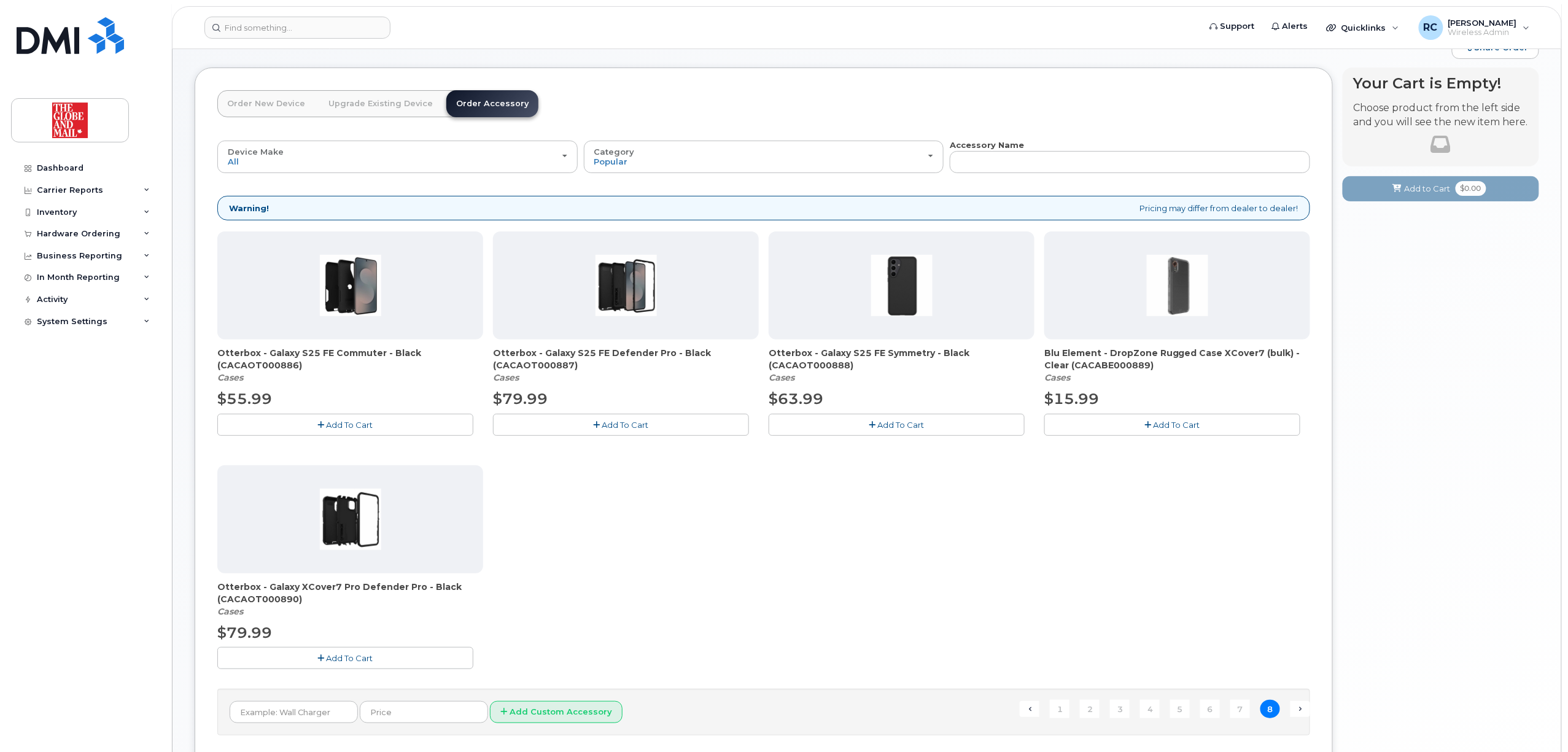
scroll to position [146, 0]
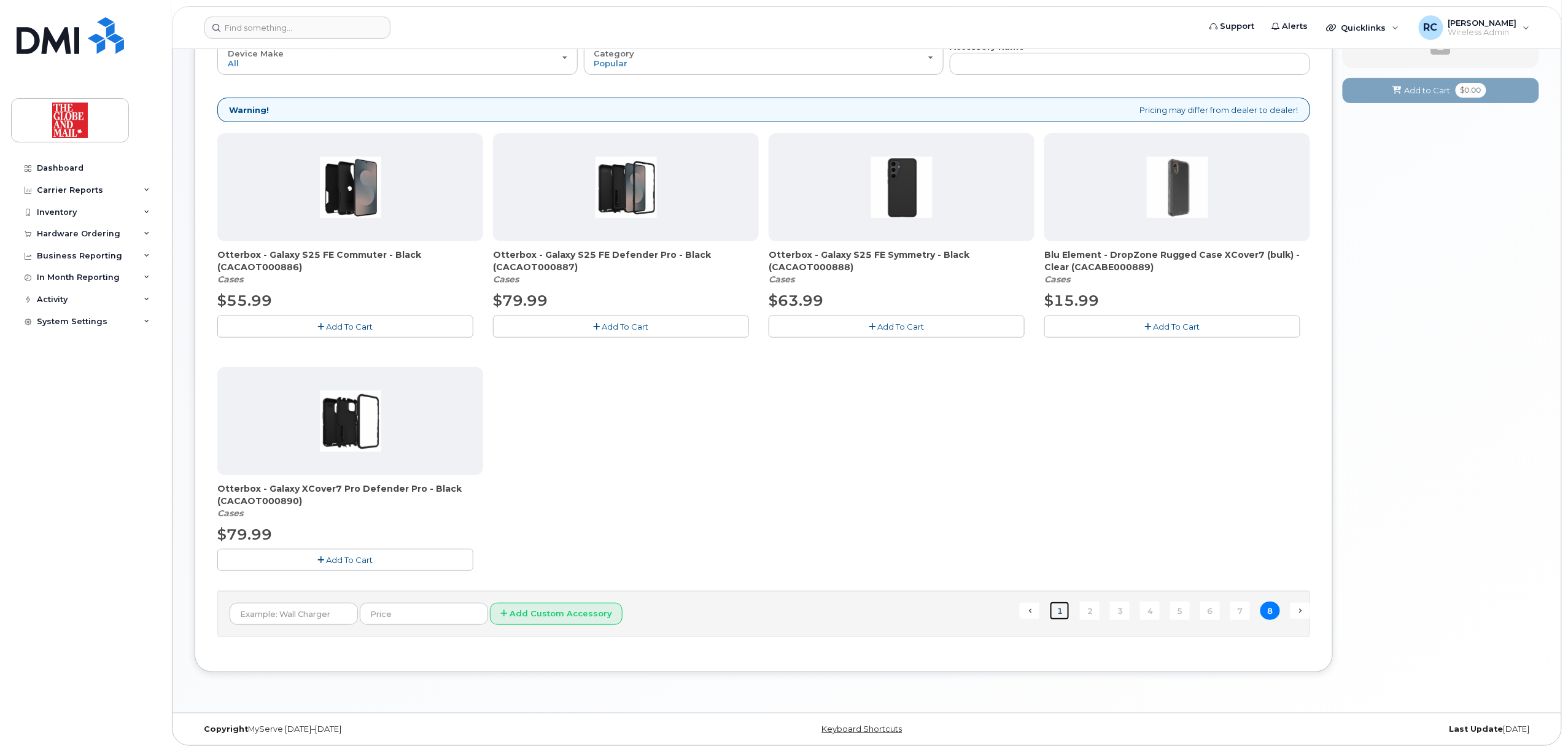
click at [1066, 607] on link "1" at bounding box center [1059, 612] width 19 height 19
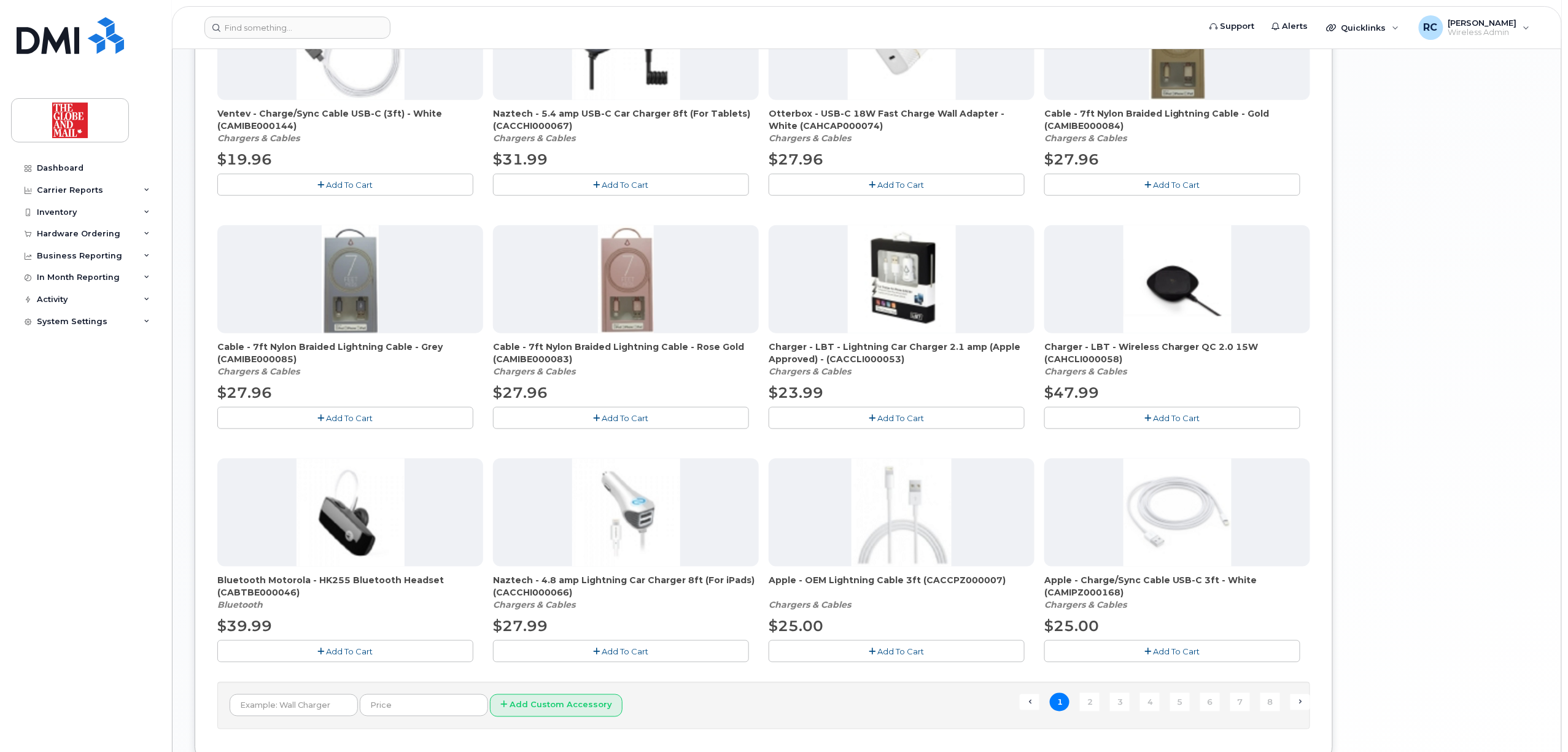
scroll to position [614, 0]
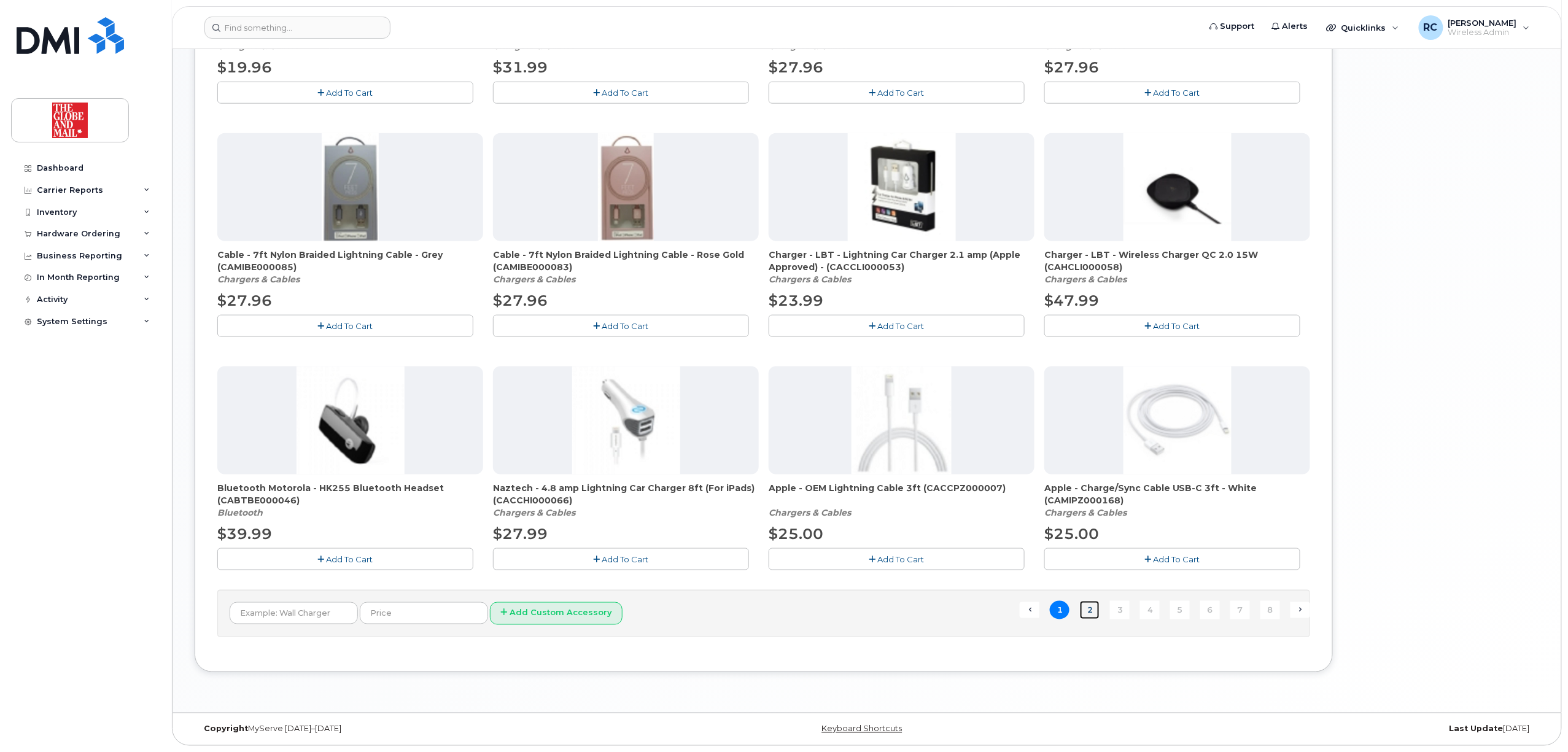
click at [1083, 607] on link "2" at bounding box center [1090, 611] width 19 height 19
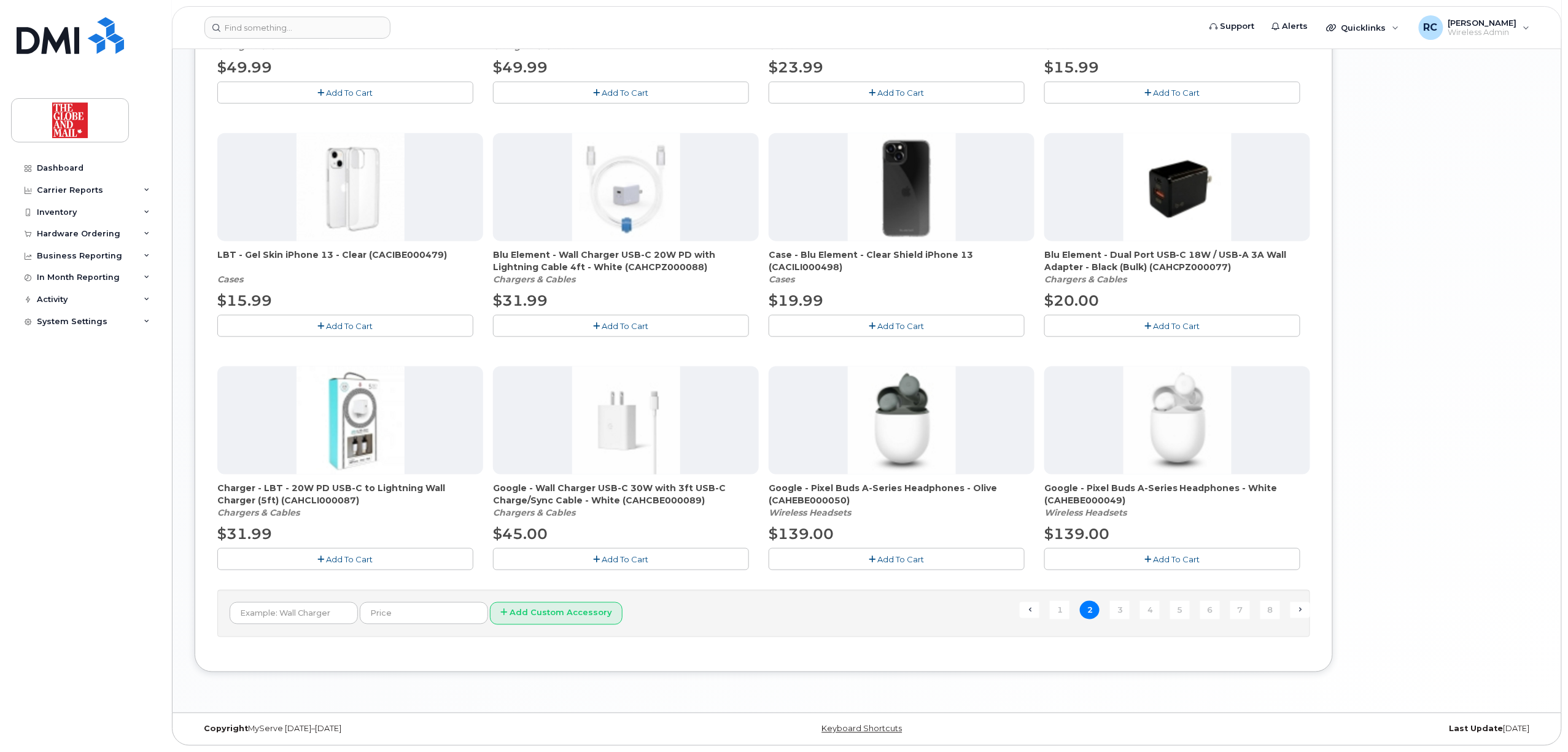
click at [345, 557] on span "Add To Cart" at bounding box center [350, 559] width 47 height 10
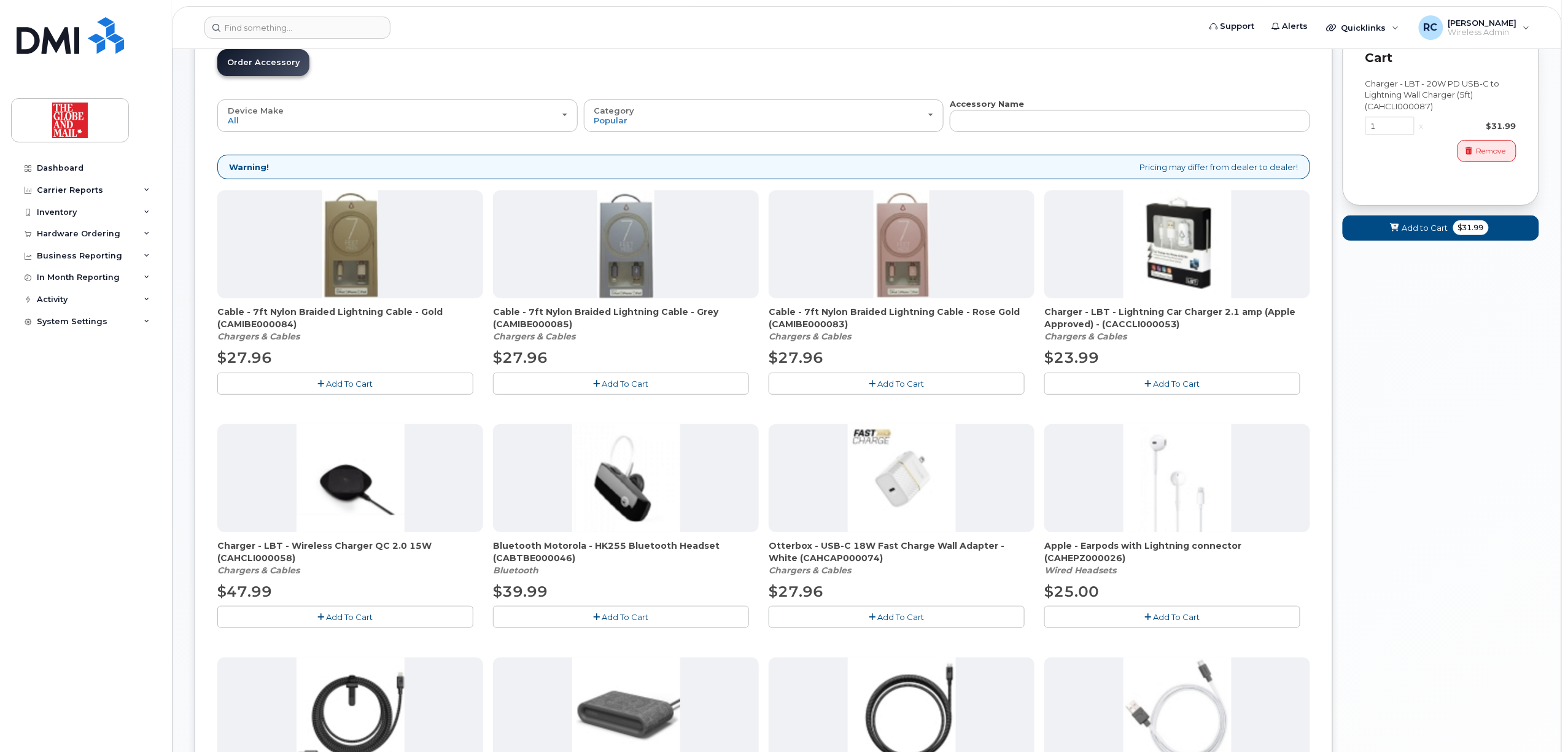
scroll to position [0, 0]
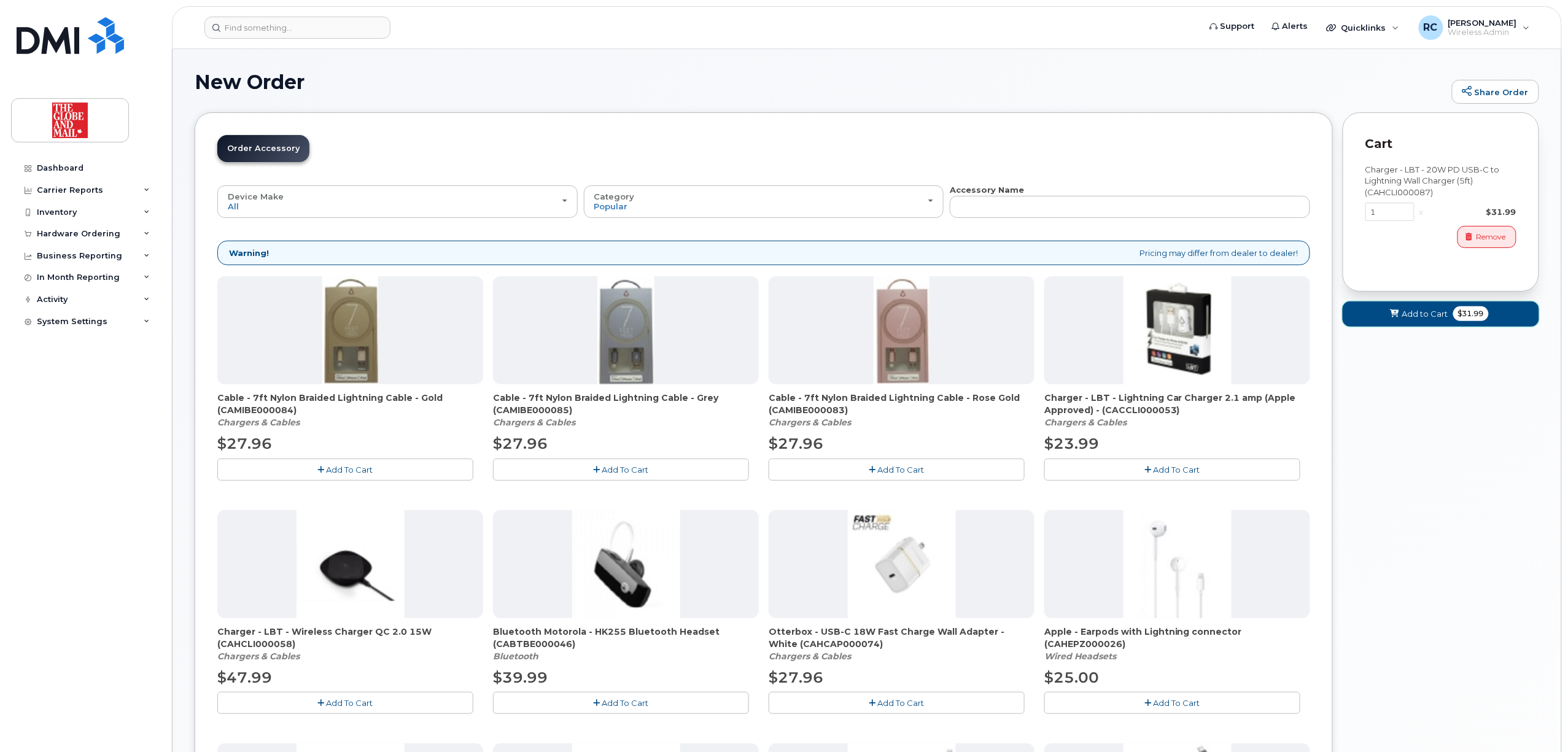
click at [1419, 316] on span "Add to Cart" at bounding box center [1425, 314] width 46 height 12
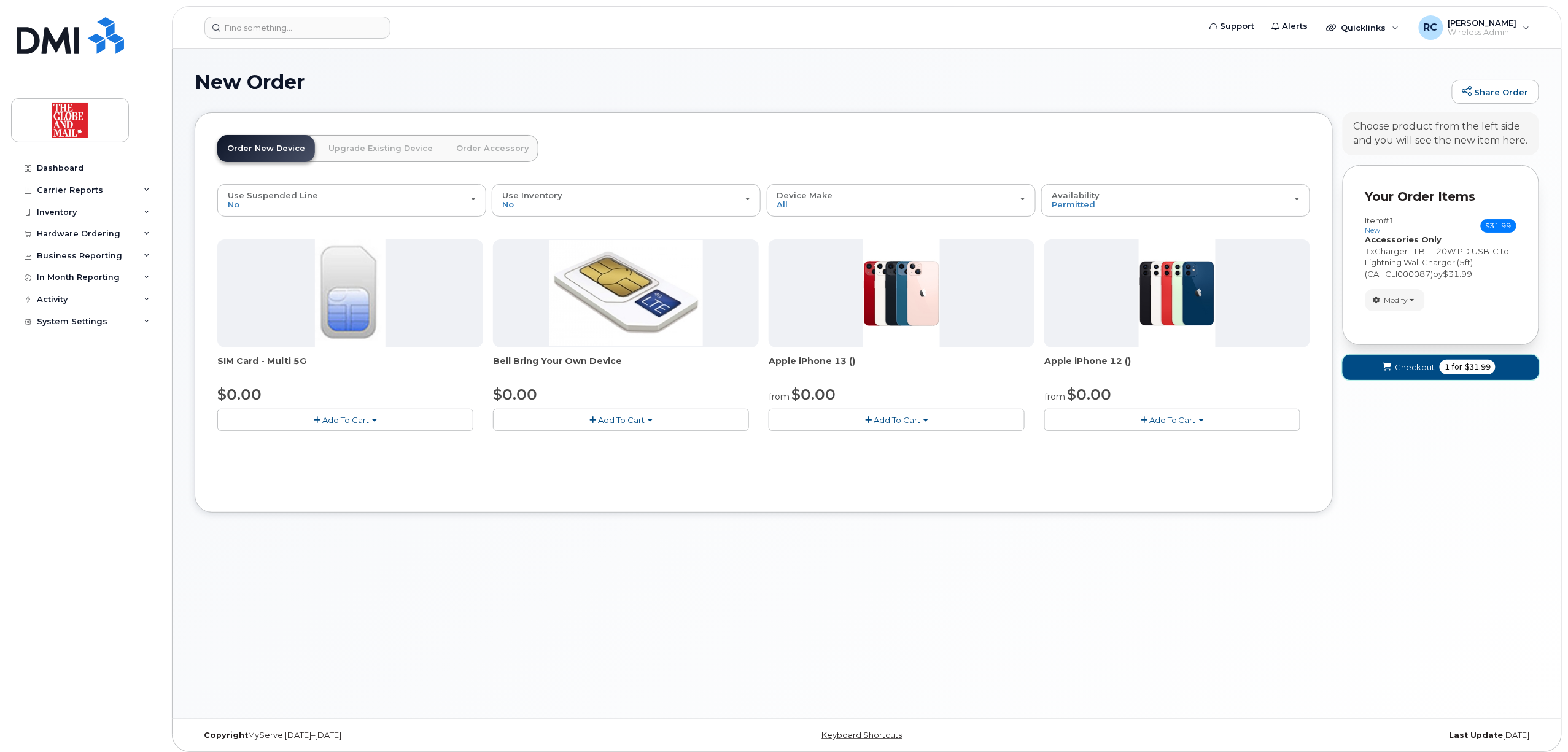
click at [1409, 370] on span "Checkout" at bounding box center [1415, 368] width 40 height 12
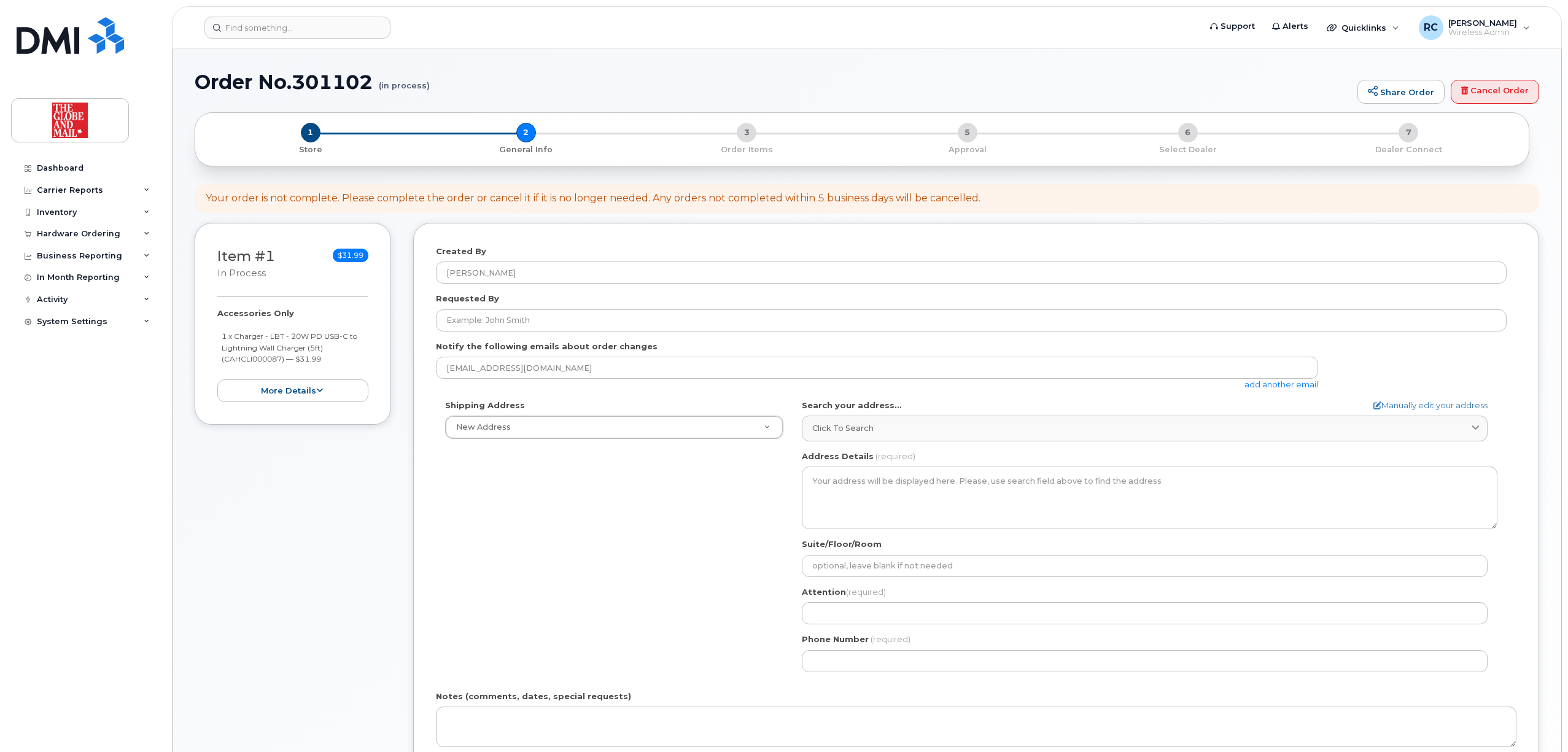
select select
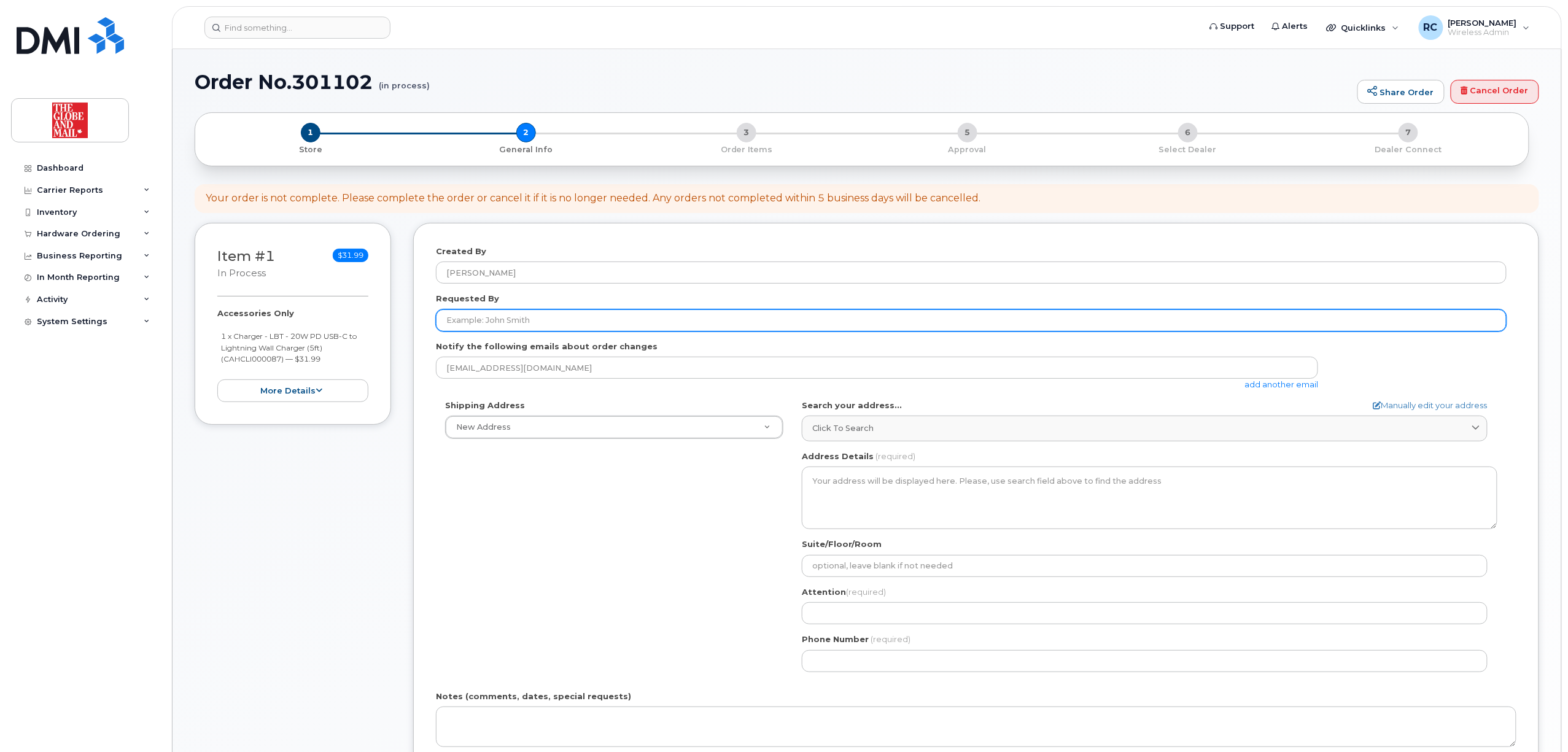
click at [555, 322] on input "Requested By" at bounding box center [971, 321] width 1070 height 22
click at [573, 327] on input "Requested By" at bounding box center [971, 321] width 1070 height 22
drag, startPoint x: 541, startPoint y: 317, endPoint x: 270, endPoint y: 303, distance: 271.4
click at [305, 306] on div "Item #1 in process $31.99 Accessories Only 1 x Charger - LBT - 20W PD USB-C to …" at bounding box center [867, 554] width 1344 height 664
drag, startPoint x: 465, startPoint y: 317, endPoint x: 72, endPoint y: 317, distance: 393.0
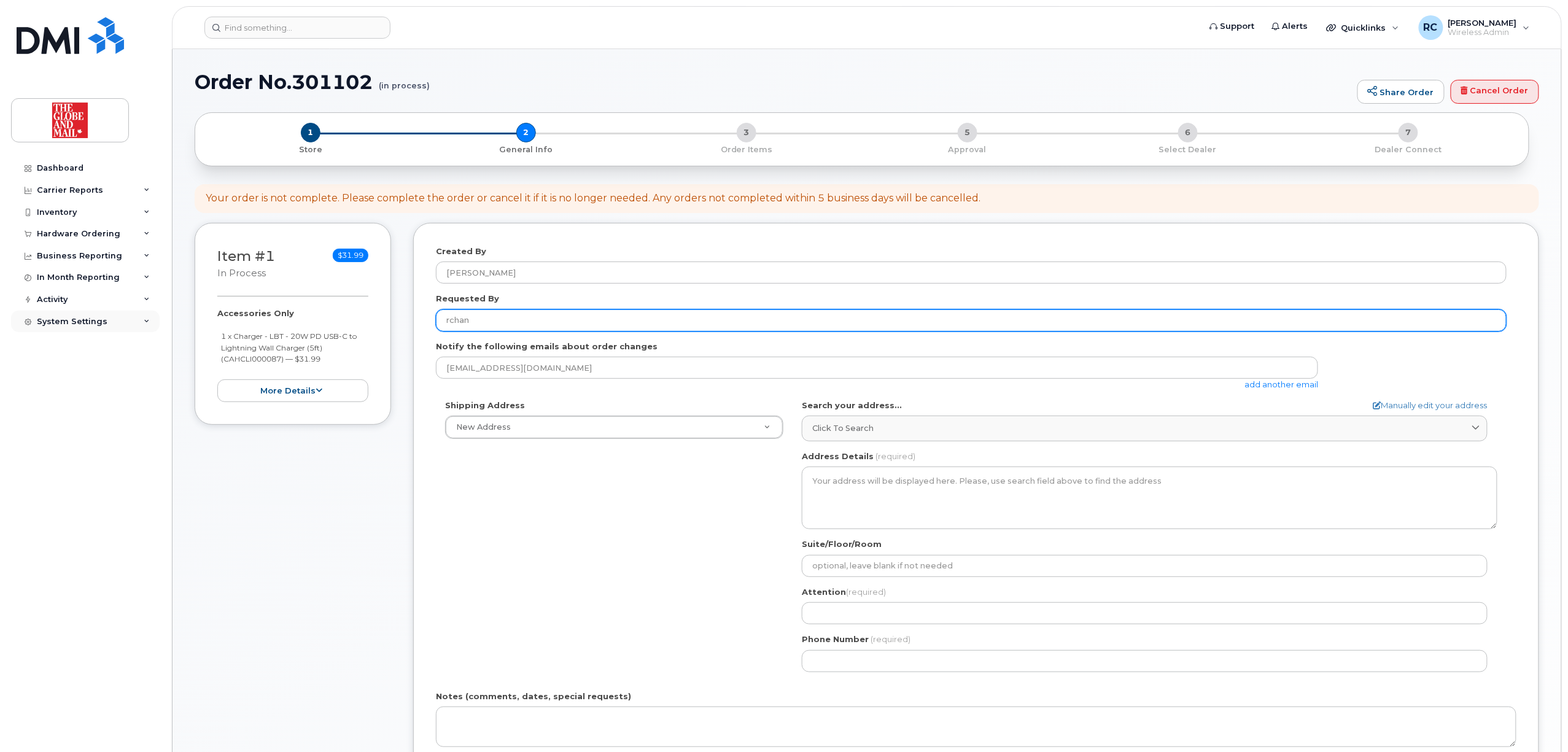
click at [349, 317] on div "Item #1 in process $31.99 Accessories Only 1 x Charger - LBT - 20W PD USB-C to …" at bounding box center [867, 554] width 1344 height 664
type input "[PERSON_NAME]"
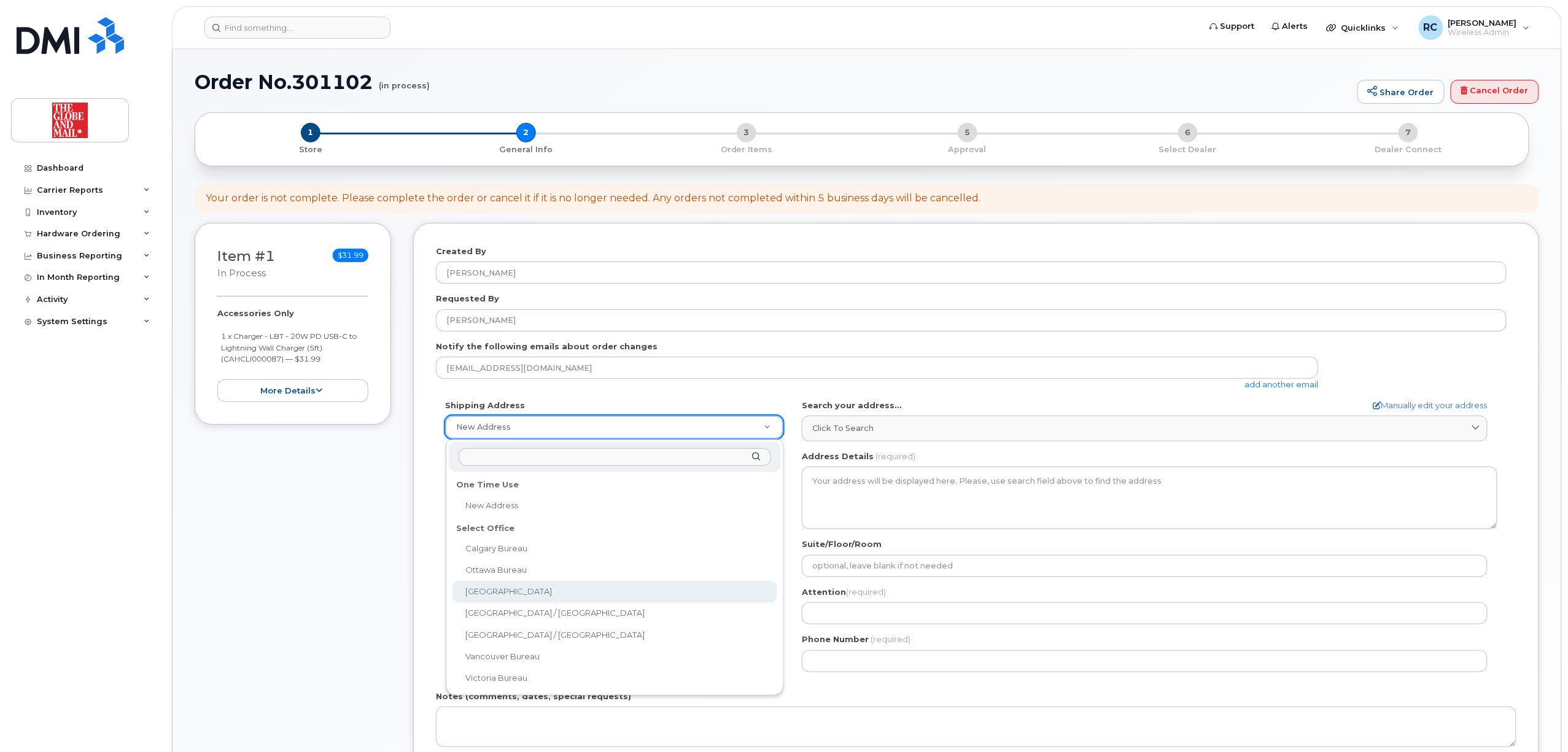
select select
type textarea "351 King St E. Toronto Ontario M5A 1L1"
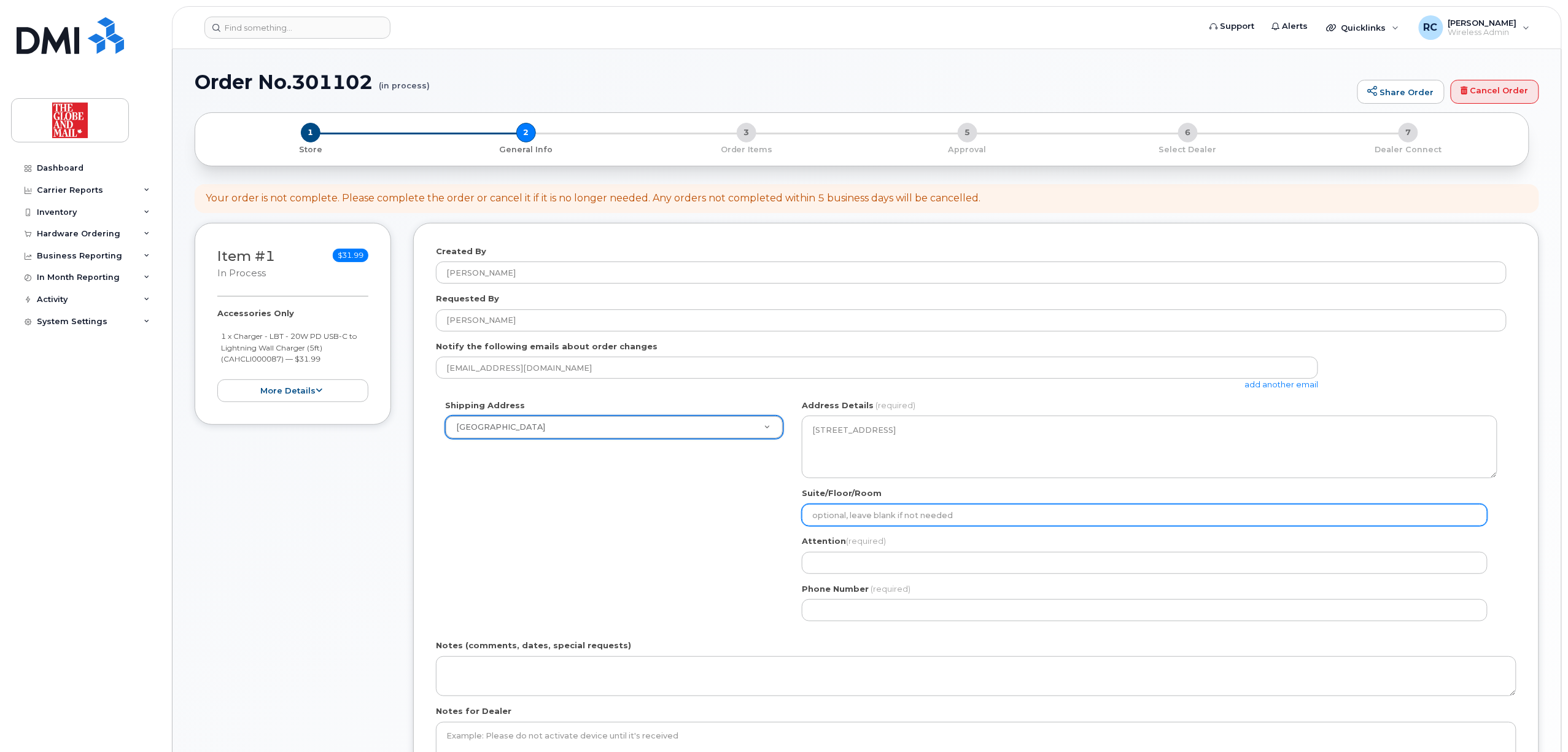
click at [900, 519] on input "Suite/Floor/Room" at bounding box center [1144, 516] width 686 height 22
type input "16th floor"
select select
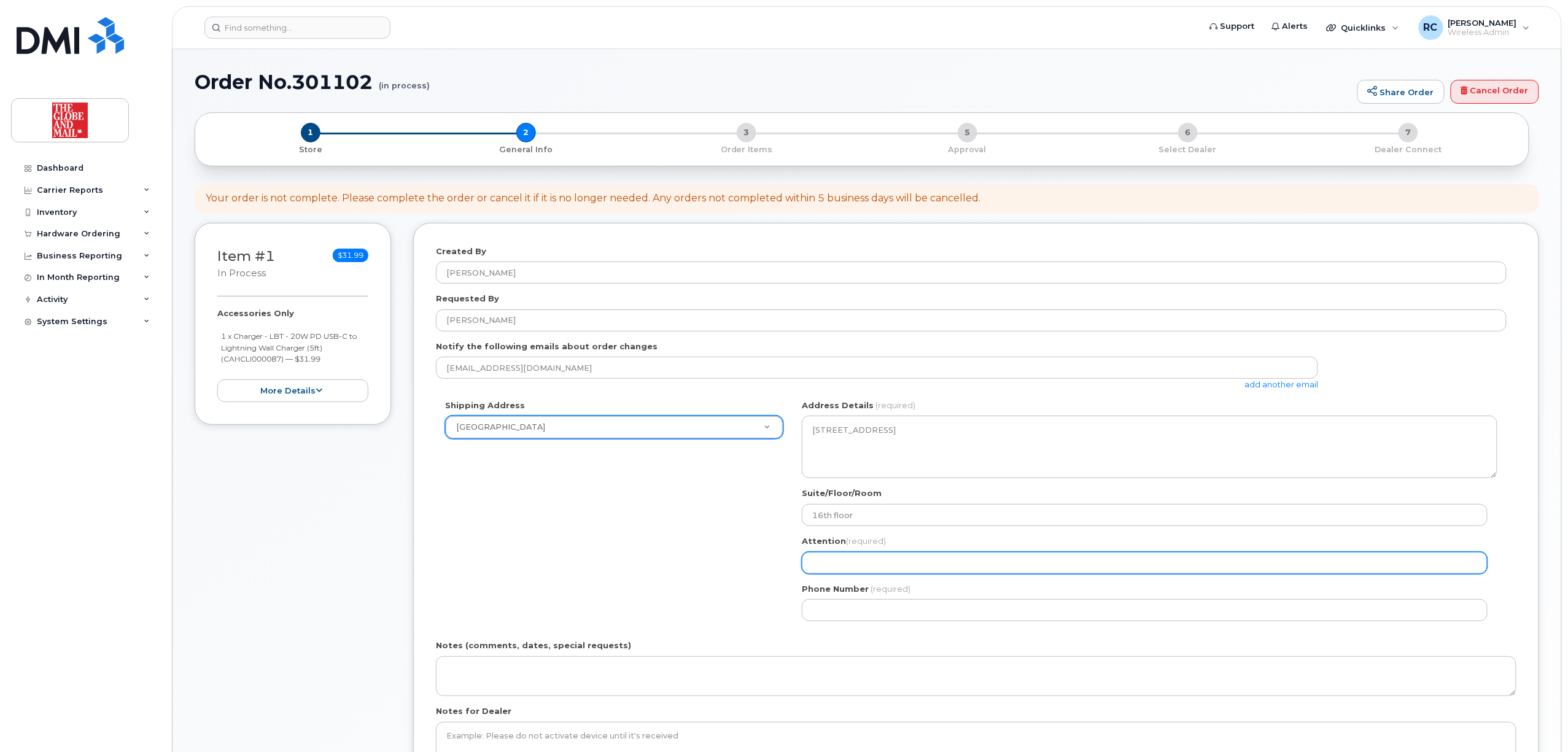
click at [969, 561] on input "Attention (required)" at bounding box center [1144, 563] width 686 height 22
type input "IT Support"
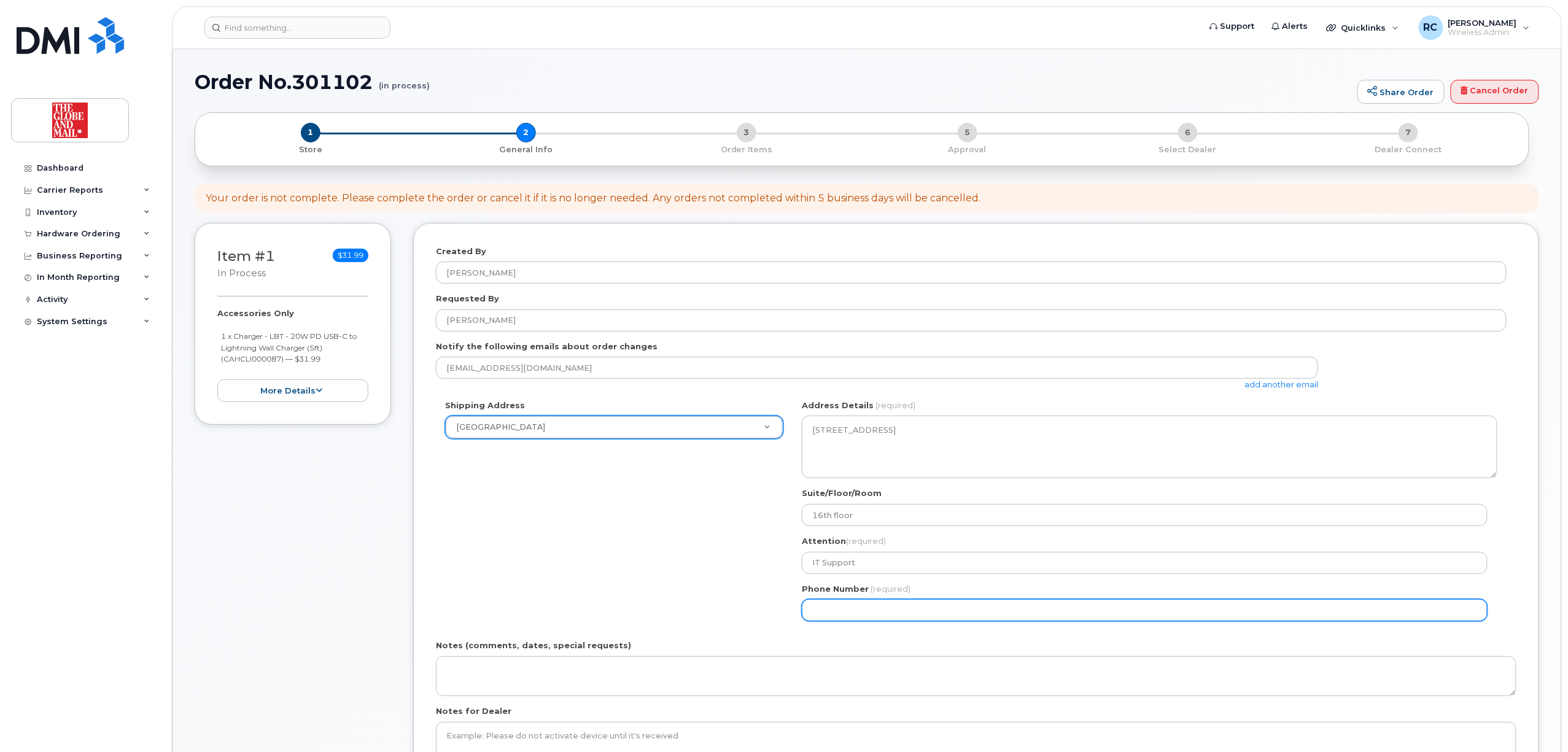
click at [880, 617] on input "Phone Number" at bounding box center [1144, 611] width 686 height 22
click at [871, 615] on input "Phone Number" at bounding box center [1144, 611] width 686 height 22
select select
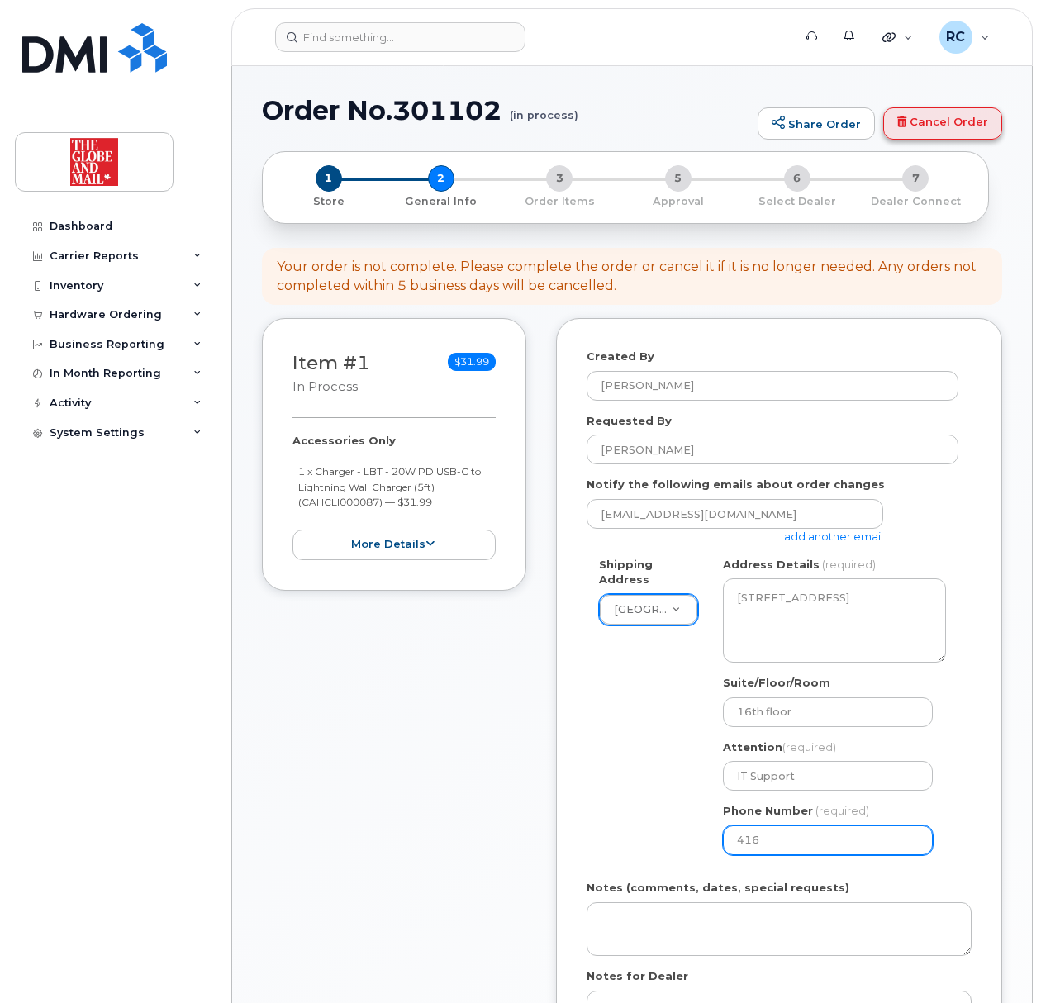
type input "416"
click at [933, 122] on link "Cancel Order" at bounding box center [942, 123] width 119 height 33
